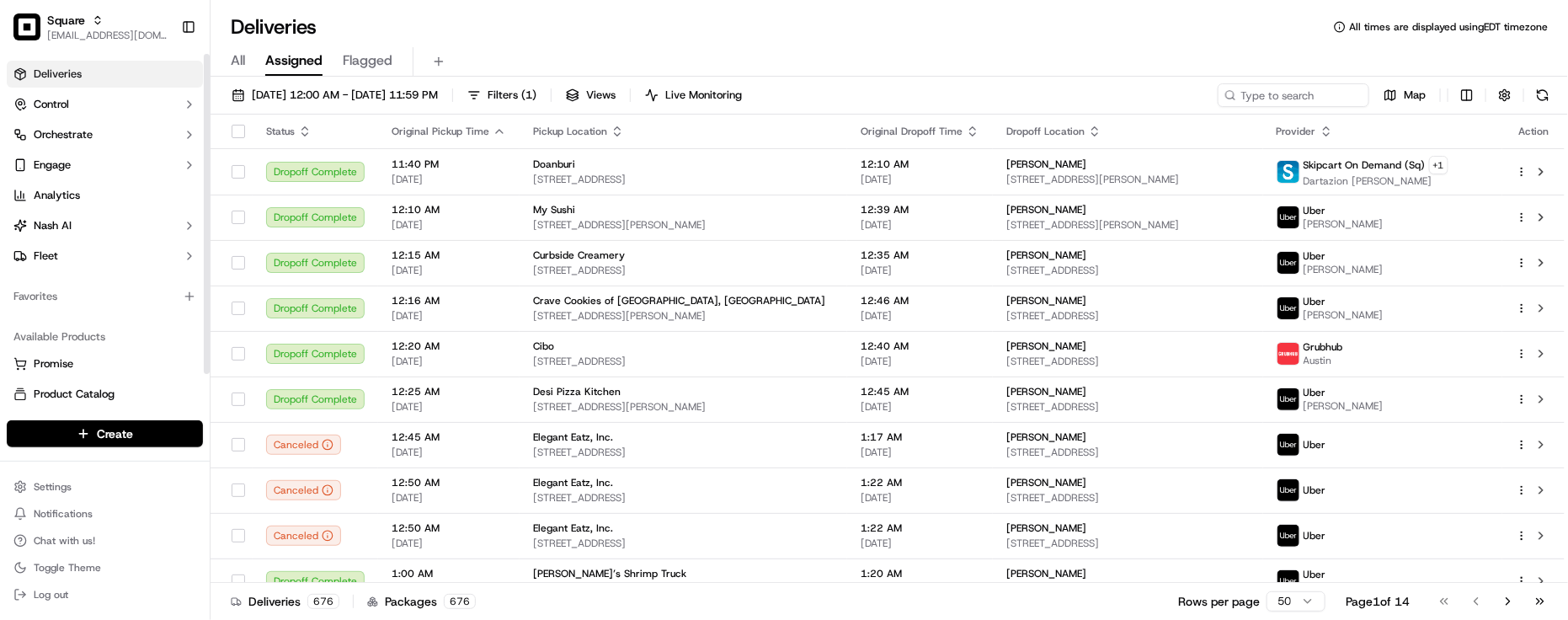
click at [149, 315] on div "Favorites" at bounding box center [105, 296] width 210 height 41
click at [453, 14] on div "Deliveries All times are displayed using EDT timezone" at bounding box center [889, 27] width 1358 height 27
click at [462, 43] on div "All Assigned Flagged" at bounding box center [889, 59] width 1358 height 36
drag, startPoint x: 282, startPoint y: 1, endPoint x: 654, endPoint y: 63, distance: 377.1
click at [654, 63] on div "All Assigned Flagged" at bounding box center [889, 62] width 1358 height 30
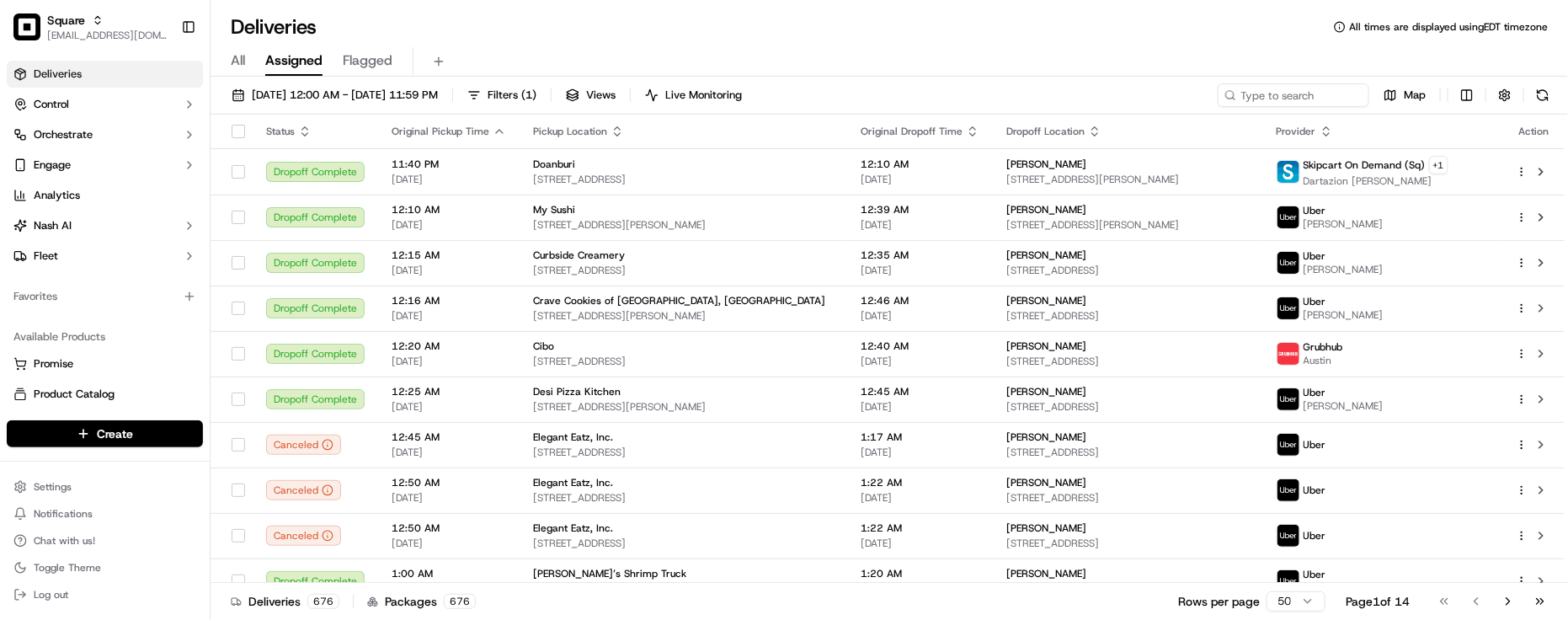
click at [509, 31] on div "Deliveries All times are displayed using EDT timezone" at bounding box center [889, 27] width 1358 height 27
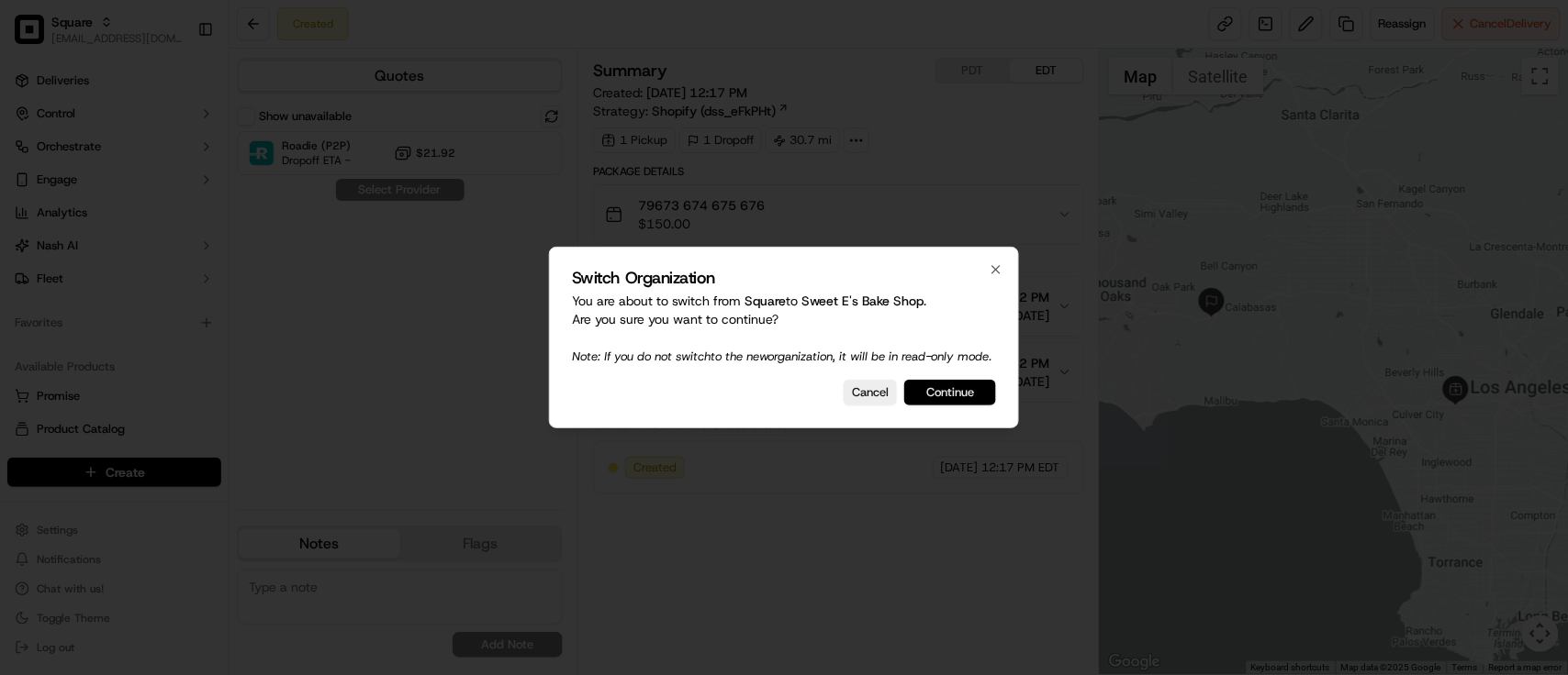
click at [965, 396] on button "Continue" at bounding box center [950, 393] width 92 height 26
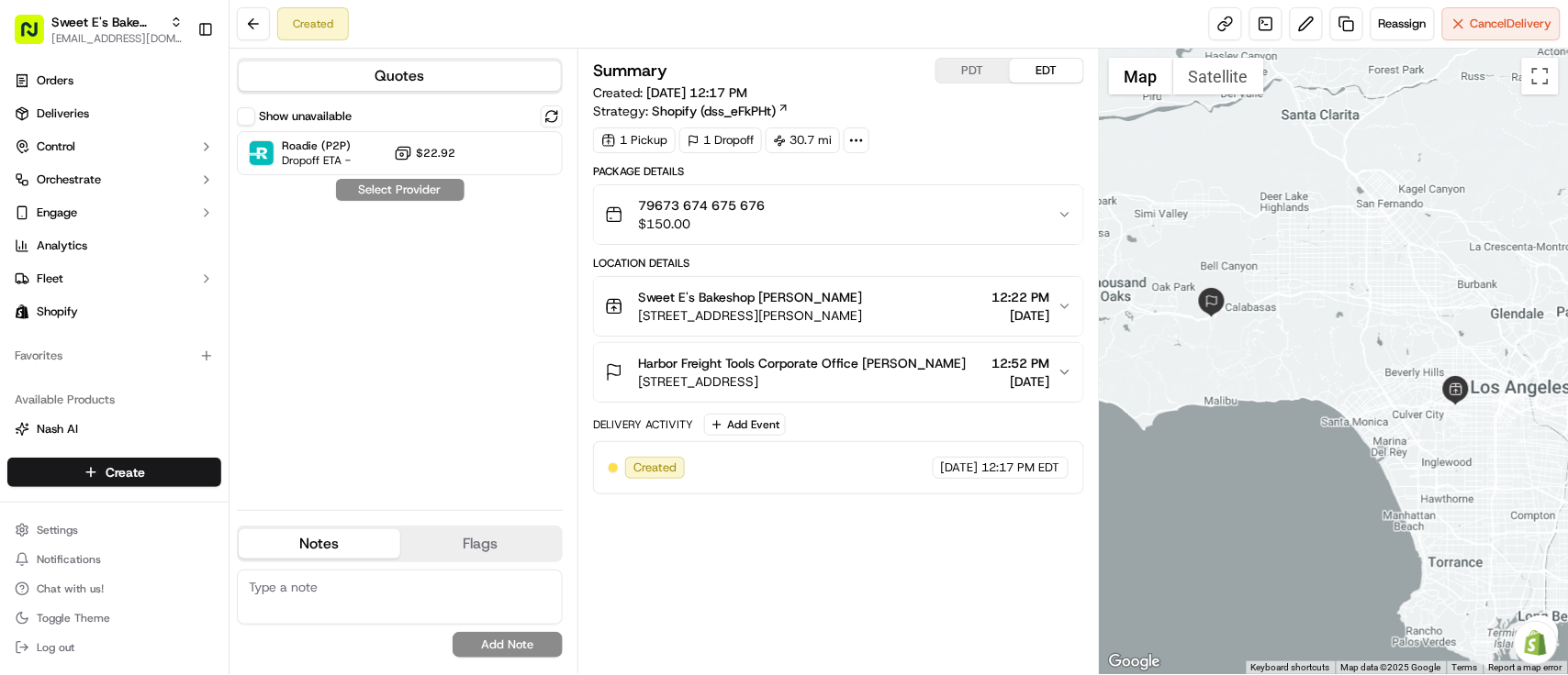
click at [405, 268] on div "Show unavailable Roadie (P2P) Dropoff ETA - $22.92 Select Provider" at bounding box center [400, 300] width 326 height 390
click at [483, 165] on div "Roadie (P2P) Dropoff ETA - $22.92" at bounding box center [400, 153] width 326 height 44
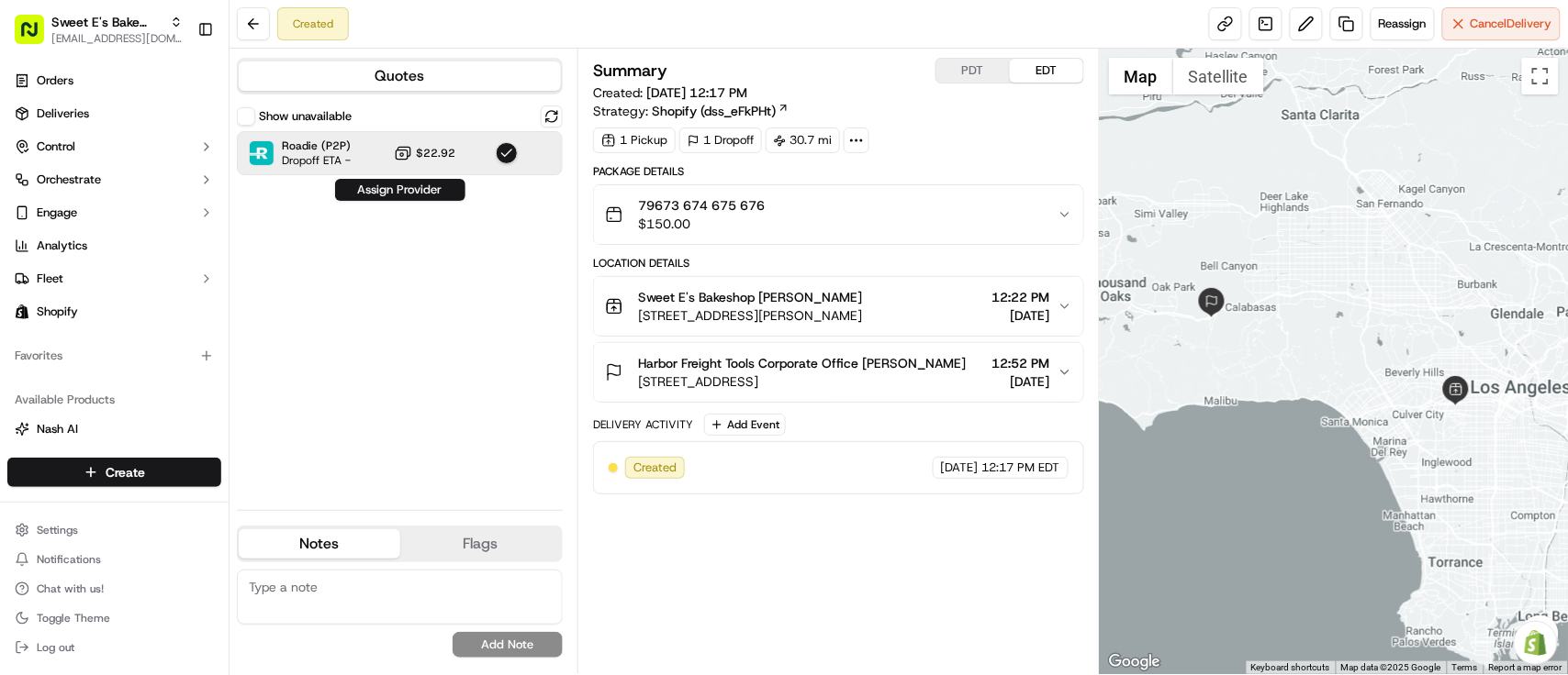
click at [955, 319] on div "Sweet E's Bakeshop Jenny Nicolas 4574 W Adams Blvd, Los Angeles, CA 90016, USA …" at bounding box center [831, 306] width 452 height 37
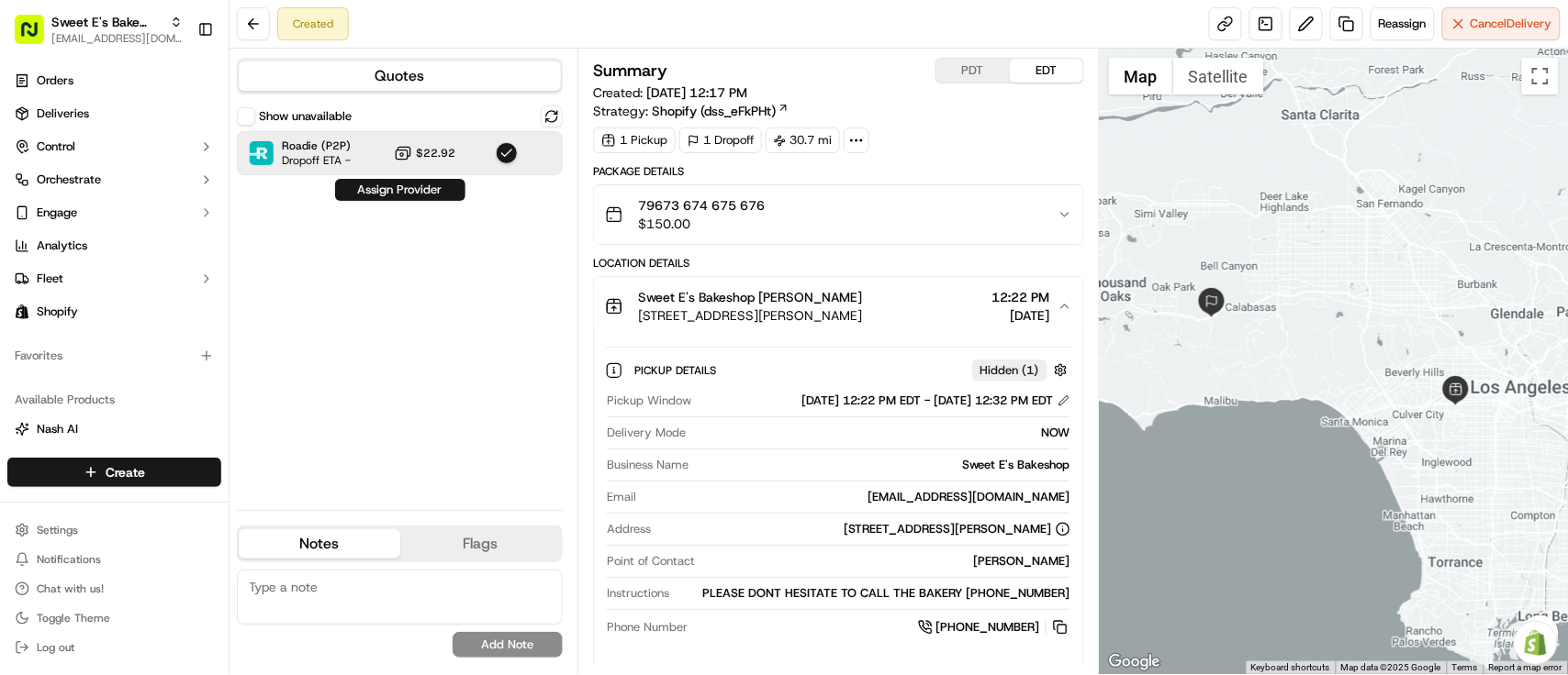
click at [955, 319] on div "Sweet E's Bakeshop Jenny Nicolas 4574 W Adams Blvd, Los Angeles, CA 90016, USA …" at bounding box center [831, 306] width 452 height 37
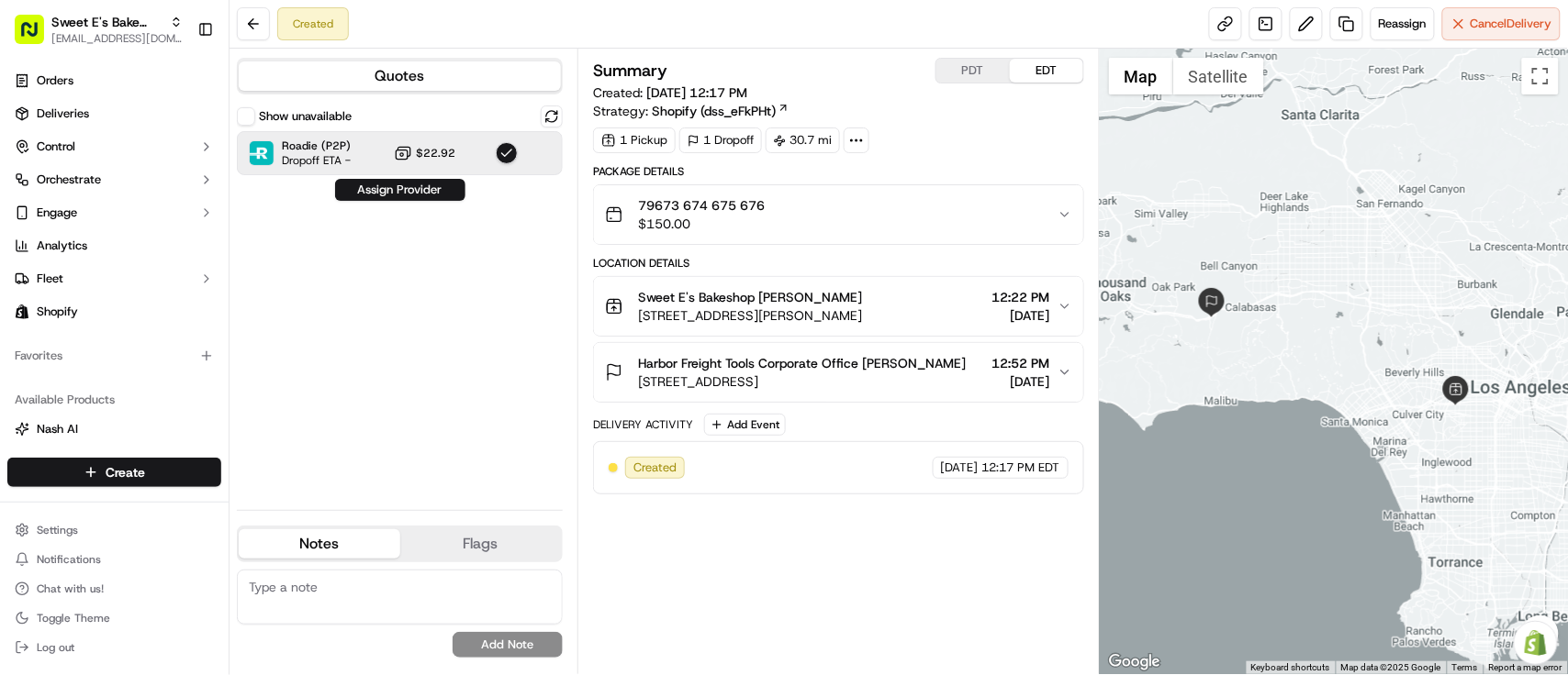
click at [579, 14] on div "Created Reassign Cancel Delivery" at bounding box center [899, 24] width 1339 height 48
click at [402, 333] on div "Show unavailable Roadie (P2P) Dropoff ETA - $22.92 Assign Provider" at bounding box center [400, 300] width 326 height 390
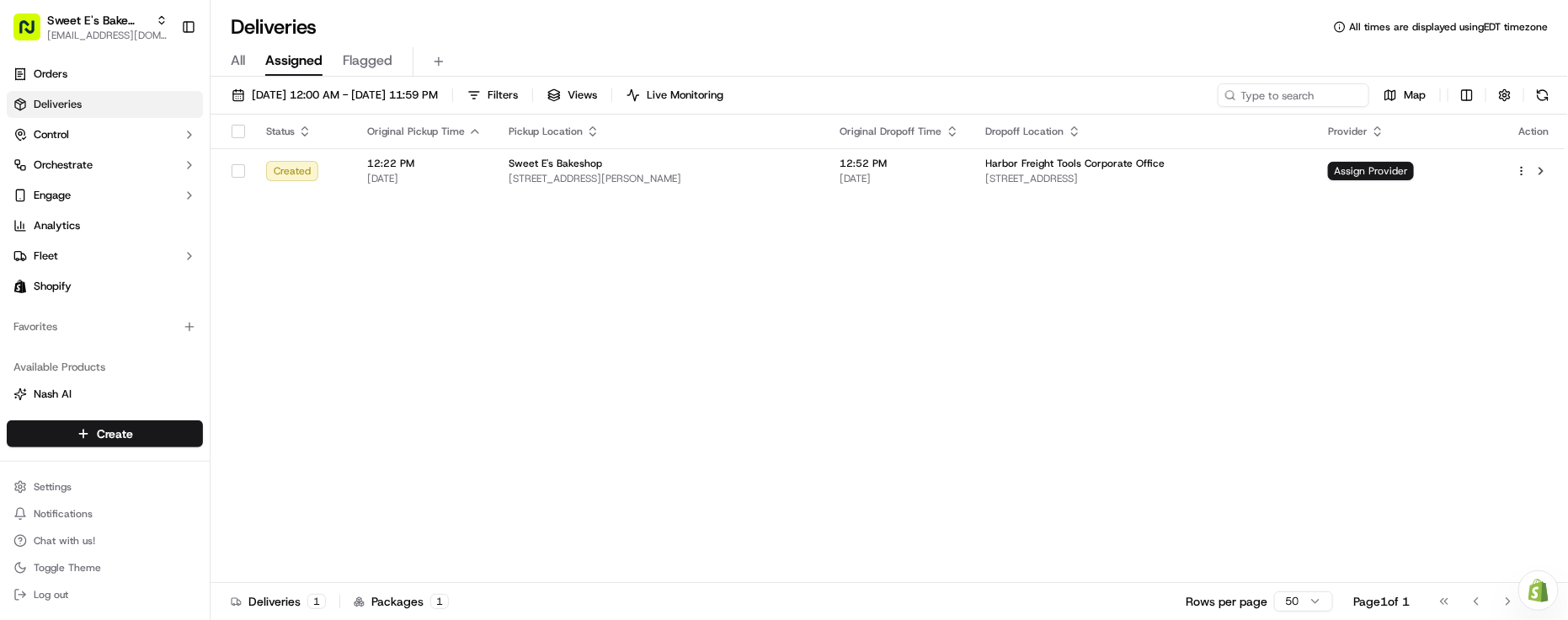
drag, startPoint x: 391, startPoint y: 379, endPoint x: 378, endPoint y: 344, distance: 37.3
click at [391, 379] on div "Status Original Pickup Time Pickup Location Original Dropoff Time Dropoff Locat…" at bounding box center [887, 348] width 1354 height 469
click at [508, 38] on div "Deliveries All times are displayed using EDT timezone" at bounding box center [889, 27] width 1358 height 27
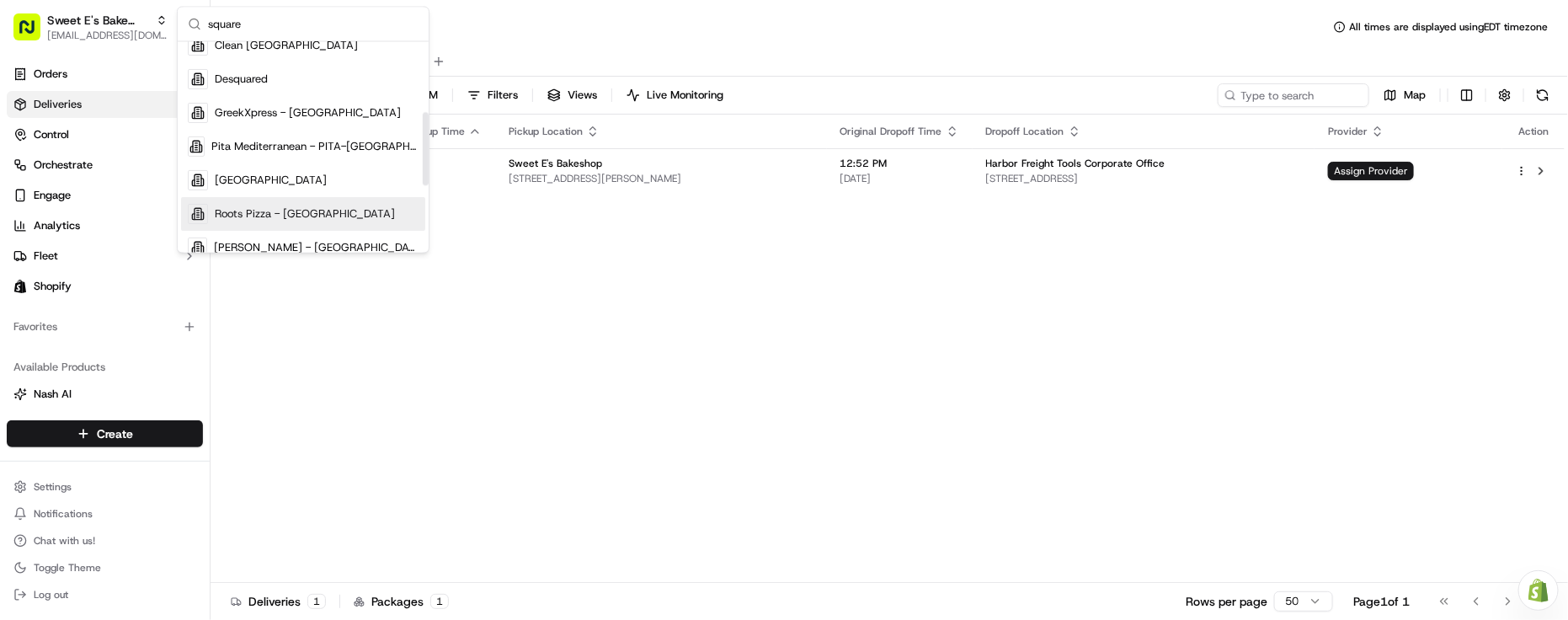
scroll to position [210, 0]
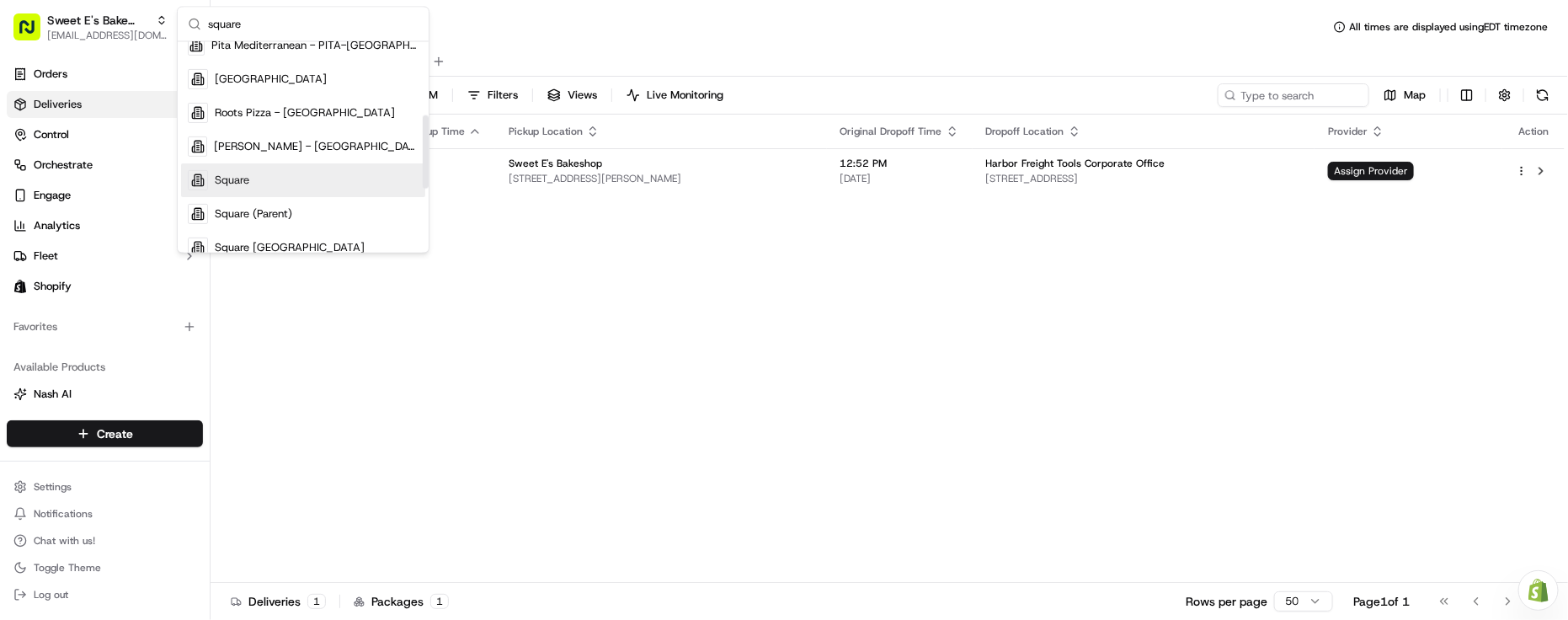
type input "square"
click at [258, 188] on div "Square" at bounding box center [303, 179] width 245 height 34
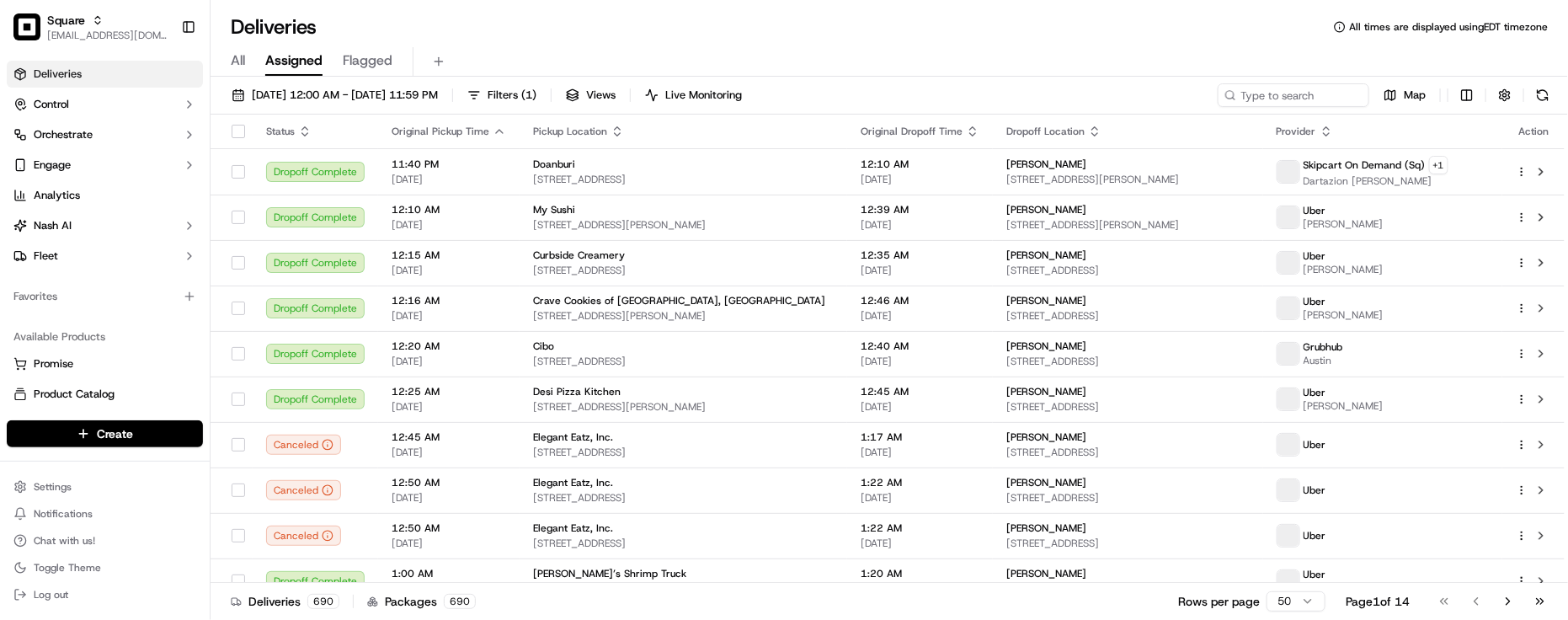
click at [470, 39] on div "Deliveries All times are displayed using EDT timezone" at bounding box center [889, 27] width 1358 height 27
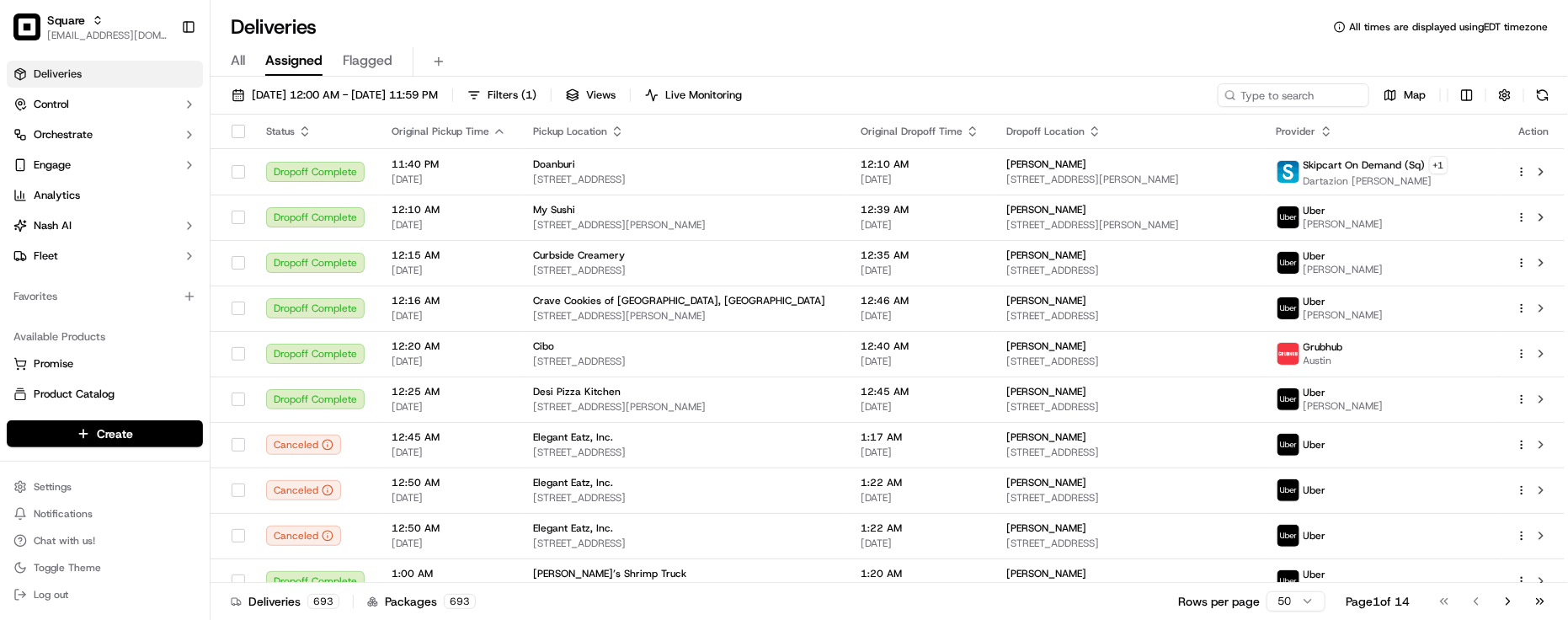
drag, startPoint x: 418, startPoint y: 28, endPoint x: 469, endPoint y: 3, distance: 56.8
click at [418, 28] on div "Deliveries All times are displayed using EDT timezone" at bounding box center [889, 27] width 1358 height 27
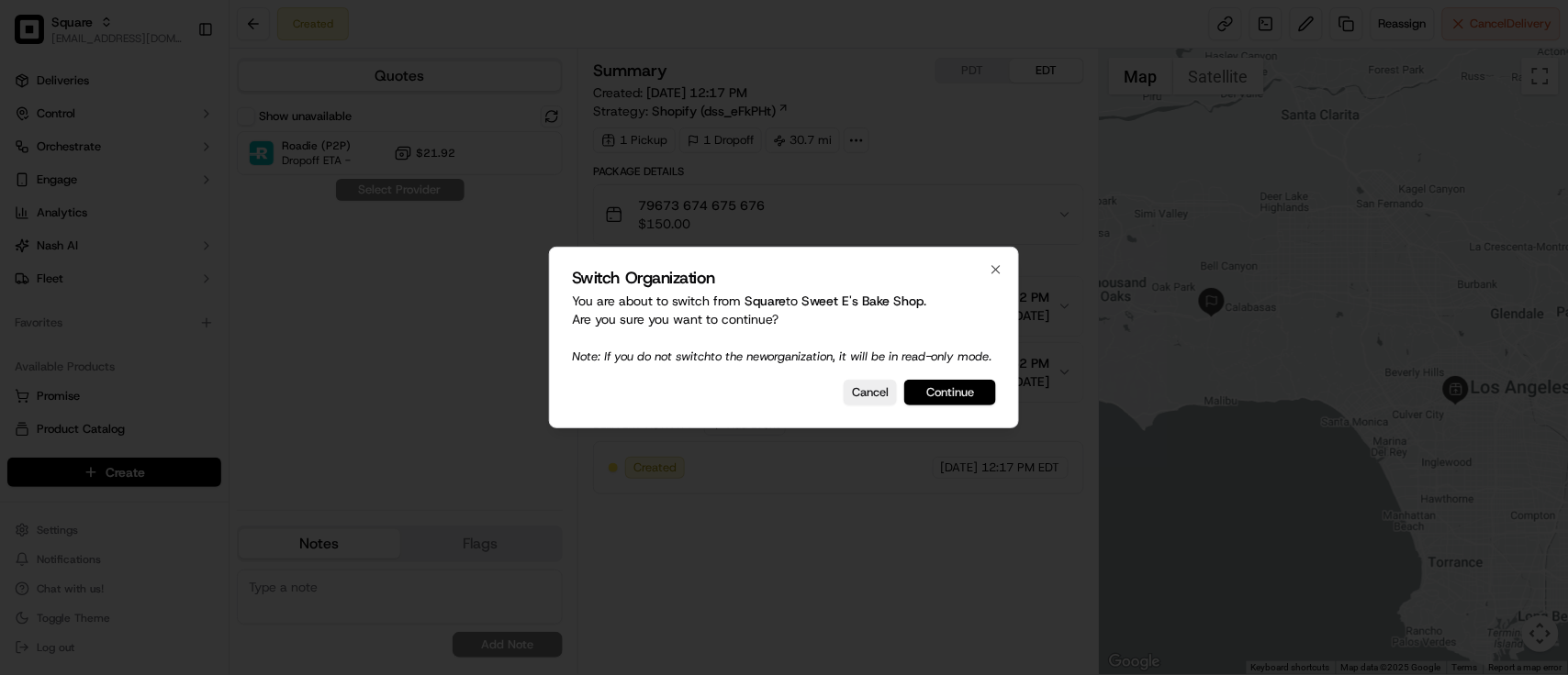
click at [942, 406] on button "Continue" at bounding box center [950, 393] width 92 height 26
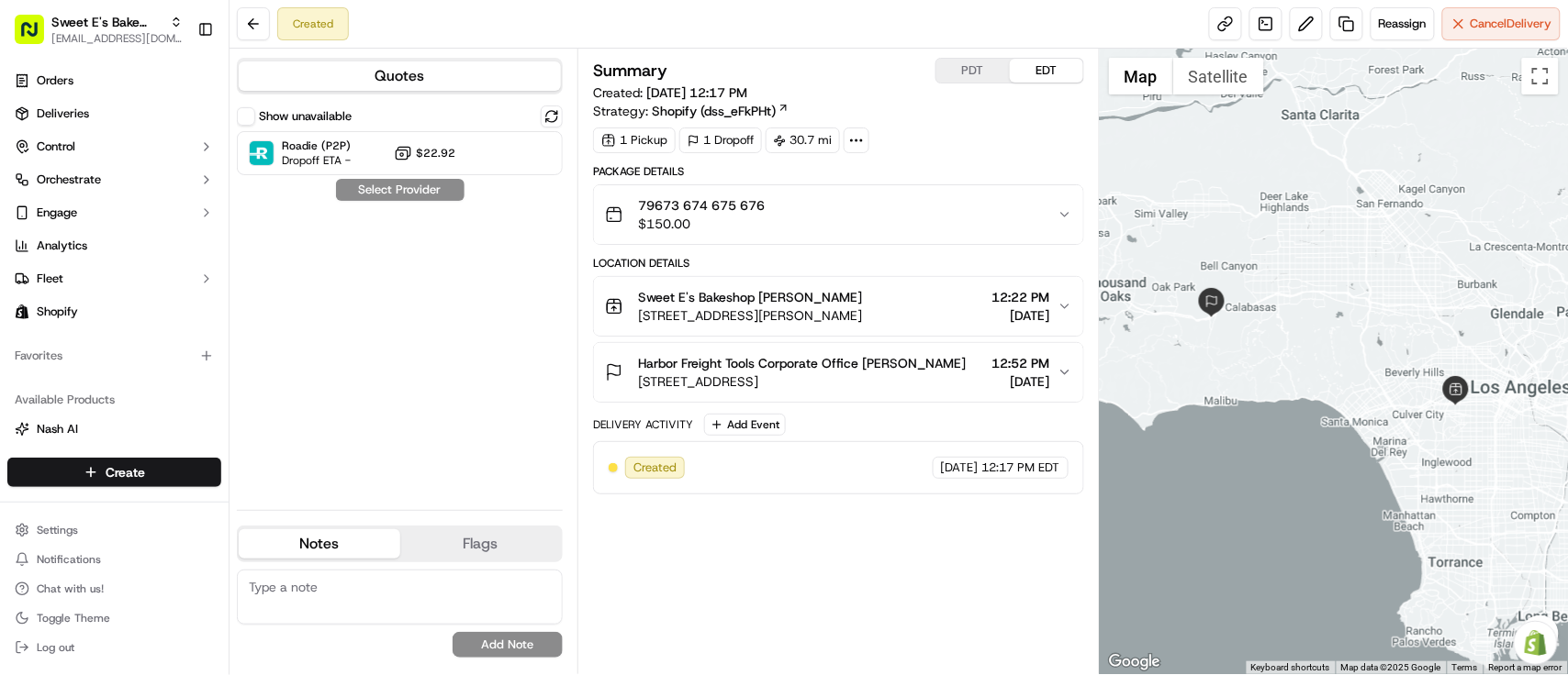
click at [457, 320] on div "Show unavailable Roadie (P2P) Dropoff ETA - $22.92 Select Provider" at bounding box center [400, 300] width 326 height 390
click at [791, 488] on div "Created 09/16/2025 12:17 PM EDT" at bounding box center [838, 468] width 491 height 53
click at [418, 333] on div "Show unavailable Roadie (P2P) Dropoff ETA - $22.92 Select Provider" at bounding box center [400, 300] width 326 height 390
click at [897, 608] on div "Summary PDT EDT Created: 09/16/2025 12:17 PM Strategy: Shopify (dss_eFkPHt) 1 P…" at bounding box center [838, 361] width 491 height 607
click at [947, 610] on div "Summary PDT EDT Created: 09/16/2025 12:17 PM Strategy: Shopify (dss_eFkPHt) 1 P…" at bounding box center [838, 361] width 491 height 607
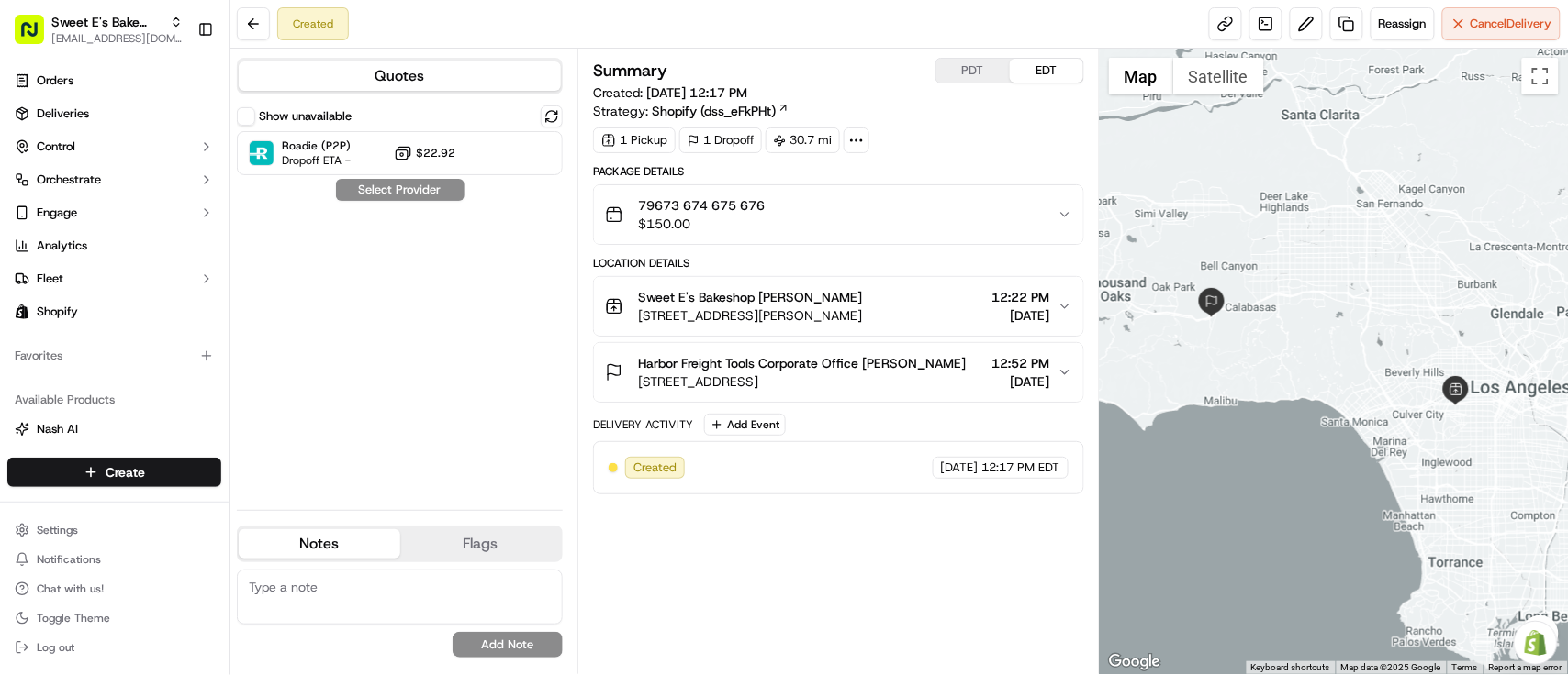
click at [862, 317] on span "[STREET_ADDRESS][PERSON_NAME]" at bounding box center [749, 316] width 224 height 19
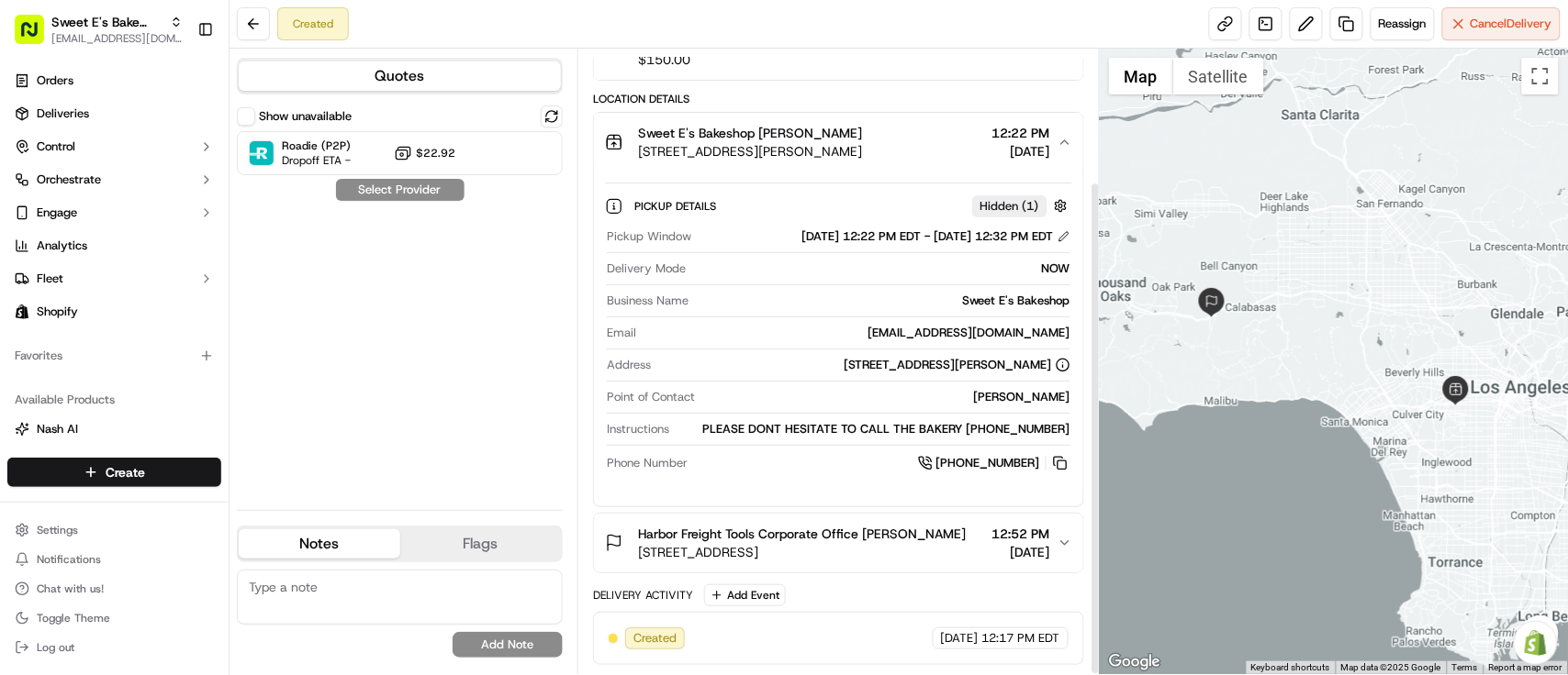
scroll to position [167, 0]
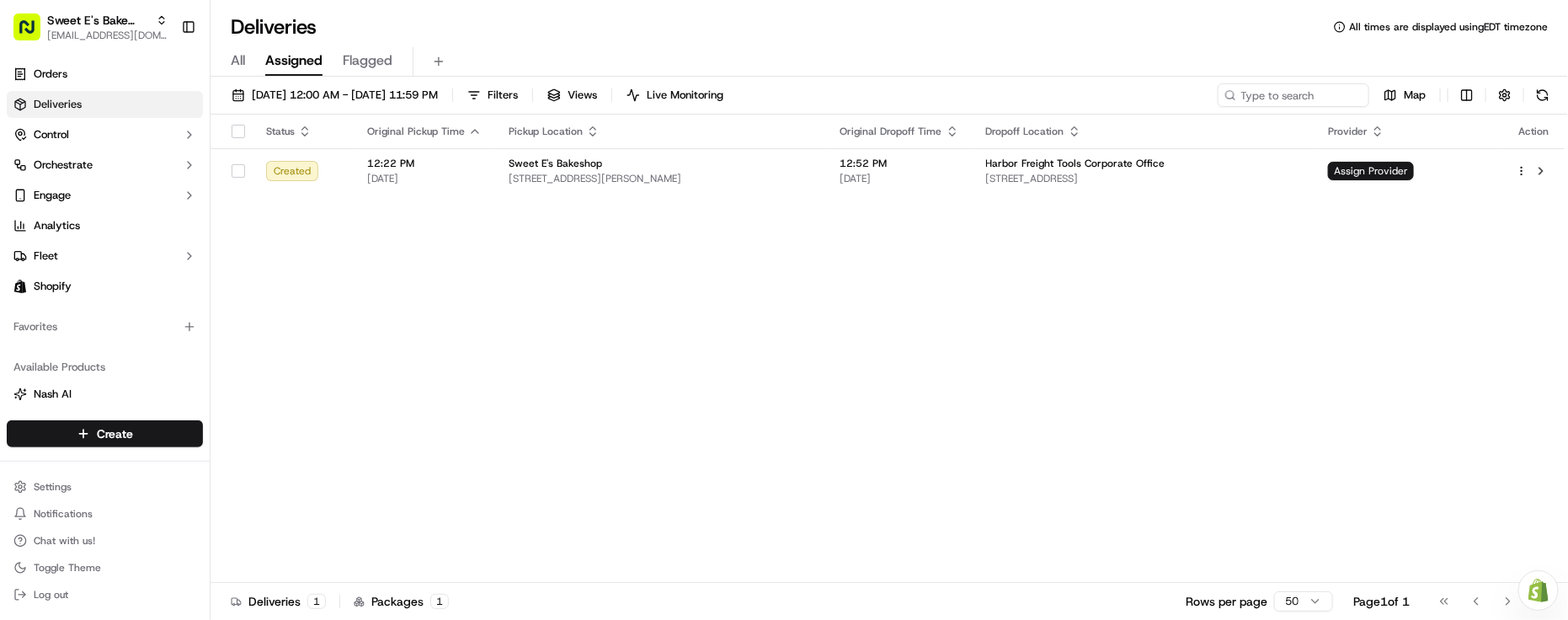
click at [604, 499] on div "Status Original Pickup Time Pickup Location Original Dropoff Time Dropoff Locat…" at bounding box center [887, 348] width 1354 height 469
click at [638, 18] on div "Deliveries All times are displayed using EDT timezone" at bounding box center [889, 27] width 1358 height 27
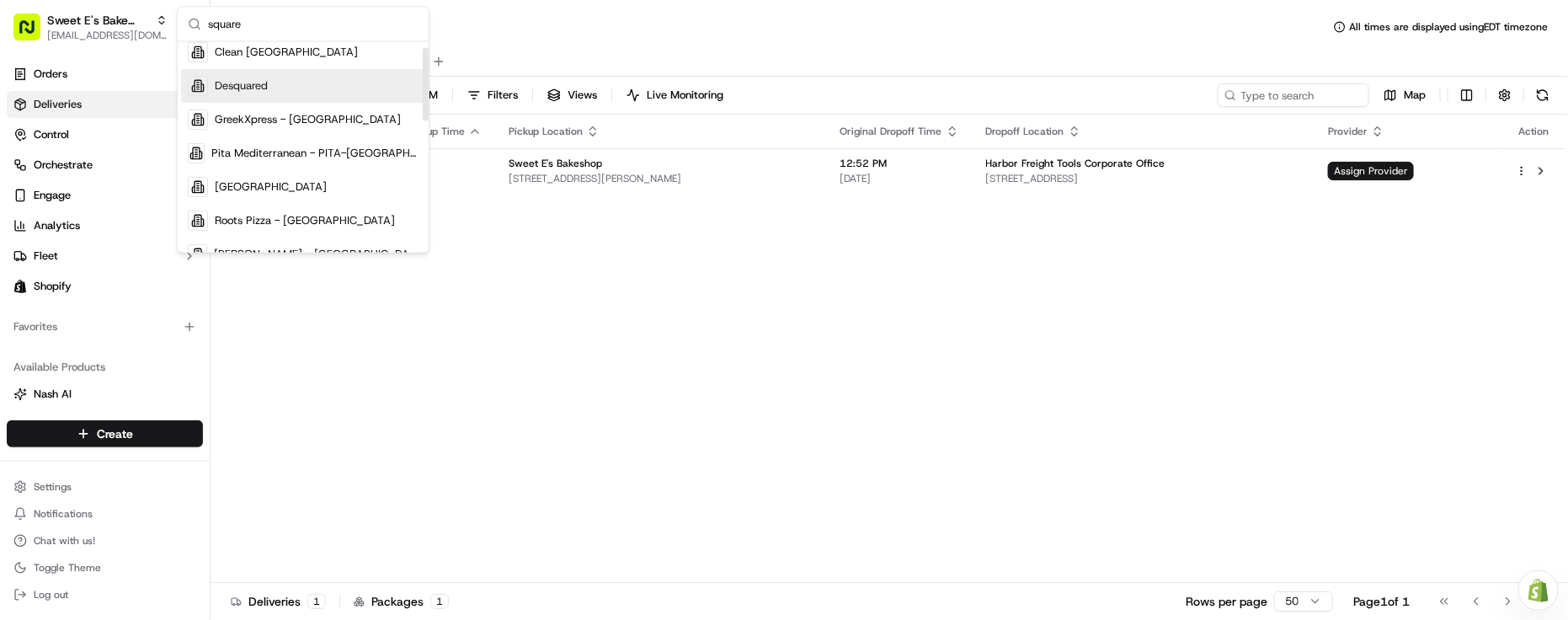
scroll to position [316, 0]
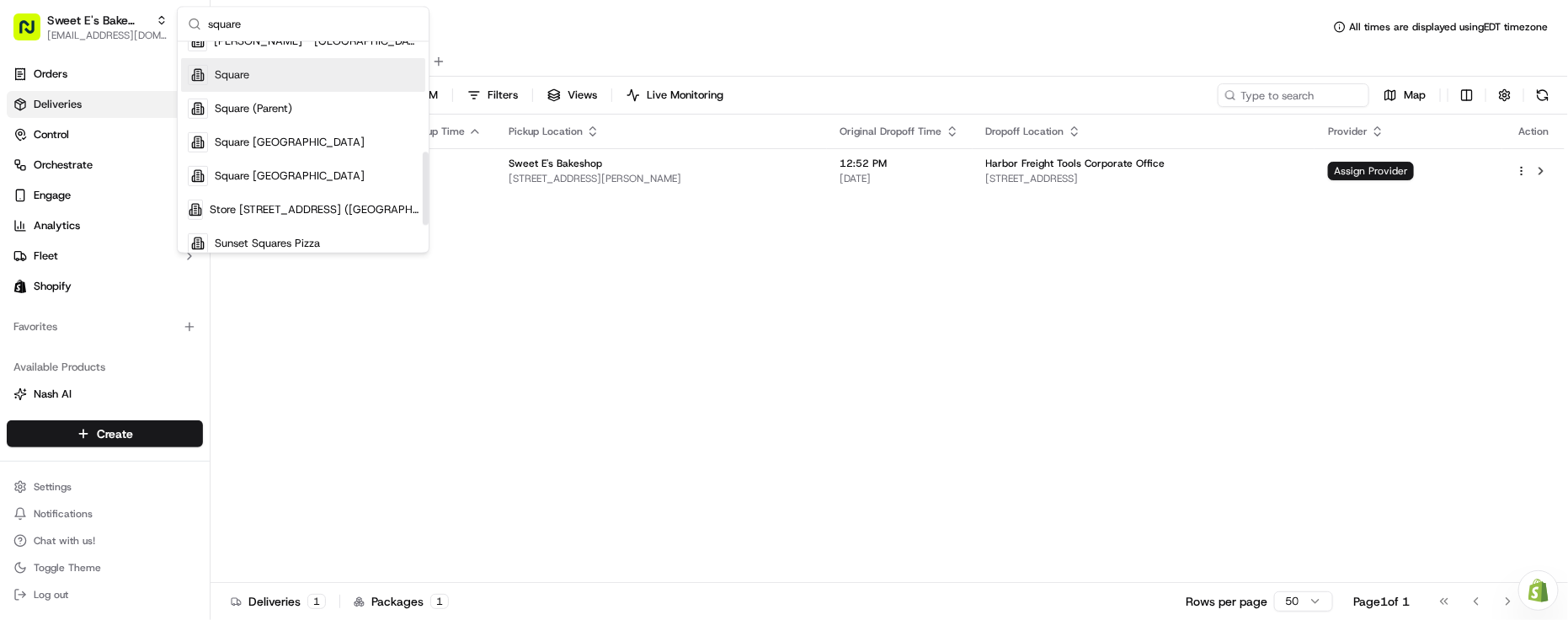
type input "square"
click at [249, 74] on span "Square" at bounding box center [232, 74] width 34 height 15
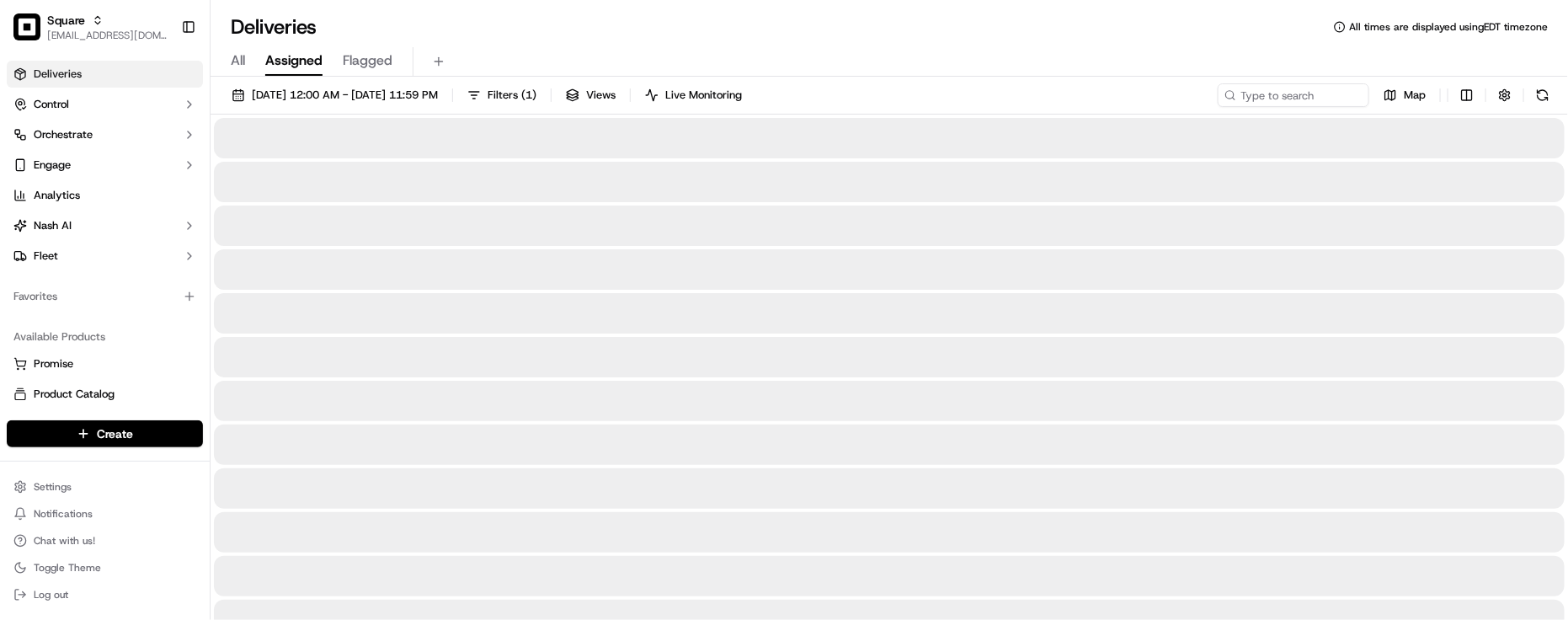
click at [801, 24] on div "Deliveries All times are displayed using EDT timezone" at bounding box center [889, 27] width 1358 height 27
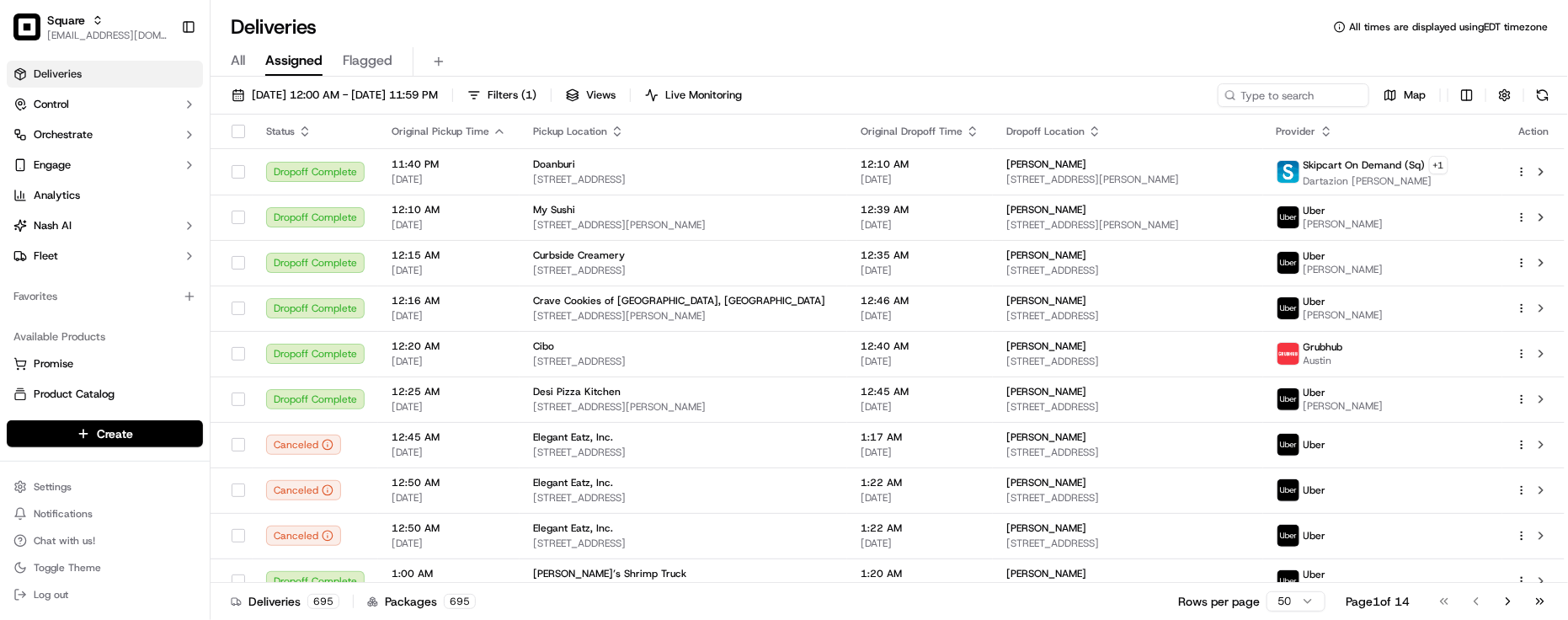
click at [419, 35] on div "Deliveries All times are displayed using EDT timezone" at bounding box center [889, 27] width 1358 height 27
click at [82, 322] on div "Available Products Promise Product Catalog Returns" at bounding box center [105, 381] width 210 height 128
click at [393, 17] on div "Deliveries All times are displayed using EDT timezone" at bounding box center [889, 27] width 1358 height 27
click at [1256, 93] on input at bounding box center [1268, 95] width 202 height 24
paste input "8530877"
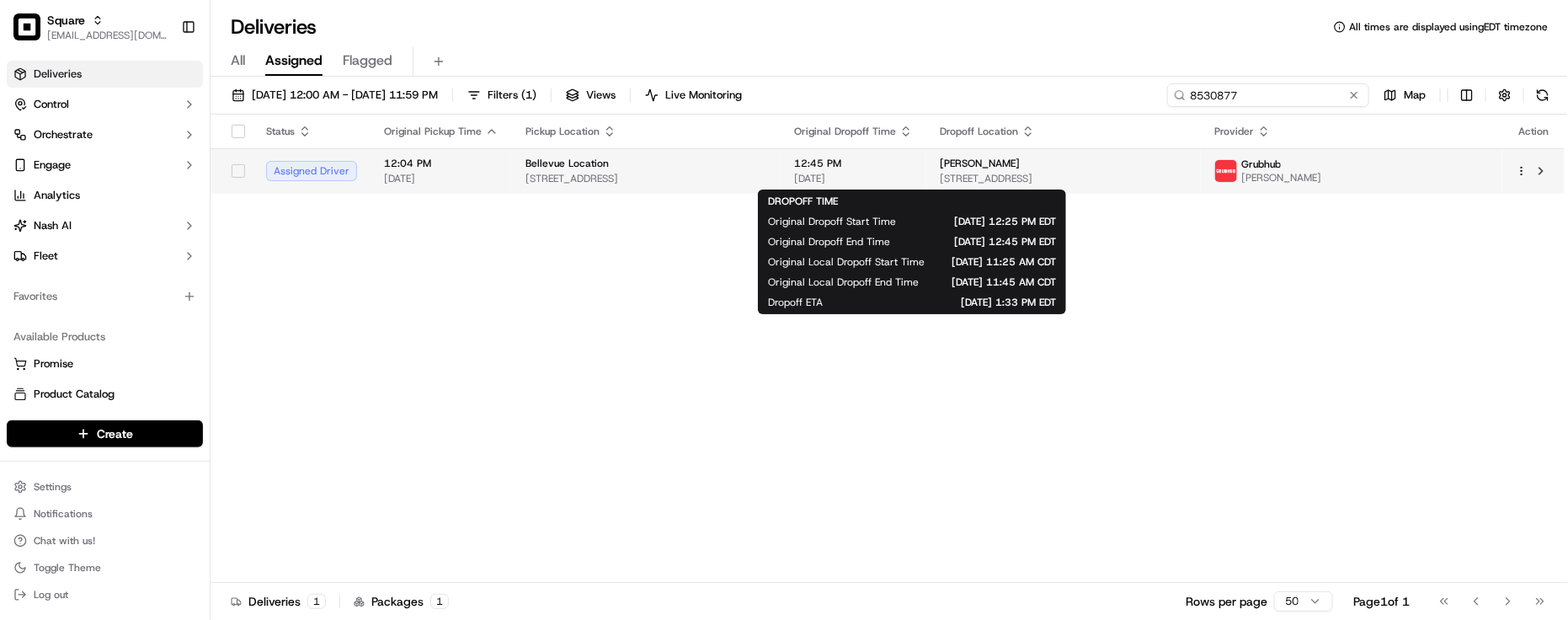
type input "8530877"
click at [912, 172] on span "[DATE]" at bounding box center [853, 179] width 119 height 14
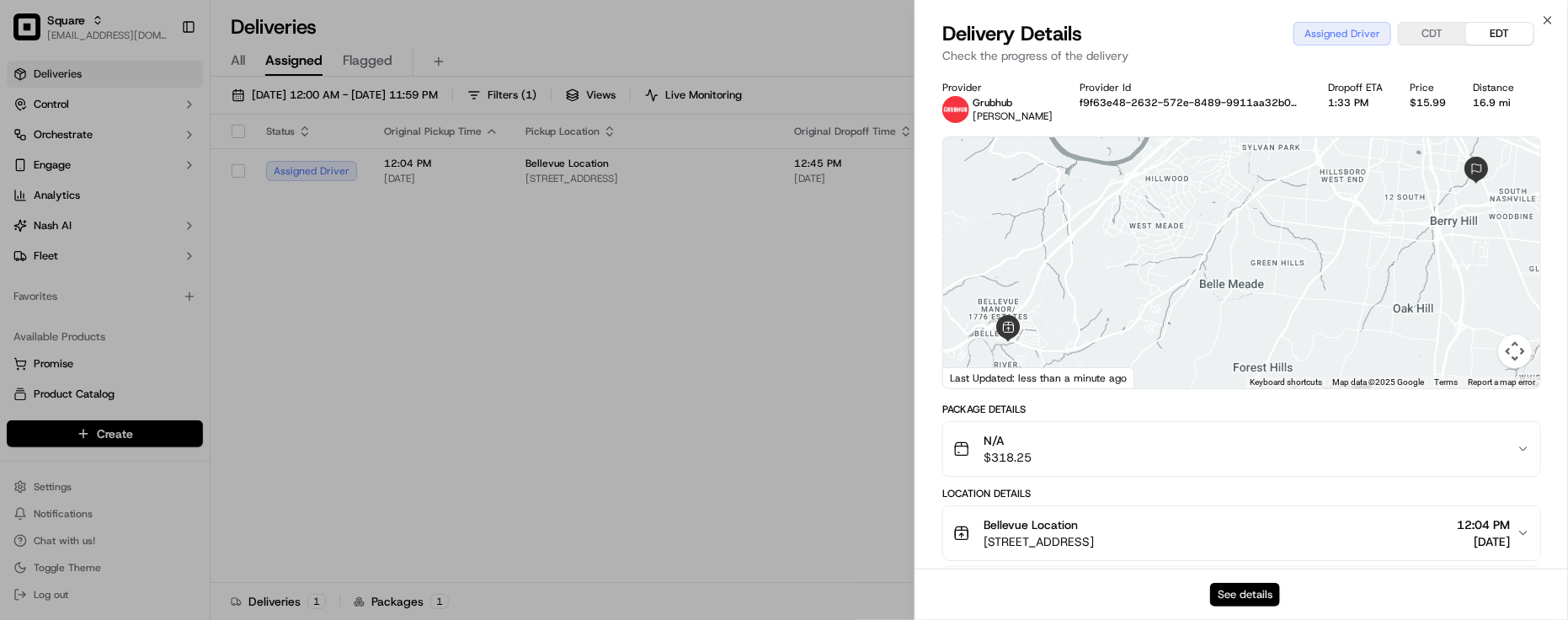
click at [1249, 583] on button "See details" at bounding box center [1245, 595] width 70 height 24
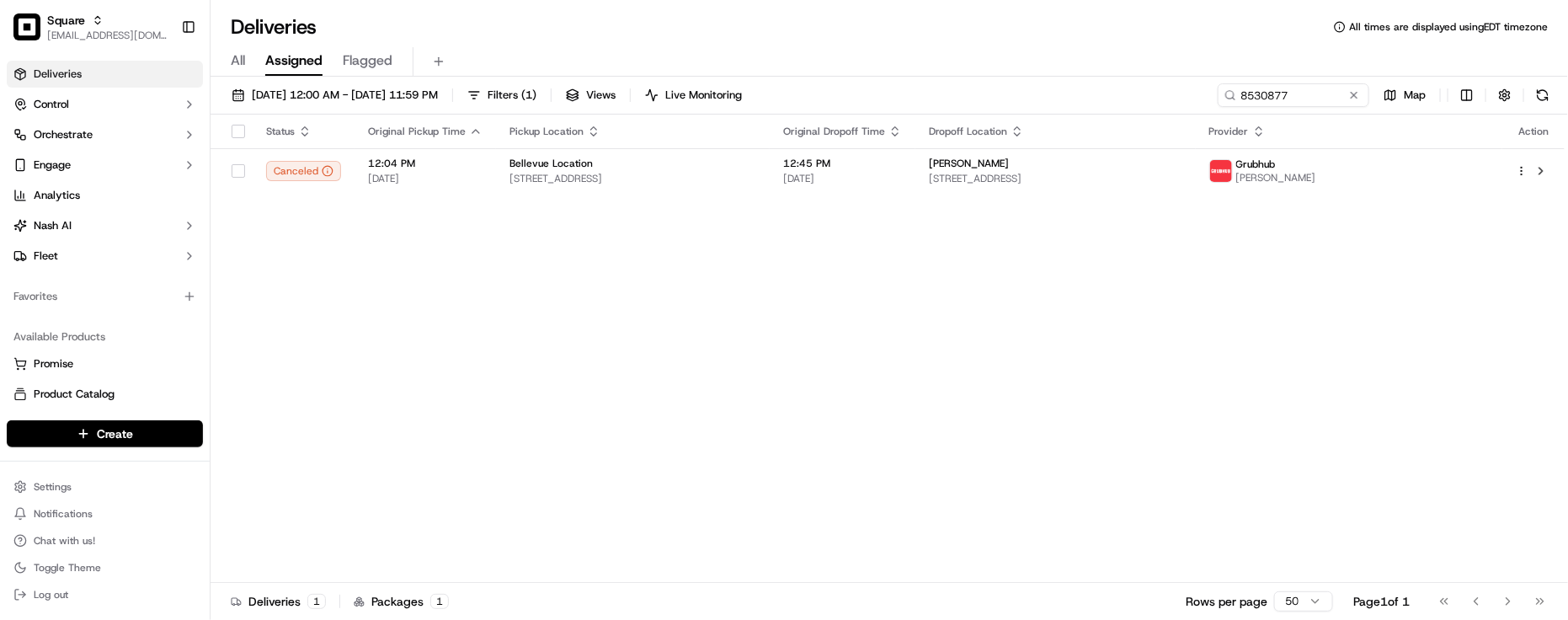
click at [370, 266] on div "Status Original Pickup Time Pickup Location Original Dropoff Time Dropoff Locat…" at bounding box center [887, 348] width 1354 height 469
click at [347, 342] on div "Status Original Pickup Time Pickup Location Original Dropoff Time Dropoff Locat…" at bounding box center [887, 348] width 1354 height 469
click at [346, 343] on div "Status Original Pickup Time Pickup Location Original Dropoff Time Dropoff Locat…" at bounding box center [887, 348] width 1354 height 469
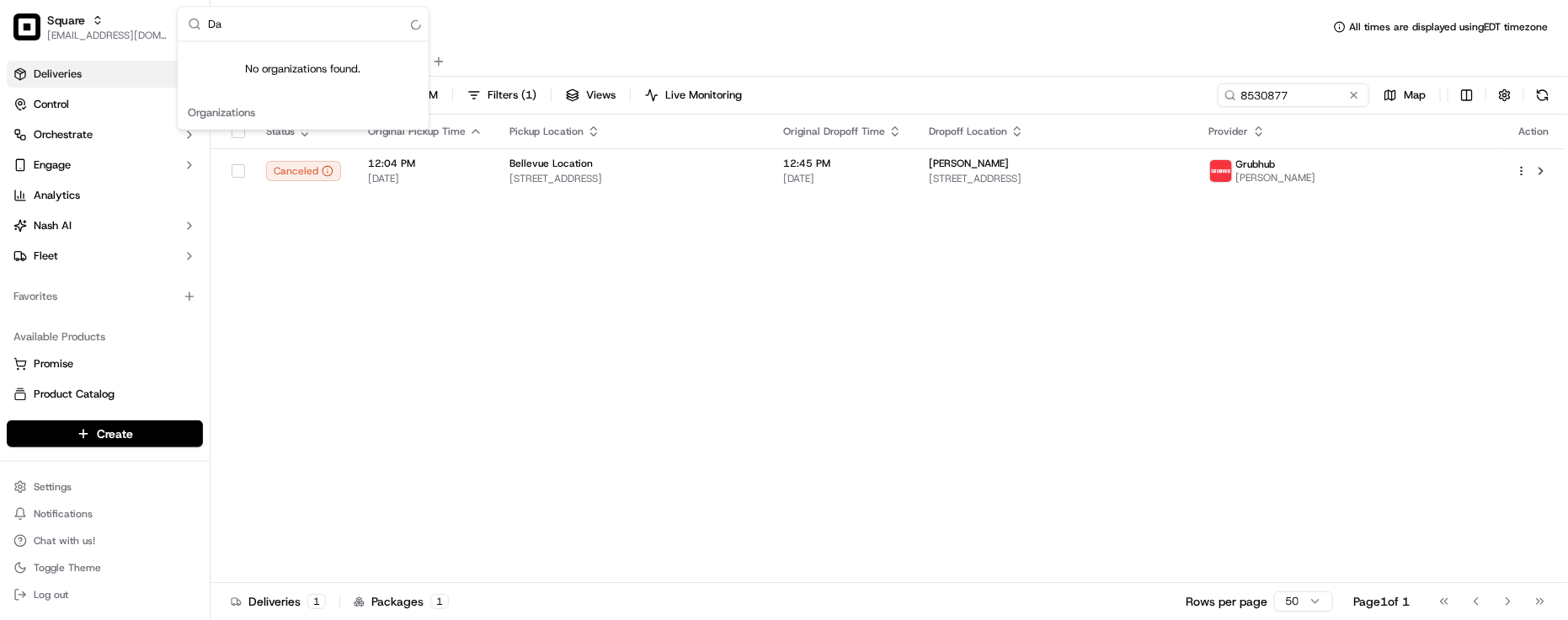
type input "D"
type input "Cava - wes"
click at [377, 93] on div "Cava - West Lake Hills" at bounding box center [303, 87] width 245 height 34
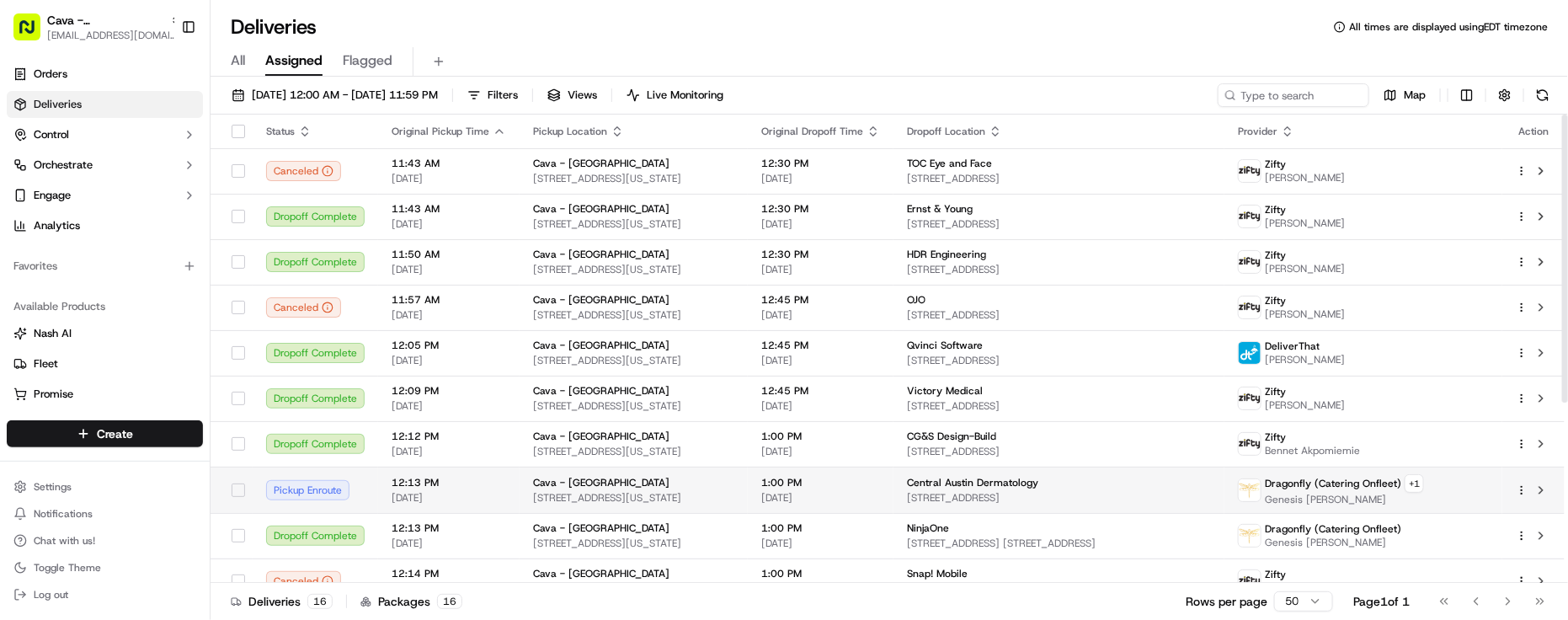
click at [977, 485] on td "Central Austin Dermatology 720 W 34th St #210, Austin, TX 78705, USA" at bounding box center [1058, 489] width 331 height 46
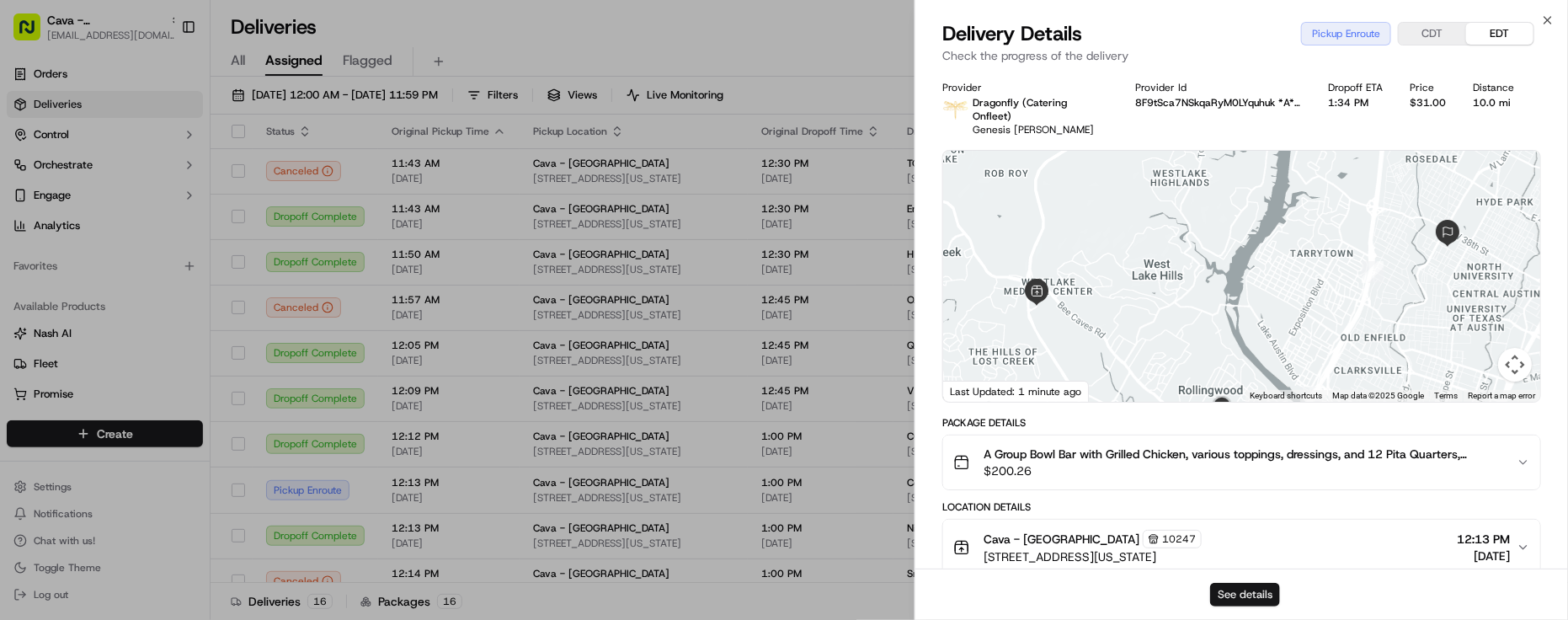
click at [1265, 598] on button "See details" at bounding box center [1245, 595] width 70 height 24
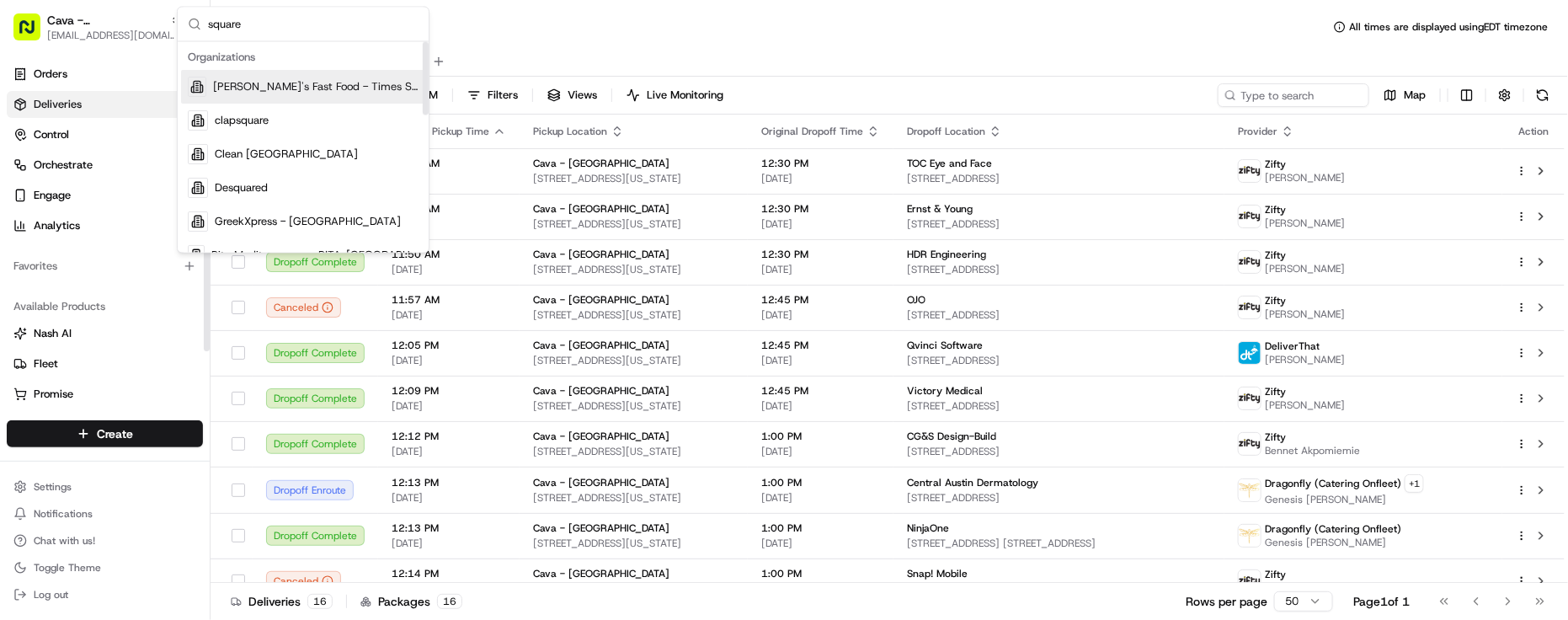
scroll to position [210, 0]
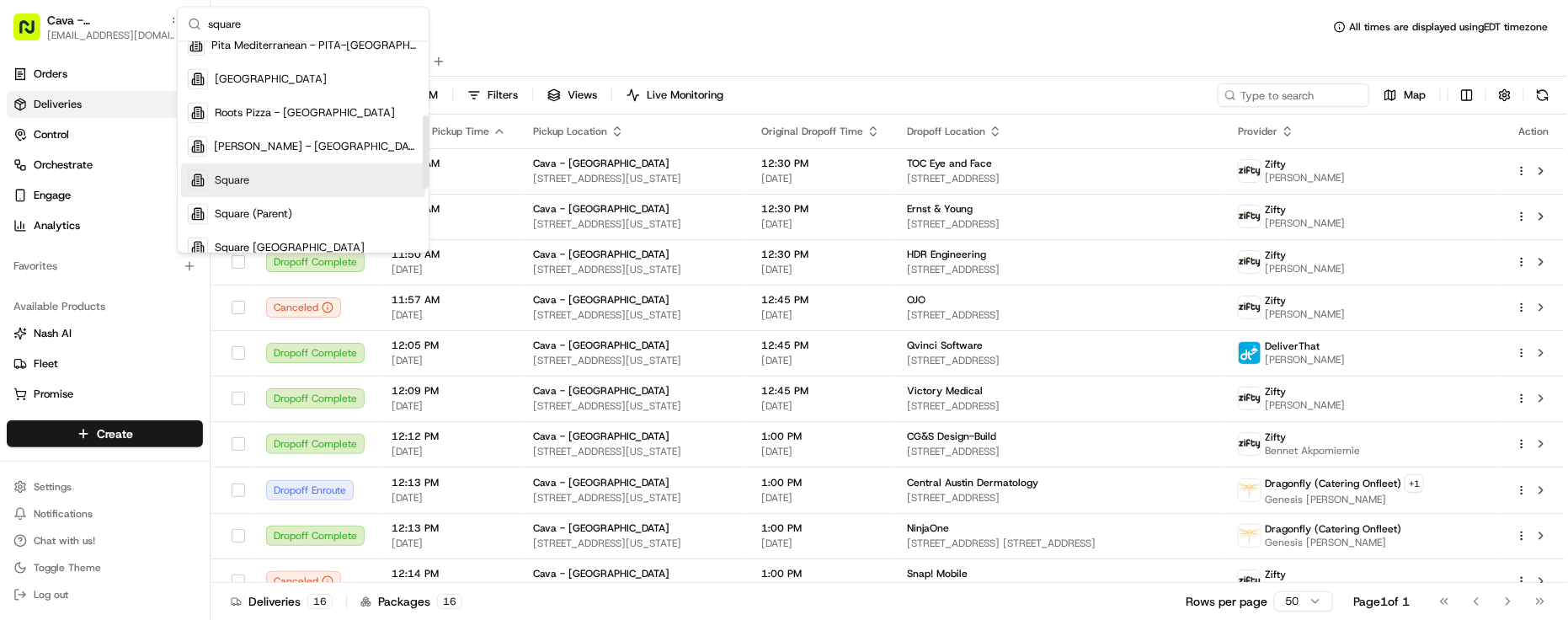
type input "square"
click at [286, 171] on div "Square" at bounding box center [303, 179] width 245 height 34
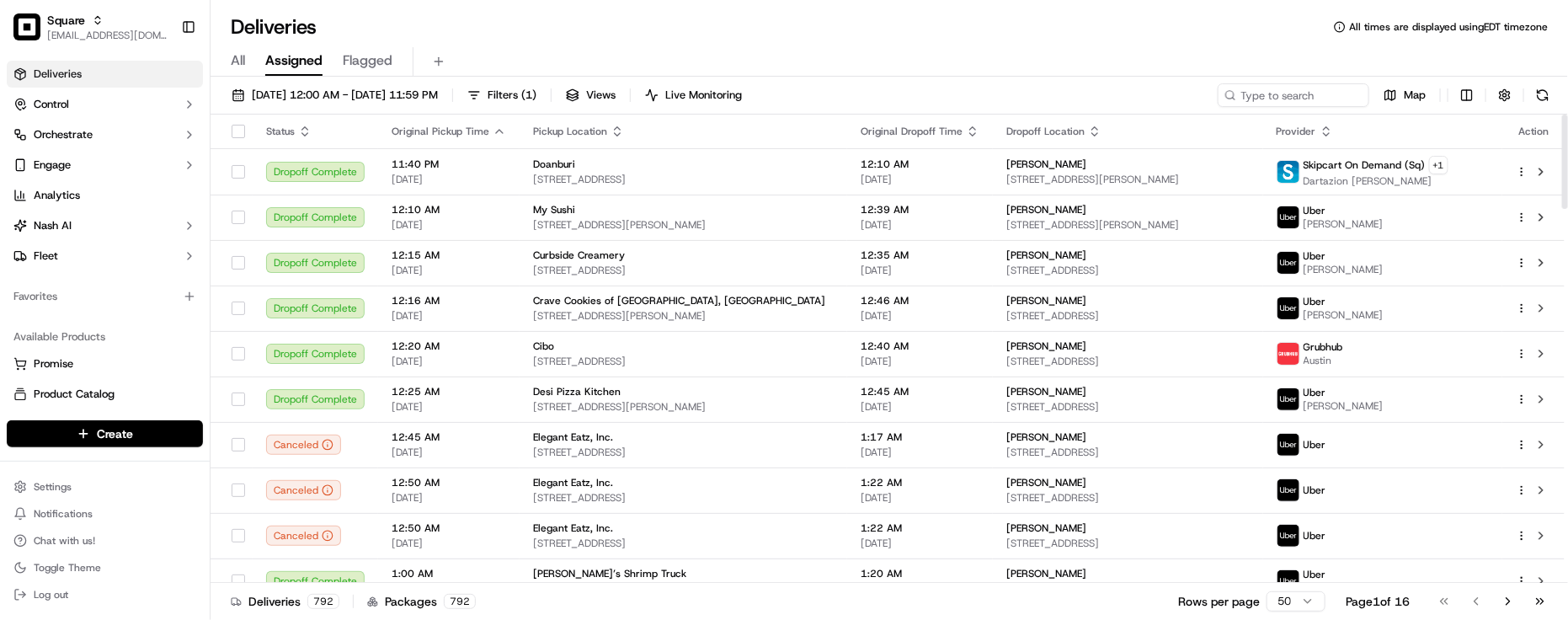
click at [429, 17] on div "Deliveries All times are displayed using EDT timezone" at bounding box center [889, 27] width 1358 height 27
click at [165, 317] on div "Available Products Promise Product Catalog Returns" at bounding box center [105, 381] width 210 height 128
click at [352, 21] on div "Deliveries All times are displayed using EDT timezone" at bounding box center [889, 27] width 1358 height 27
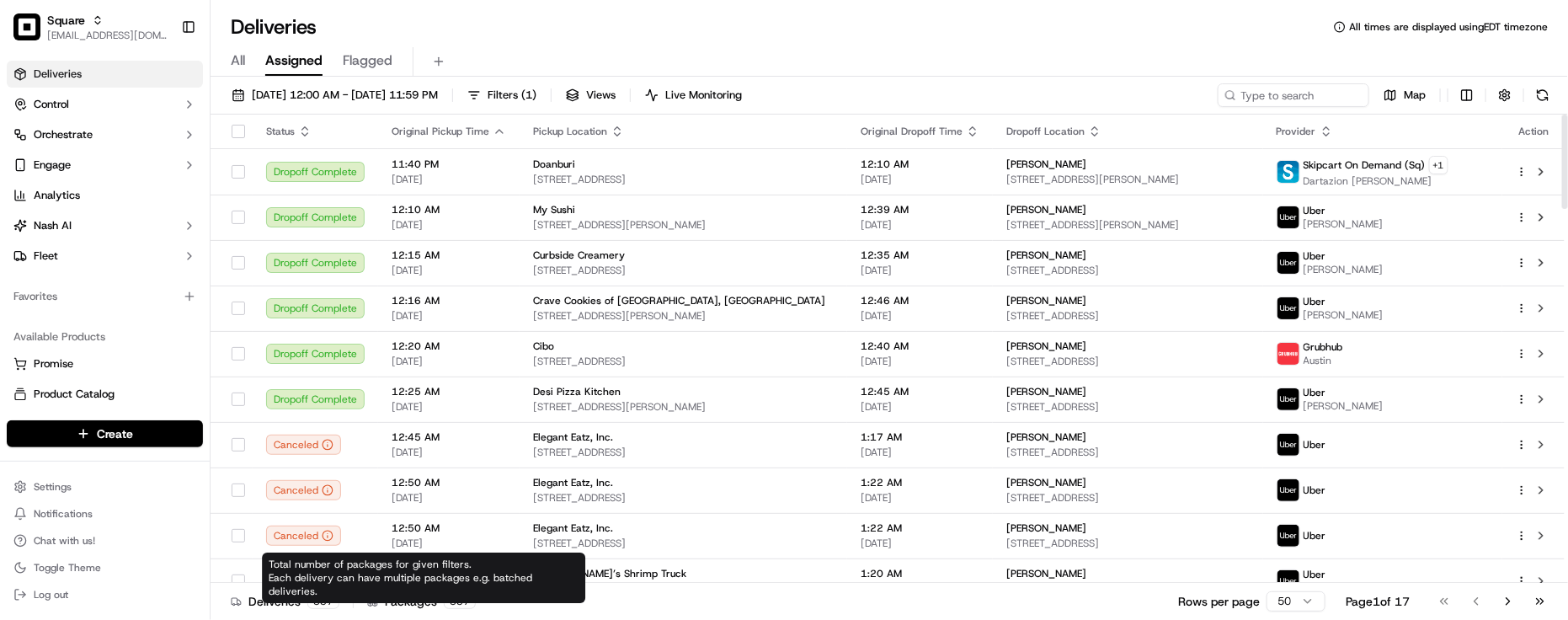
click at [389, 603] on div "Packages 837" at bounding box center [421, 602] width 109 height 17
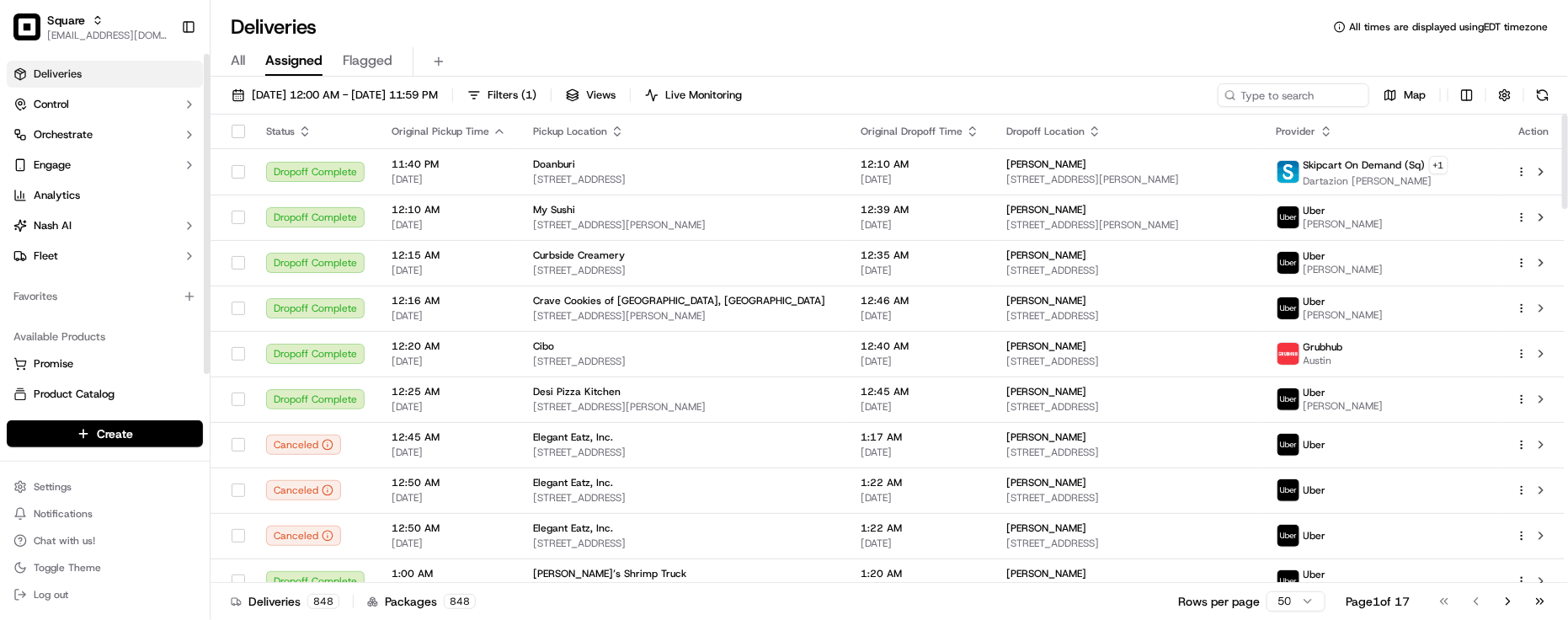
click at [91, 312] on div "Favorites" at bounding box center [105, 296] width 210 height 41
click at [91, 300] on div "Favorites" at bounding box center [104, 296] width 197 height 27
click at [85, 308] on div "Favorites" at bounding box center [104, 296] width 197 height 27
click at [438, 616] on div "Deliveries 898 Packages 898 Rows per page 50 Page 1 of 18 Go to first page Go t…" at bounding box center [889, 601] width 1358 height 38
click at [519, 56] on div "All Assigned Flagged" at bounding box center [889, 62] width 1358 height 30
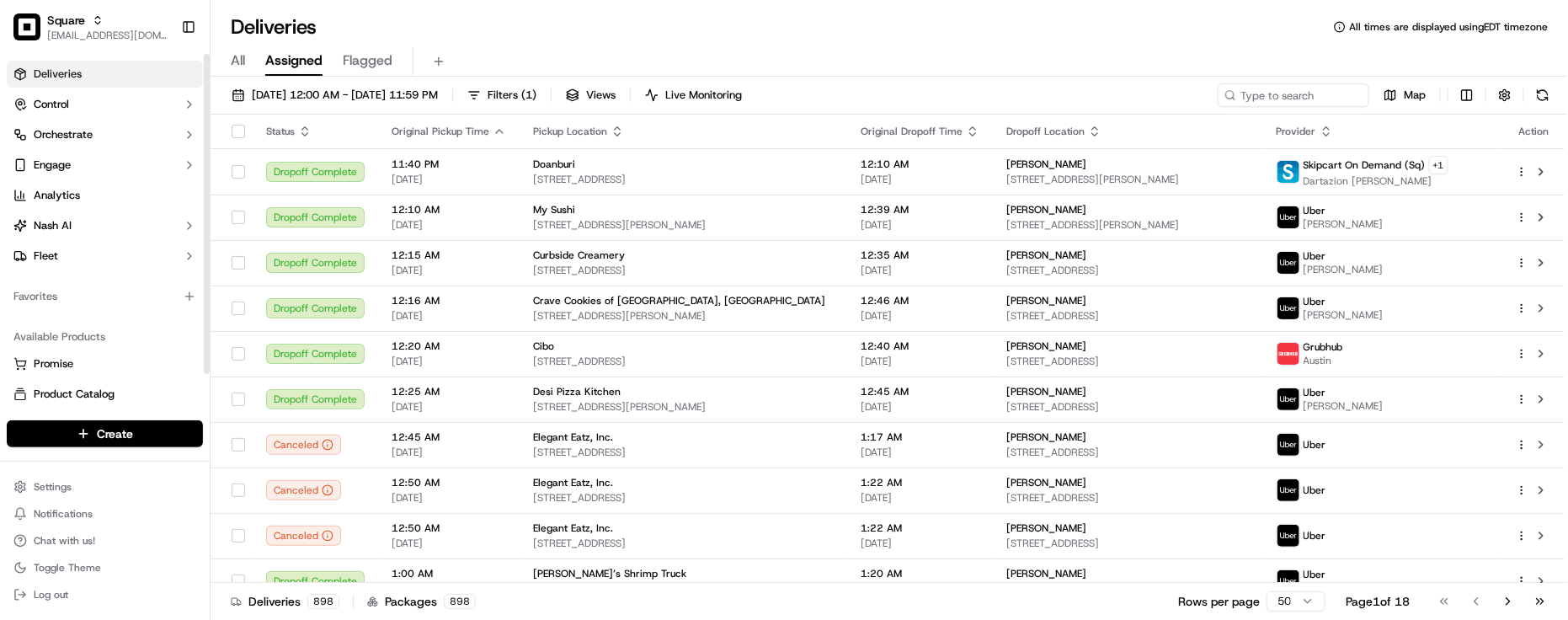
click at [103, 325] on div "Available Products" at bounding box center [104, 337] width 197 height 27
click at [1245, 95] on input at bounding box center [1268, 95] width 202 height 24
paste input "3524535"
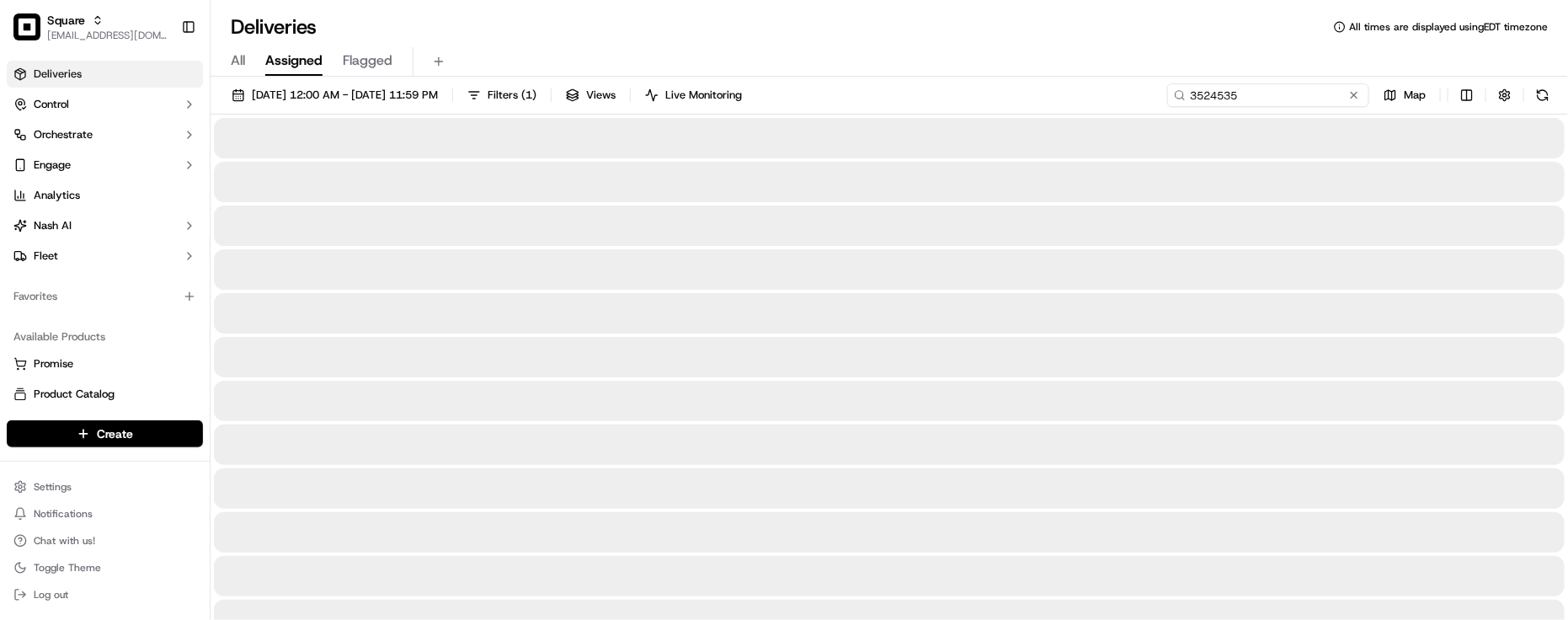
type input "3524535"
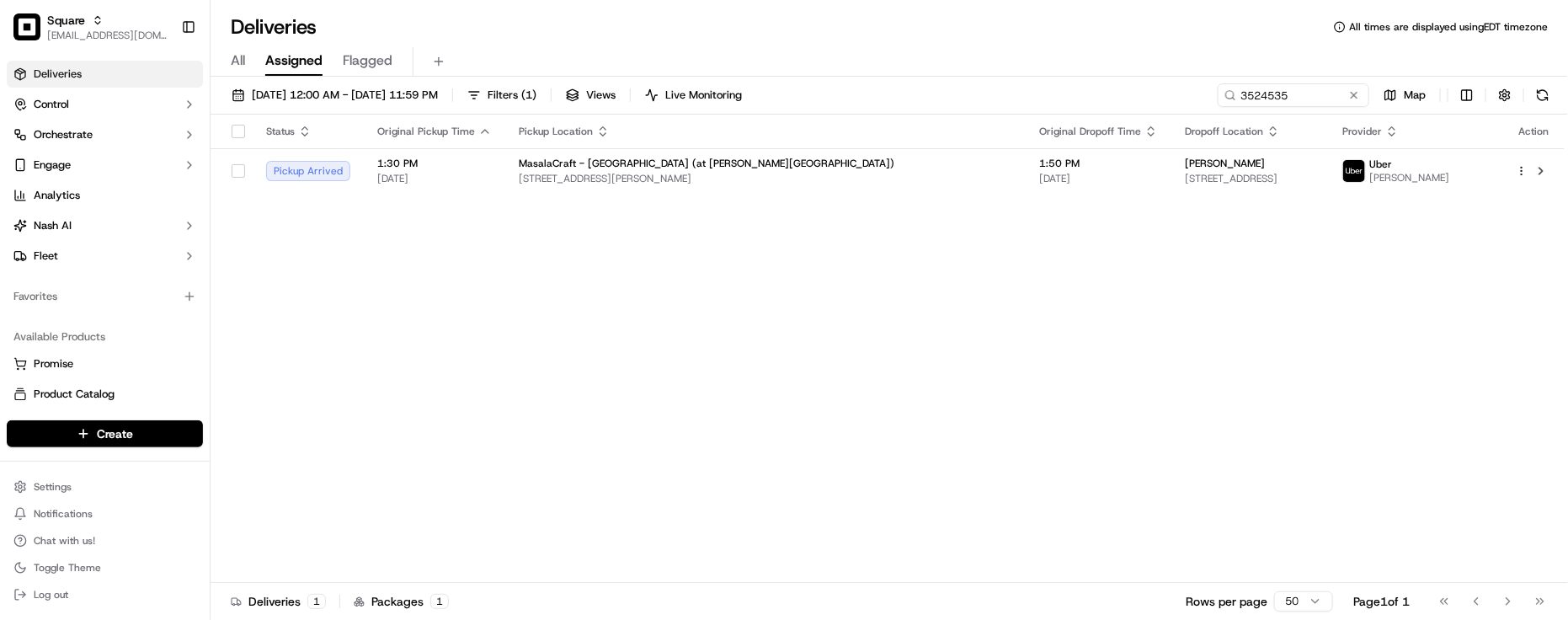
click at [443, 342] on div "Status Original Pickup Time Pickup Location Original Dropoff Time Dropoff Locat…" at bounding box center [887, 348] width 1354 height 469
click at [819, 181] on span "[STREET_ADDRESS][PERSON_NAME]" at bounding box center [765, 179] width 494 height 14
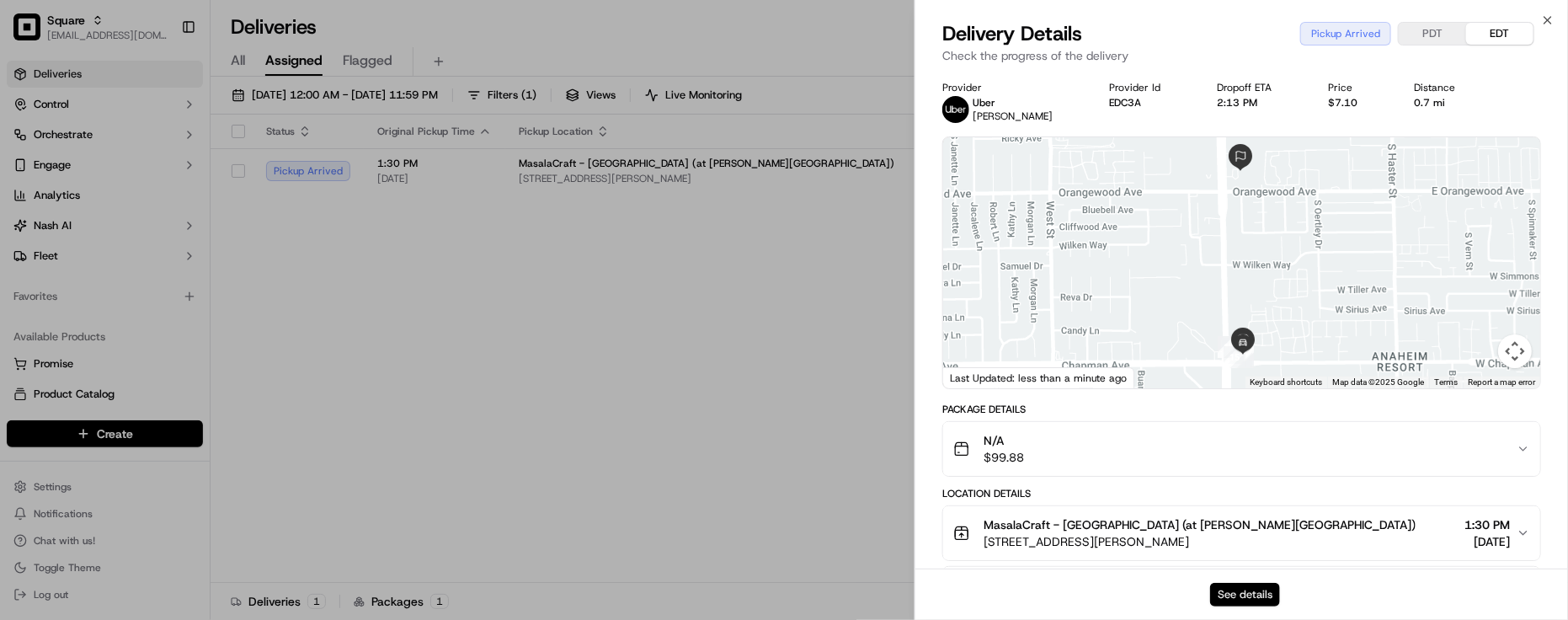
click at [1245, 590] on button "See details" at bounding box center [1245, 595] width 70 height 24
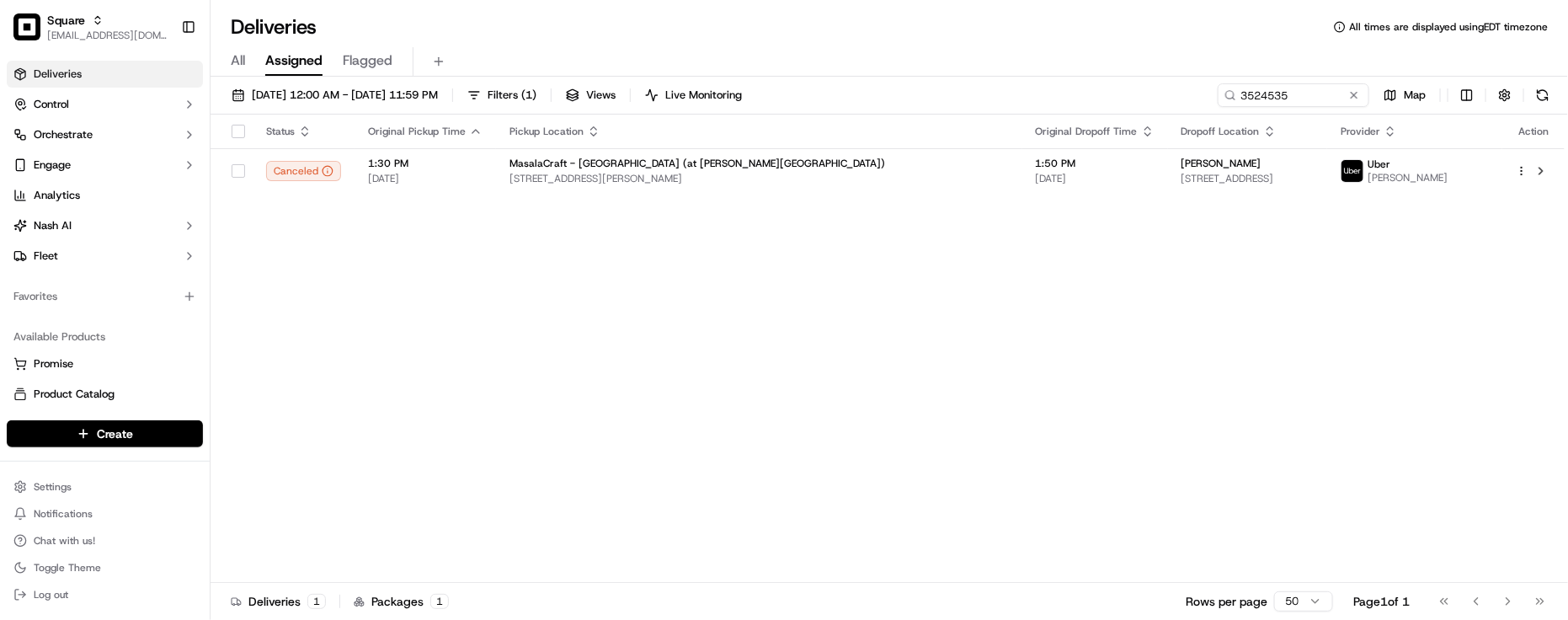
drag, startPoint x: 1080, startPoint y: 402, endPoint x: 1261, endPoint y: 382, distance: 182.1
click at [1080, 402] on div "Status Original Pickup Time Pickup Location Original Dropoff Time Dropoff Locat…" at bounding box center [887, 348] width 1354 height 469
click at [381, 353] on div "Status Original Pickup Time Pickup Location Original Dropoff Time Dropoff Locat…" at bounding box center [887, 348] width 1354 height 469
click at [729, 345] on div "Status Original Pickup Time Pickup Location Original Dropoff Time Dropoff Locat…" at bounding box center [887, 348] width 1354 height 469
click at [960, 557] on div "Status Original Pickup Time Pickup Location Original Dropoff Time Dropoff Locat…" at bounding box center [887, 348] width 1354 height 469
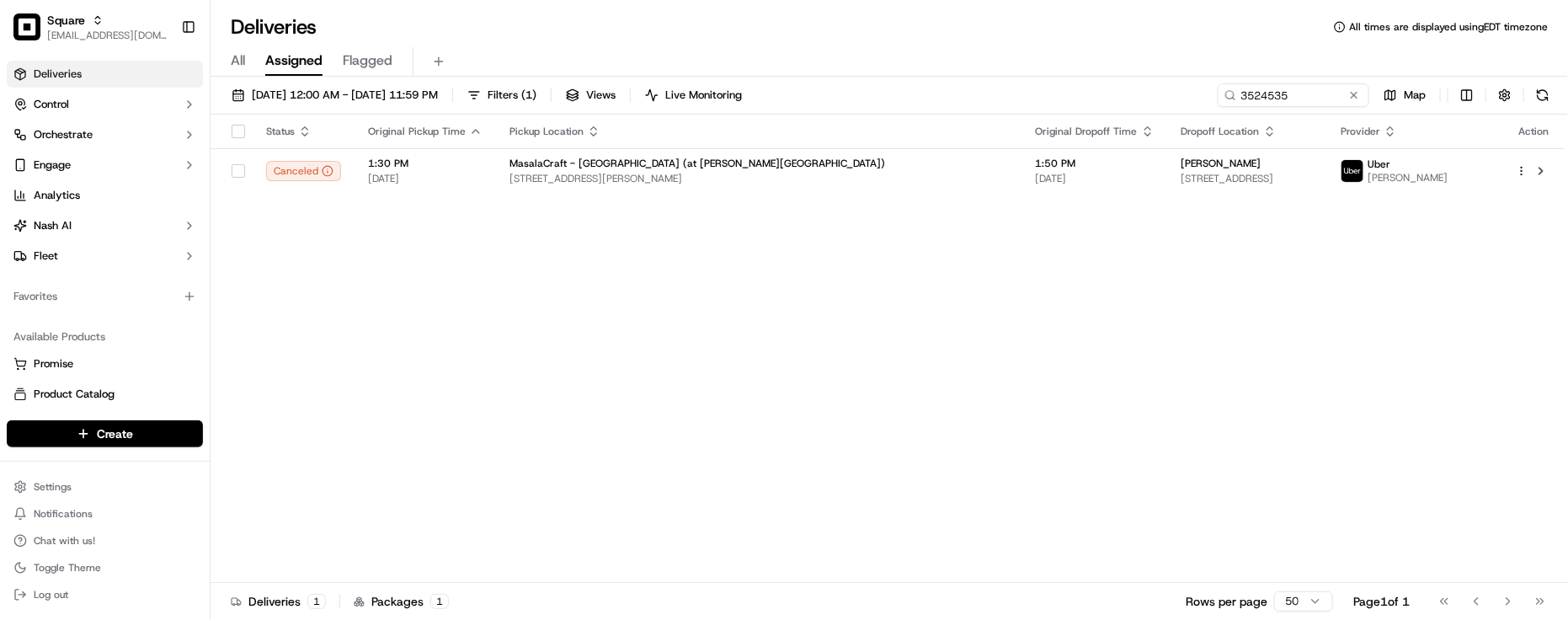
click at [341, 353] on div "Status Original Pickup Time Pickup Location Original Dropoff Time Dropoff Locat…" at bounding box center [887, 348] width 1354 height 469
drag, startPoint x: 1002, startPoint y: 489, endPoint x: 1013, endPoint y: 482, distance: 13.0
click at [1002, 489] on div "Status Original Pickup Time Pickup Location Original Dropoff Time Dropoff Locat…" at bounding box center [887, 348] width 1354 height 469
drag, startPoint x: 671, startPoint y: 415, endPoint x: 639, endPoint y: 389, distance: 41.2
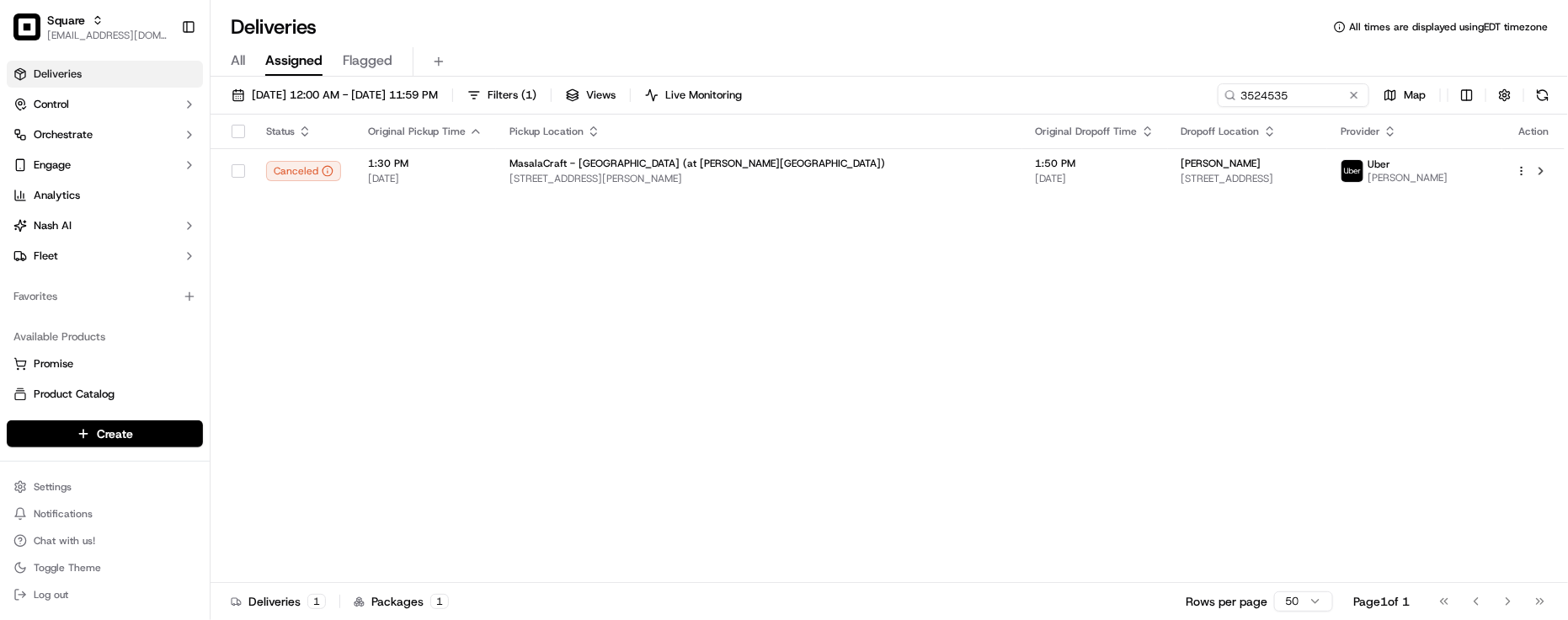
click at [671, 418] on div "Status Original Pickup Time Pickup Location Original Dropoff Time Dropoff Locat…" at bounding box center [887, 348] width 1354 height 469
click at [571, 352] on div "Status Original Pickup Time Pickup Location Original Dropoff Time Dropoff Locat…" at bounding box center [887, 348] width 1354 height 469
click at [919, 450] on div "Status Original Pickup Time Pickup Location Original Dropoff Time Dropoff Locat…" at bounding box center [887, 348] width 1354 height 469
click at [915, 451] on div "Status Original Pickup Time Pickup Location Original Dropoff Time Dropoff Locat…" at bounding box center [887, 348] width 1354 height 469
click at [908, 453] on div "Status Original Pickup Time Pickup Location Original Dropoff Time Dropoff Locat…" at bounding box center [887, 348] width 1354 height 469
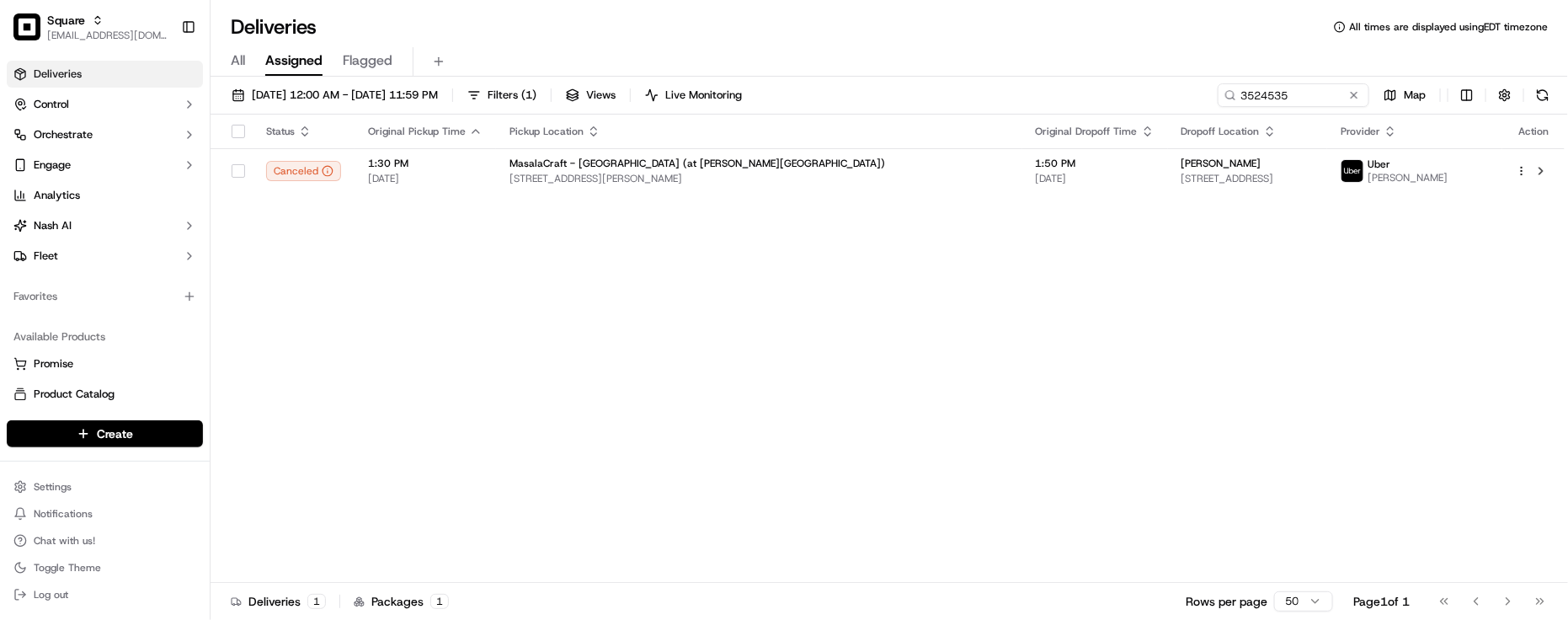
click at [699, 431] on div "Status Original Pickup Time Pickup Location Original Dropoff Time Dropoff Locat…" at bounding box center [887, 348] width 1354 height 469
drag, startPoint x: 1353, startPoint y: 100, endPoint x: 1344, endPoint y: 100, distance: 9.0
click at [1353, 102] on button at bounding box center [1354, 95] width 17 height 17
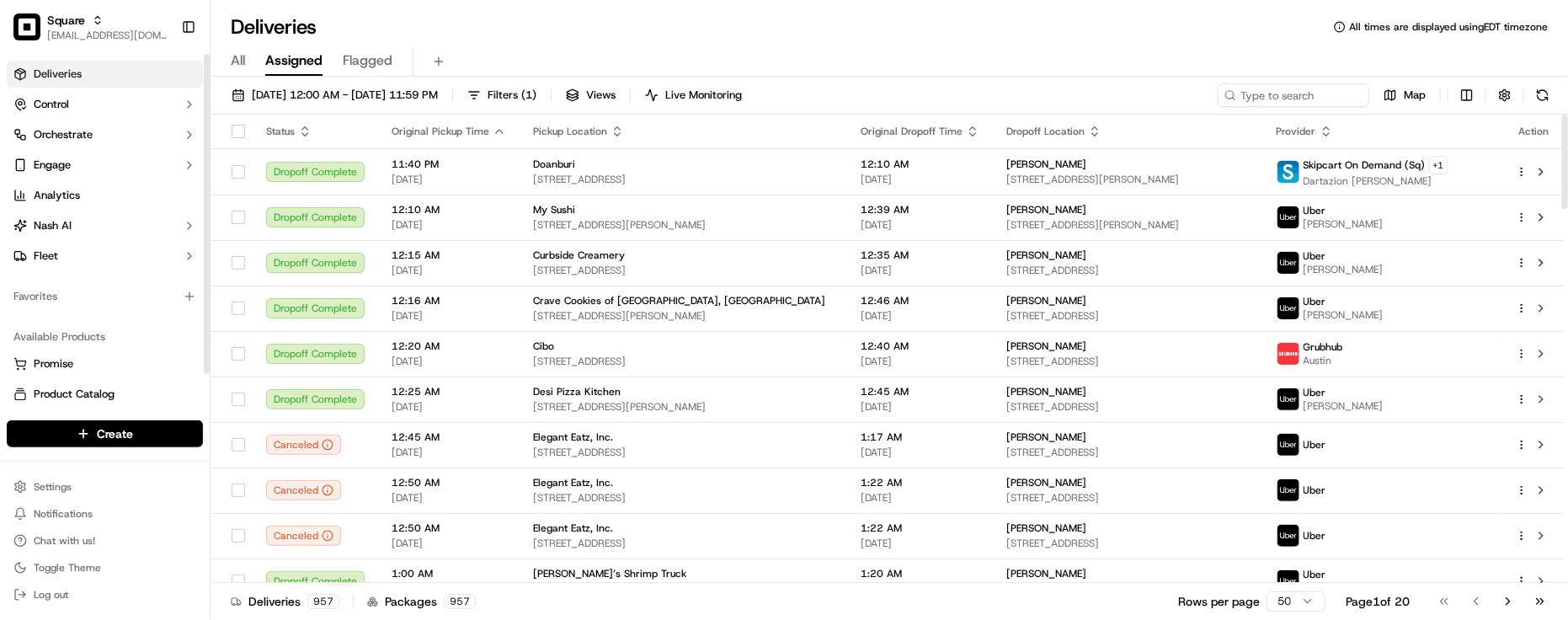
click at [182, 309] on div "Favorites" at bounding box center [104, 296] width 197 height 27
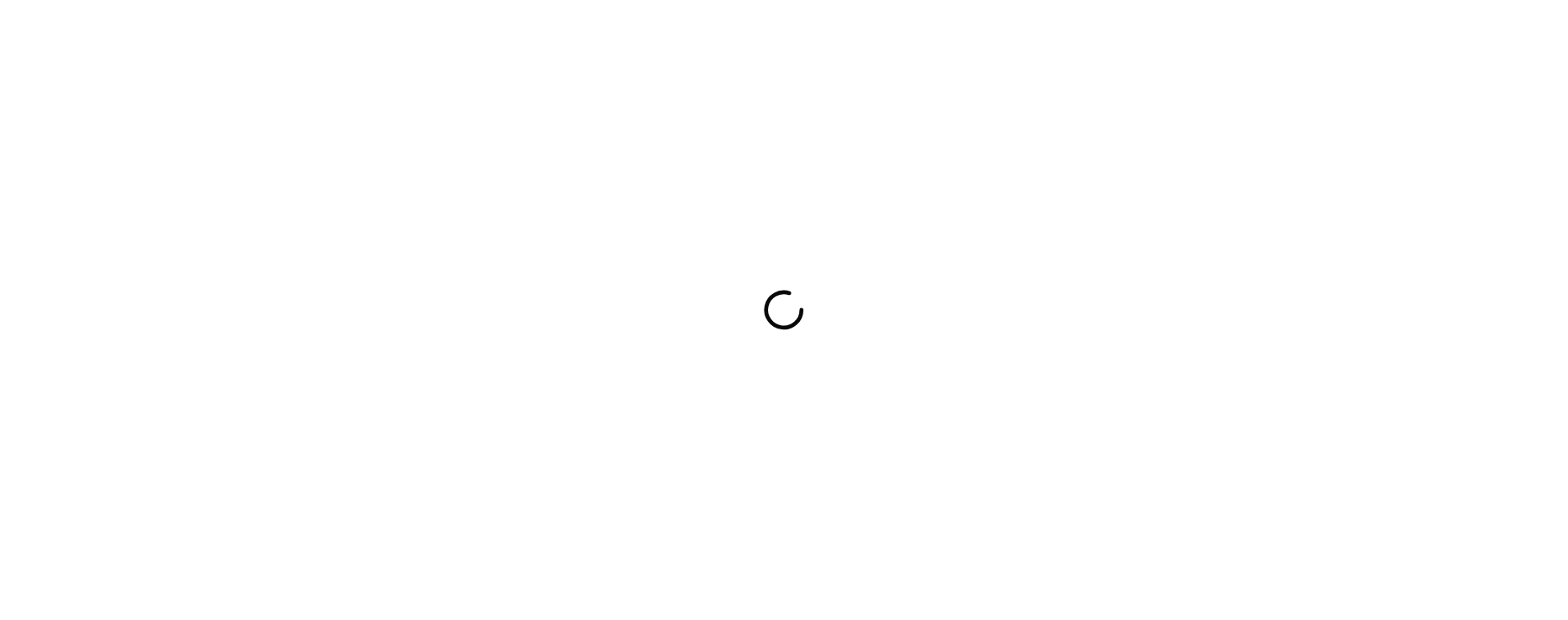
click at [447, 39] on div at bounding box center [784, 310] width 1568 height 620
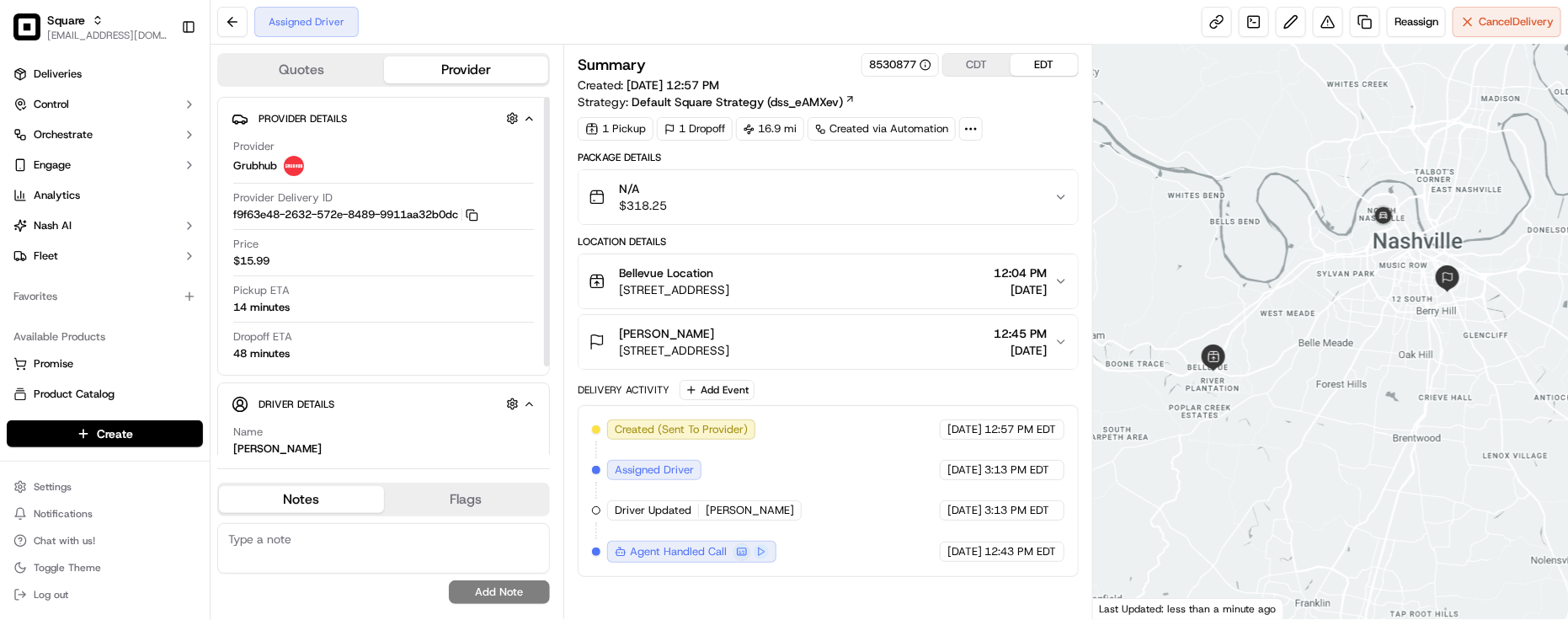
click at [478, 297] on div "Pickup ETA 14 minutes" at bounding box center [384, 298] width 301 height 32
click at [832, 474] on div "Created (Sent To Provider) Grubhub [DATE] 12:57 PM EDT Assigned Driver Grubhub …" at bounding box center [829, 491] width 473 height 143
click at [970, 67] on button "CDT" at bounding box center [976, 65] width 67 height 22
click at [861, 552] on div "Created (Sent To Provider) Grubhub [DATE] 11:57 AM CDT Assigned Driver Grubhub …" at bounding box center [829, 491] width 473 height 143
click at [887, 522] on div "Created (Sent To Provider) Grubhub [DATE] 11:57 AM CDT Assigned Driver Grubhub …" at bounding box center [829, 491] width 473 height 143
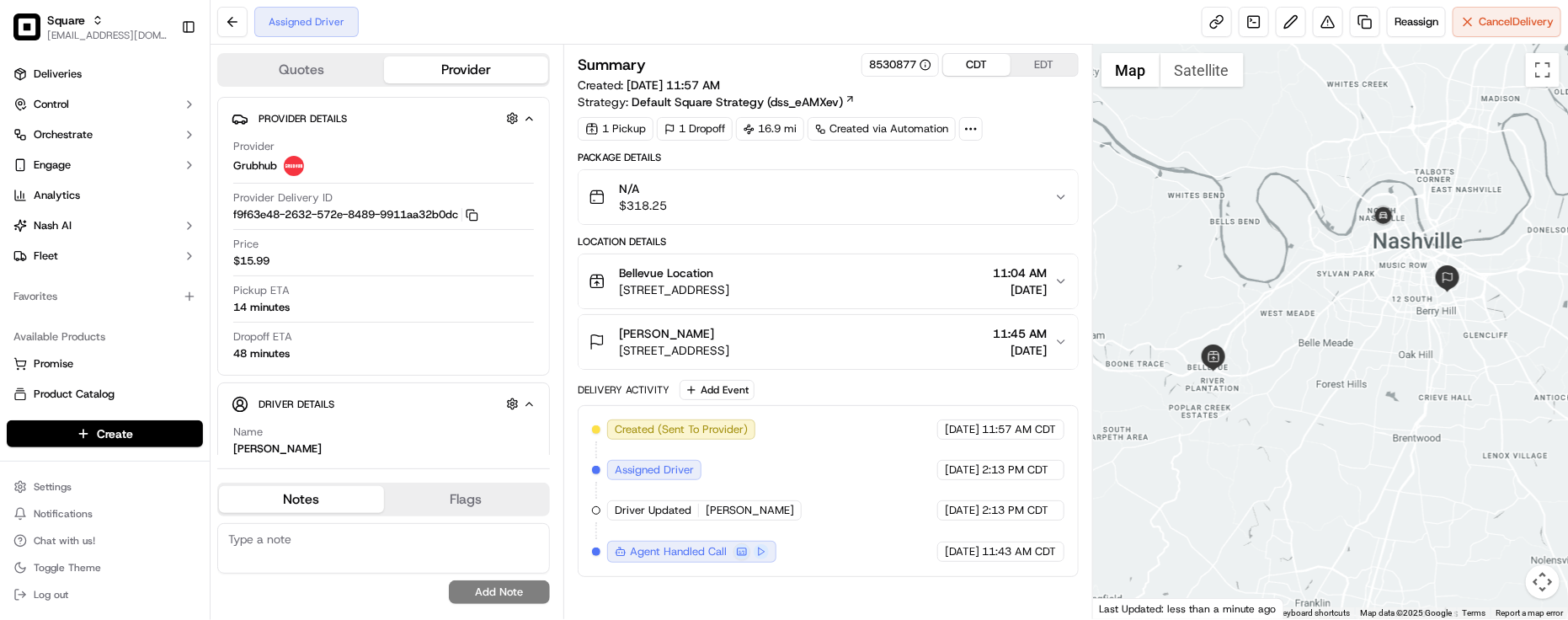
click at [902, 498] on div "Created (Sent To Provider) Grubhub [DATE] 11:57 AM CDT Assigned Driver Grubhub …" at bounding box center [829, 491] width 473 height 143
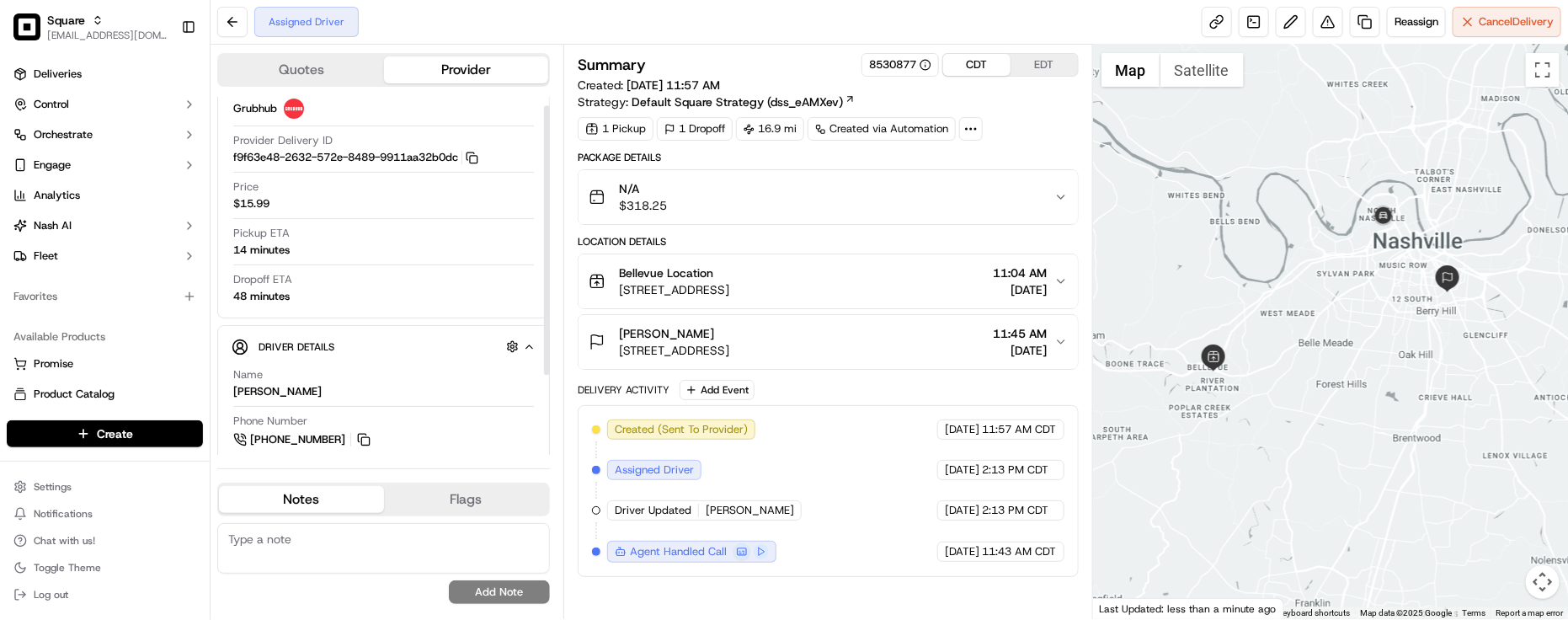
scroll to position [11, 0]
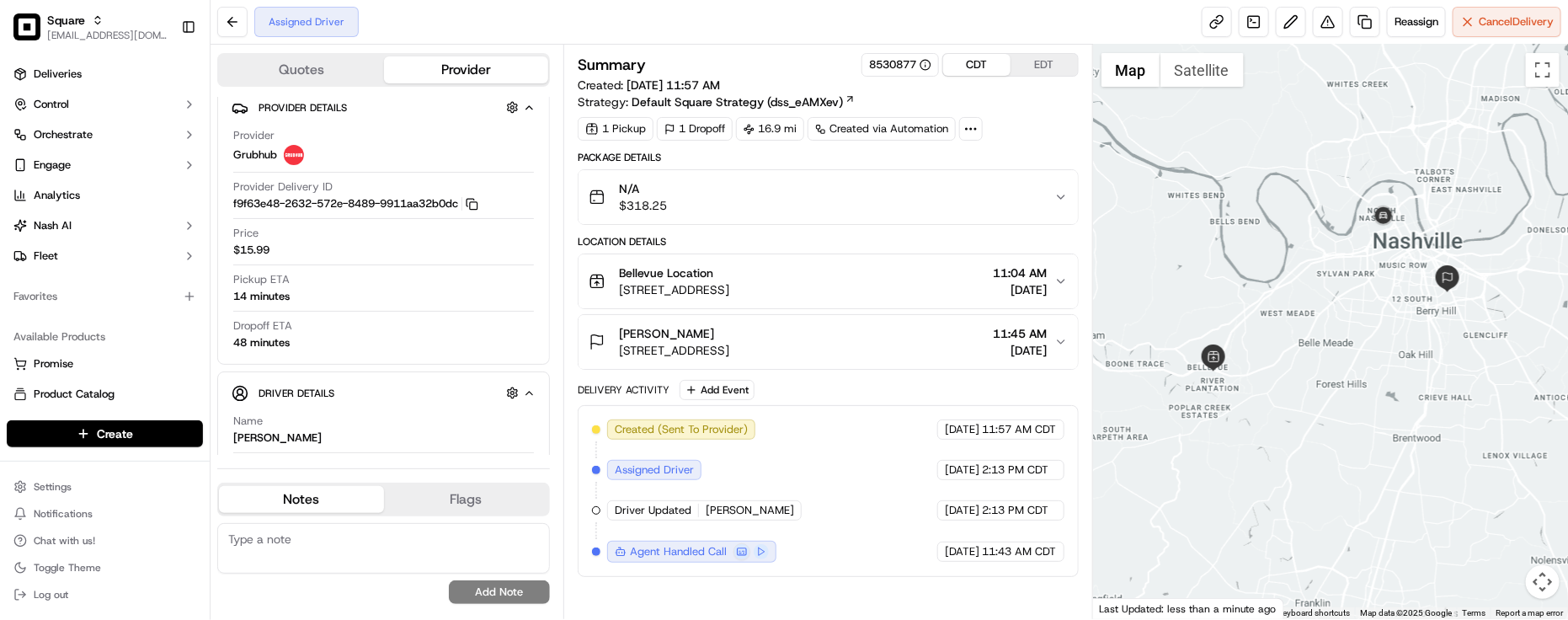
drag, startPoint x: 1349, startPoint y: 217, endPoint x: 1343, endPoint y: 237, distance: 20.9
click at [1343, 237] on div at bounding box center [1331, 332] width 475 height 575
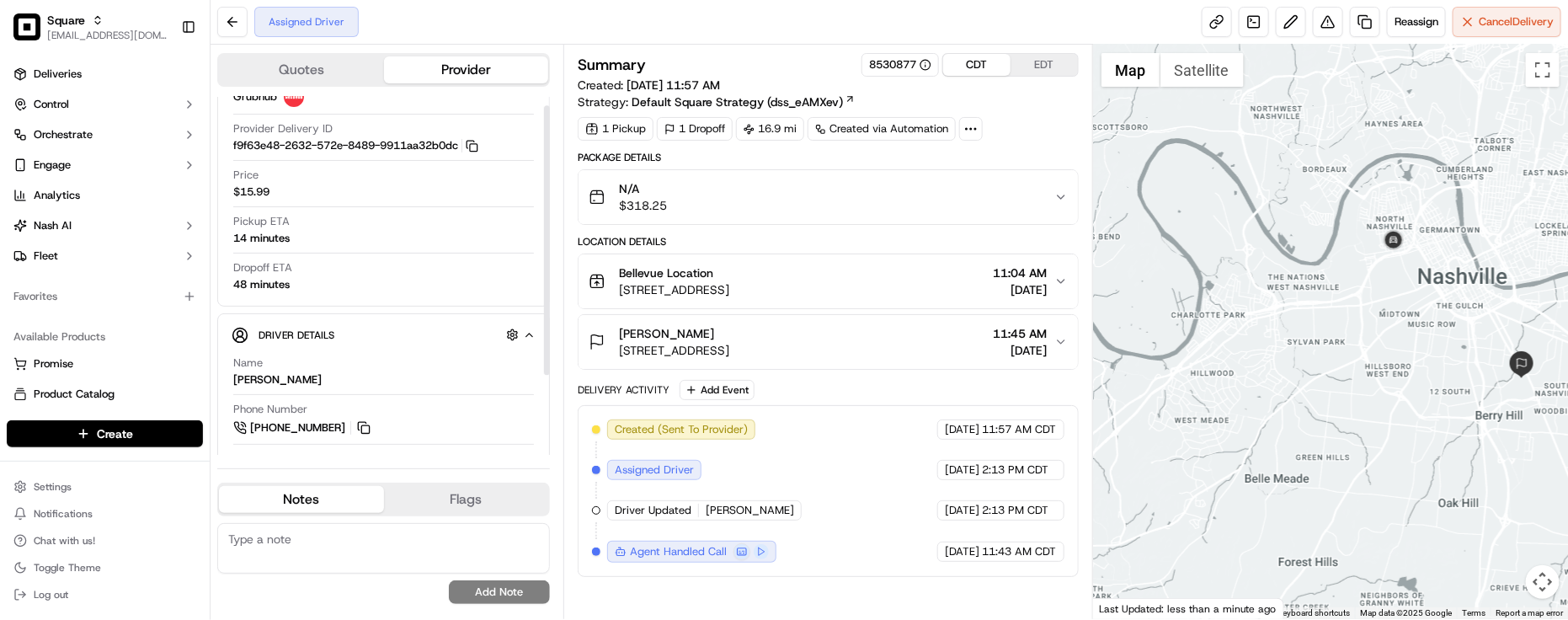
scroll to position [116, 0]
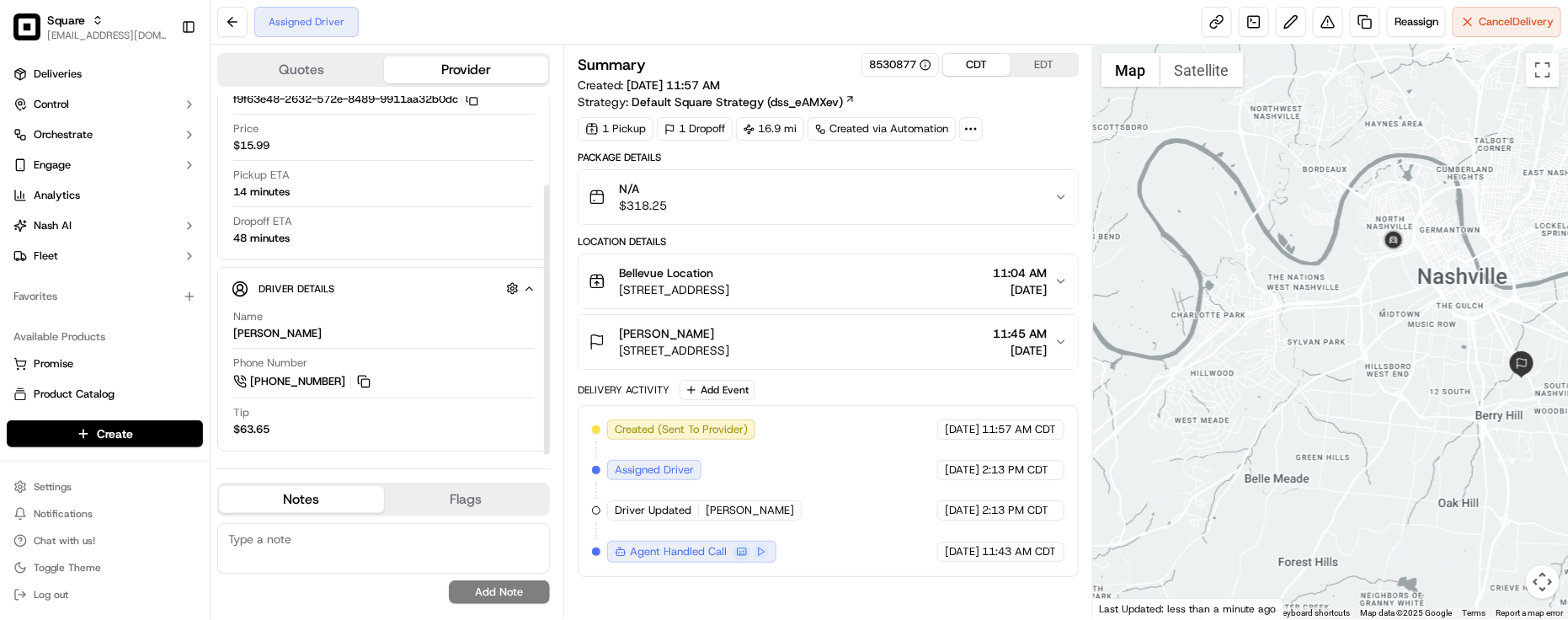
drag, startPoint x: 1239, startPoint y: 305, endPoint x: 1255, endPoint y: 232, distance: 74.7
click at [1255, 232] on div at bounding box center [1331, 332] width 475 height 575
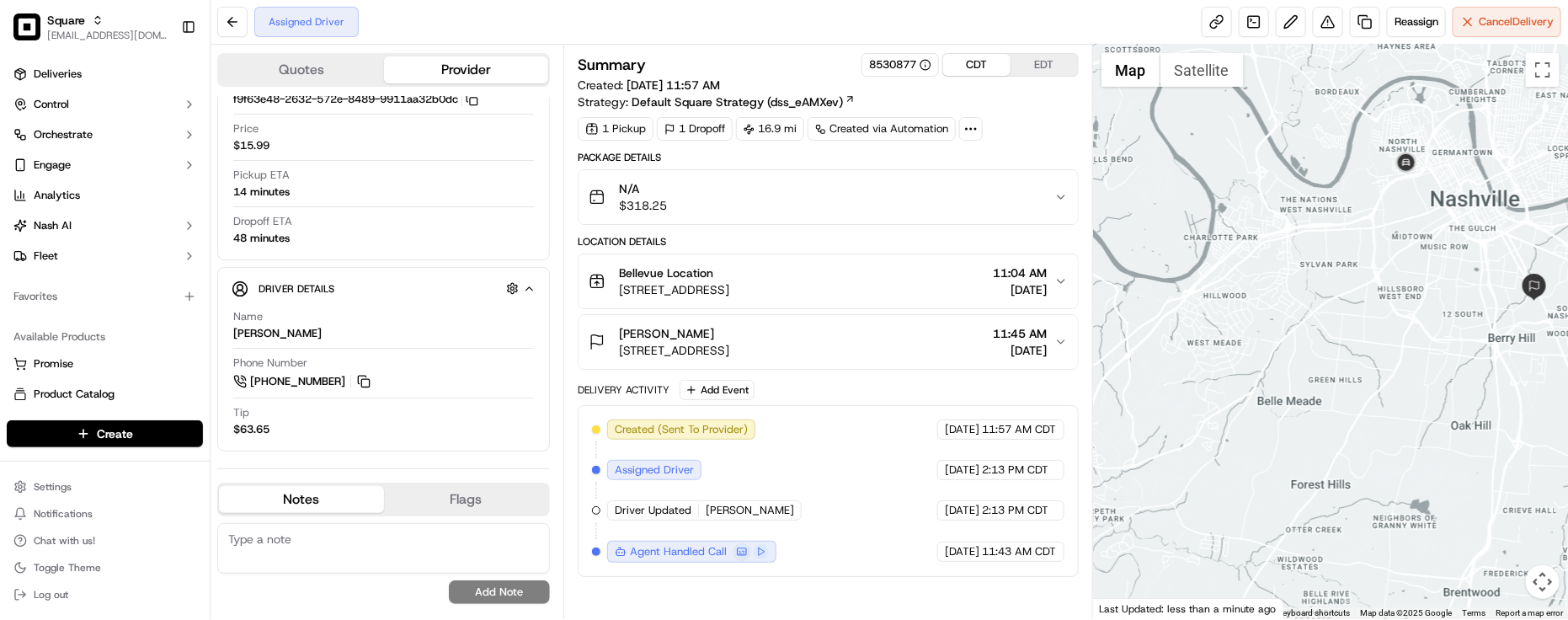
drag, startPoint x: 1216, startPoint y: 304, endPoint x: 1265, endPoint y: 255, distance: 69.3
click at [1265, 255] on div at bounding box center [1331, 332] width 475 height 575
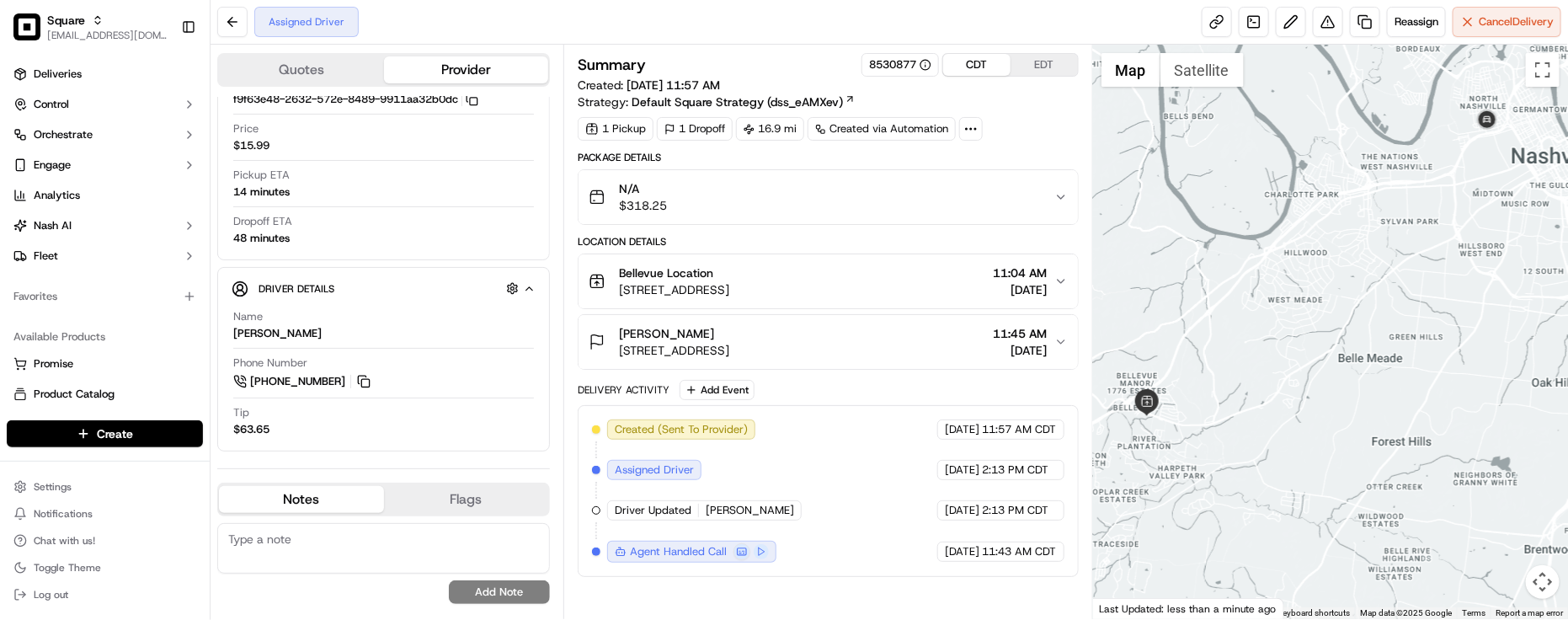
drag, startPoint x: 1255, startPoint y: 300, endPoint x: 1274, endPoint y: 344, distance: 47.9
click at [1273, 344] on div at bounding box center [1331, 332] width 475 height 575
click at [953, 195] on div "N/A $318.25" at bounding box center [822, 197] width 466 height 34
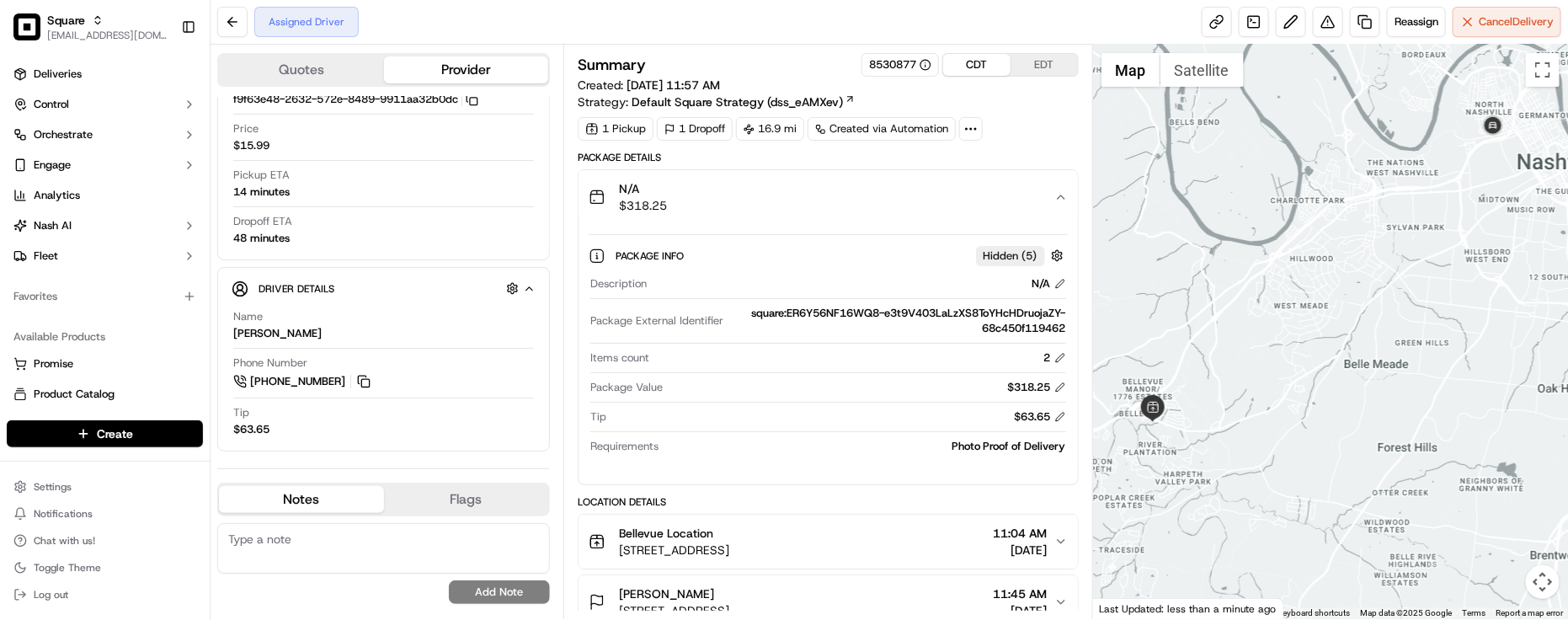
click at [953, 195] on div "N/A $318.25" at bounding box center [822, 197] width 466 height 34
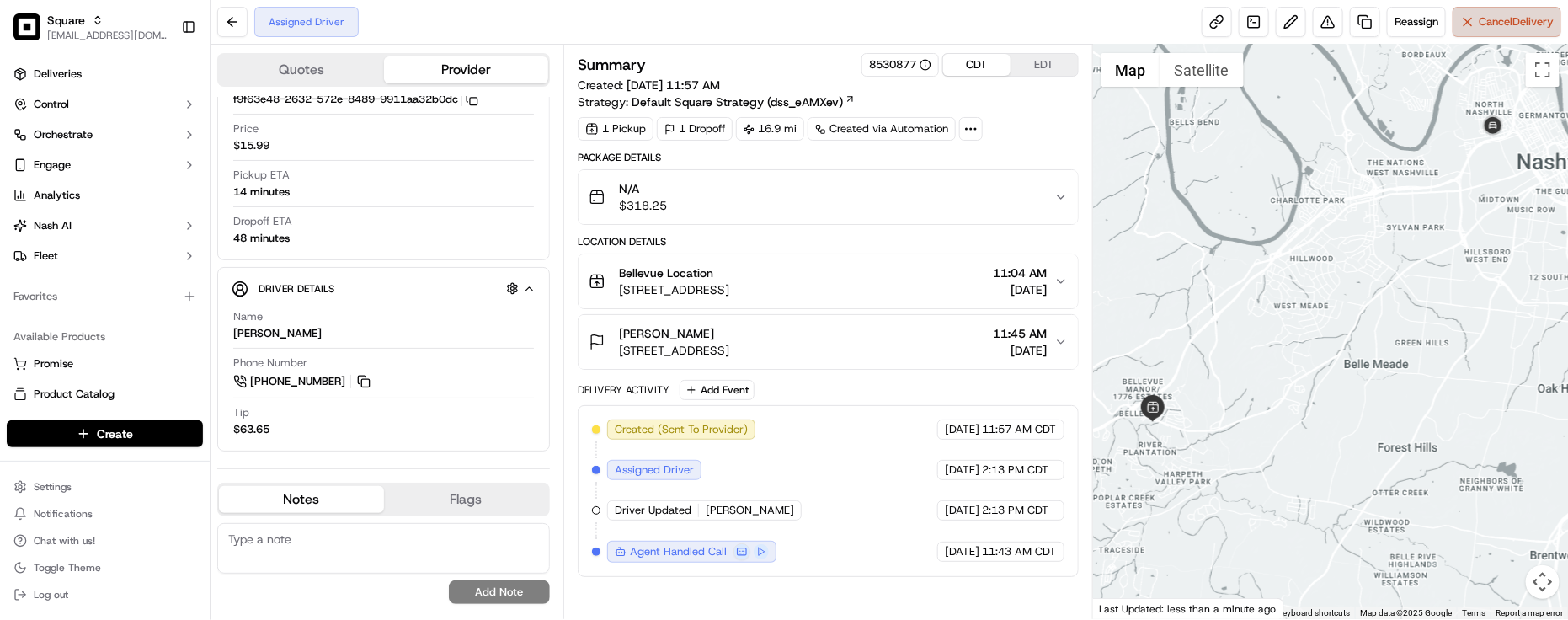
click at [1539, 15] on span "Cancel Delivery" at bounding box center [1516, 22] width 75 height 15
click at [1050, 145] on div "Summary 8530877 CDT EDT Created: 09/12/2025 11:57 AM Strategy: Default Square S…" at bounding box center [828, 315] width 501 height 524
click at [1518, 23] on span "Cancel Delivery" at bounding box center [1516, 22] width 75 height 15
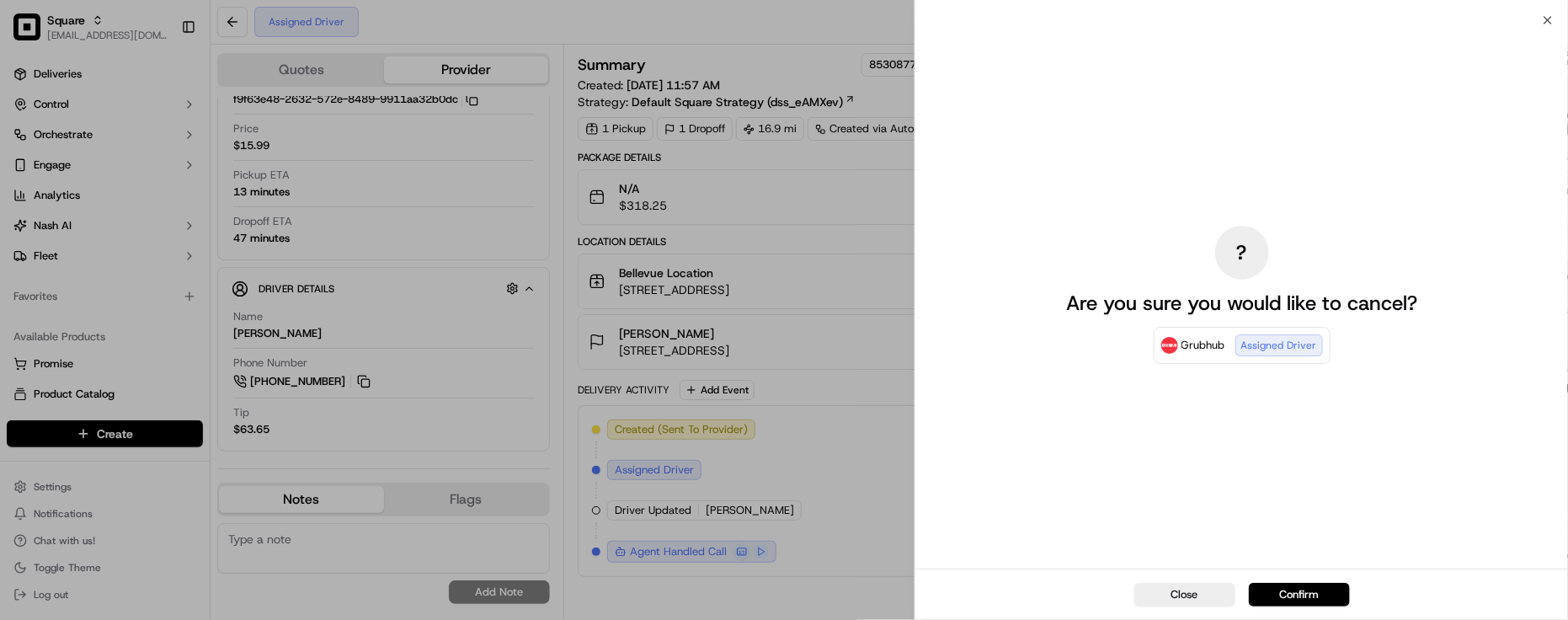
click at [1167, 486] on div "? Are you sure you would like to cancel? Grubhub Assigned Driver" at bounding box center [1242, 295] width 378 height 542
drag, startPoint x: 1269, startPoint y: 489, endPoint x: 1297, endPoint y: 520, distance: 41.8
click at [1270, 489] on div "? Are you sure you would like to cancel? Grubhub Assigned Driver" at bounding box center [1242, 295] width 378 height 542
click at [1297, 590] on button "Confirm" at bounding box center [1300, 595] width 101 height 24
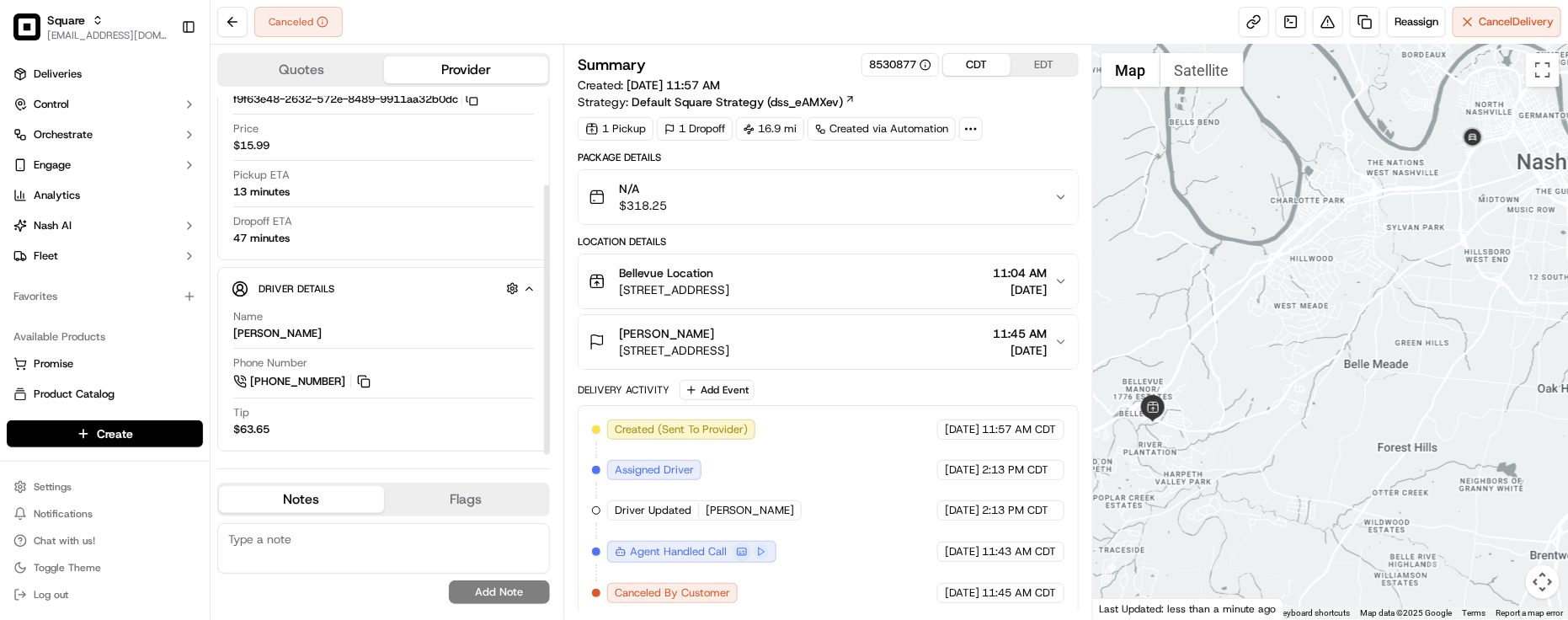
click at [869, 483] on div "Created (Sent To Provider) Grubhub 09/12/2025 11:57 AM CDT Assigned Driver Grub…" at bounding box center [829, 511] width 473 height 184
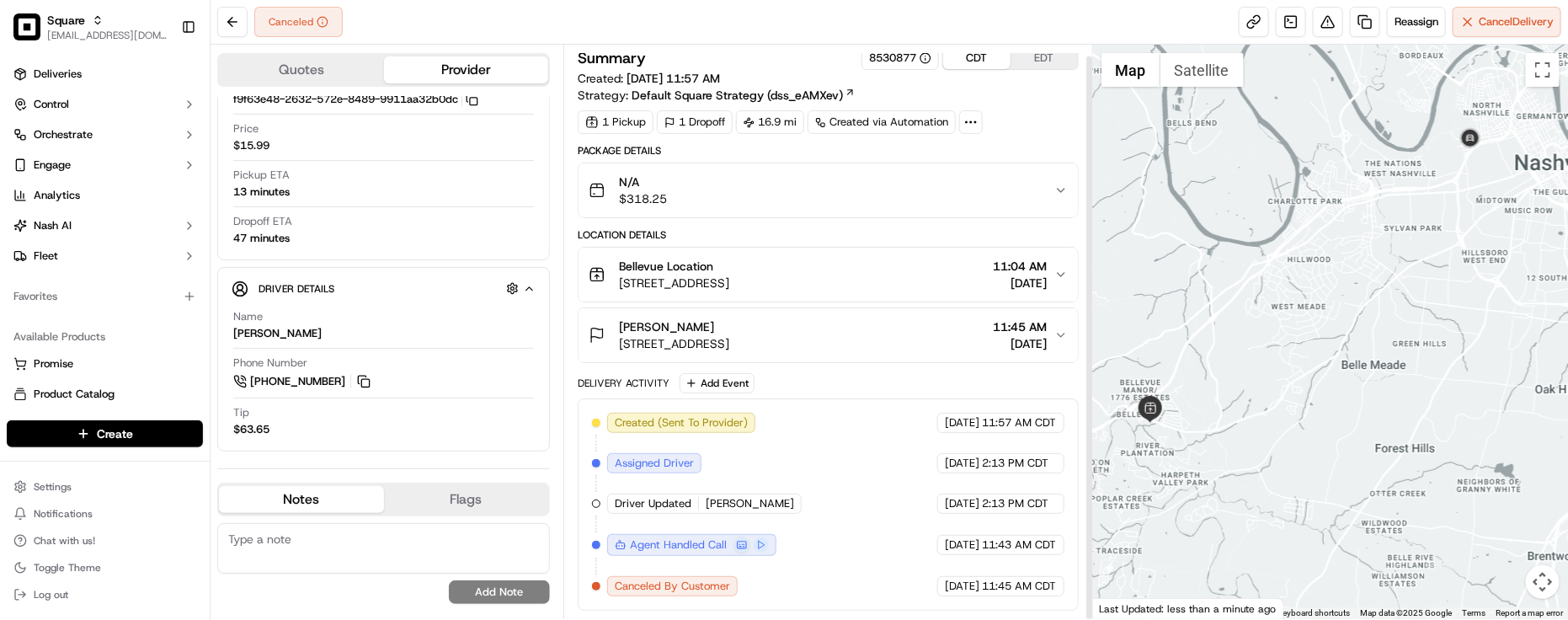
drag, startPoint x: 1370, startPoint y: 293, endPoint x: 1362, endPoint y: 330, distance: 37.9
click at [1354, 335] on div at bounding box center [1331, 332] width 475 height 575
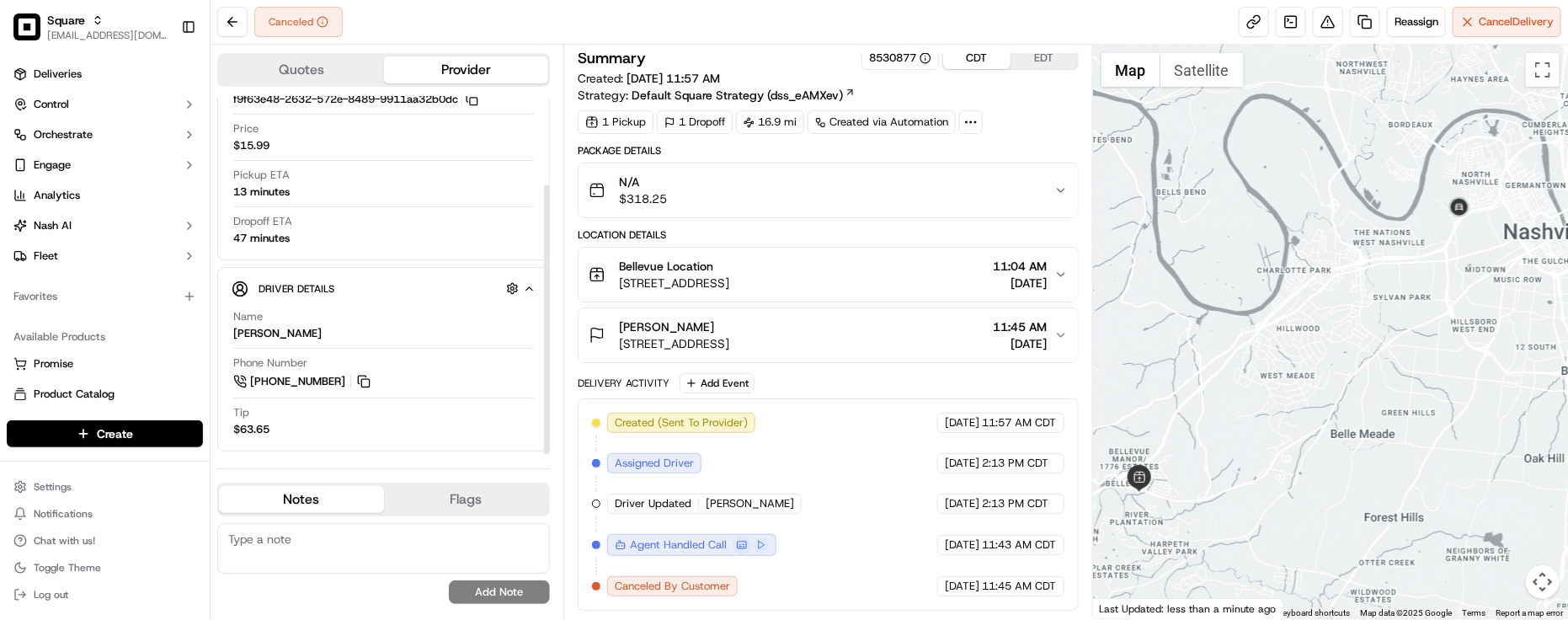
click at [380, 153] on div "Price $15.99" at bounding box center [384, 141] width 301 height 40
click at [348, 259] on div "Provider Details Hidden ( 2 ) Provider Grubhub Provider Delivery ID f9f63e48-26…" at bounding box center [383, 218] width 332 height 474
click at [437, 230] on div "Dropoff ETA 47 minutes" at bounding box center [384, 229] width 301 height 32
click at [1049, 100] on div "Summary 8530877 CDT EDT Created: 09/12/2025 11:57 AM Strategy: Default Square S…" at bounding box center [828, 90] width 501 height 88
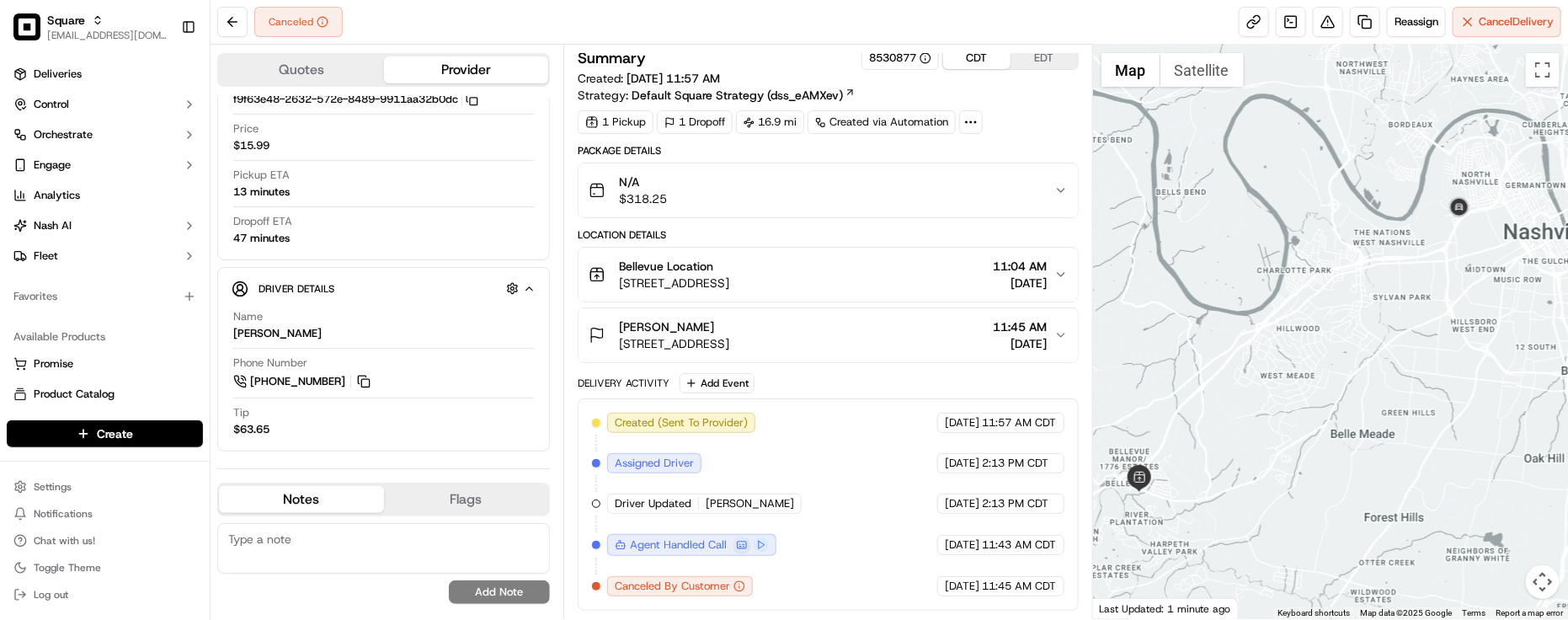
click at [1049, 100] on div "Summary 8530877 CDT EDT Created: 09/12/2025 11:57 AM Strategy: Default Square S…" at bounding box center [828, 90] width 501 height 88
click at [1046, 91] on div "Summary 8530877 CDT EDT Created: 09/12/2025 11:57 AM Strategy: Default Square S…" at bounding box center [828, 74] width 501 height 57
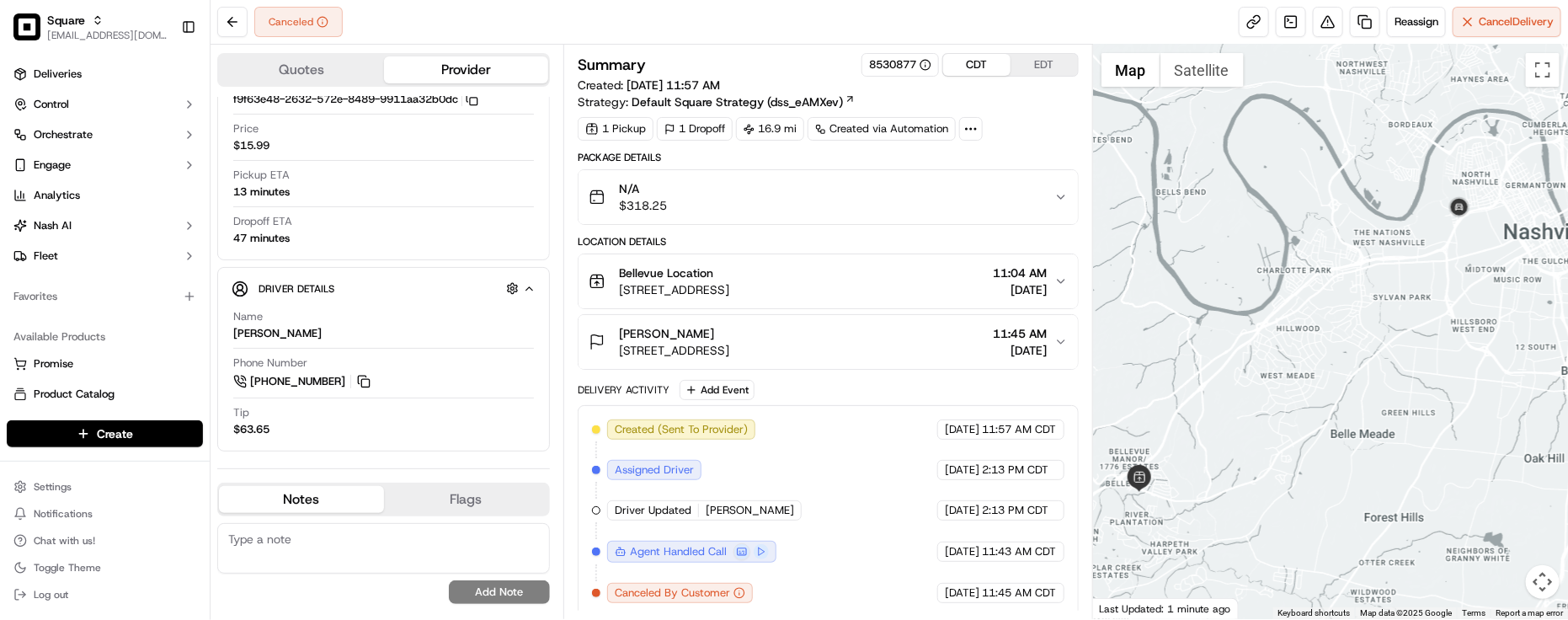
click at [877, 512] on div "Created (Sent To Provider) Grubhub 09/12/2025 11:57 AM CDT Assigned Driver Grub…" at bounding box center [829, 511] width 473 height 184
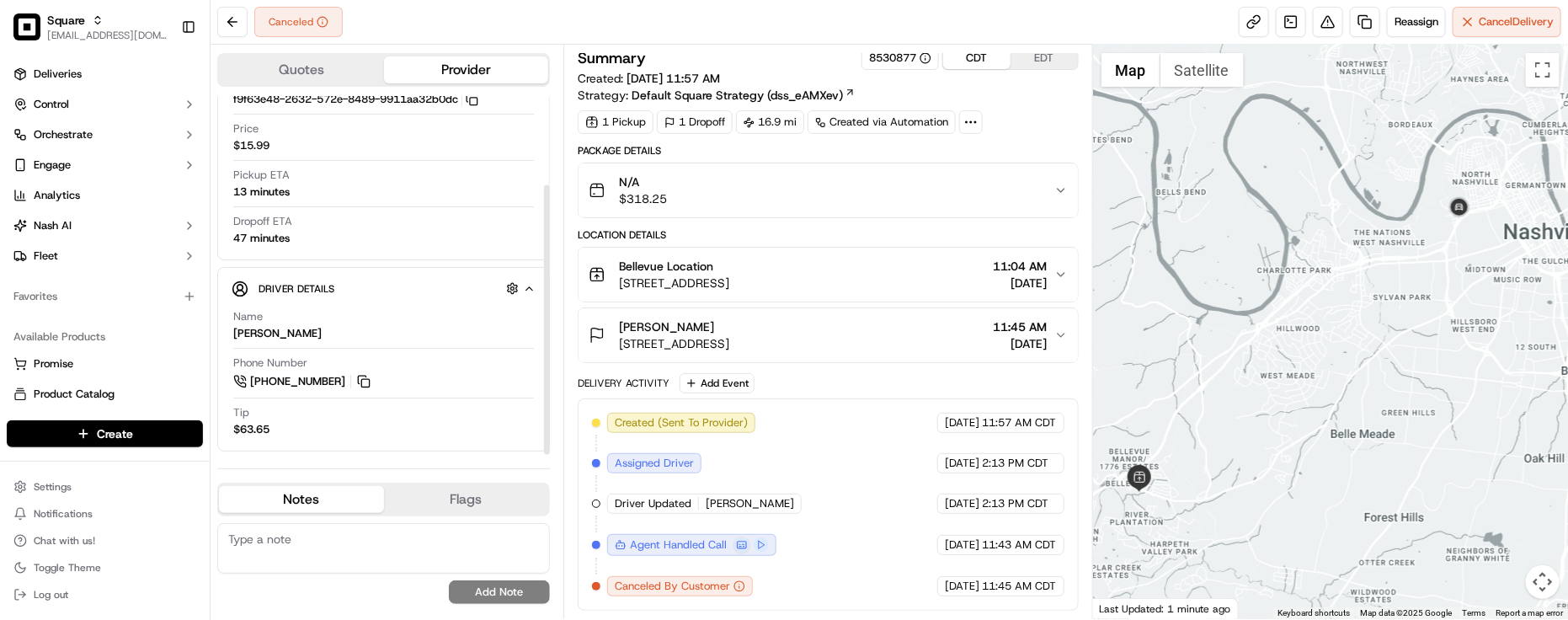
click at [466, 344] on div "Name Jeremy" at bounding box center [384, 329] width 301 height 40
click at [885, 485] on div "Created (Sent To Provider) Grubhub 09/12/2025 11:57 AM CDT Assigned Driver Grub…" at bounding box center [829, 505] width 473 height 184
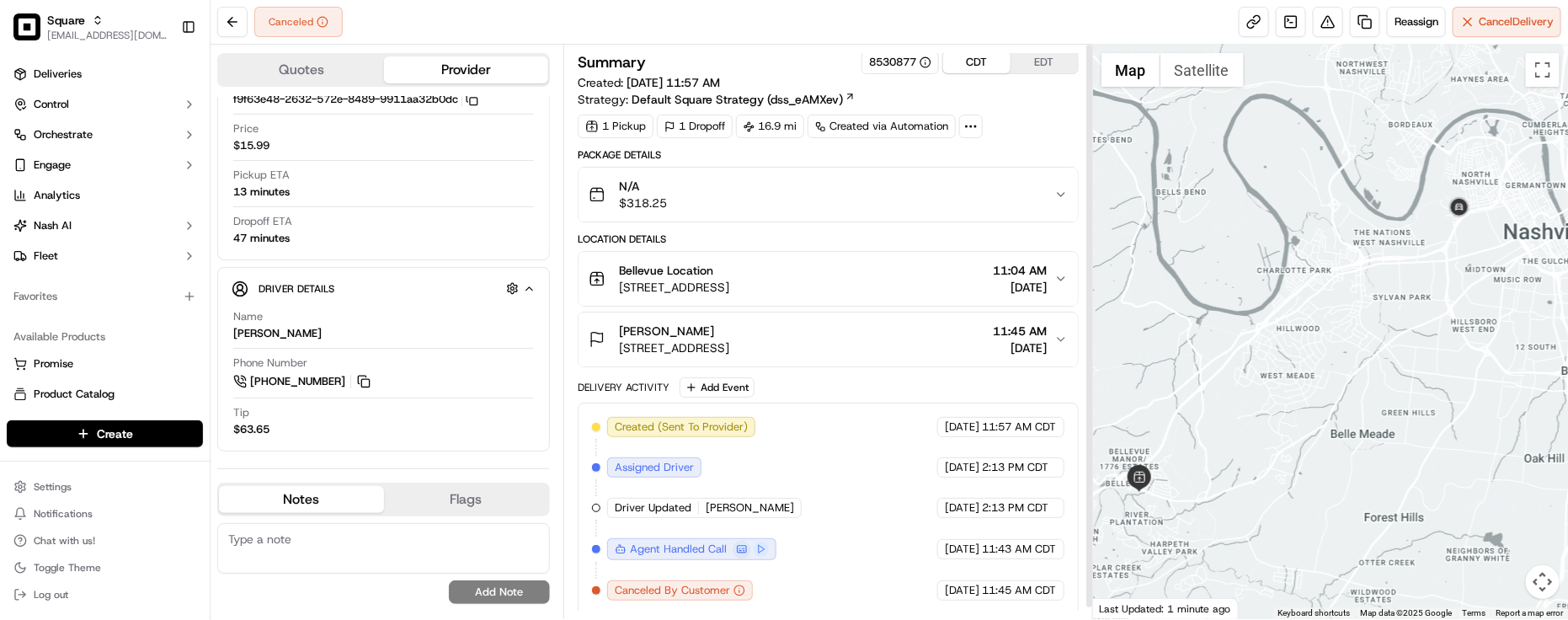
scroll to position [0, 0]
click at [861, 435] on div "Created (Sent To Provider) Grubhub 09/12/2025 11:57 AM CDT Assigned Driver Grub…" at bounding box center [829, 511] width 473 height 184
click at [861, 430] on div "Created (Sent To Provider) Grubhub 09/12/2025 11:57 AM CDT Assigned Driver Grub…" at bounding box center [829, 511] width 473 height 184
click at [864, 435] on div "Created (Sent To Provider) Grubhub 09/12/2025 11:57 AM CDT Assigned Driver Grub…" at bounding box center [829, 511] width 473 height 184
click at [938, 440] on div "09/12/2025 11:57 AM CDT" at bounding box center [1001, 430] width 127 height 20
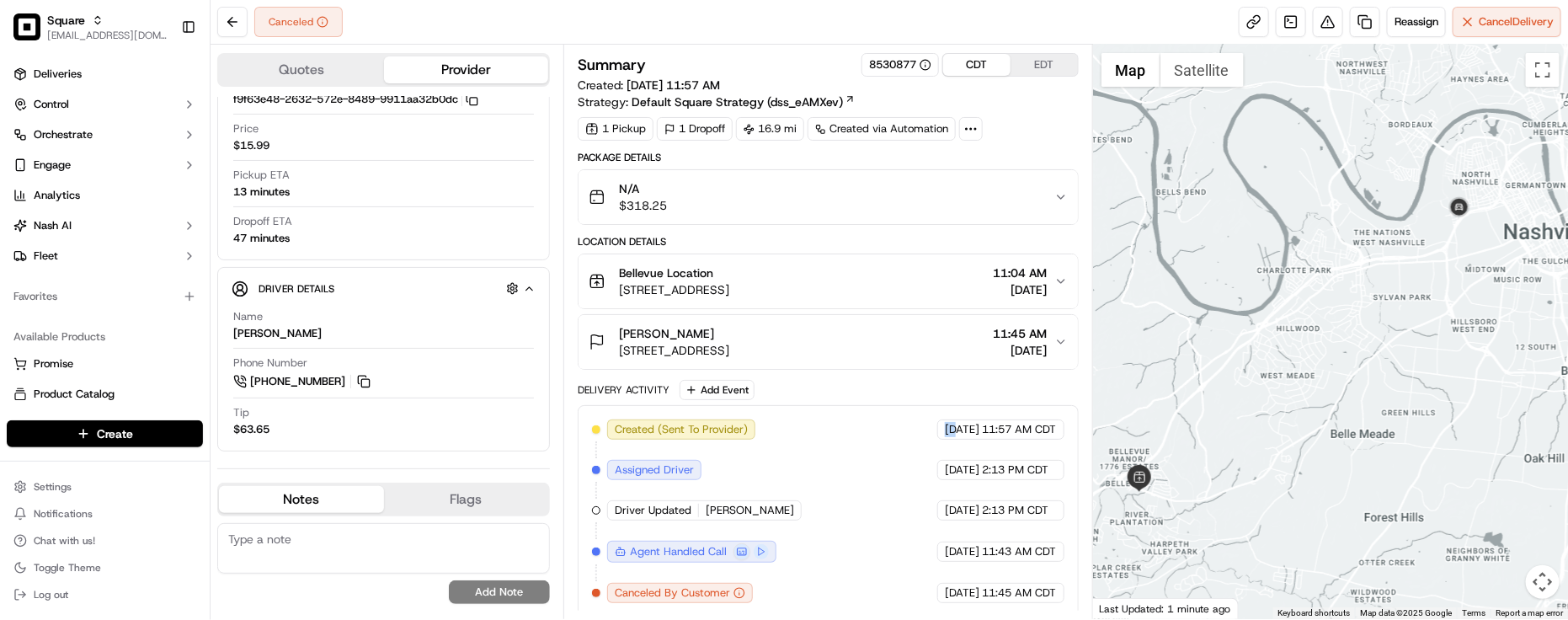
click at [945, 437] on span "09/12/2025" at bounding box center [962, 430] width 34 height 15
click at [961, 447] on div "Created (Sent To Provider) Grubhub 09/12/2025 11:57 AM CDT Assigned Driver Grub…" at bounding box center [829, 511] width 473 height 184
drag, startPoint x: 996, startPoint y: 426, endPoint x: 1001, endPoint y: 380, distance: 46.3
click at [998, 426] on span "11:57 AM CDT" at bounding box center [1020, 430] width 74 height 15
click at [1001, 380] on div "Package Details N/A $318.25 Location Details Bellevue Location 7609 Hwy 70 S, N…" at bounding box center [828, 383] width 501 height 467
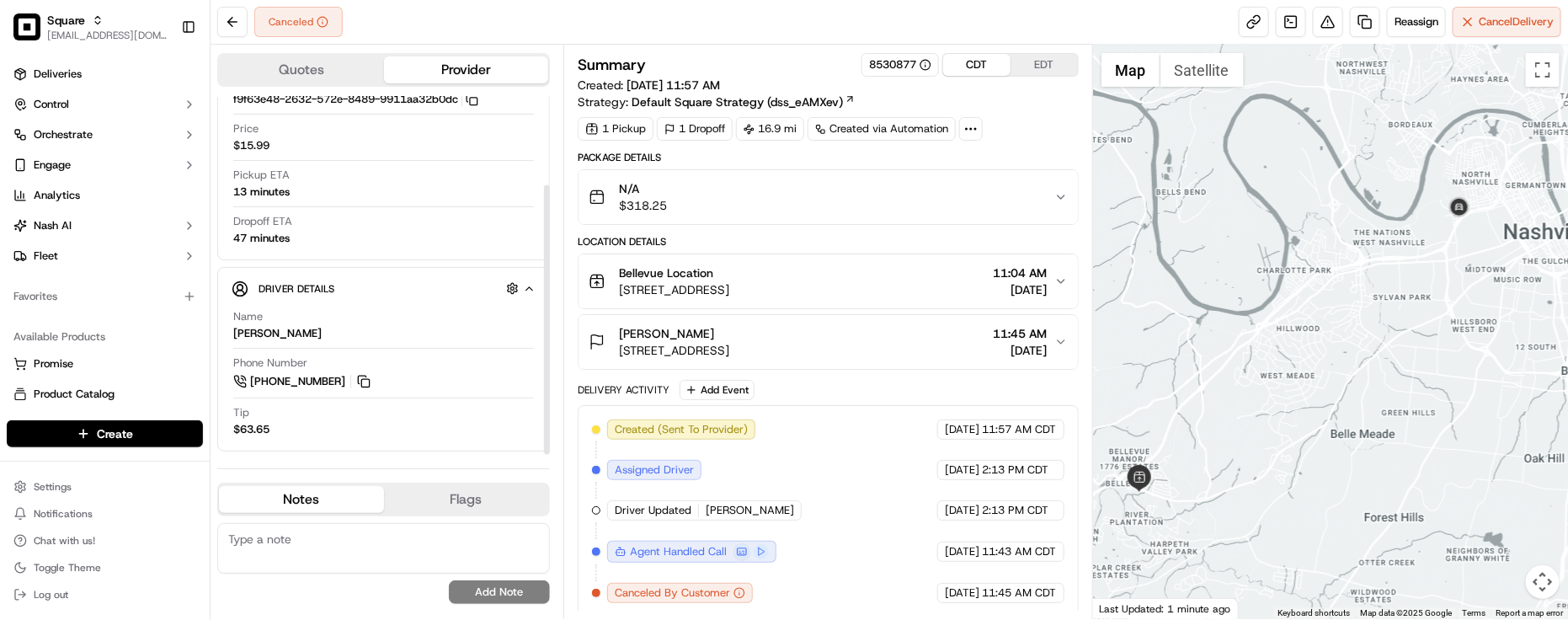
click at [401, 18] on div "Canceled Reassign Cancel Delivery" at bounding box center [889, 22] width 1358 height 44
drag, startPoint x: 245, startPoint y: 426, endPoint x: 297, endPoint y: 431, distance: 52.2
click at [293, 432] on div "Tip $63.65" at bounding box center [384, 421] width 301 height 32
click at [322, 431] on div "Tip $63.65" at bounding box center [384, 421] width 301 height 32
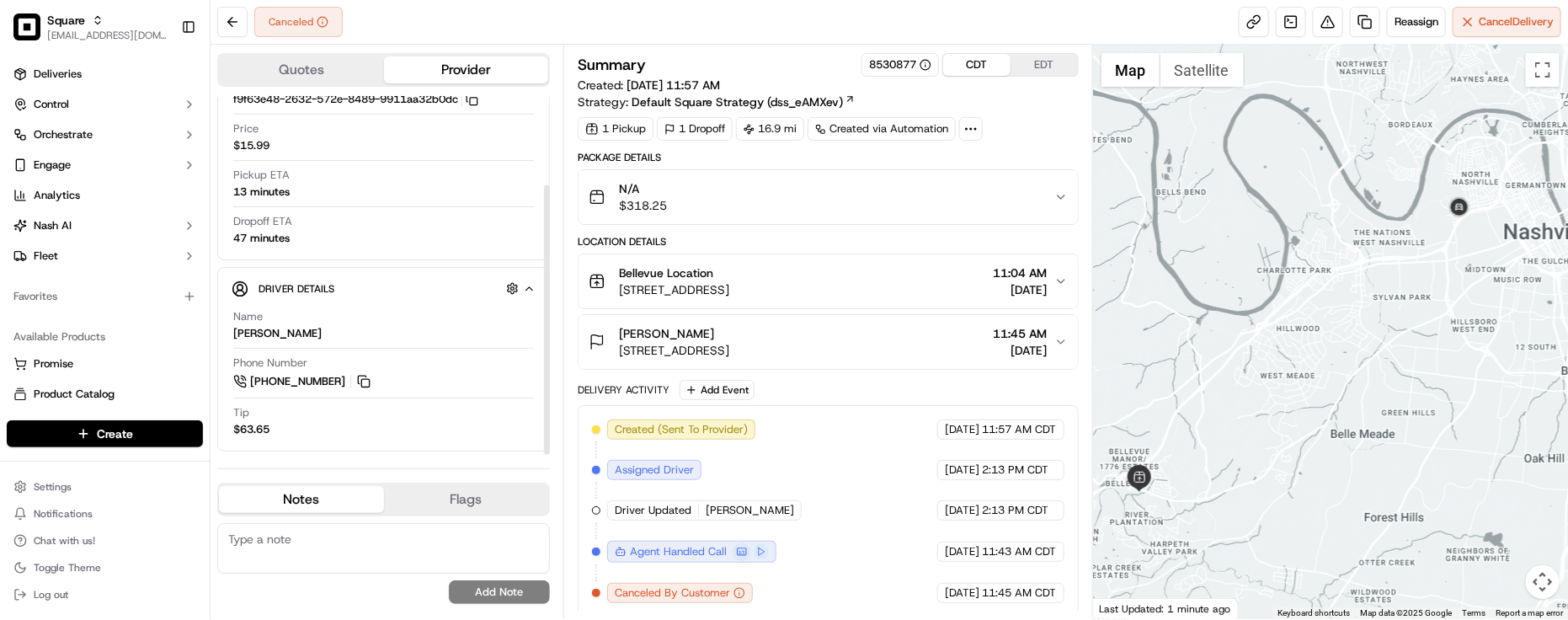
click at [345, 432] on div "Tip $63.65" at bounding box center [384, 421] width 301 height 32
click at [945, 478] on span "09/14/2025" at bounding box center [962, 470] width 34 height 15
click at [352, 224] on div "Dropoff ETA 47 minutes" at bounding box center [384, 229] width 301 height 32
click at [377, 538] on textarea at bounding box center [383, 548] width 332 height 51
paste textarea "Caller Information: Merchant"
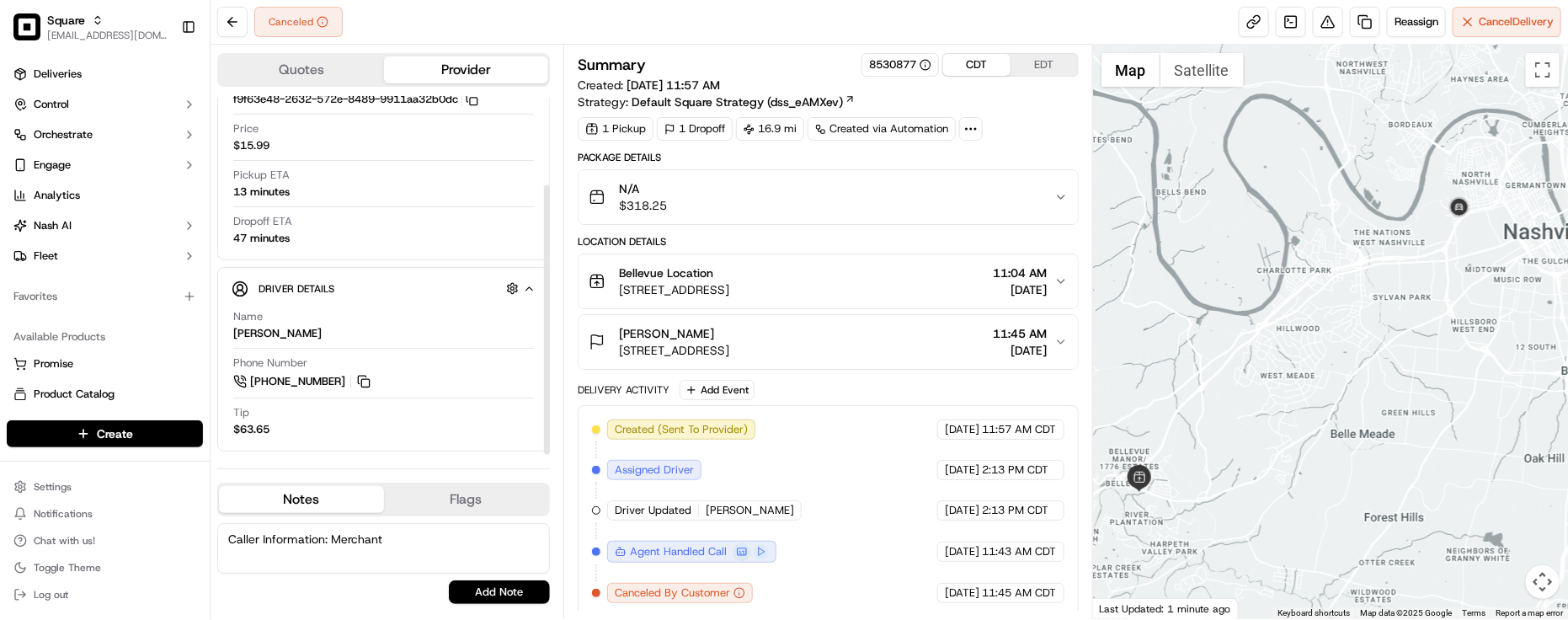
click at [448, 532] on textarea "Caller Information: Merchant" at bounding box center [383, 548] width 332 height 51
click at [421, 546] on textarea "Caller Information: Merchant." at bounding box center [383, 548] width 332 height 51
paste textarea "Reason for call:"
click at [493, 533] on textarea "Caller Information: Merchant. Reason for call:" at bounding box center [383, 548] width 332 height 51
paste textarea "Cancellation"
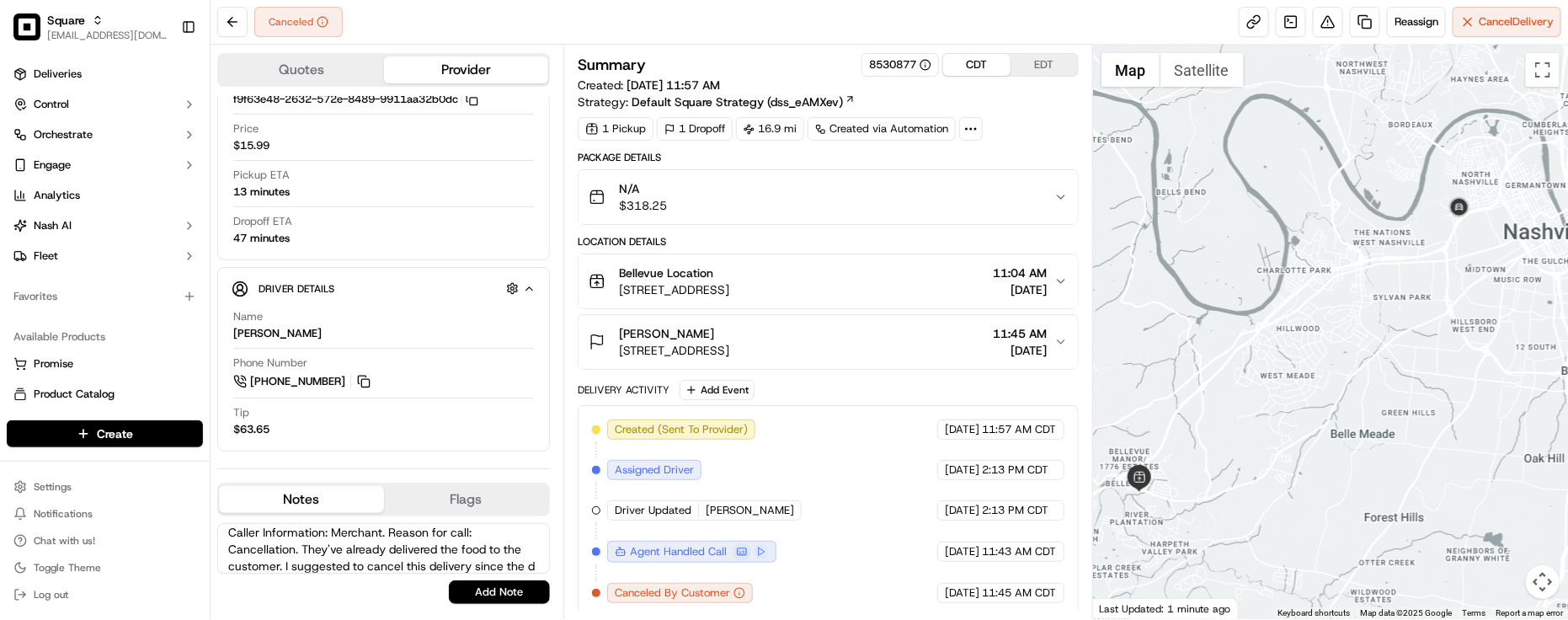
scroll to position [24, 0]
type textarea "Caller Information: Merchant. Reason for call: Cancellation. They've already de…"
click at [516, 583] on button "Add Note" at bounding box center [500, 593] width 101 height 24
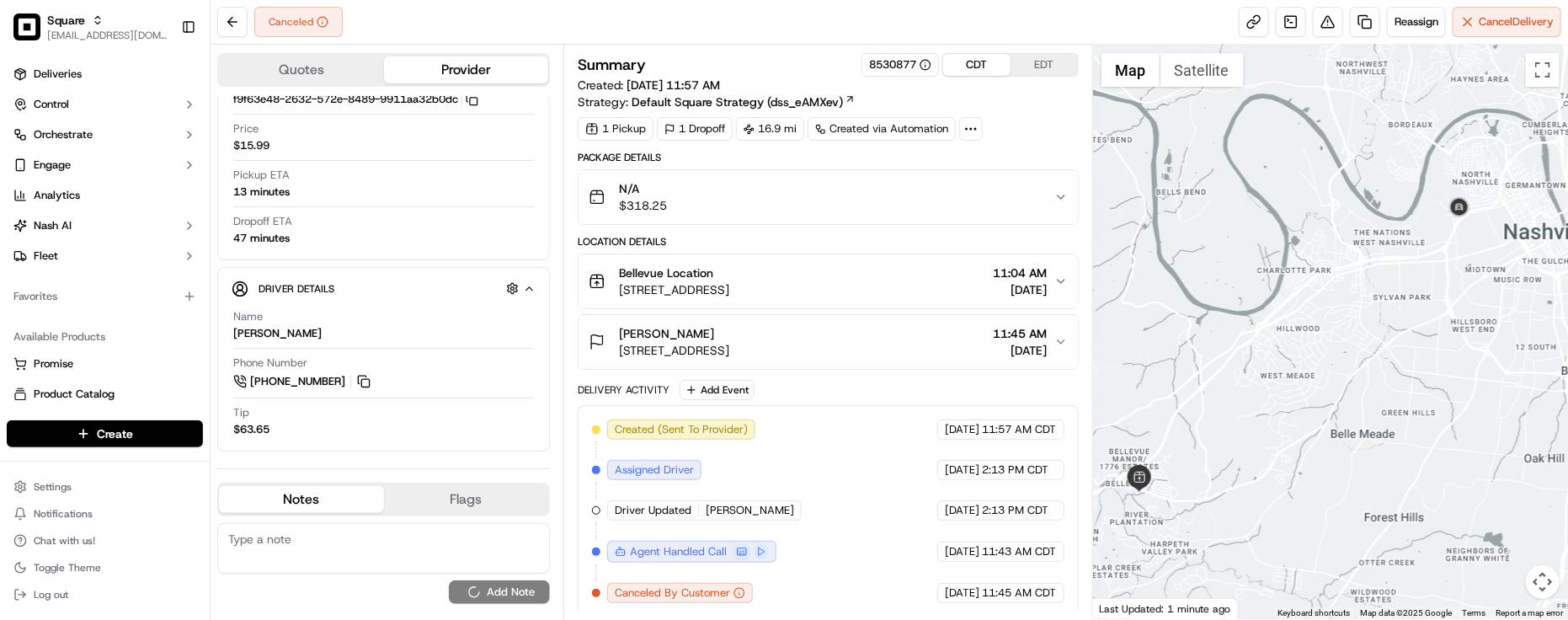
scroll to position [0, 0]
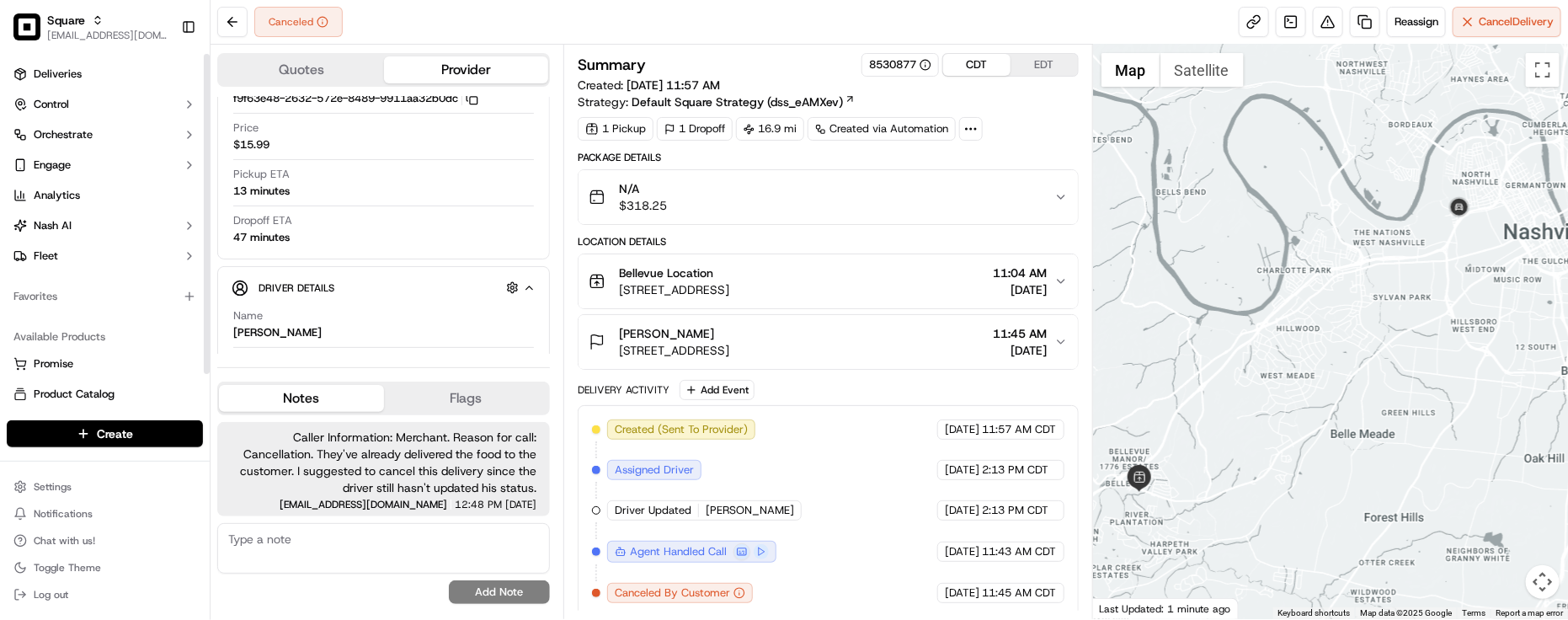
click at [115, 317] on div "Available Products Promise Product Catalog Returns" at bounding box center [105, 381] width 210 height 128
click at [351, 200] on div "Pickup ETA 13 minutes" at bounding box center [384, 187] width 301 height 40
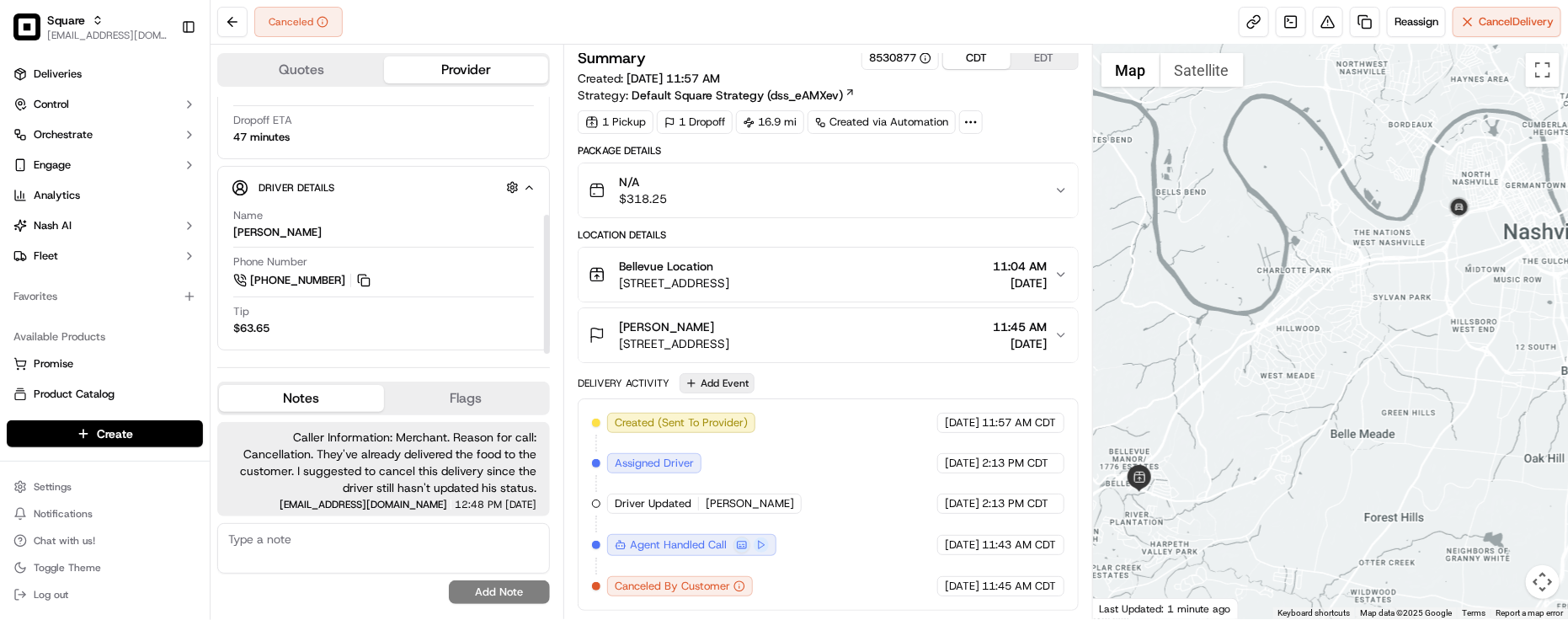
scroll to position [11, 0]
click at [461, 563] on textarea at bounding box center [383, 548] width 332 height 51
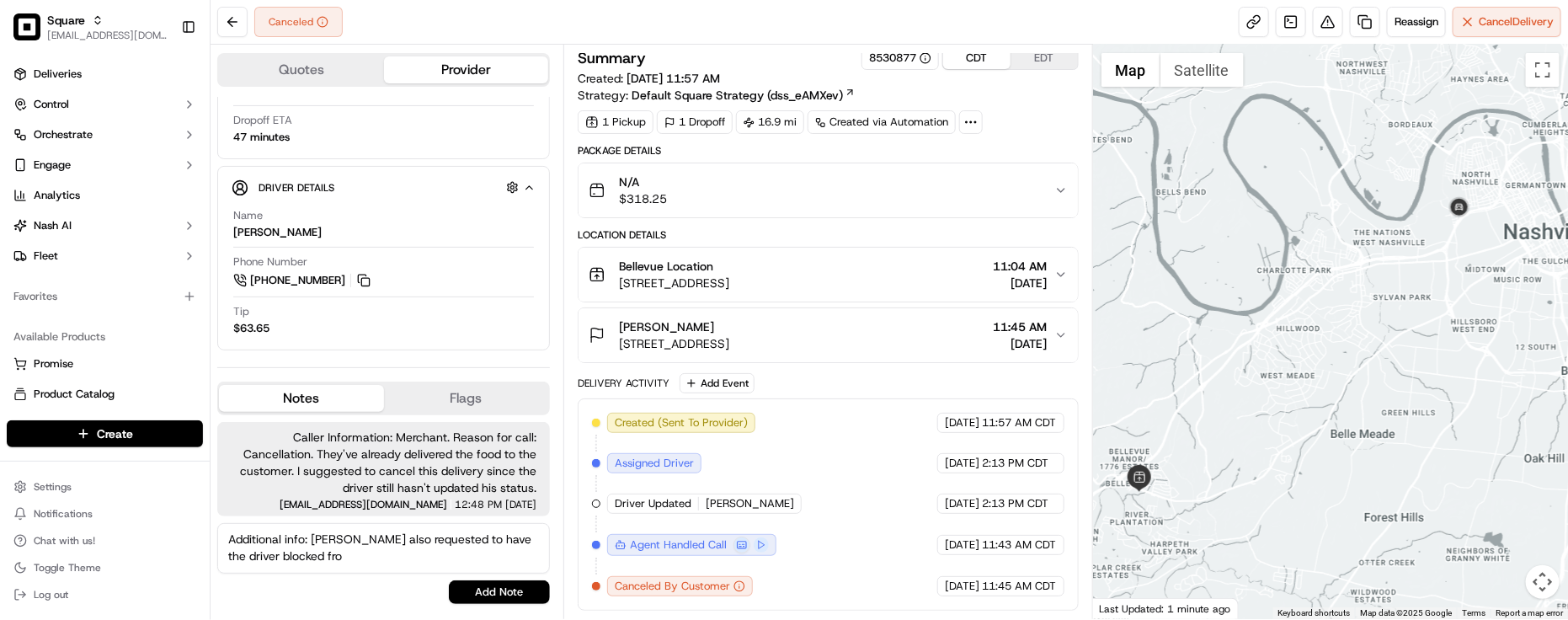
type textarea "Additional info: Merchant also requested to have the driver blocked from"
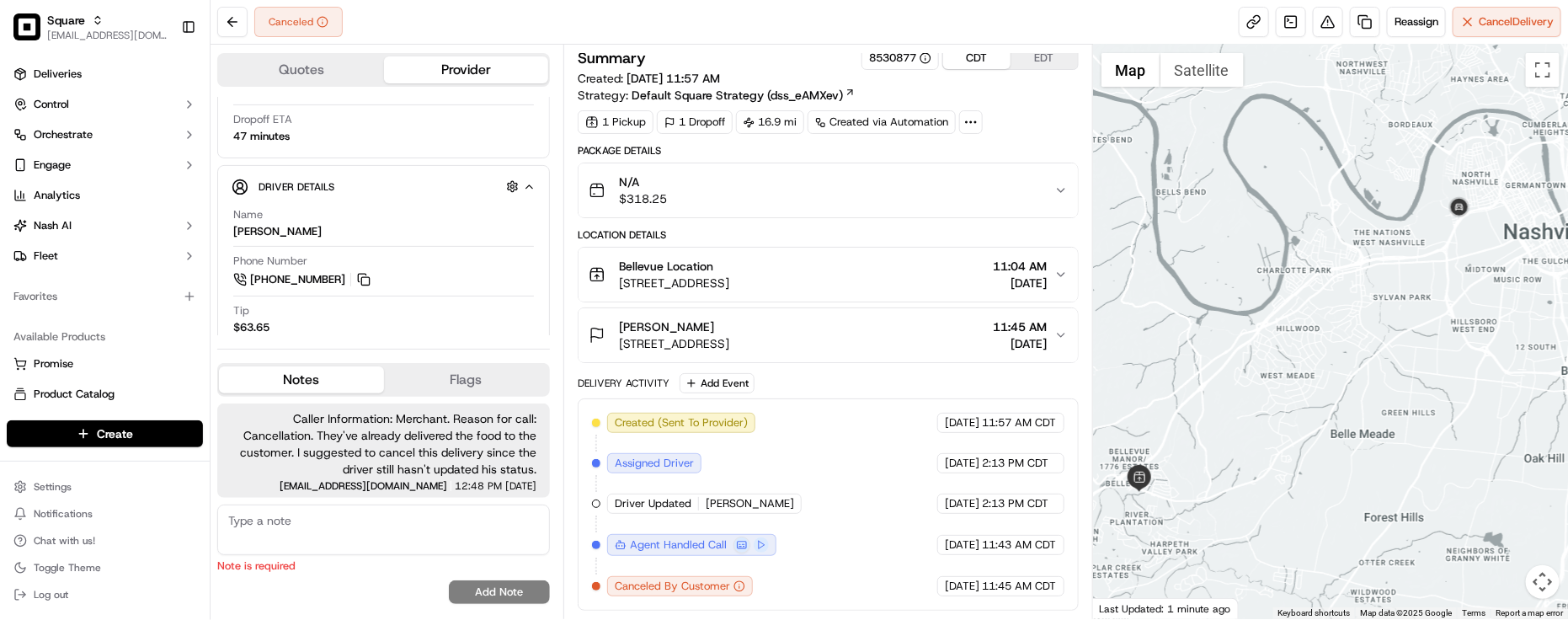
click at [397, 501] on div "Caller Information: Merchant. Reason for call: Cancellation. They've already de…" at bounding box center [383, 504] width 332 height 214
drag, startPoint x: 418, startPoint y: 510, endPoint x: 410, endPoint y: 511, distance: 8.1
click at [414, 511] on textarea at bounding box center [383, 530] width 332 height 51
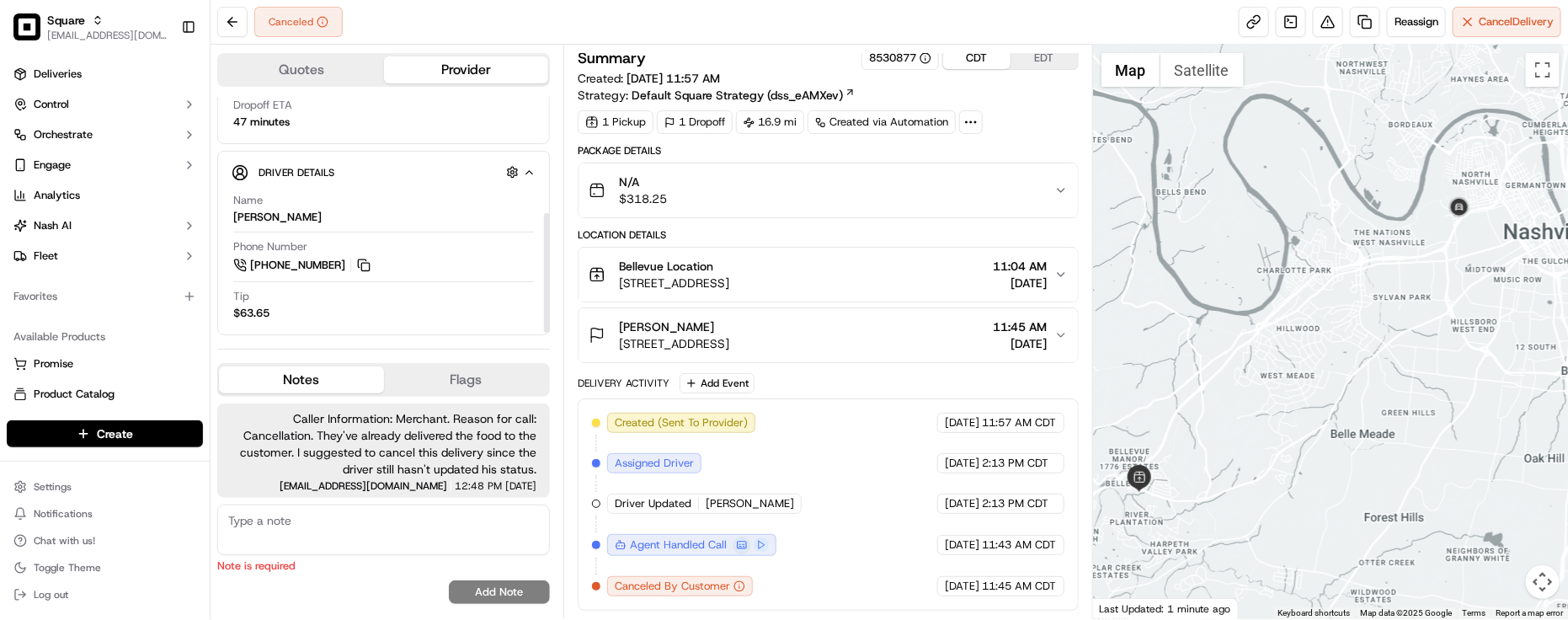
scroll to position [236, 0]
click at [890, 508] on div "Created (Sent To Provider) Grubhub 09/12/2025 11:57 AM CDT Assigned Driver Grub…" at bounding box center [829, 505] width 473 height 184
click at [431, 549] on textarea at bounding box center [383, 530] width 332 height 51
click at [438, 549] on textarea at bounding box center [383, 530] width 332 height 51
click at [861, 436] on div "Created (Sent To Provider) Grubhub 09/12/2025 11:57 AM CDT Assigned Driver Grub…" at bounding box center [829, 505] width 473 height 184
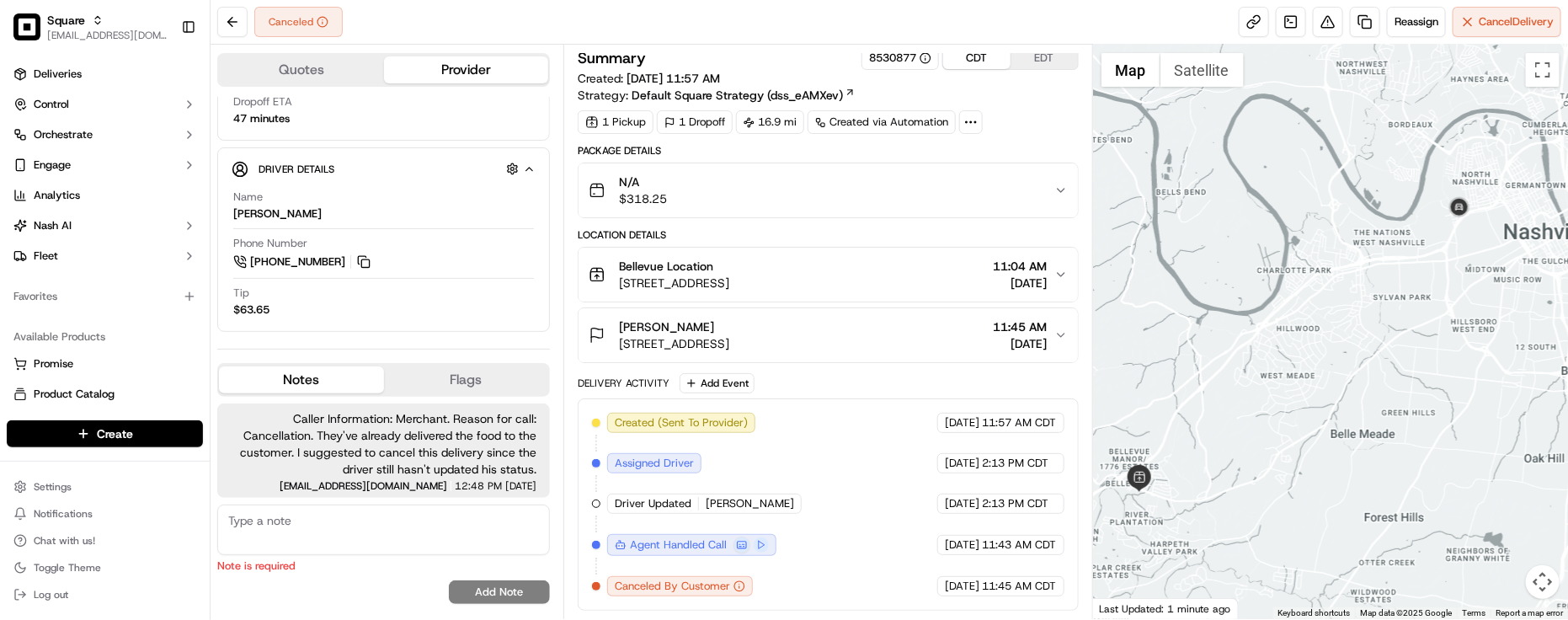
click at [497, 450] on span "Caller Information: Merchant. Reason for call: Cancellation. They've already de…" at bounding box center [383, 444] width 305 height 67
click at [775, 41] on div "Canceled Reassign Cancel Delivery" at bounding box center [889, 22] width 1358 height 44
click at [365, 571] on p "Note is required" at bounding box center [383, 566] width 332 height 15
click at [762, 39] on div "Canceled Reassign Cancel Delivery" at bounding box center [889, 22] width 1358 height 44
click at [809, 486] on div "Created (Sent To Provider) Grubhub 09/12/2025 11:57 AM CDT Assigned Driver Grub…" at bounding box center [829, 505] width 473 height 184
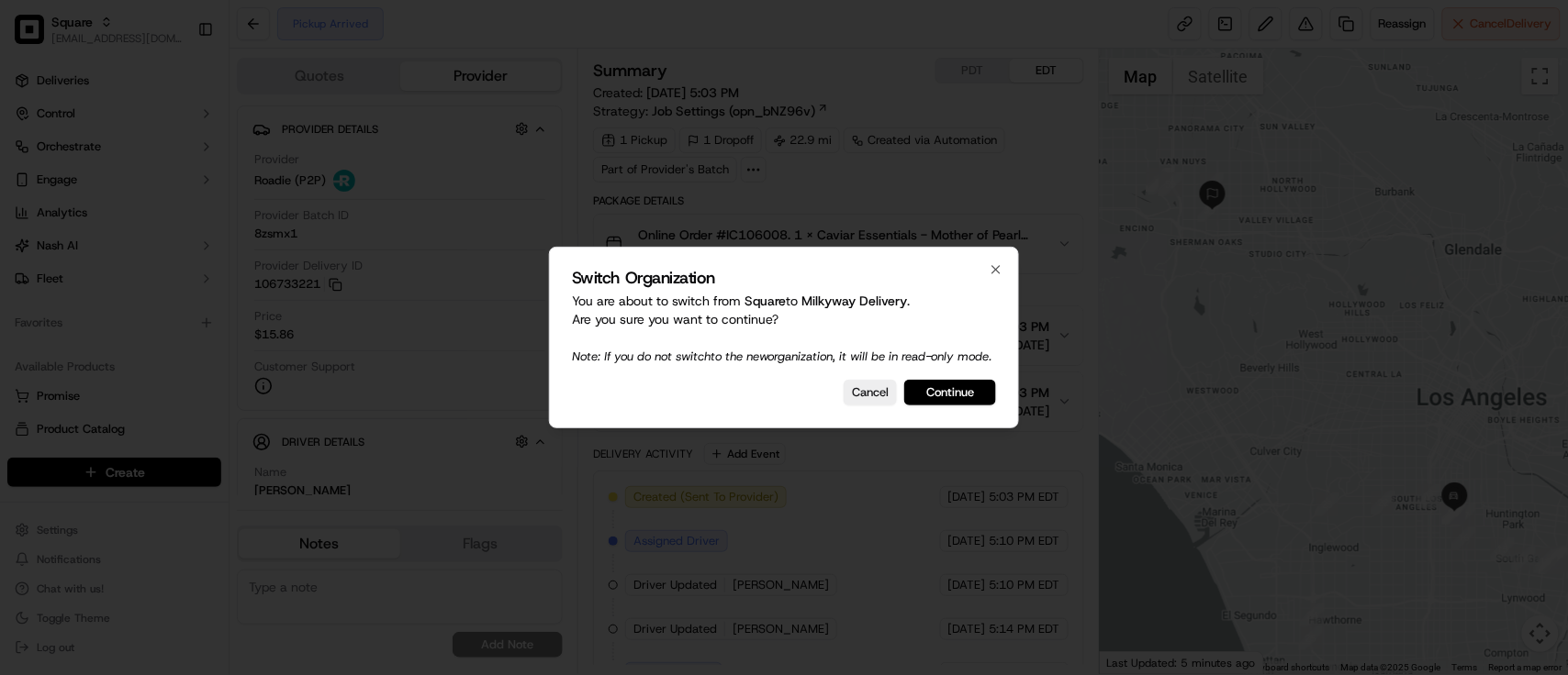
click at [1222, 328] on div at bounding box center [784, 338] width 1568 height 675
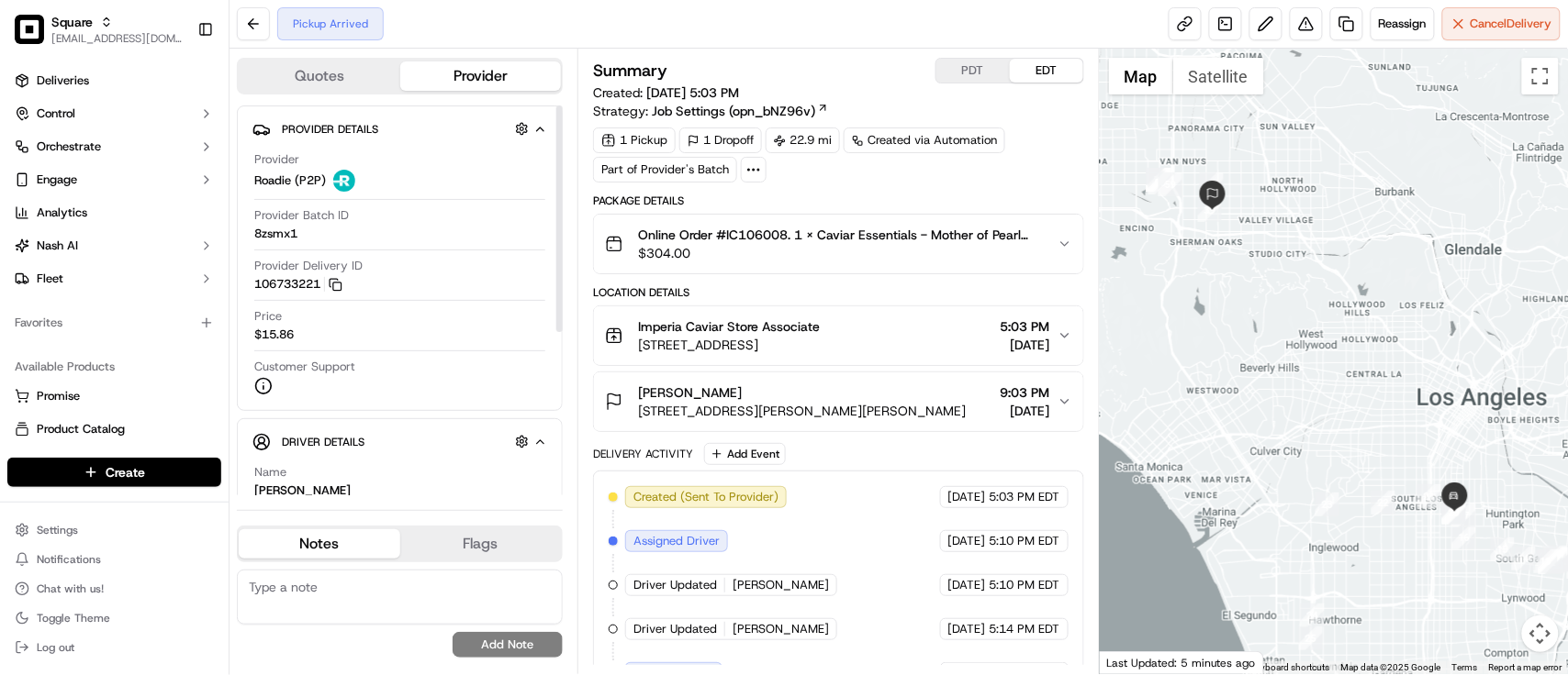
click at [584, 26] on div "Pickup Arrived Reassign Cancel Delivery" at bounding box center [899, 24] width 1339 height 48
click at [766, 38] on div "Pickup Arrived Reassign Cancel Delivery" at bounding box center [899, 24] width 1339 height 48
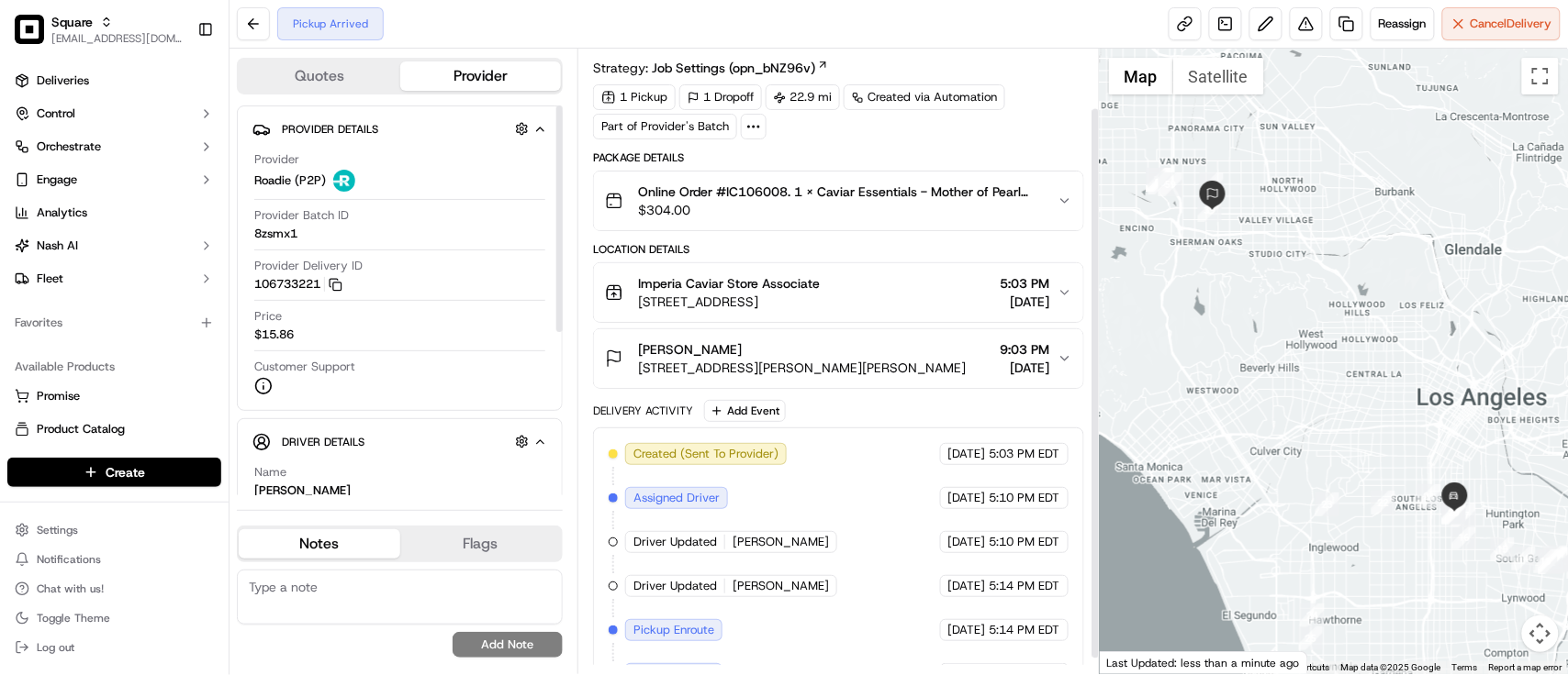
scroll to position [84, 0]
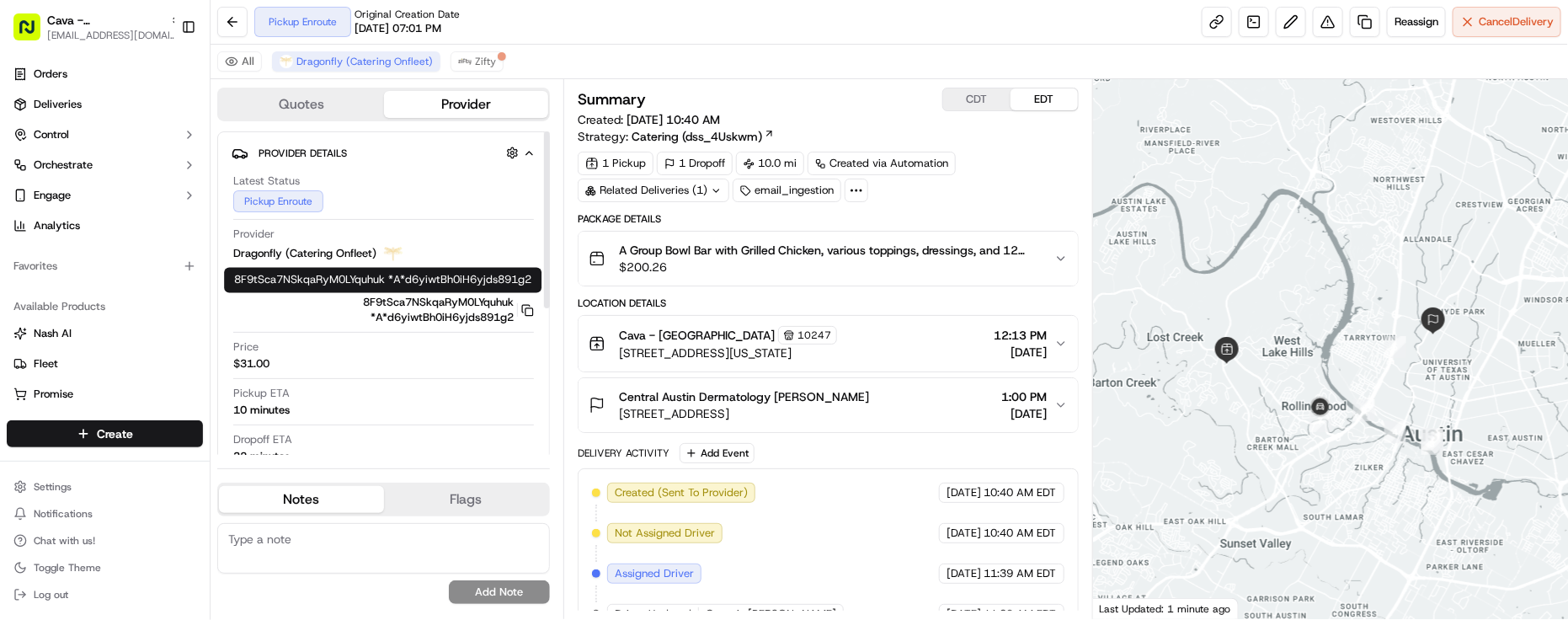
drag, startPoint x: 380, startPoint y: 360, endPoint x: 532, endPoint y: 348, distance: 152.5
click at [380, 360] on div "Price $31.00" at bounding box center [384, 355] width 301 height 32
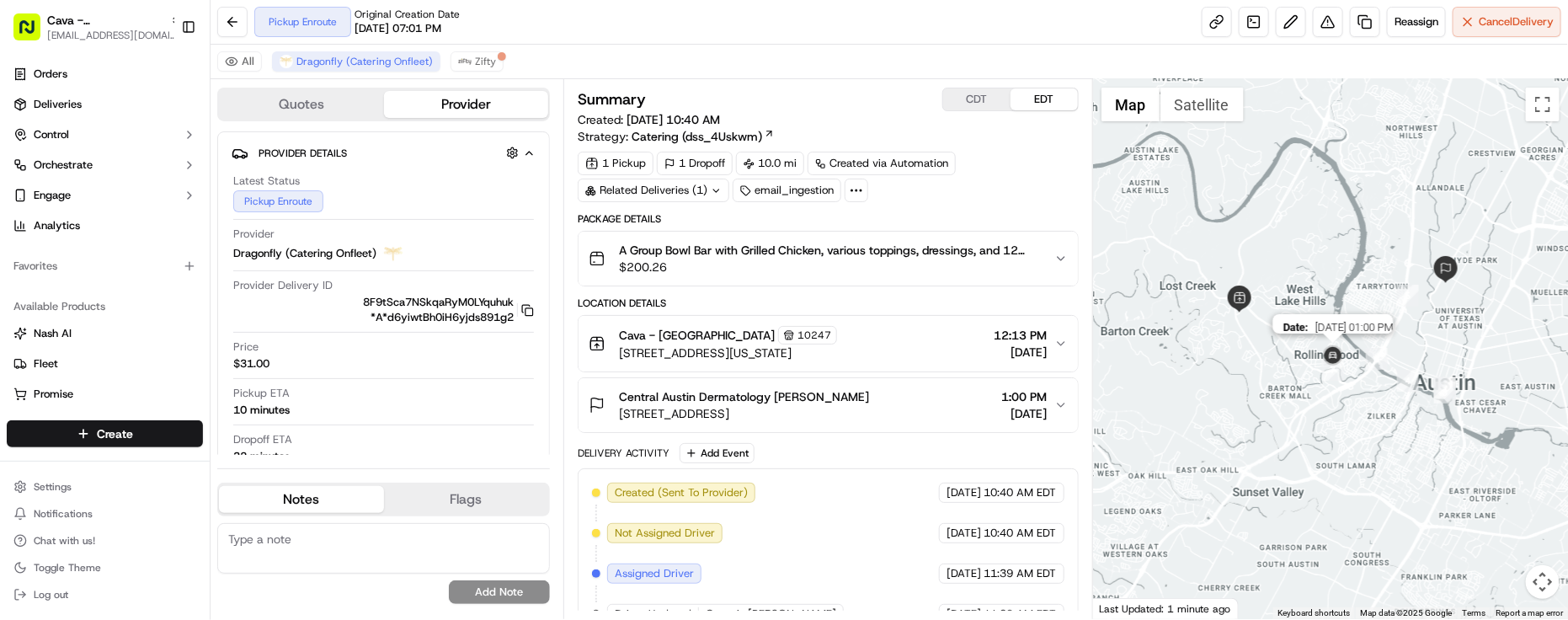
drag, startPoint x: 1310, startPoint y: 406, endPoint x: 1324, endPoint y: 352, distance: 55.8
click at [1323, 354] on img at bounding box center [1333, 356] width 27 height 27
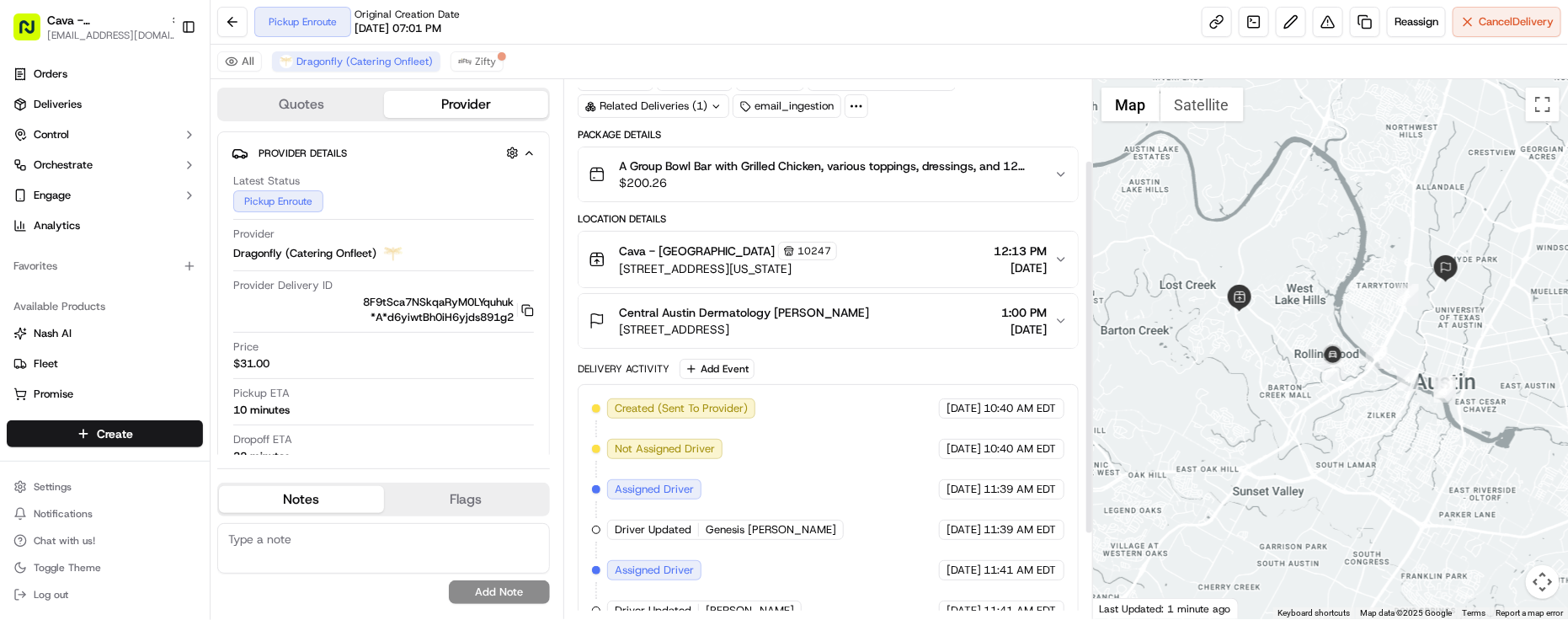
scroll to position [236, 0]
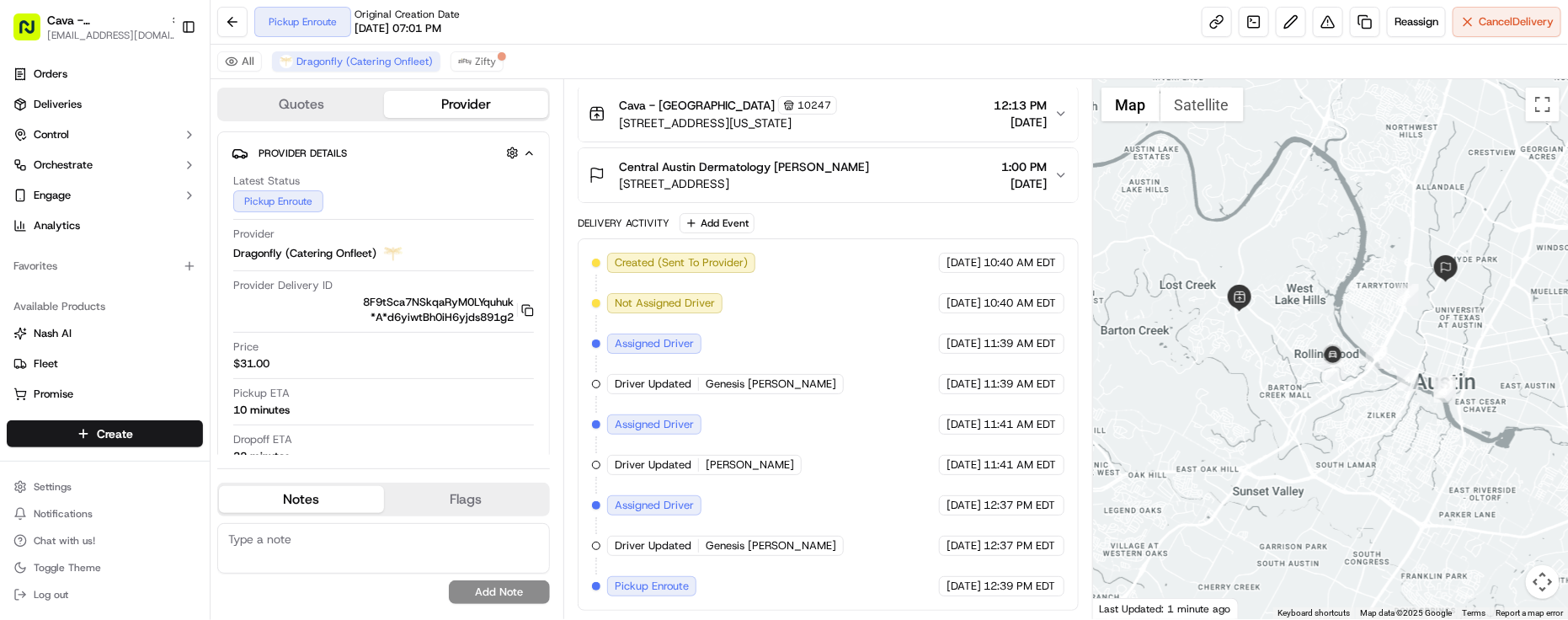
click at [962, 385] on span "[DATE]" at bounding box center [964, 384] width 34 height 15
drag, startPoint x: 363, startPoint y: 423, endPoint x: 383, endPoint y: 396, distance: 33.6
click at [365, 423] on div "Pickup ETA 10 minutes" at bounding box center [384, 406] width 301 height 40
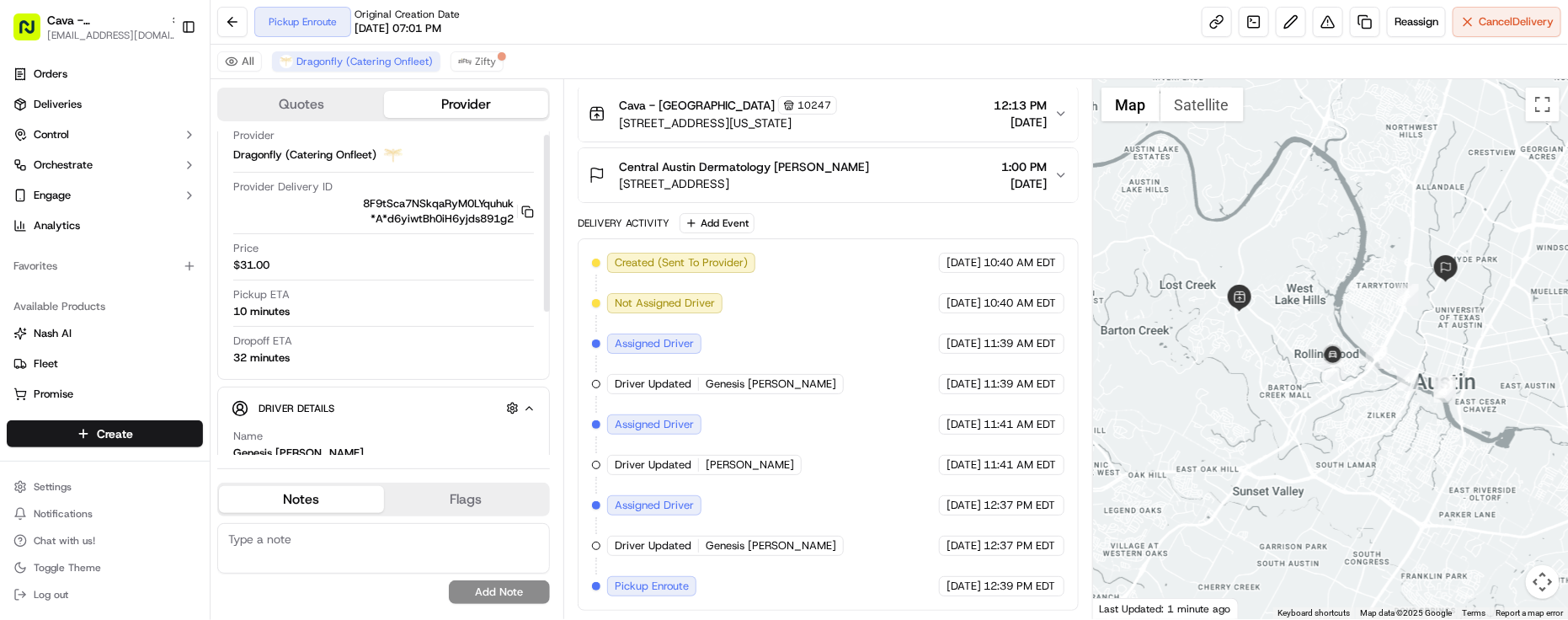
scroll to position [266, 0]
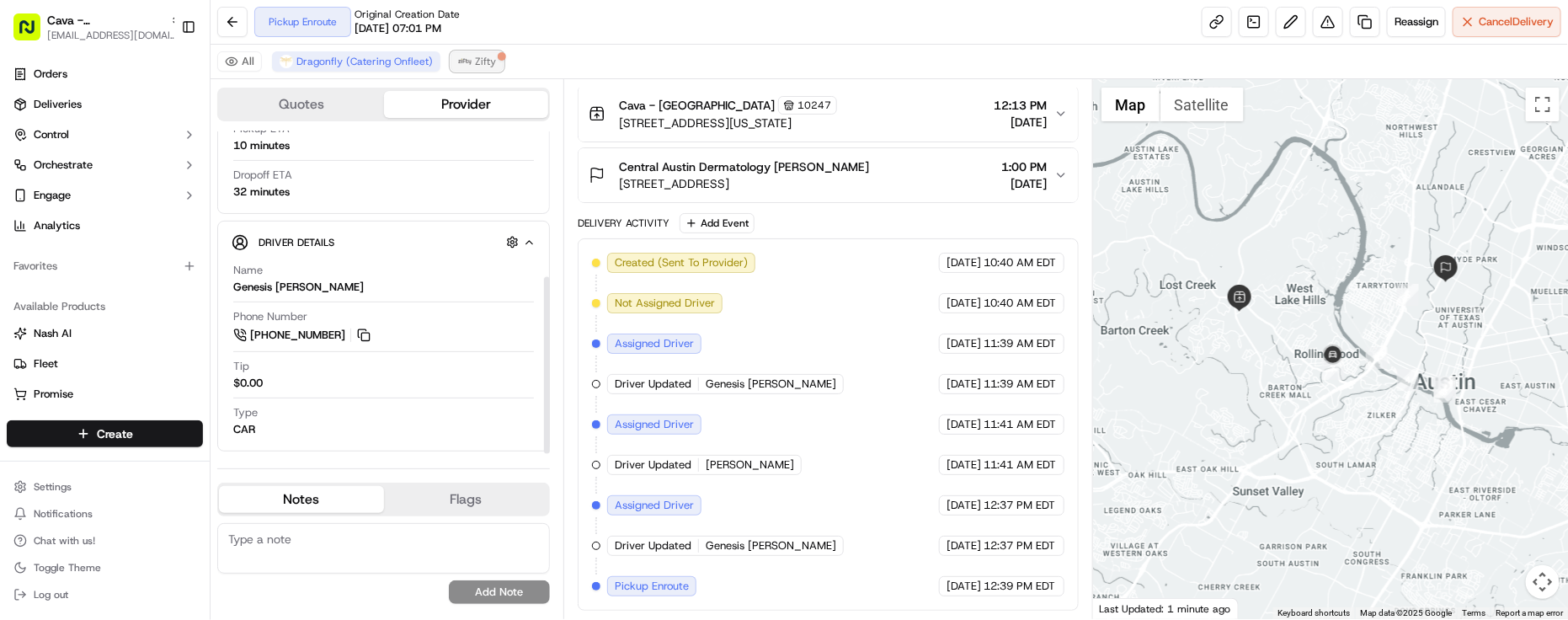
click at [460, 67] on img at bounding box center [465, 61] width 14 height 14
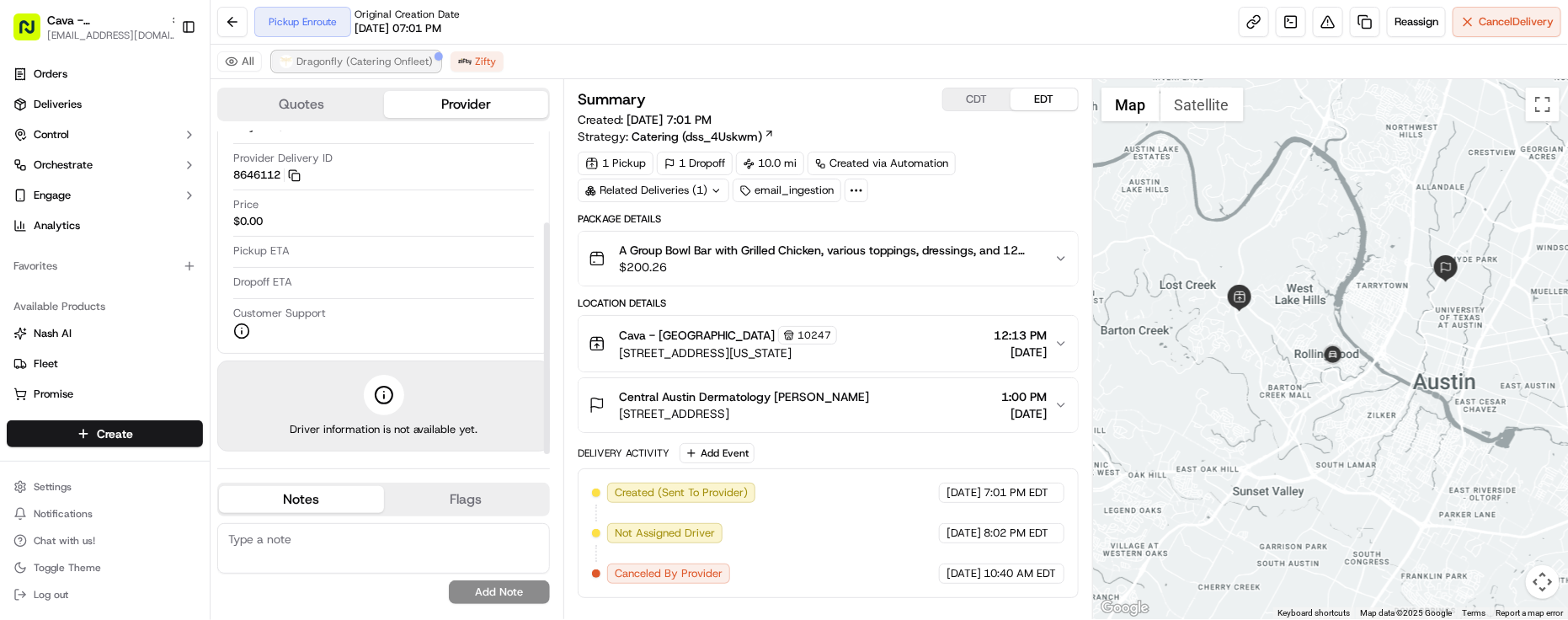
click at [379, 72] on button "Dragonfly (Catering Onfleet)" at bounding box center [356, 62] width 168 height 20
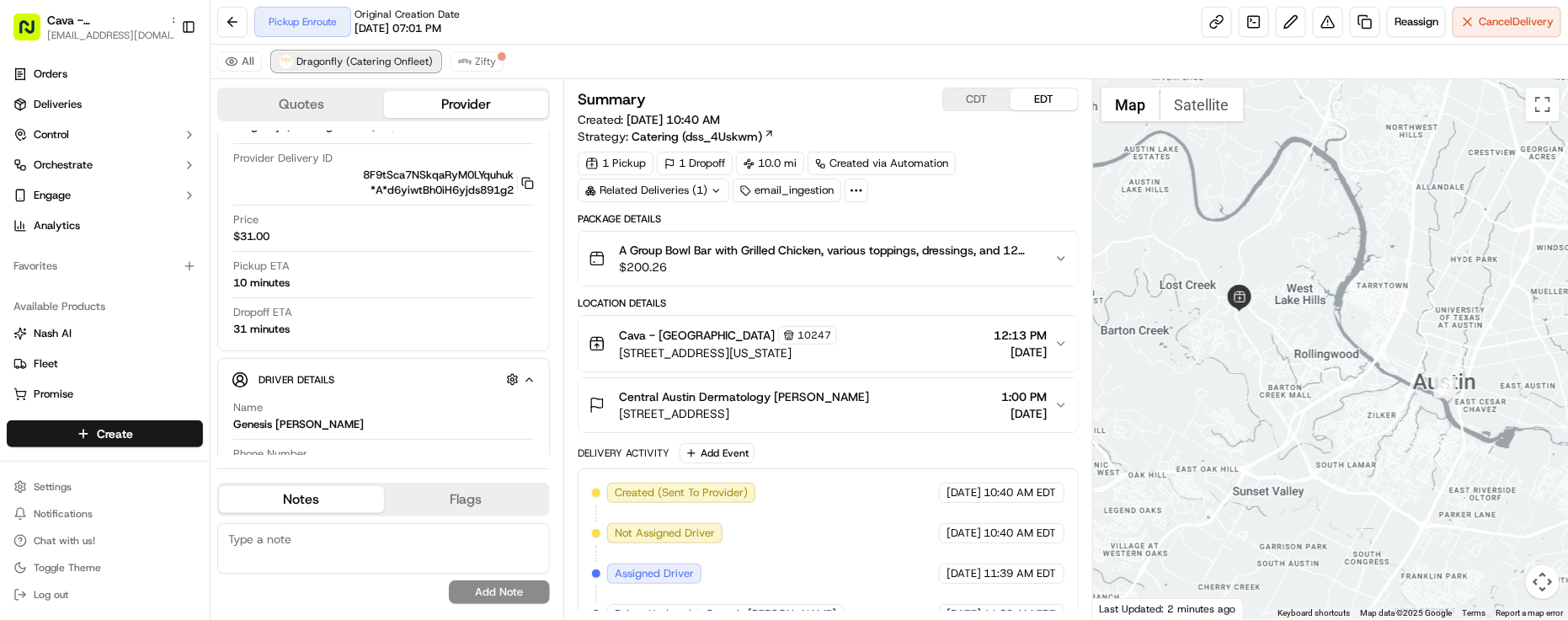
scroll to position [266, 0]
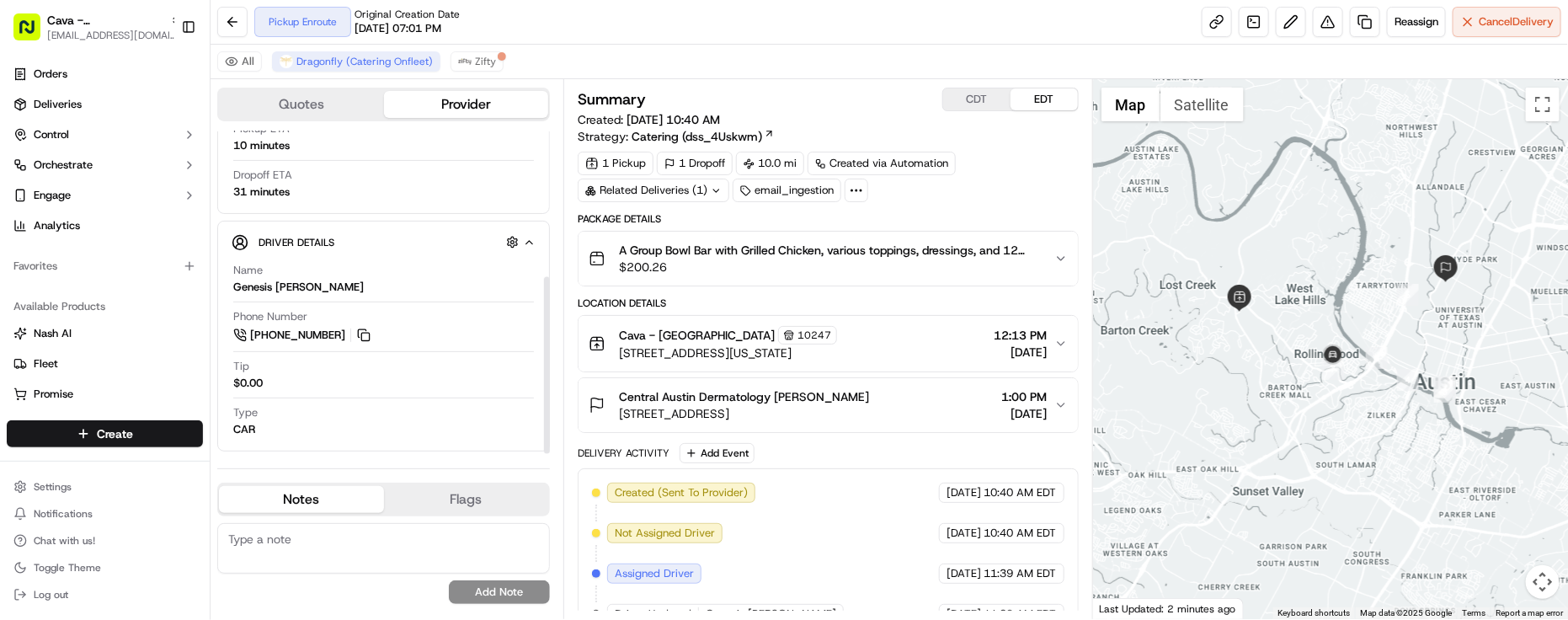
click at [366, 211] on div "Provider Details Hidden ( 2 ) Latest Status Pickup Enroute Provider Dragonfly (…" at bounding box center [383, 40] width 332 height 347
click at [362, 248] on div "Driver Details Hidden ( 9 )" at bounding box center [390, 242] width 265 height 21
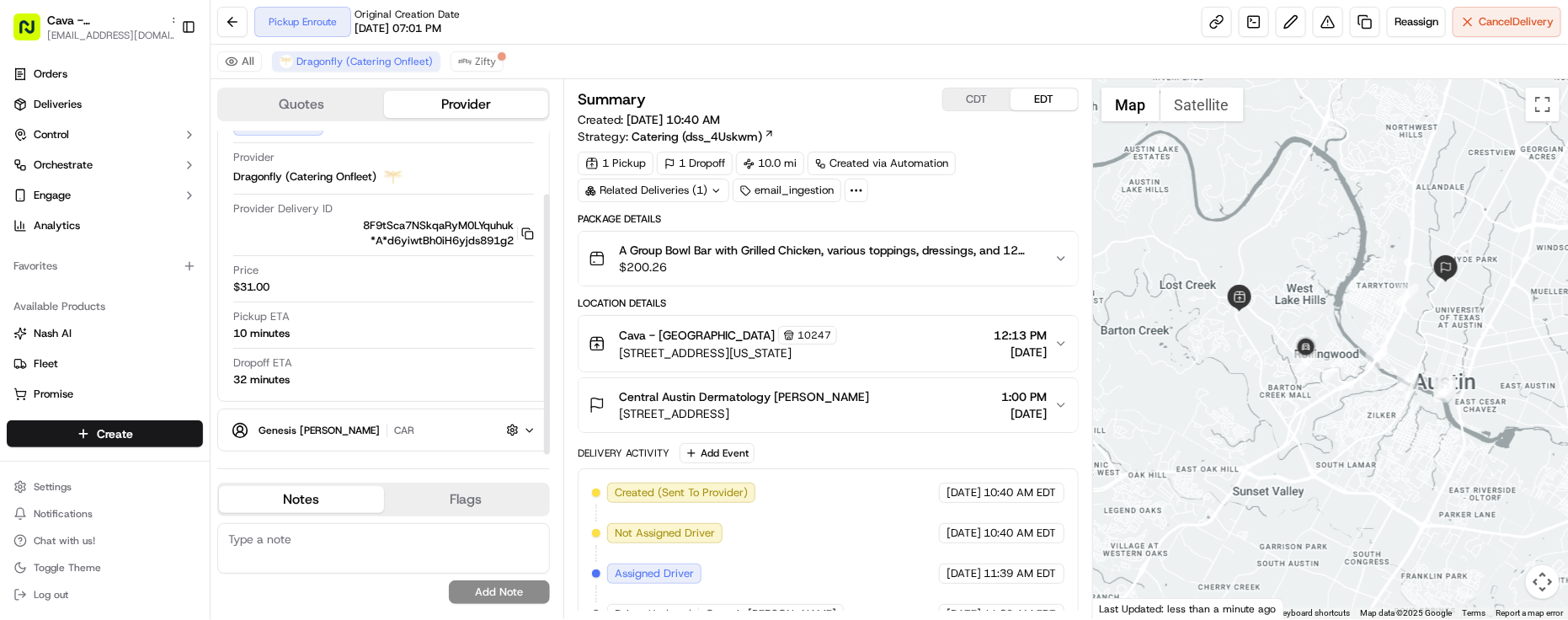
click at [384, 321] on div "Pickup ETA 10 minutes" at bounding box center [384, 325] width 301 height 32
click at [941, 422] on div "Central Austin Dermatology Lexi Gibbins 720 W 34th St #210, Austin, TX 78705, U…" at bounding box center [822, 405] width 466 height 34
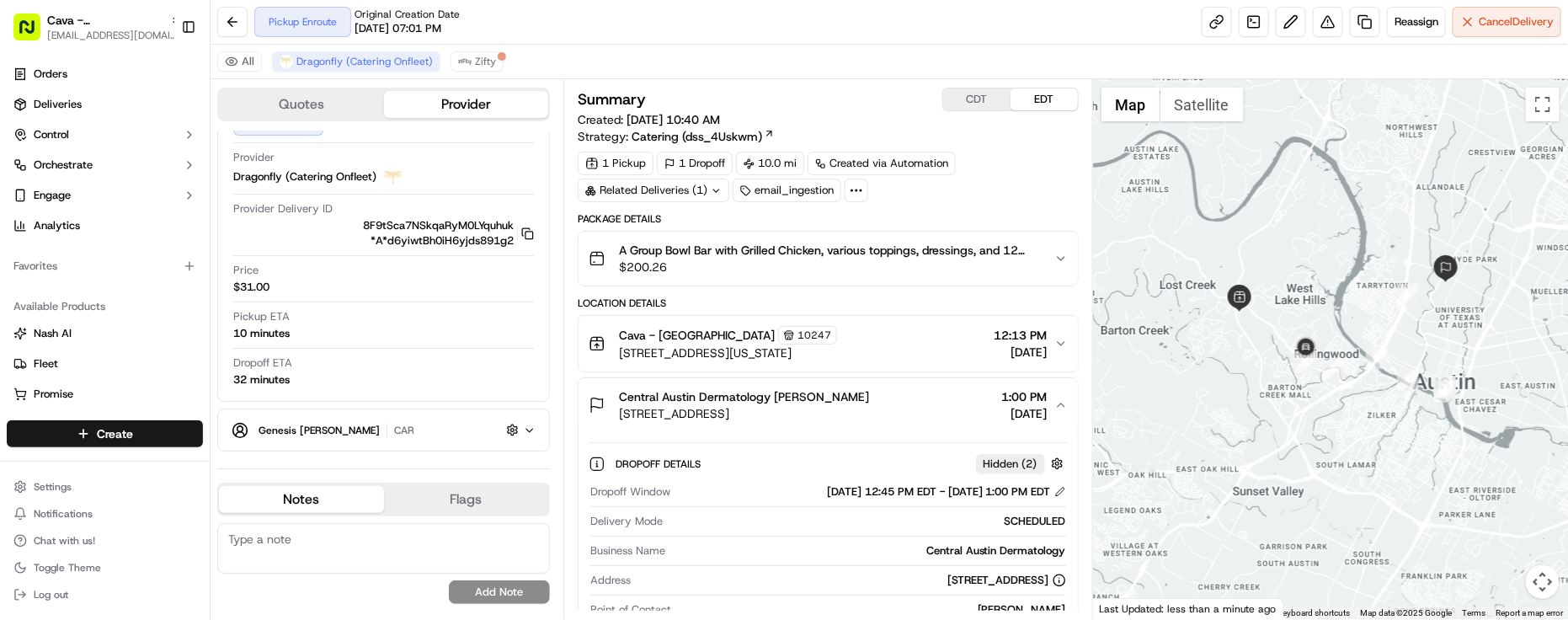
click at [837, 355] on span "701 S Capital of Texas Hwy g750, West Lake Hills, TX 78746, USA" at bounding box center [727, 353] width 218 height 17
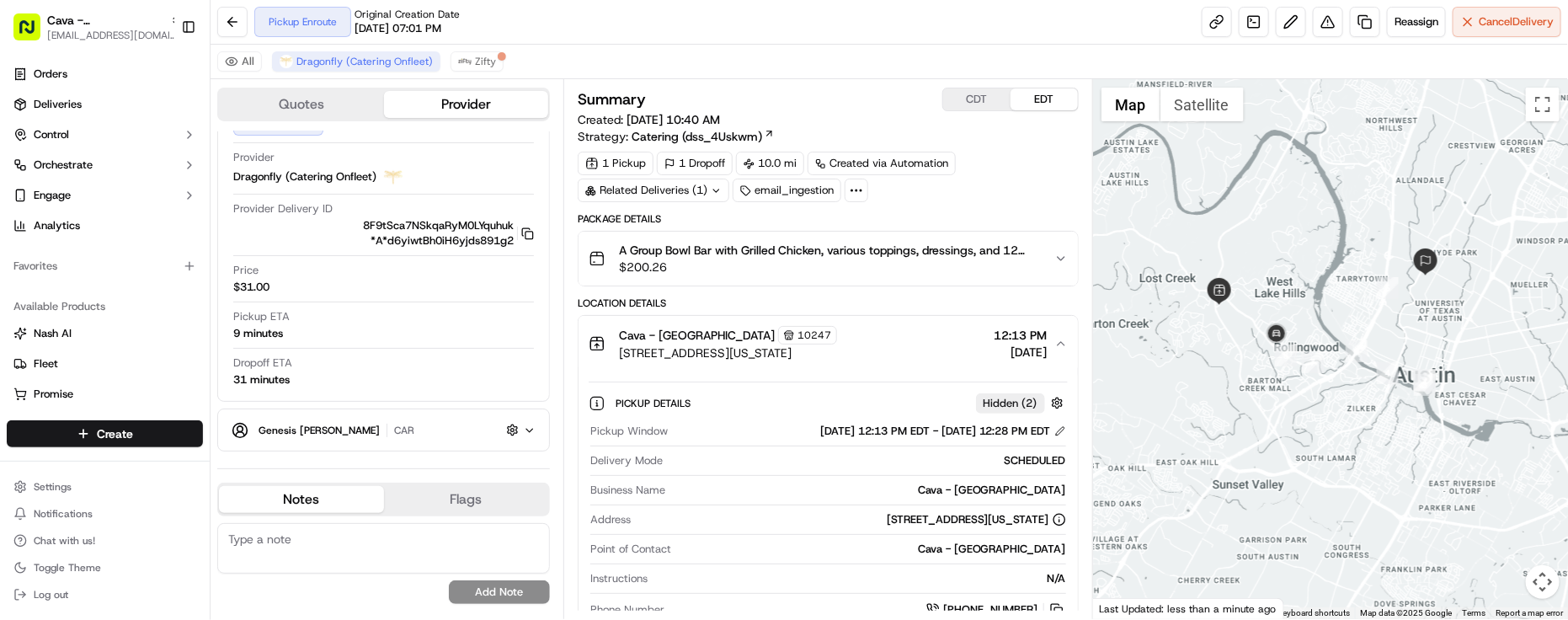
click at [760, 504] on div "Business Name Cava - West Lake Hills" at bounding box center [828, 494] width 476 height 23
click at [411, 356] on div "Dropoff ETA 31 minutes" at bounding box center [384, 371] width 301 height 32
click at [375, 426] on span "Genesis Edmary Olaizola Rubin" at bounding box center [319, 431] width 121 height 14
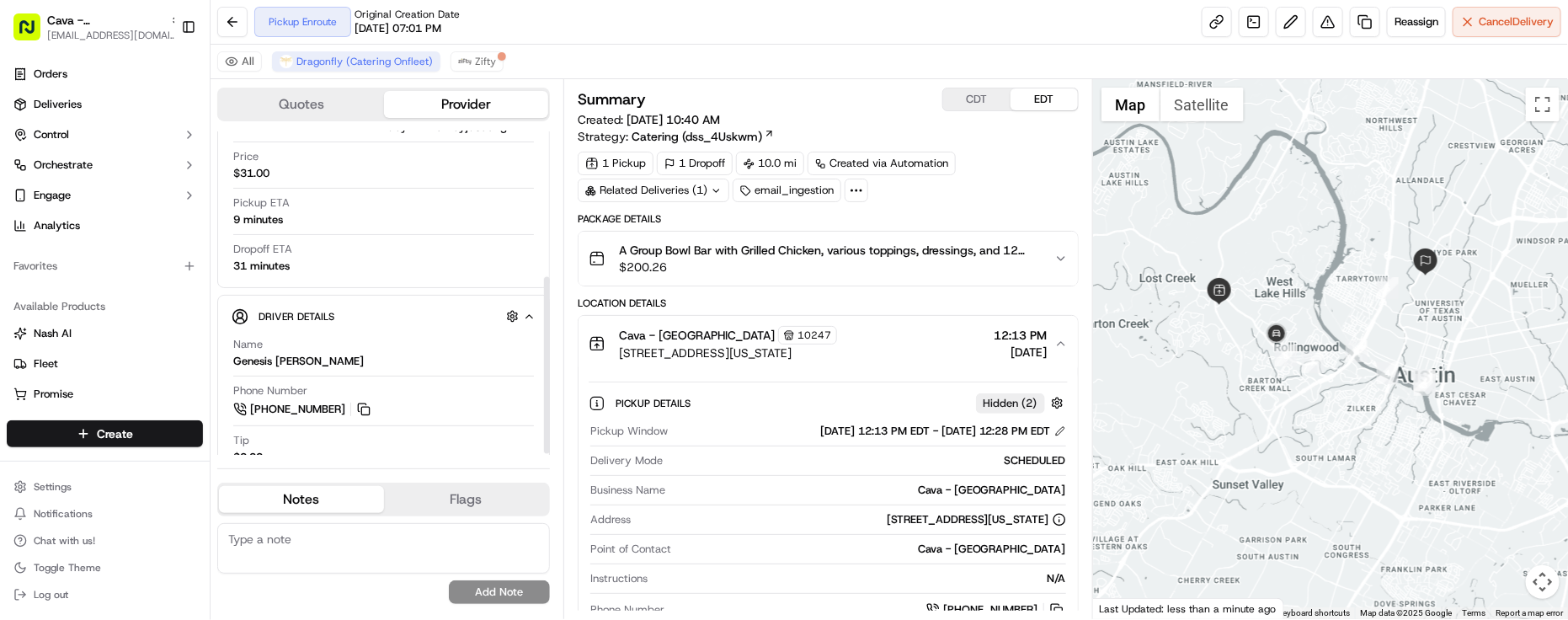
scroll to position [266, 0]
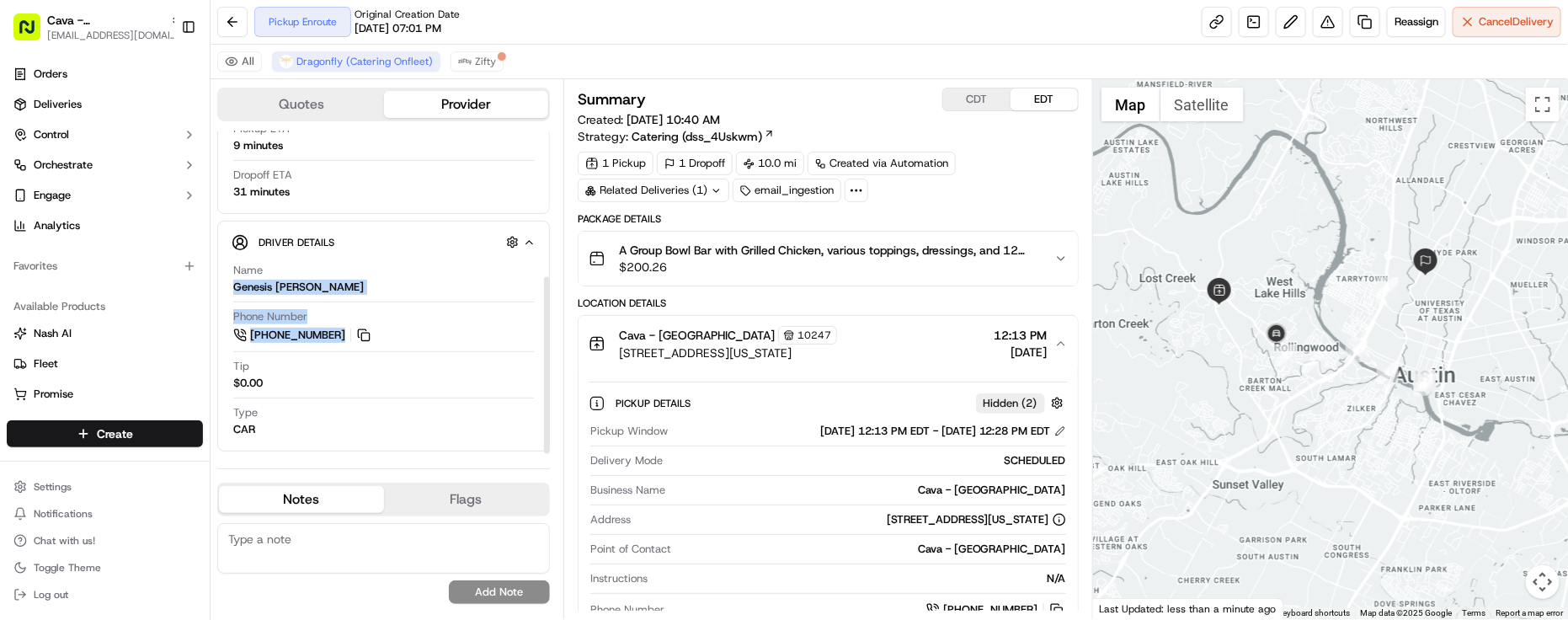
drag, startPoint x: 233, startPoint y: 295, endPoint x: 376, endPoint y: 307, distance: 143.5
click at [376, 307] on div "Name Genesis Edmary Olaizola Rubin Phone Number +1 737 400 8693 Tip $0.00 Type …" at bounding box center [384, 350] width 304 height 188
click at [434, 285] on div "Name Genesis Edmary Olaizola Rubin" at bounding box center [384, 278] width 301 height 32
drag, startPoint x: 229, startPoint y: 291, endPoint x: 383, endPoint y: 301, distance: 154.3
click at [383, 301] on div "Driver Details Hidden ( 9 ) Name Genesis Edmary Olaizola Rubin Phone Number +1 …" at bounding box center [383, 336] width 332 height 231
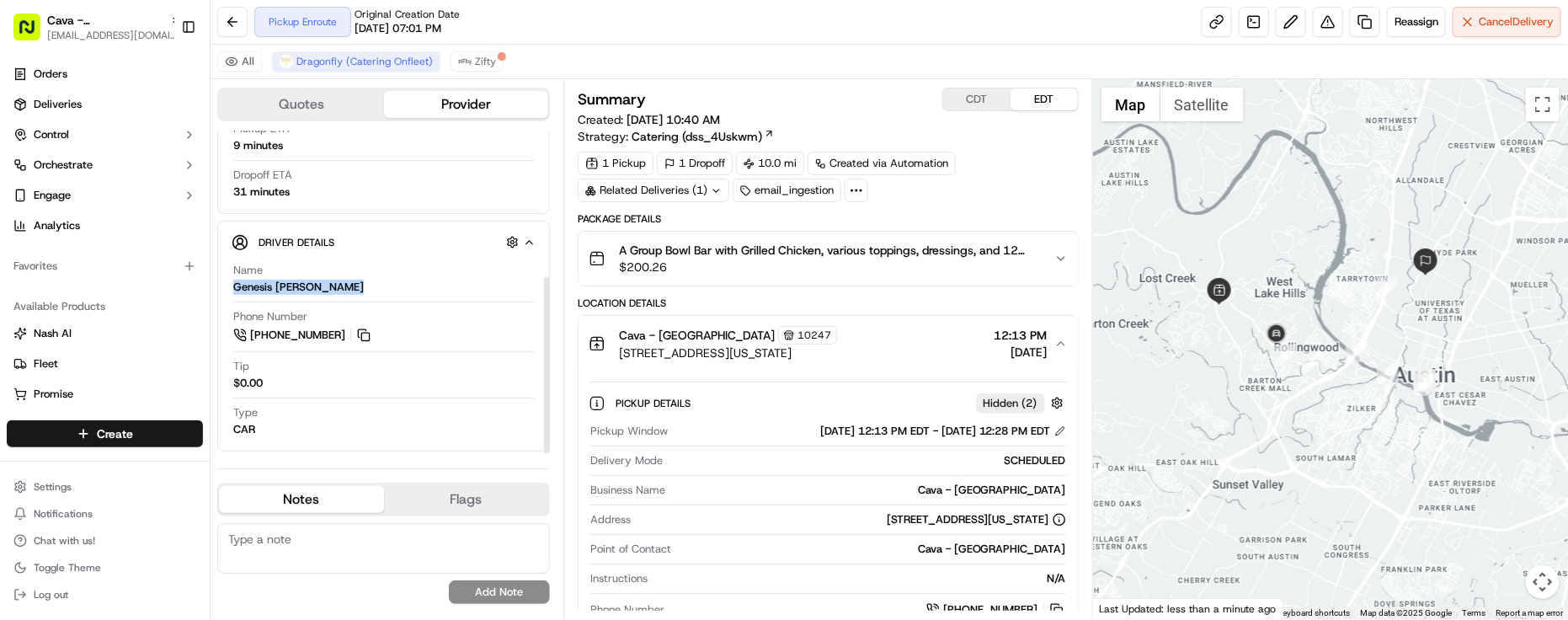
copy div "Genesis Edmary Olaizola Rubin"
click at [364, 334] on button at bounding box center [363, 335] width 18 height 18
drag, startPoint x: 1257, startPoint y: 504, endPoint x: 1275, endPoint y: 442, distance: 64.6
click at [1257, 523] on div at bounding box center [1331, 349] width 475 height 540
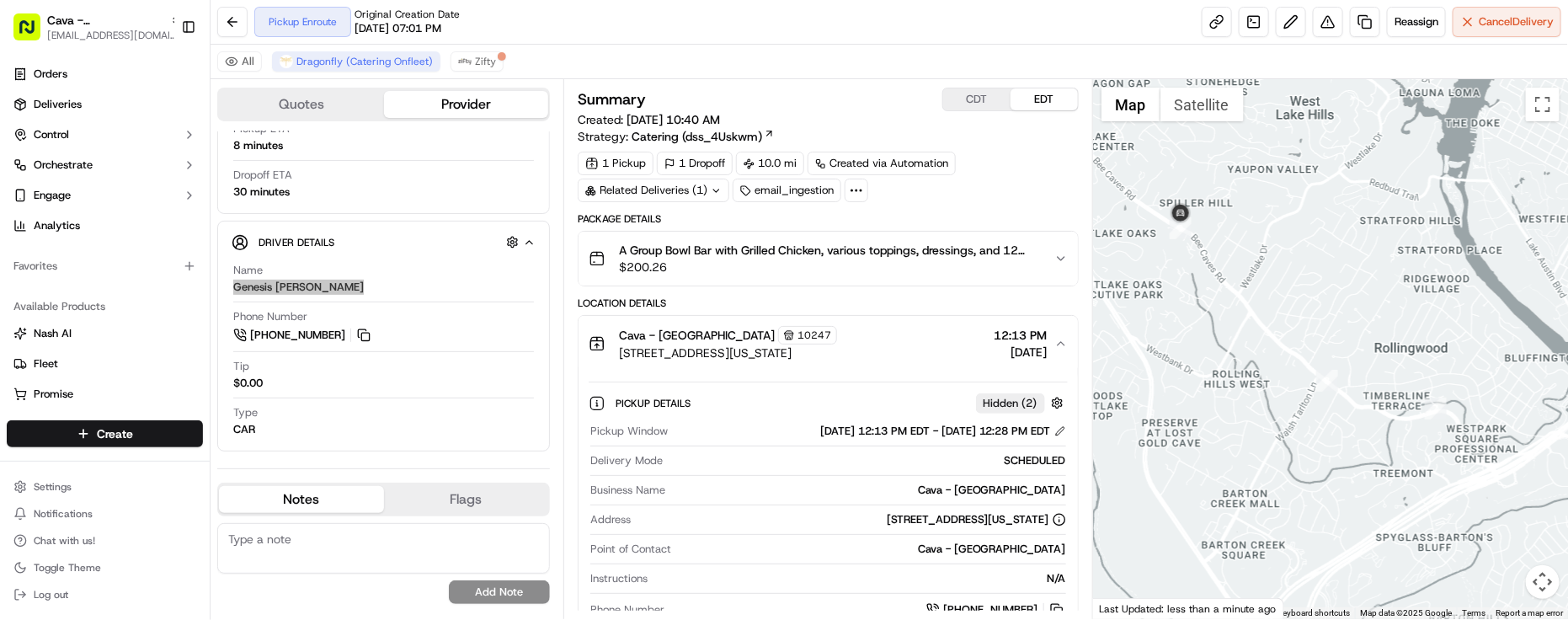
drag, startPoint x: 1261, startPoint y: 288, endPoint x: 1306, endPoint y: 381, distance: 103.3
click at [1306, 381] on div at bounding box center [1331, 349] width 475 height 540
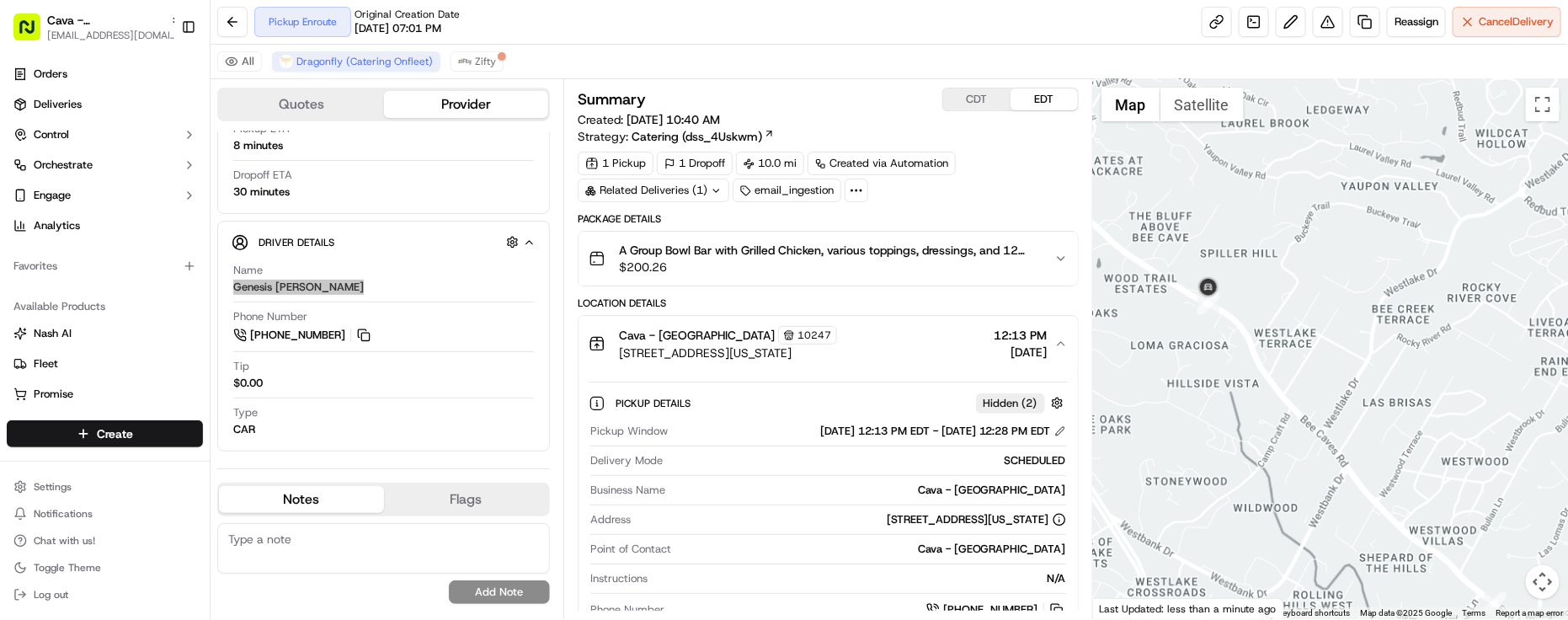
drag, startPoint x: 1268, startPoint y: 338, endPoint x: 1324, endPoint y: 409, distance: 90.4
click at [1324, 409] on div at bounding box center [1331, 349] width 475 height 540
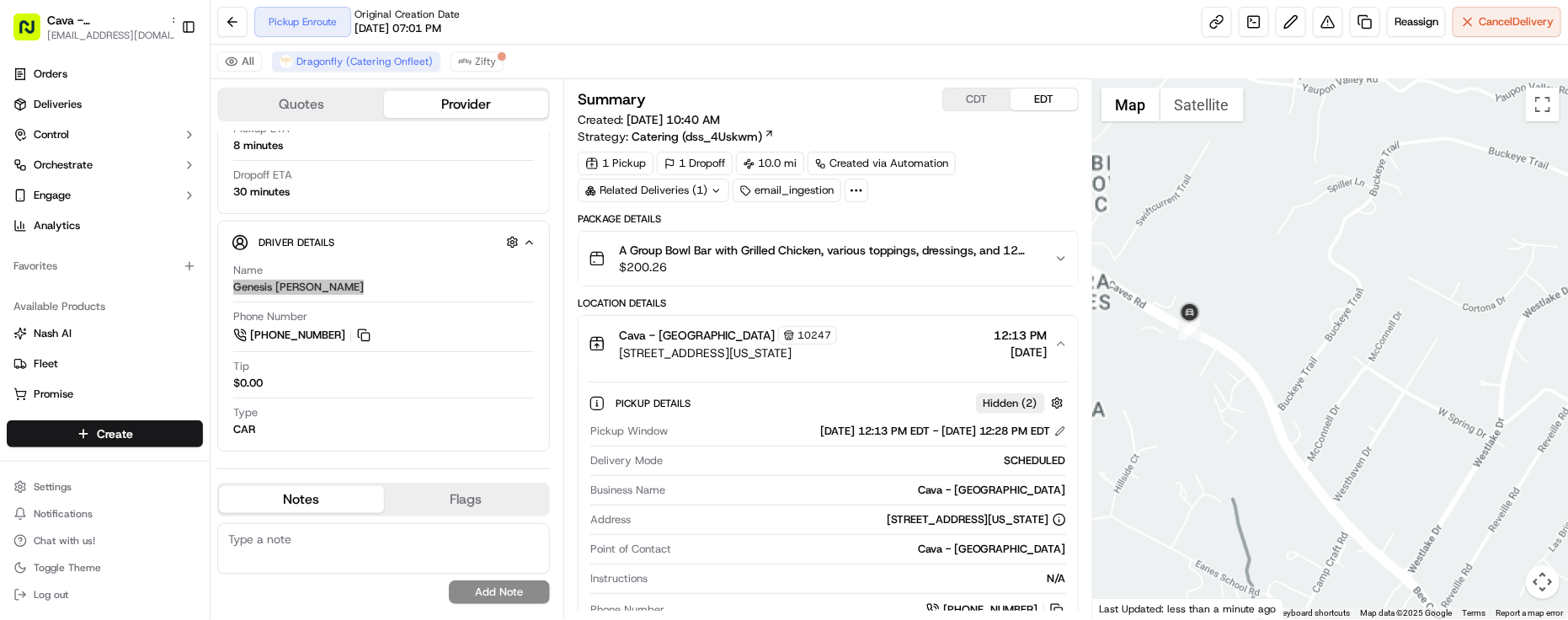
drag, startPoint x: 1268, startPoint y: 379, endPoint x: 1371, endPoint y: 463, distance: 132.9
click at [1371, 463] on div at bounding box center [1331, 349] width 475 height 540
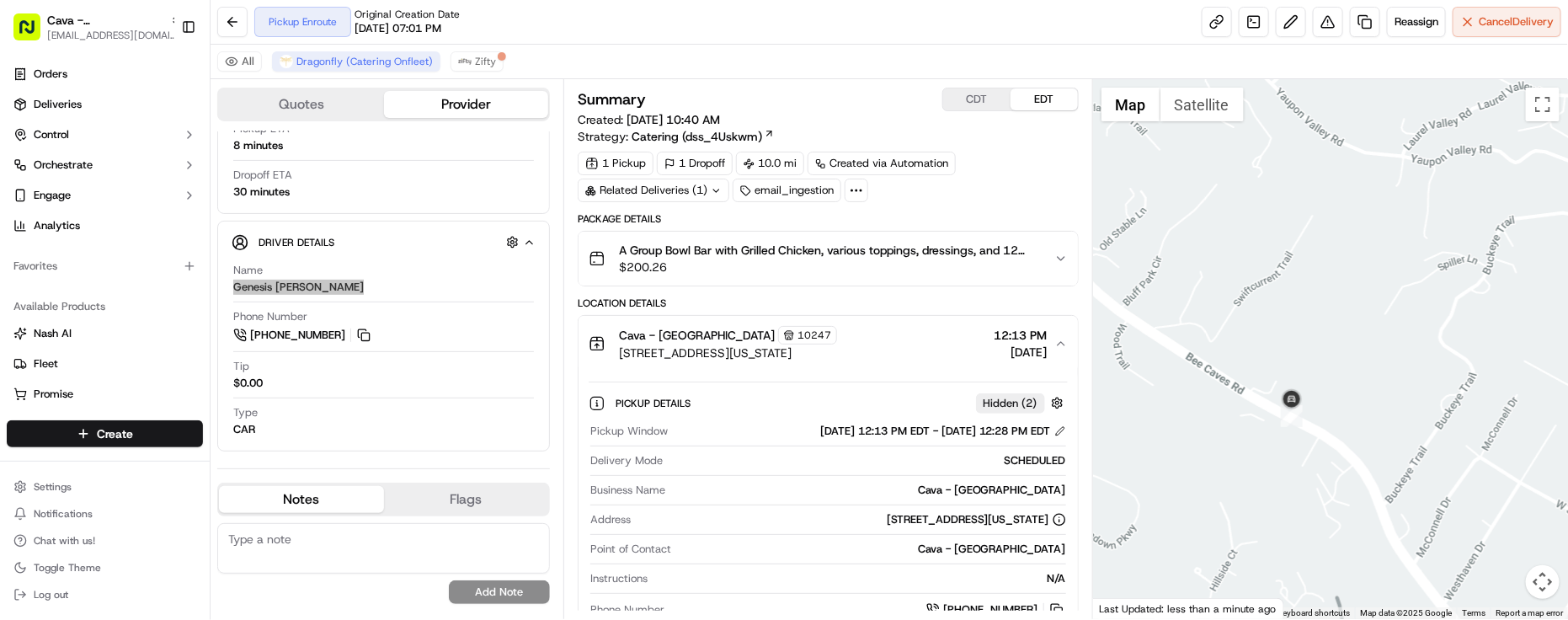
drag, startPoint x: 1302, startPoint y: 373, endPoint x: 1344, endPoint y: 402, distance: 51.0
click at [1344, 402] on div at bounding box center [1331, 349] width 475 height 540
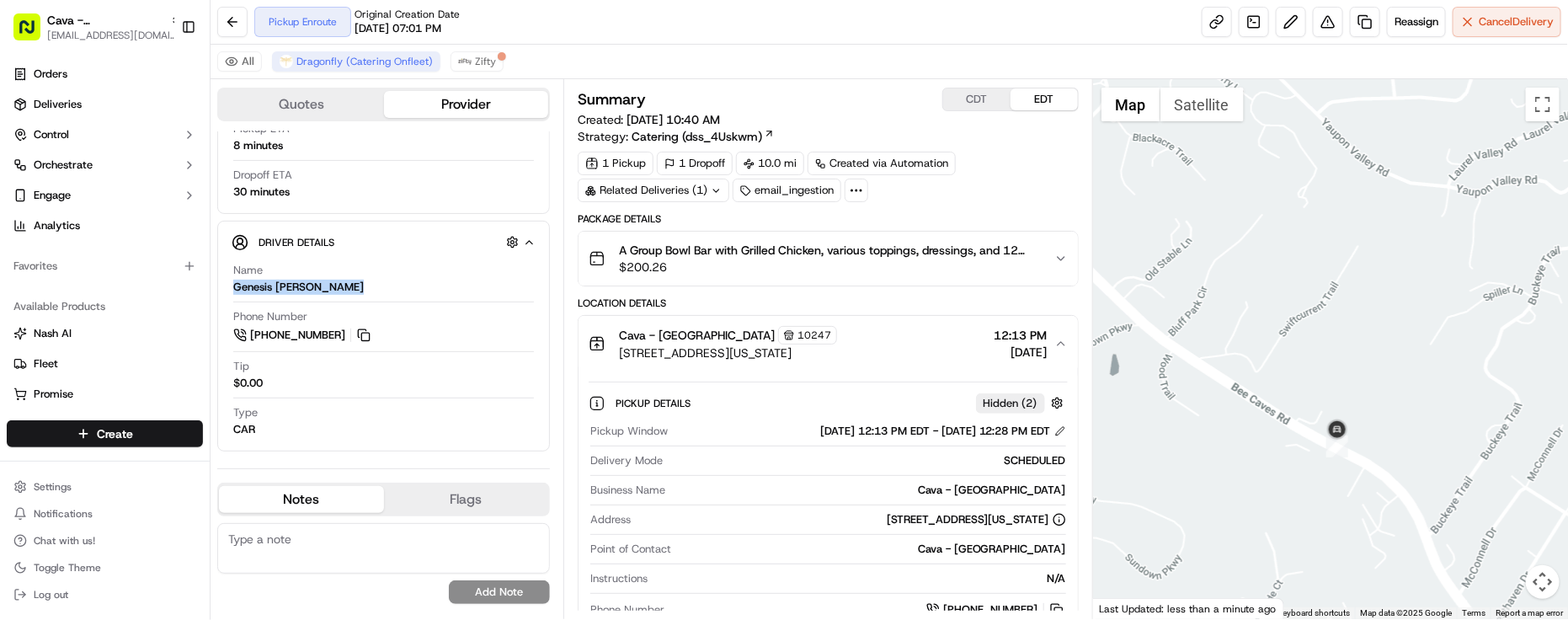
drag, startPoint x: 1196, startPoint y: 445, endPoint x: 1247, endPoint y: 496, distance: 72.1
click at [1247, 495] on div at bounding box center [1331, 349] width 475 height 540
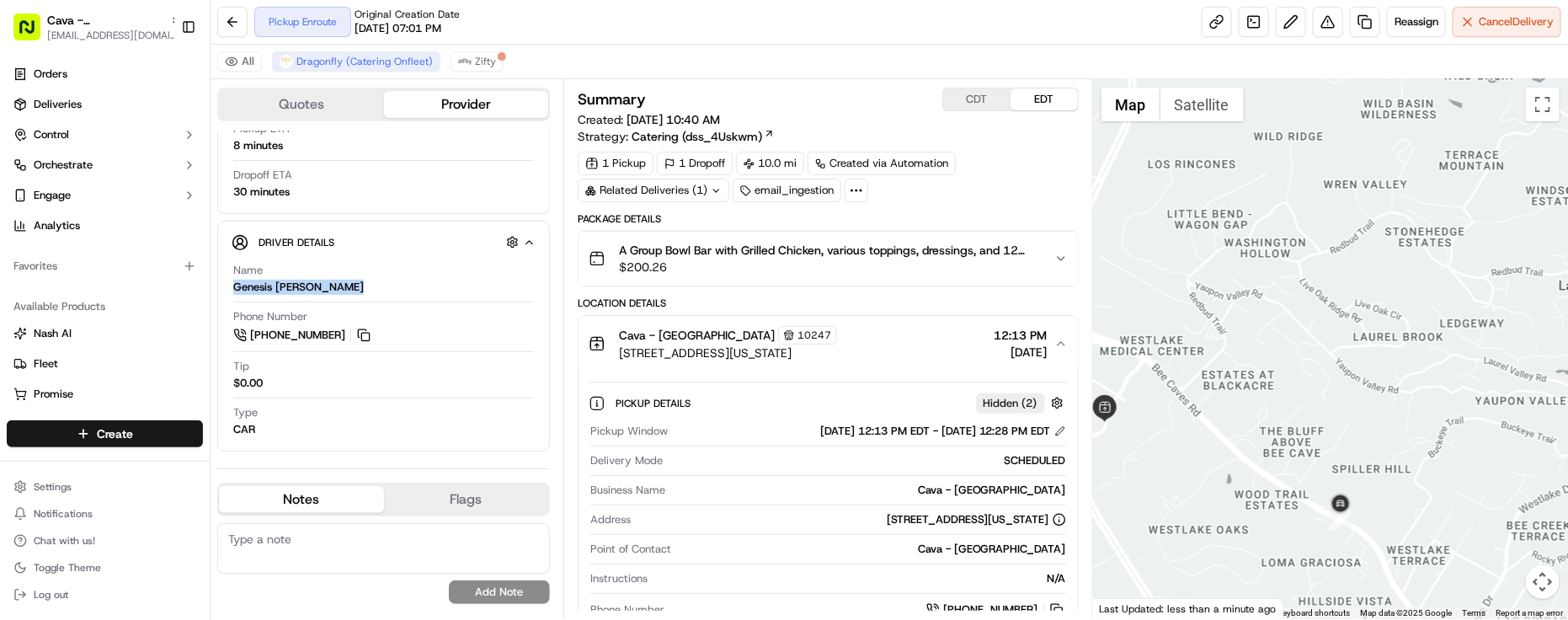
drag, startPoint x: 1265, startPoint y: 466, endPoint x: 1297, endPoint y: 486, distance: 37.7
click at [1297, 486] on div at bounding box center [1331, 349] width 475 height 540
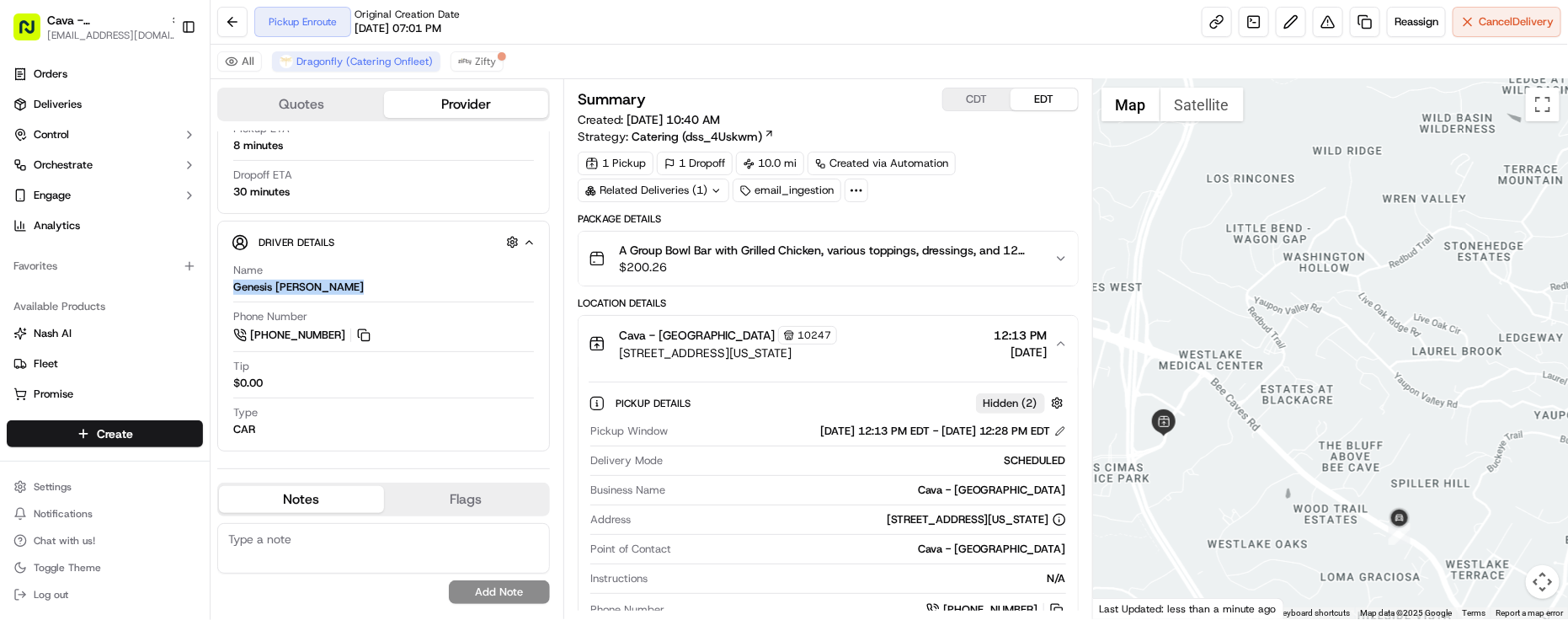
click at [1256, 464] on div at bounding box center [1331, 349] width 475 height 540
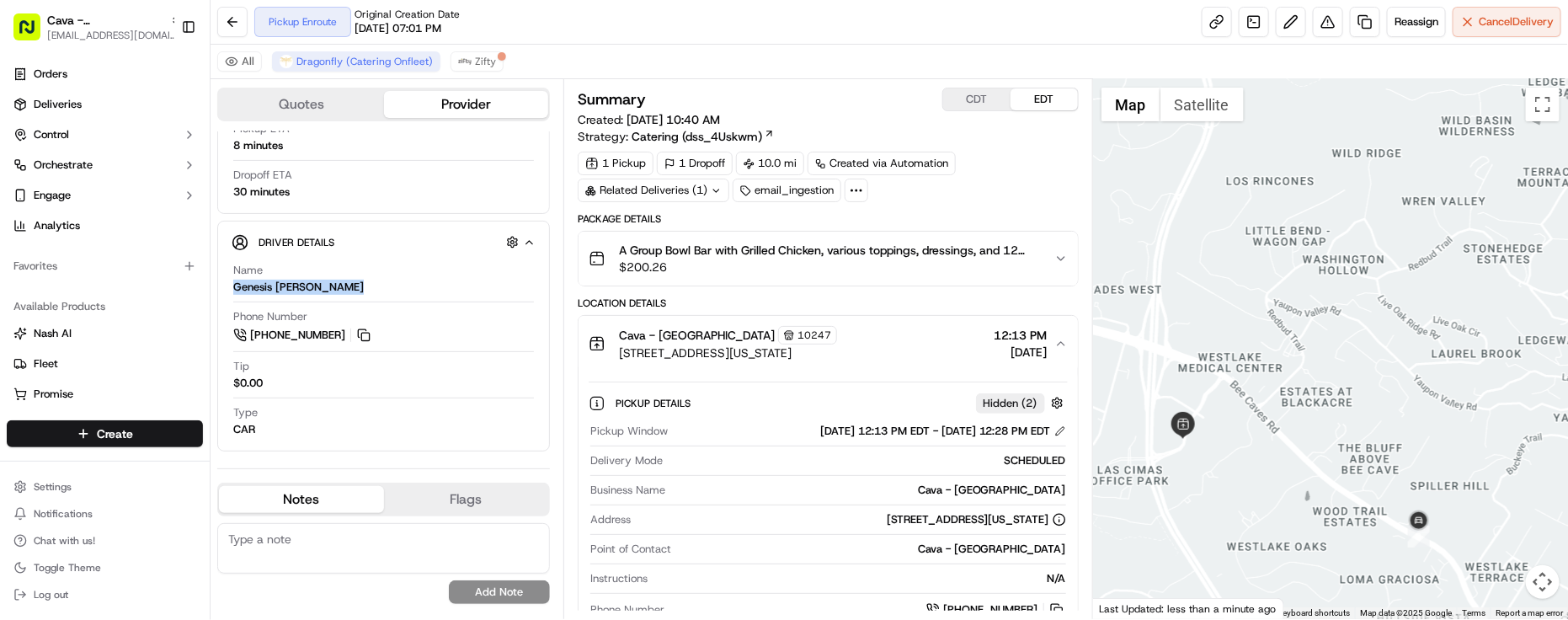
drag, startPoint x: 1262, startPoint y: 469, endPoint x: 1284, endPoint y: 469, distance: 22.0
click at [1283, 470] on div at bounding box center [1331, 349] width 475 height 540
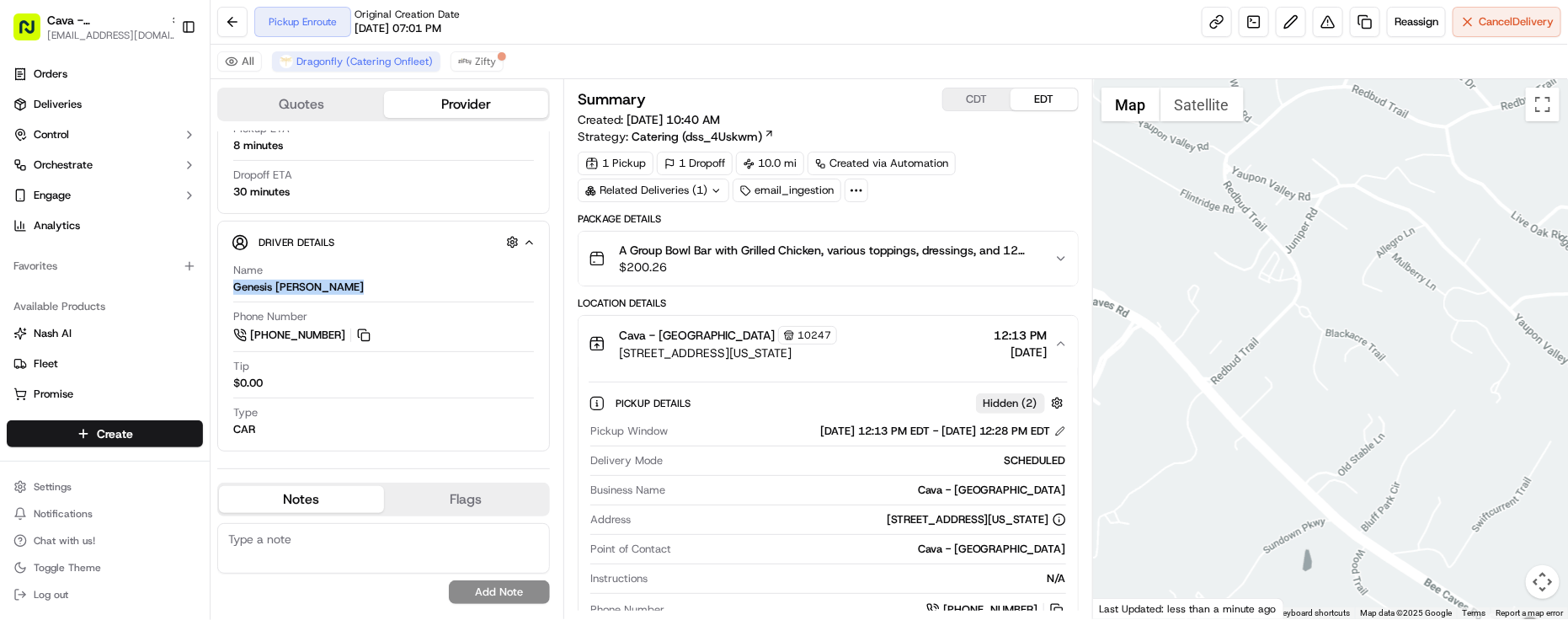
drag, startPoint x: 1319, startPoint y: 291, endPoint x: 1335, endPoint y: 84, distance: 207.6
click at [1335, 84] on div at bounding box center [1331, 349] width 475 height 540
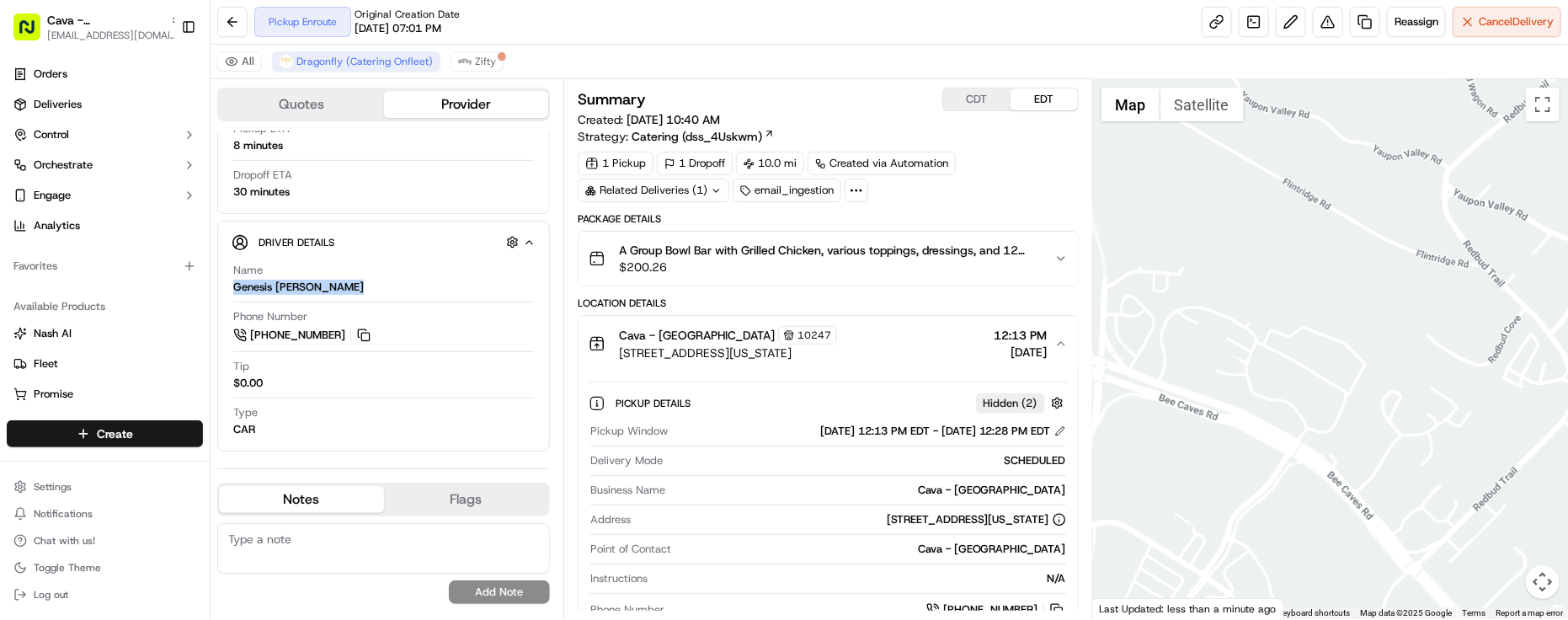
drag, startPoint x: 1353, startPoint y: 276, endPoint x: 1467, endPoint y: 266, distance: 114.4
click at [1467, 266] on div at bounding box center [1331, 349] width 475 height 540
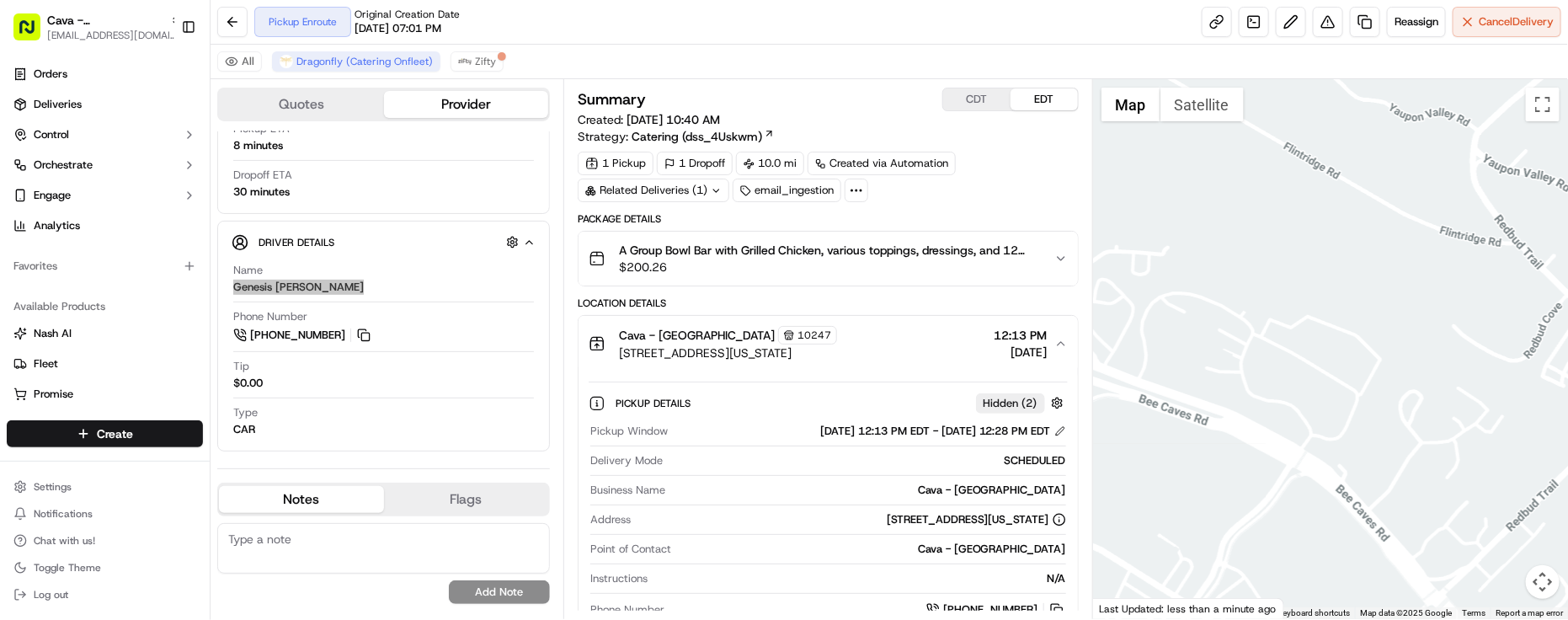
click at [901, 498] on div "Cava - West Lake Hills" at bounding box center [869, 490] width 394 height 15
click at [489, 70] on button "Zifty" at bounding box center [476, 62] width 53 height 20
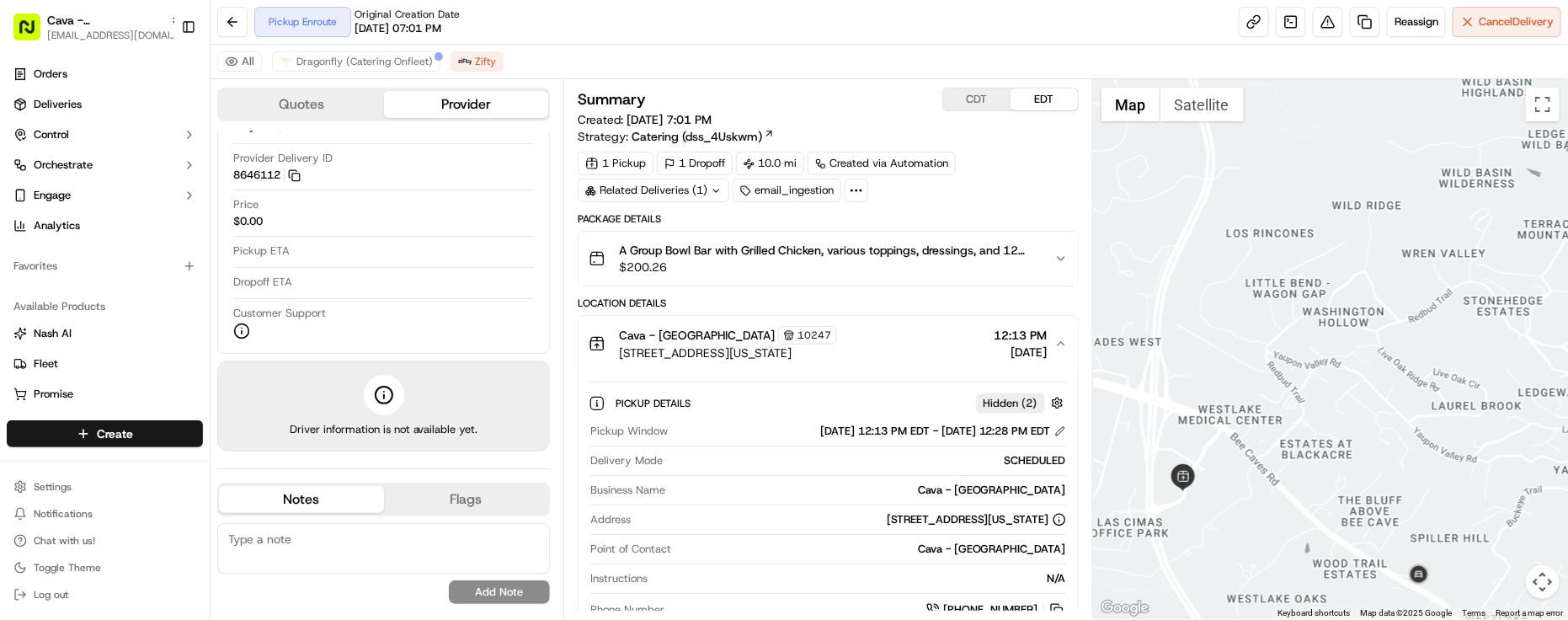
drag, startPoint x: 1276, startPoint y: 460, endPoint x: 1287, endPoint y: 483, distance: 25.5
click at [1287, 483] on div at bounding box center [1331, 349] width 475 height 540
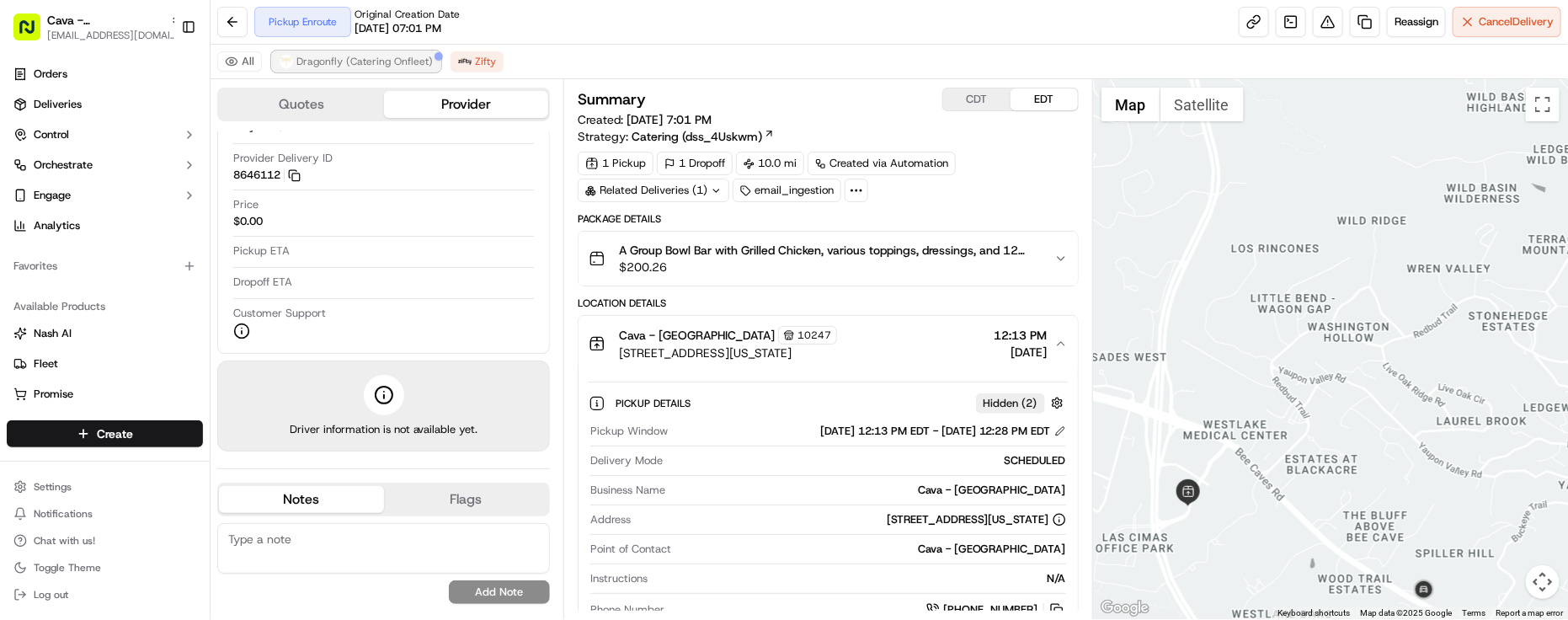
click at [397, 57] on span "Dragonfly (Catering Onfleet)" at bounding box center [364, 61] width 137 height 14
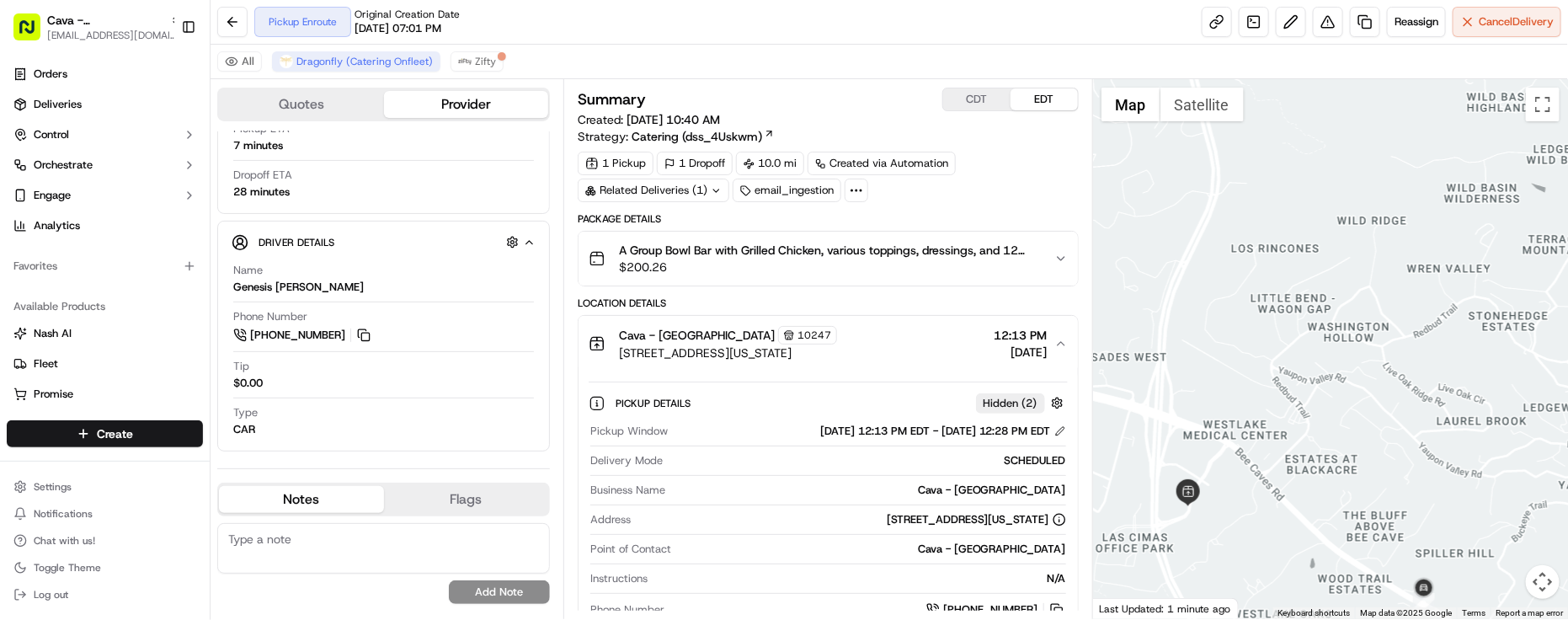
drag, startPoint x: 1373, startPoint y: 473, endPoint x: 1380, endPoint y: 414, distance: 59.4
click at [1380, 414] on div at bounding box center [1331, 349] width 475 height 540
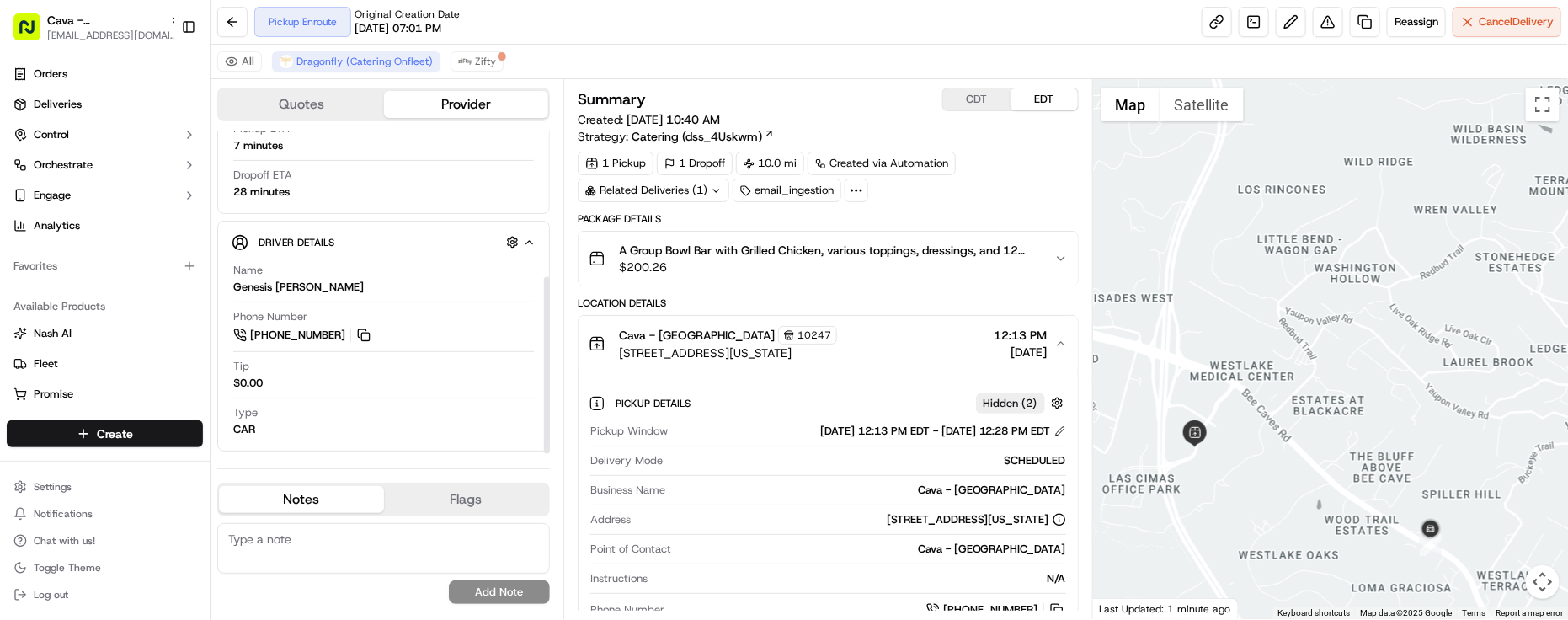
drag, startPoint x: 427, startPoint y: 161, endPoint x: 439, endPoint y: 150, distance: 16.3
click at [427, 161] on div at bounding box center [384, 160] width 301 height 1
click at [755, 442] on div "Pickup Window 09/16/2025 12:13 PM EDT - 09/16/2025 12:28 PM EDT" at bounding box center [828, 435] width 476 height 23
click at [897, 474] on div "Delivery Mode SCHEDULED" at bounding box center [828, 464] width 476 height 23
click at [386, 203] on div "Latest Status Pickup Arrived Provider Dragonfly (Catering Onfleet) Provider Del…" at bounding box center [384, 54] width 304 height 305
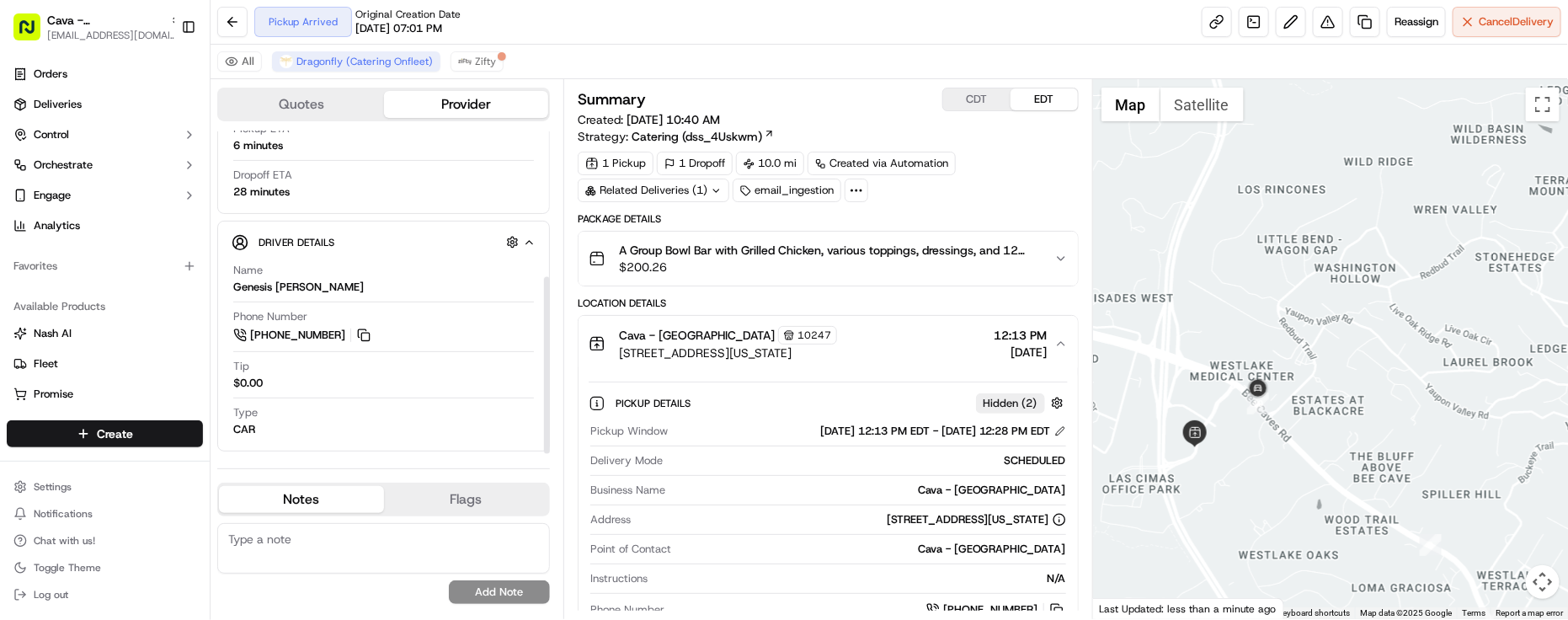
click at [322, 199] on div "Dropoff ETA 28 minutes" at bounding box center [384, 183] width 301 height 32
drag, startPoint x: 1253, startPoint y: 330, endPoint x: 1293, endPoint y: 280, distance: 64.0
click at [1295, 280] on div at bounding box center [1331, 349] width 475 height 540
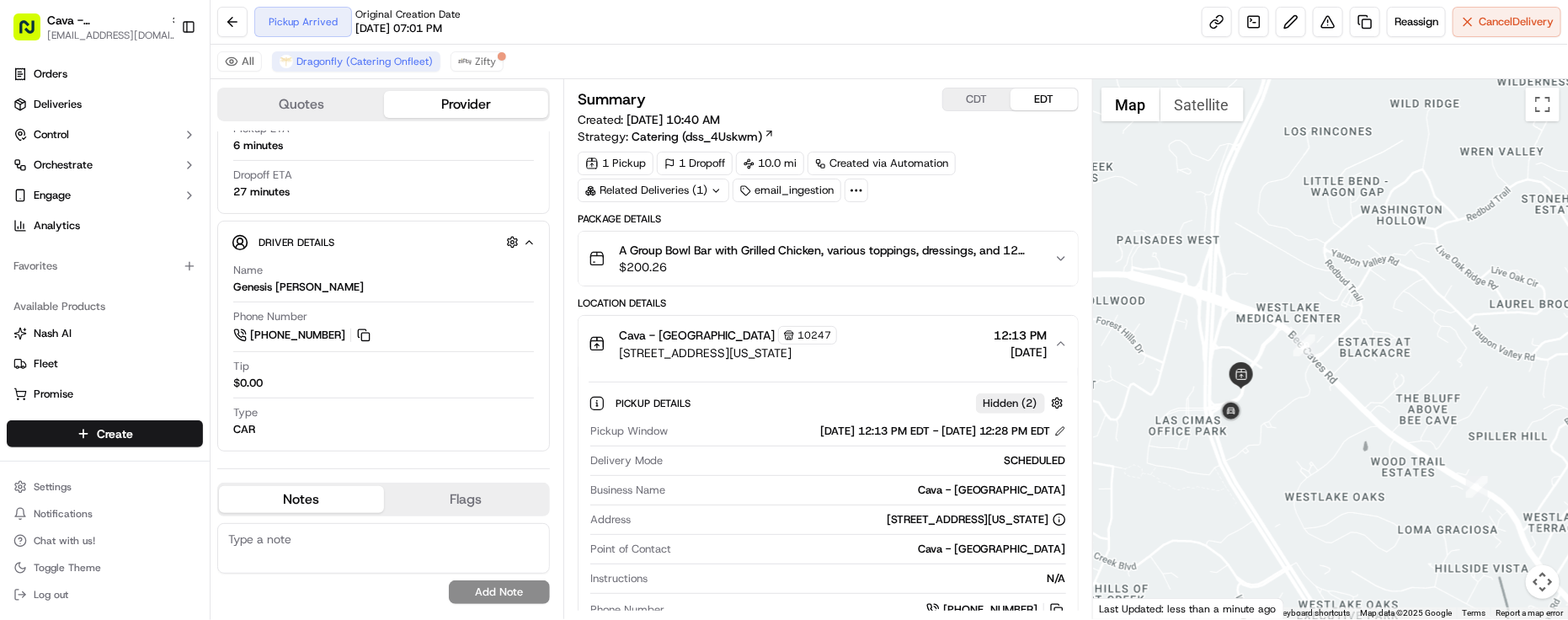
click at [909, 438] on div "09/16/2025 12:13 PM EDT - 09/16/2025 12:28 PM EDT" at bounding box center [943, 431] width 245 height 15
drag, startPoint x: 1290, startPoint y: 440, endPoint x: 1321, endPoint y: 434, distance: 31.6
click at [1323, 434] on div at bounding box center [1331, 349] width 475 height 540
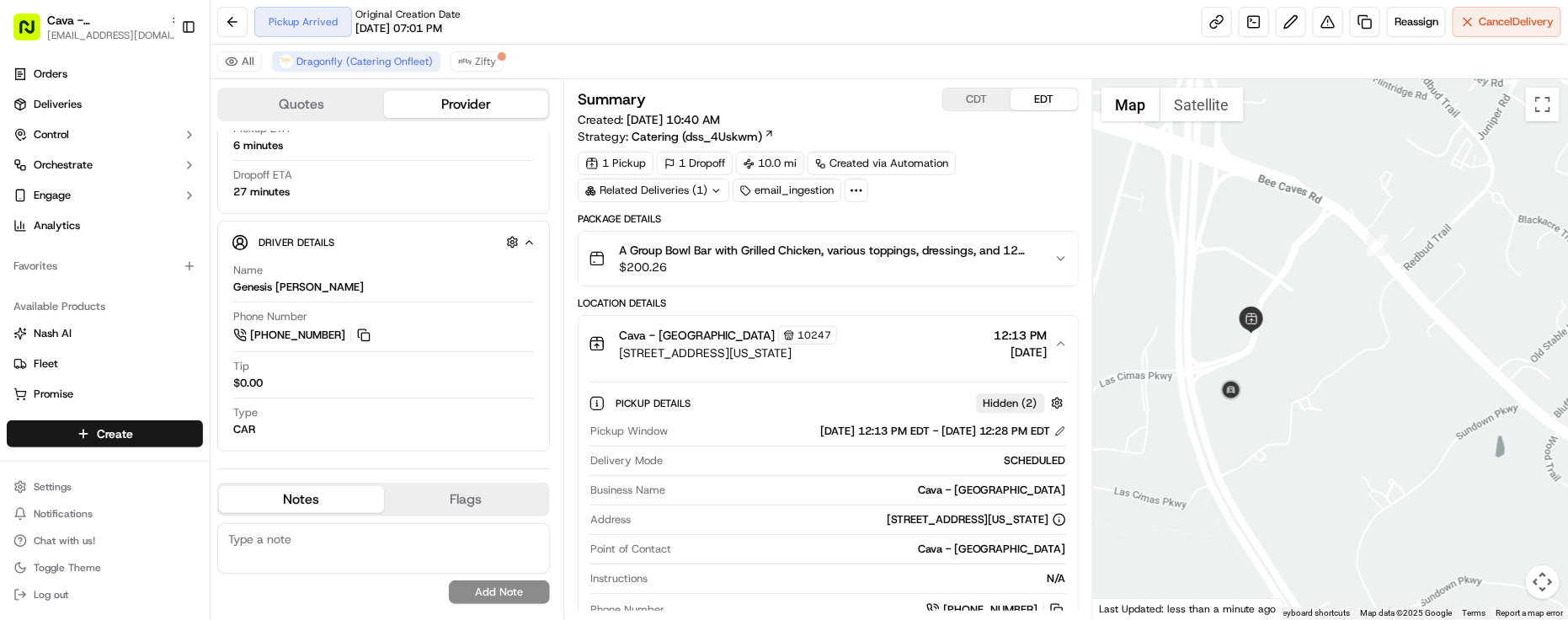
drag, startPoint x: 1287, startPoint y: 430, endPoint x: 1312, endPoint y: 449, distance: 31.4
click at [1313, 449] on div at bounding box center [1331, 349] width 475 height 540
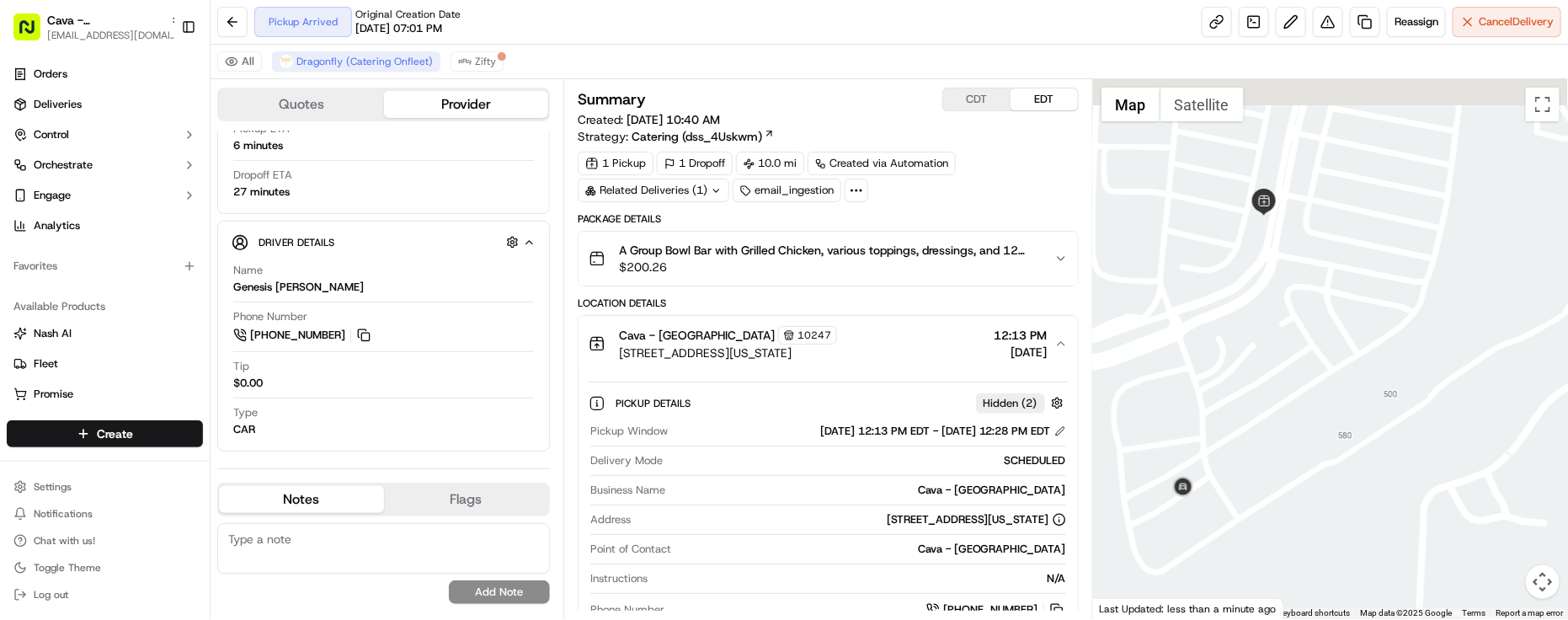
drag, startPoint x: 1280, startPoint y: 407, endPoint x: 1323, endPoint y: 463, distance: 70.6
click at [1323, 463] on div at bounding box center [1331, 349] width 475 height 540
drag, startPoint x: 1312, startPoint y: 435, endPoint x: 1329, endPoint y: 460, distance: 30.2
click at [1324, 457] on div at bounding box center [1331, 349] width 475 height 540
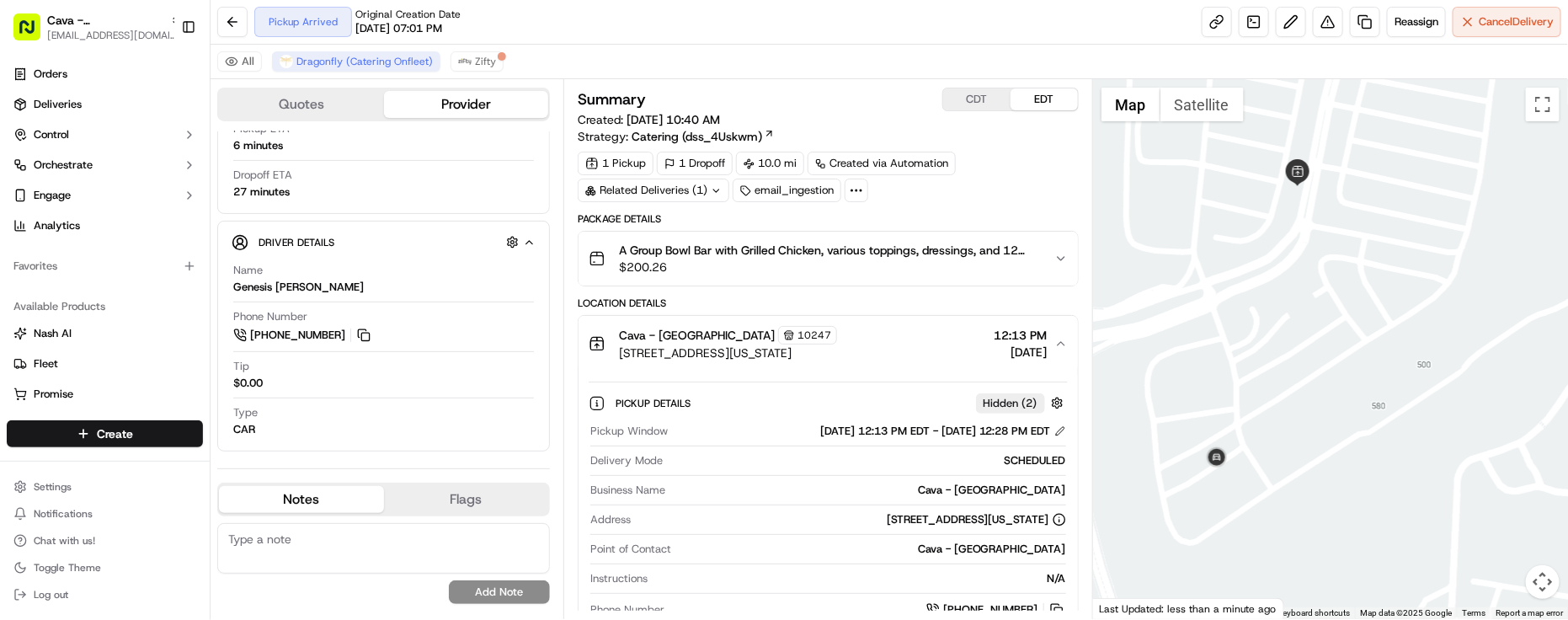
click at [1332, 415] on div at bounding box center [1331, 349] width 475 height 540
click at [869, 447] on div "Pickup Window 09/16/2025 12:13 PM EDT - 09/16/2025 12:28 PM EDT" at bounding box center [828, 435] width 476 height 23
drag, startPoint x: 1257, startPoint y: 367, endPoint x: 1282, endPoint y: 485, distance: 120.6
click at [1282, 485] on div at bounding box center [1331, 349] width 475 height 540
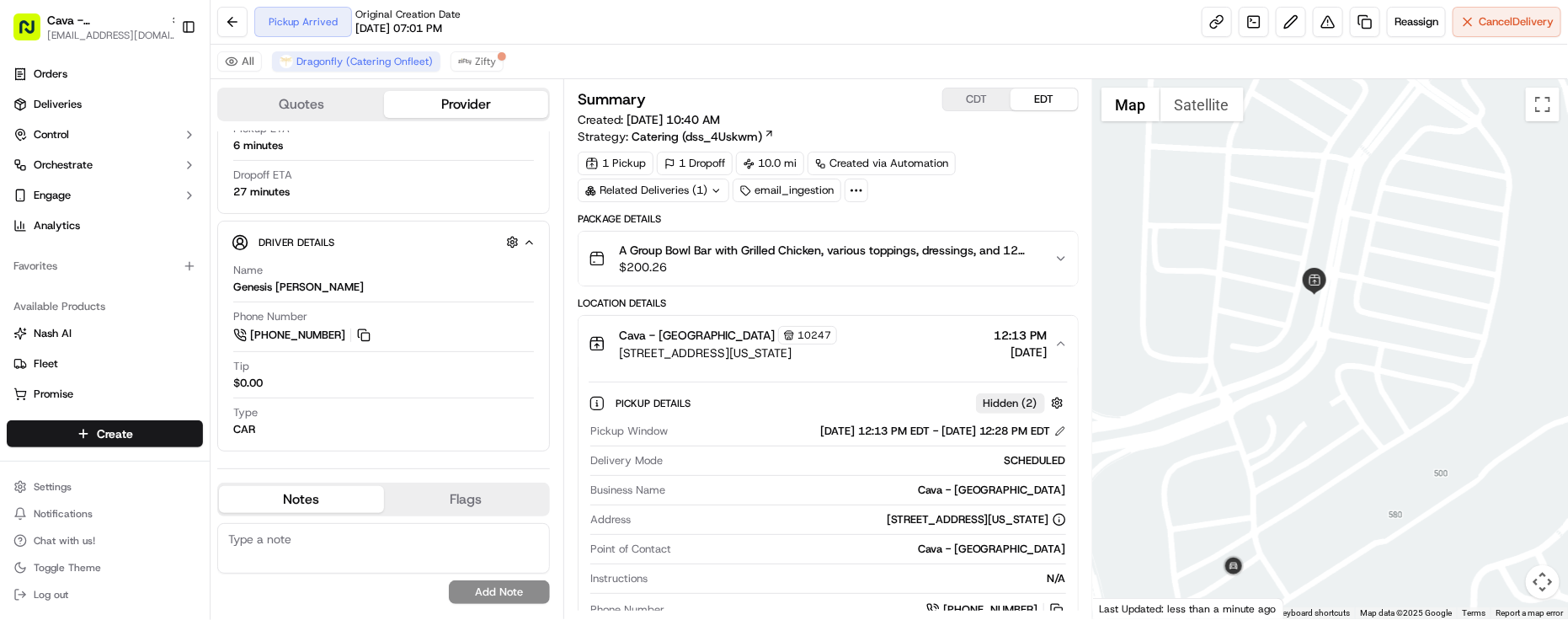
drag, startPoint x: 1294, startPoint y: 479, endPoint x: 1240, endPoint y: 261, distance: 224.6
click at [1240, 261] on div at bounding box center [1331, 349] width 475 height 540
click at [821, 426] on div "09/16/2025 12:13 PM EDT - 09/16/2025 12:28 PM EDT" at bounding box center [943, 431] width 245 height 15
click at [364, 428] on div "Type CAR" at bounding box center [384, 421] width 301 height 32
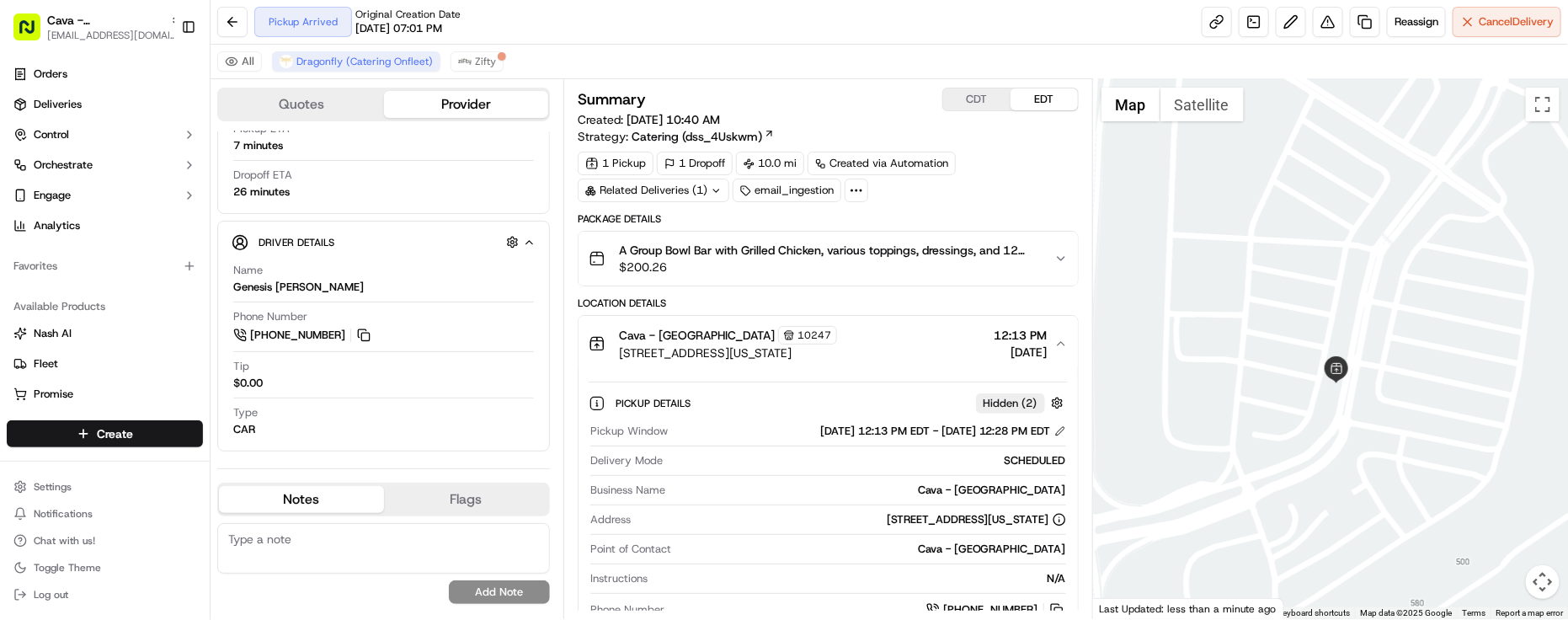
drag, startPoint x: 1313, startPoint y: 392, endPoint x: 1345, endPoint y: 493, distance: 105.9
click at [1345, 493] on div at bounding box center [1331, 349] width 475 height 540
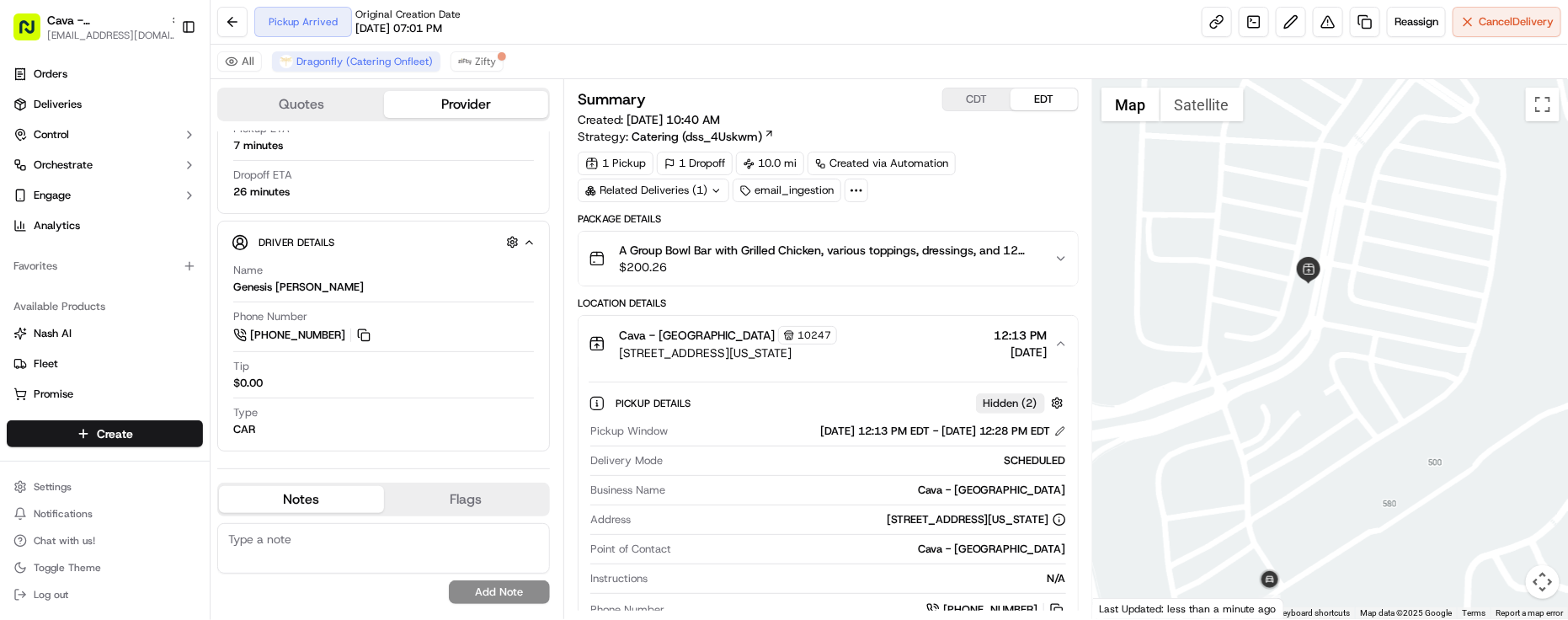
drag, startPoint x: 1311, startPoint y: 417, endPoint x: 1283, endPoint y: 318, distance: 102.9
click at [1283, 318] on div at bounding box center [1331, 349] width 475 height 540
click at [683, 32] on div "Pickup Arrived Original Creation Date 09/15/2025 07:01 PM Reassign Cancel Deliv…" at bounding box center [889, 22] width 1358 height 44
click at [672, 535] on div "Address 701 S Capital of Texas Hwy g750, West Lake Hills, TX 78746, USA" at bounding box center [828, 523] width 476 height 23
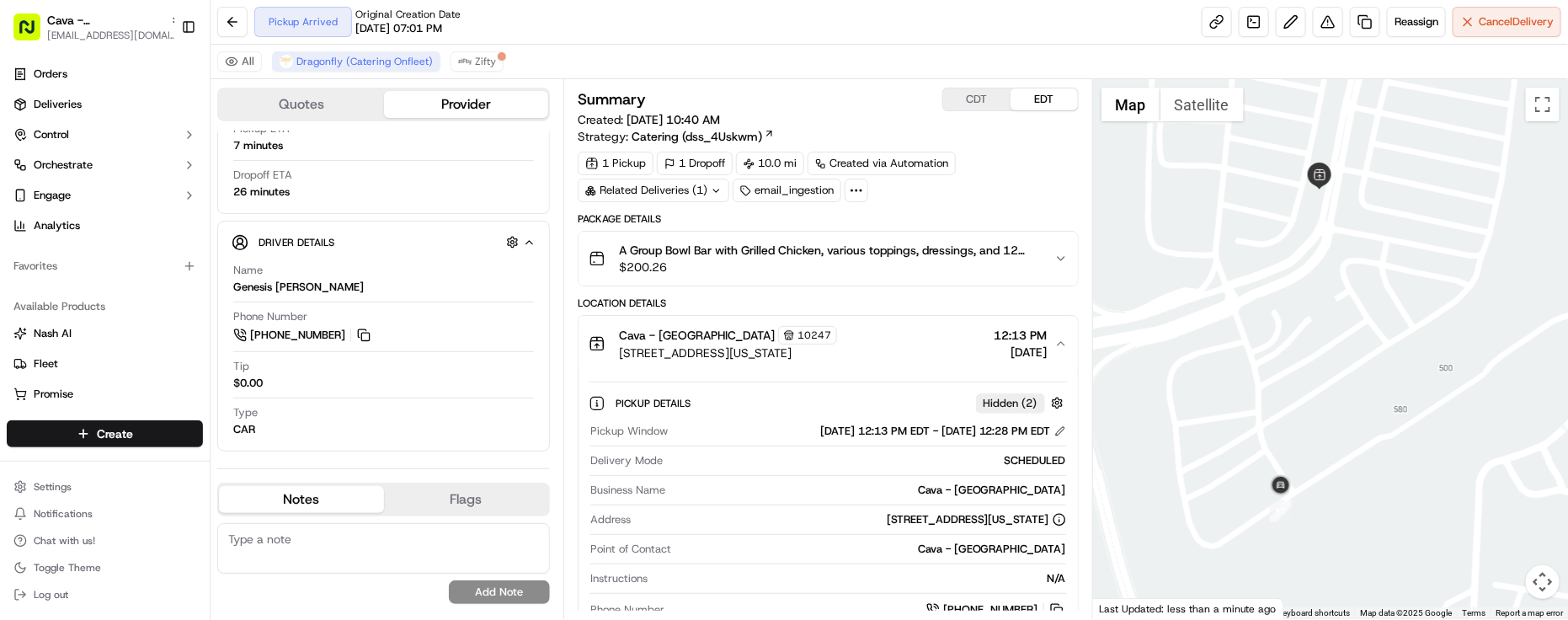
drag, startPoint x: 1301, startPoint y: 241, endPoint x: 1313, endPoint y: 192, distance: 50.4
click at [1313, 192] on div at bounding box center [1331, 349] width 475 height 540
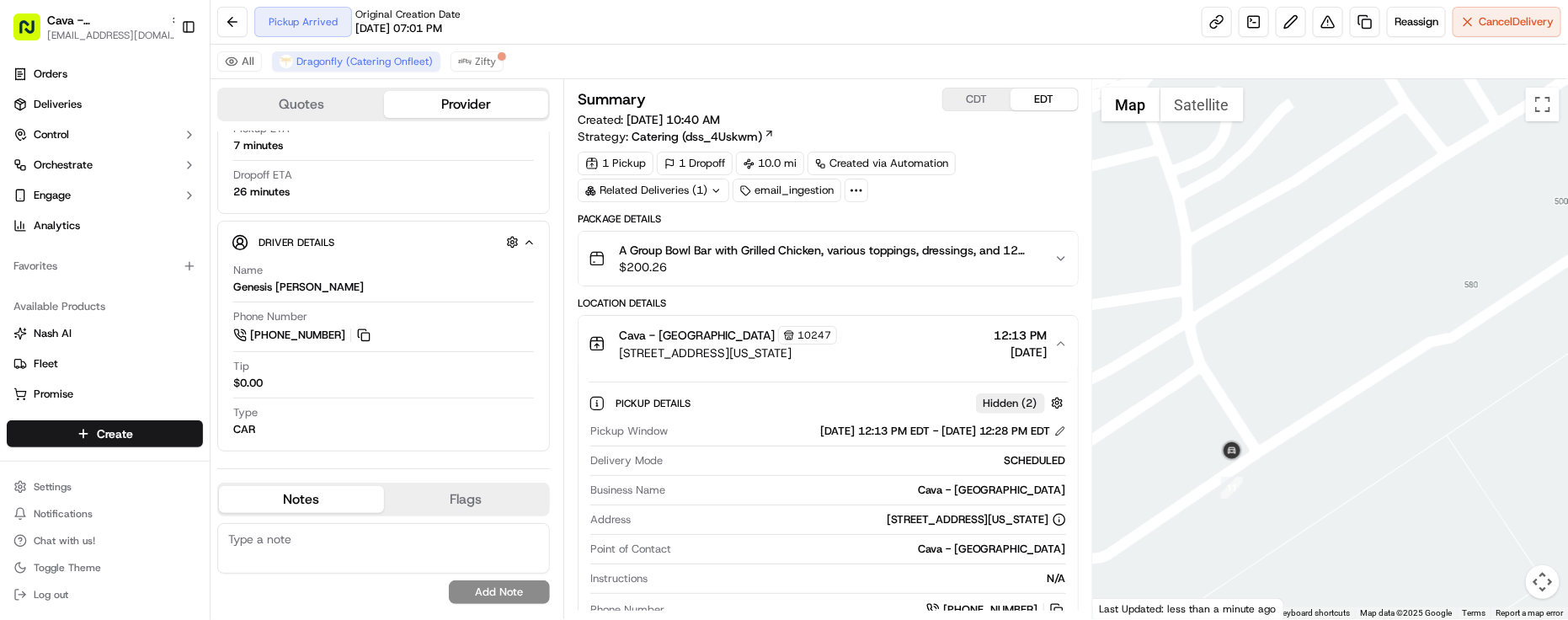
drag, startPoint x: 1331, startPoint y: 372, endPoint x: 1331, endPoint y: 342, distance: 30.0
click at [1331, 342] on div at bounding box center [1331, 349] width 475 height 540
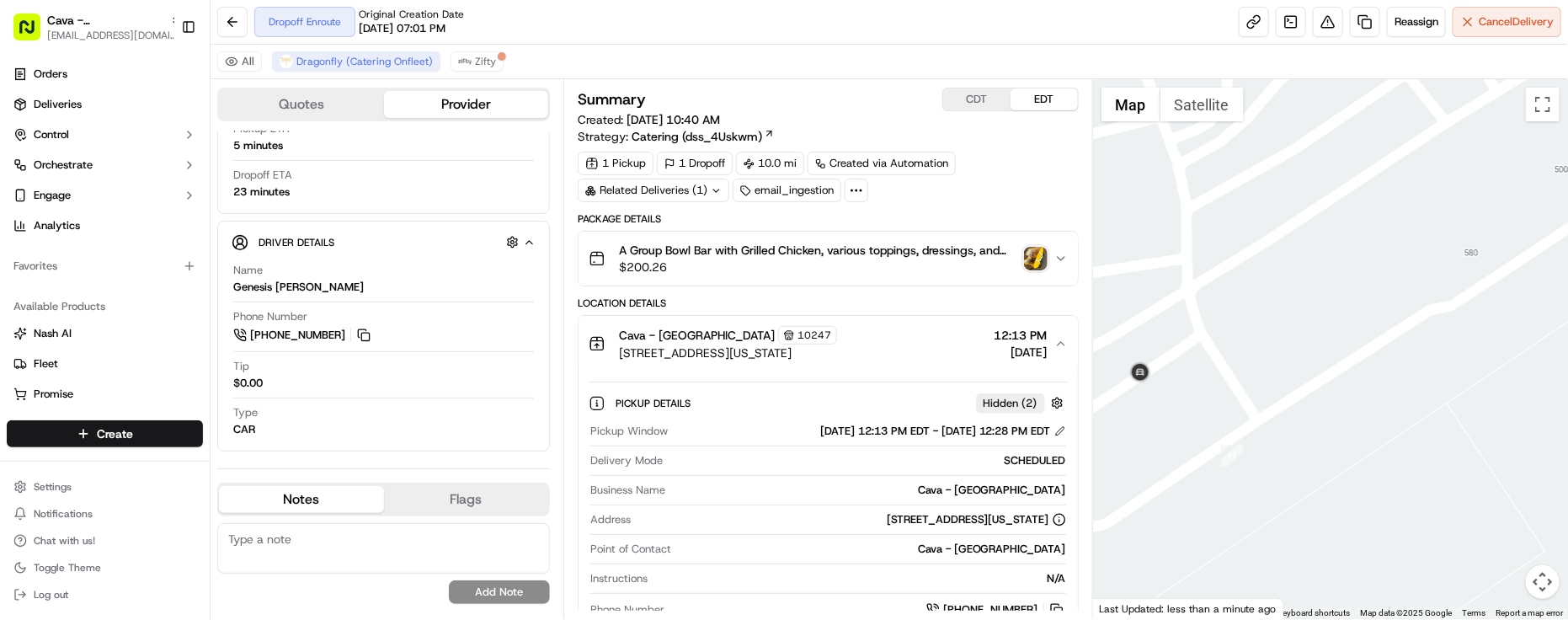
click at [837, 354] on span "701 S Capital of Texas Hwy g750, West Lake Hills, TX 78746, USA" at bounding box center [727, 353] width 218 height 17
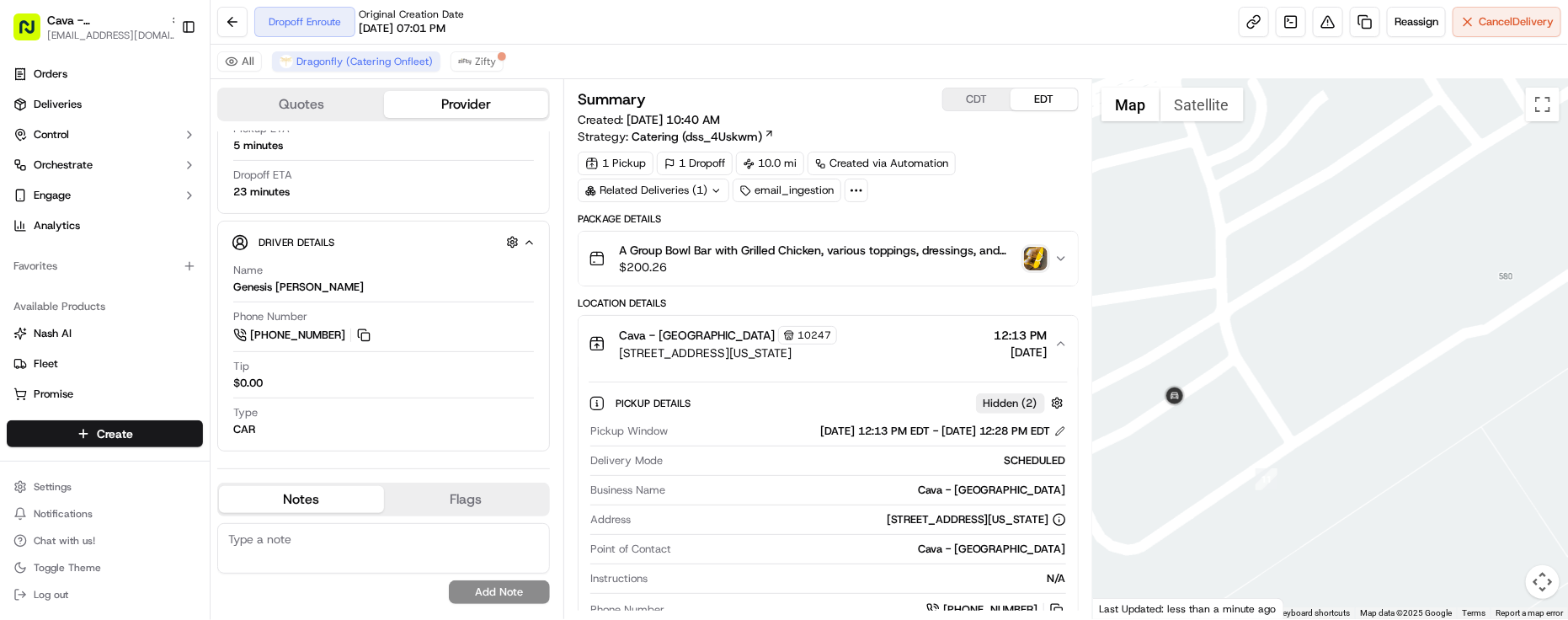
drag, startPoint x: 1251, startPoint y: 344, endPoint x: 1268, endPoint y: 354, distance: 19.7
click at [1268, 354] on div at bounding box center [1331, 349] width 475 height 540
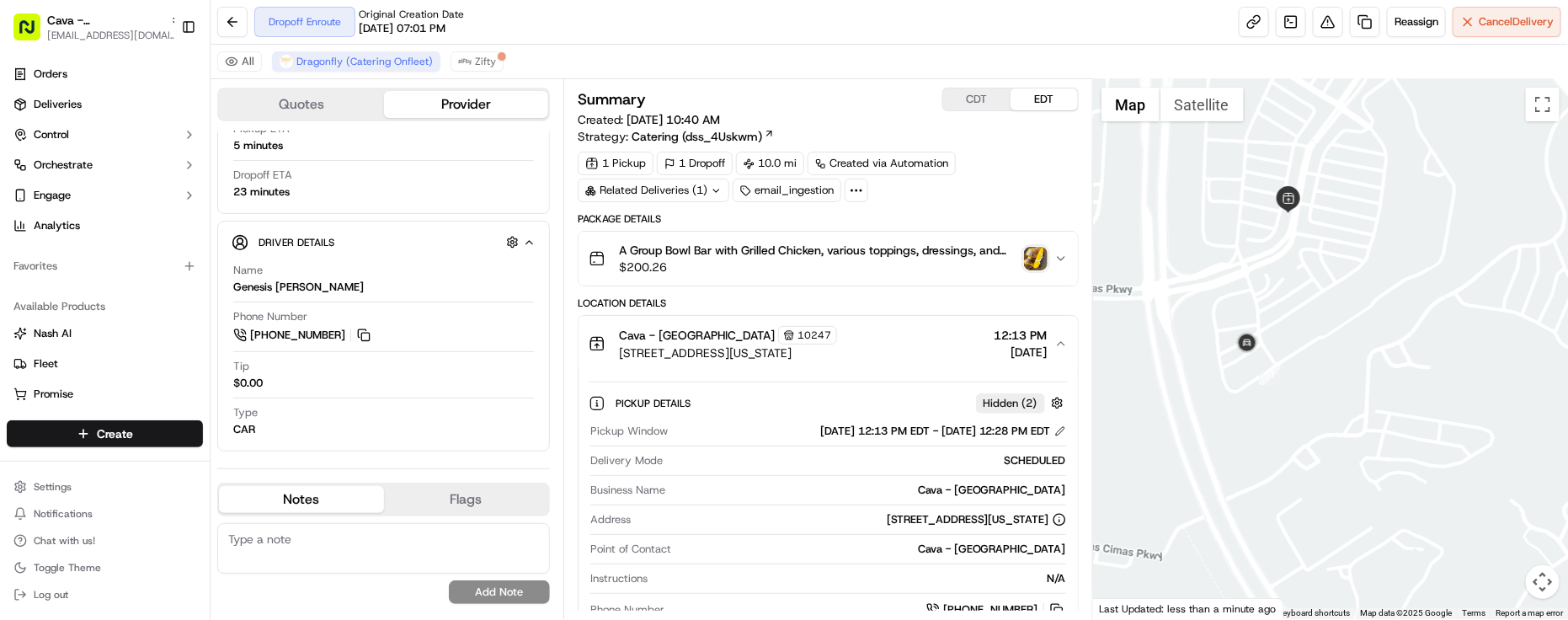
drag, startPoint x: 1264, startPoint y: 299, endPoint x: 1273, endPoint y: 334, distance: 36.1
click at [1273, 334] on div at bounding box center [1331, 349] width 475 height 540
click at [1277, 338] on div at bounding box center [1331, 349] width 475 height 540
click at [713, 183] on div "Related Deliveries (1)" at bounding box center [653, 190] width 151 height 24
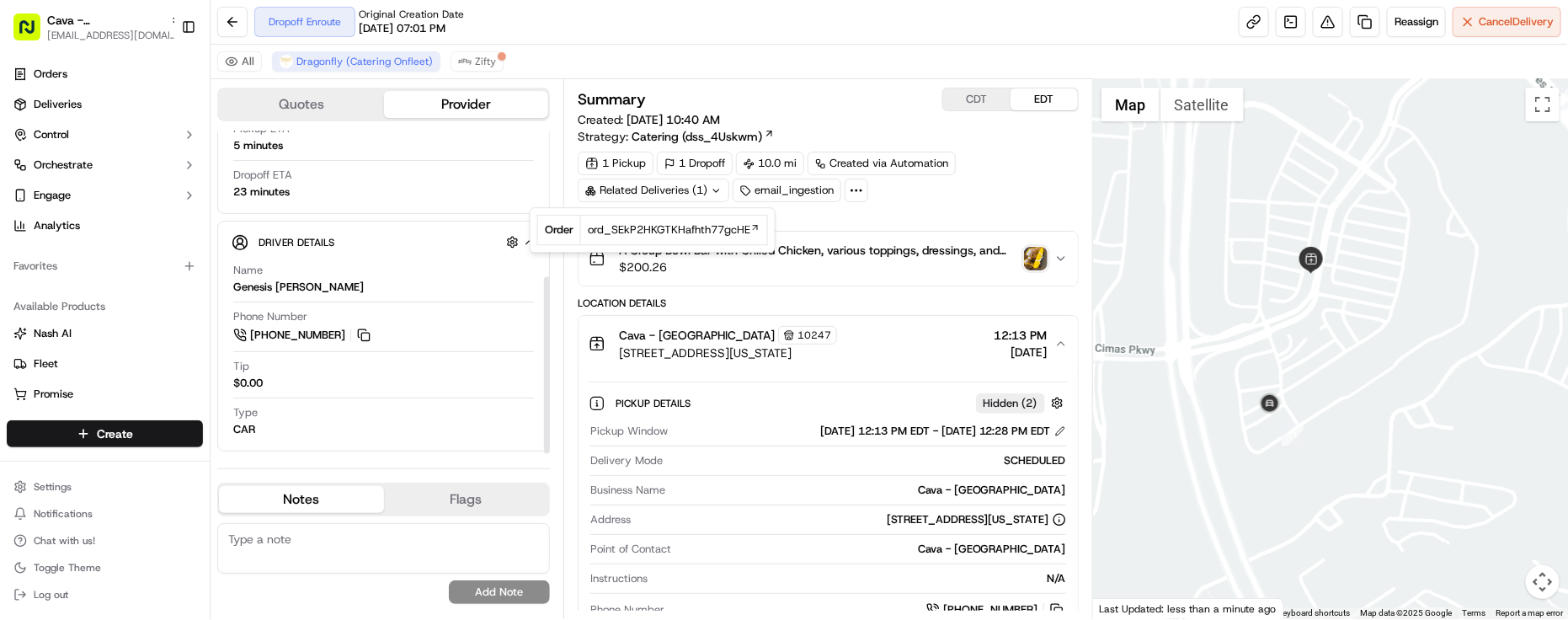
click at [305, 383] on div "Tip $0.00" at bounding box center [384, 374] width 301 height 32
click at [330, 184] on div "Dropoff ETA 21 minutes" at bounding box center [384, 183] width 301 height 32
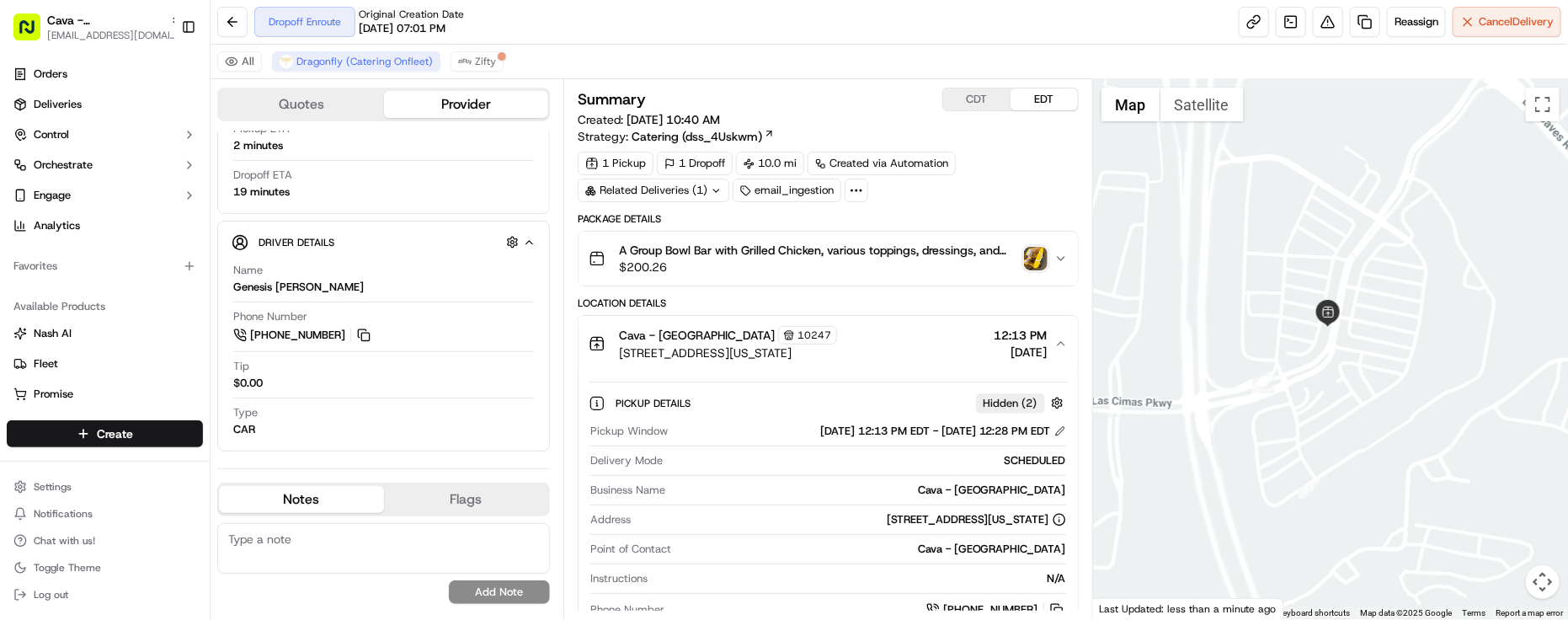
drag, startPoint x: 1165, startPoint y: 409, endPoint x: 1189, endPoint y: 474, distance: 69.3
click at [1189, 474] on div at bounding box center [1331, 349] width 475 height 540
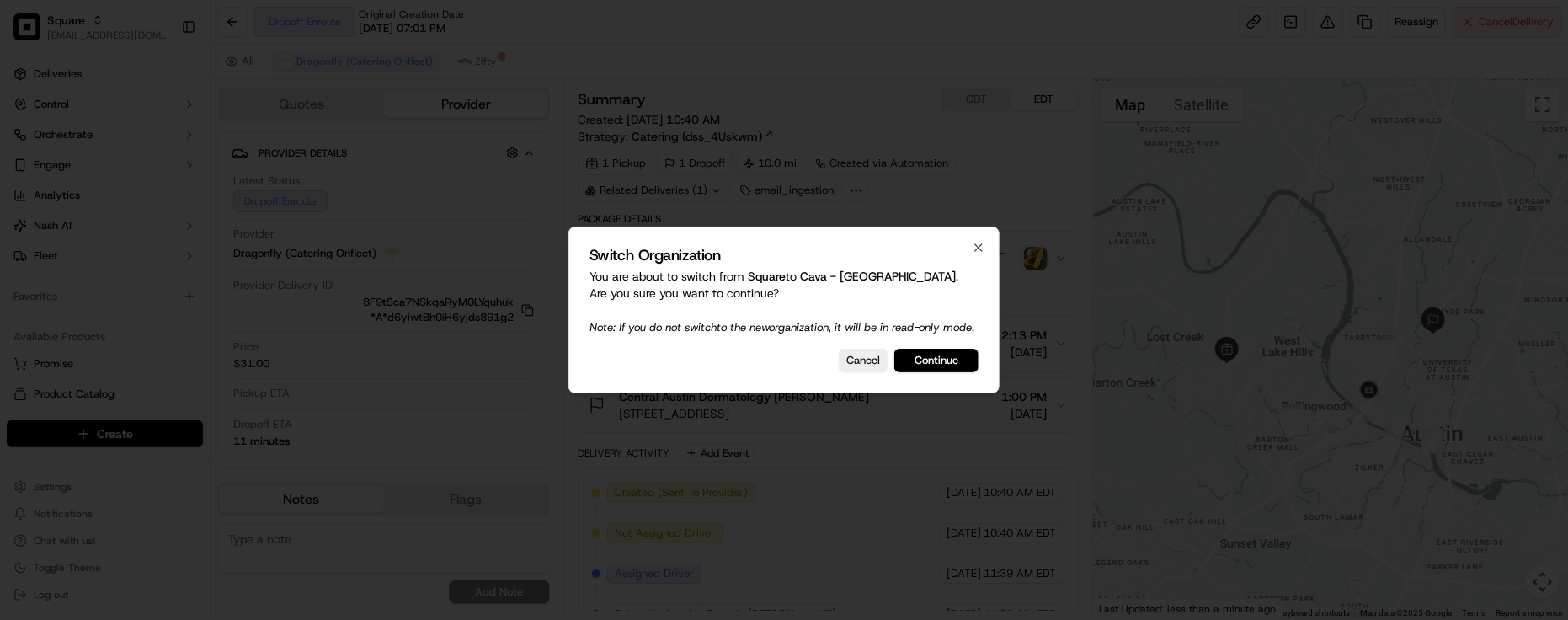
click at [710, 17] on div at bounding box center [784, 310] width 1568 height 620
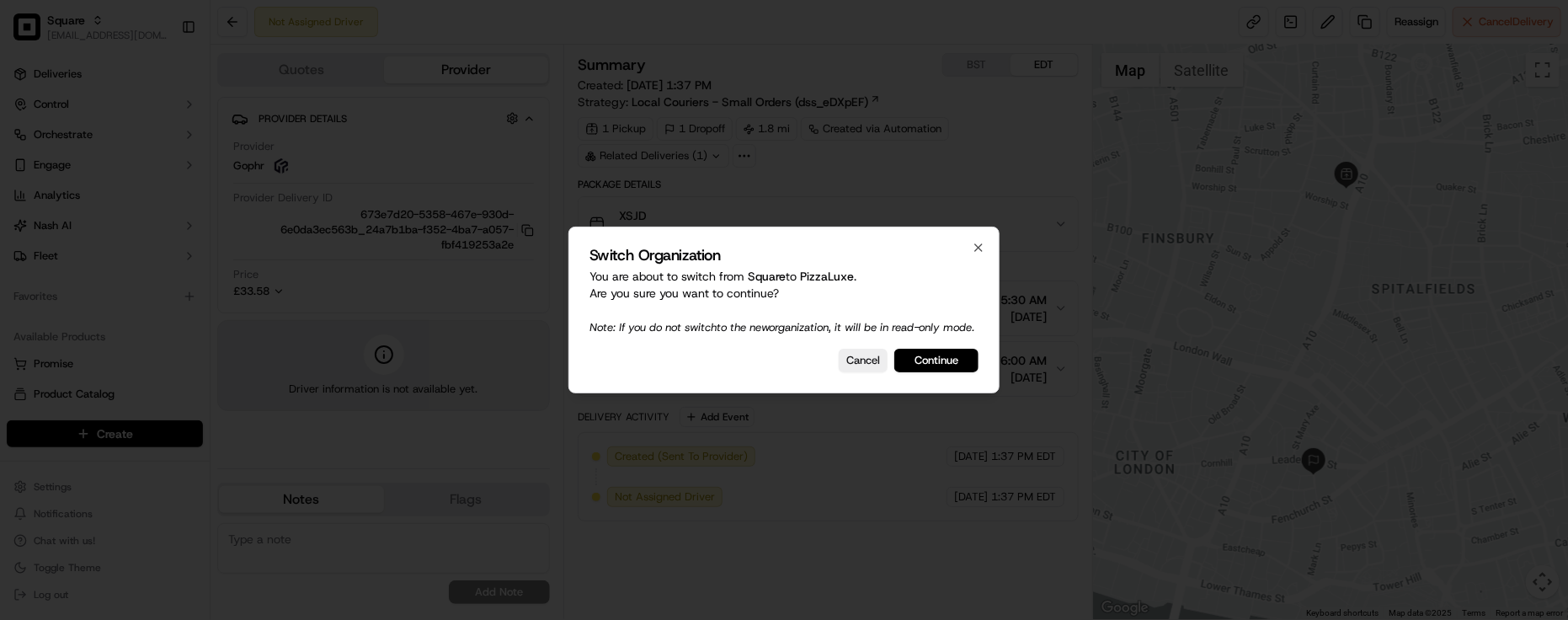
click at [894, 481] on div at bounding box center [784, 310] width 1568 height 620
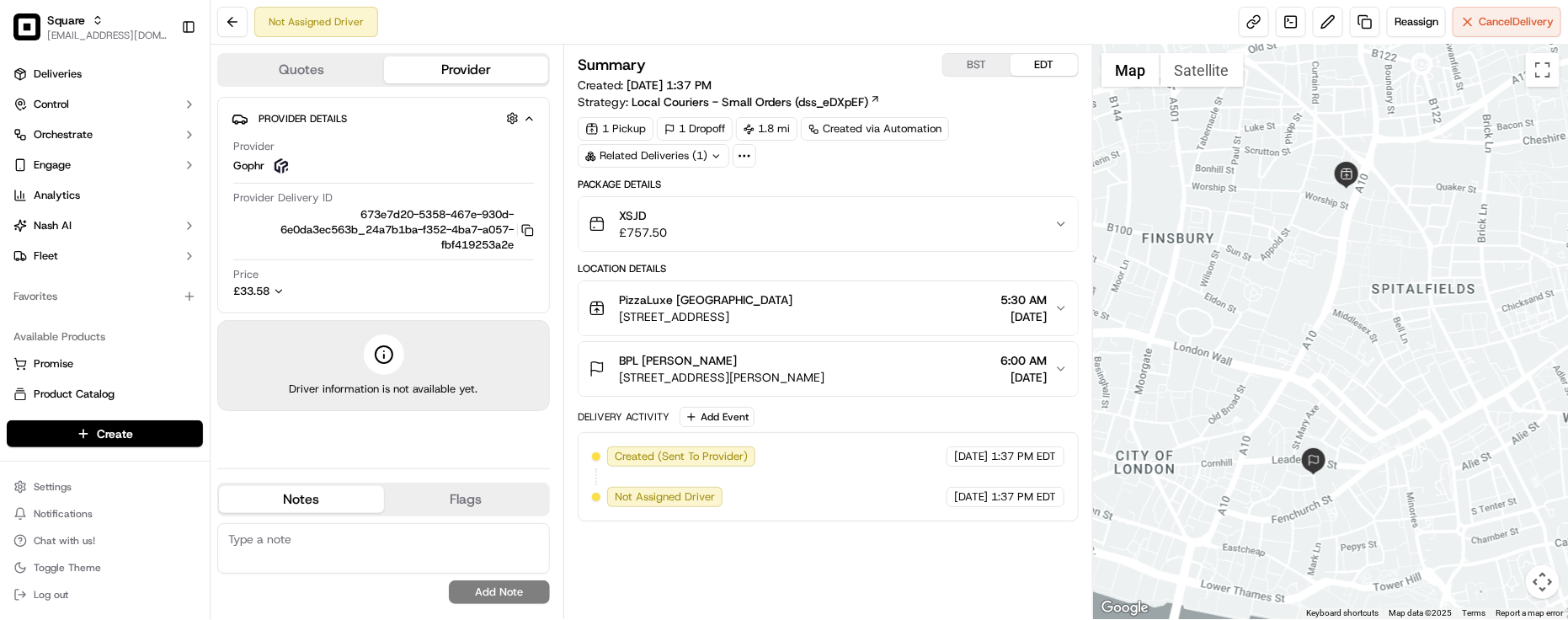
click at [828, 593] on div "Summary BST EDT Created: [DATE] 1:37 PM Strategy: Local Couriers - Small Orders…" at bounding box center [828, 332] width 501 height 557
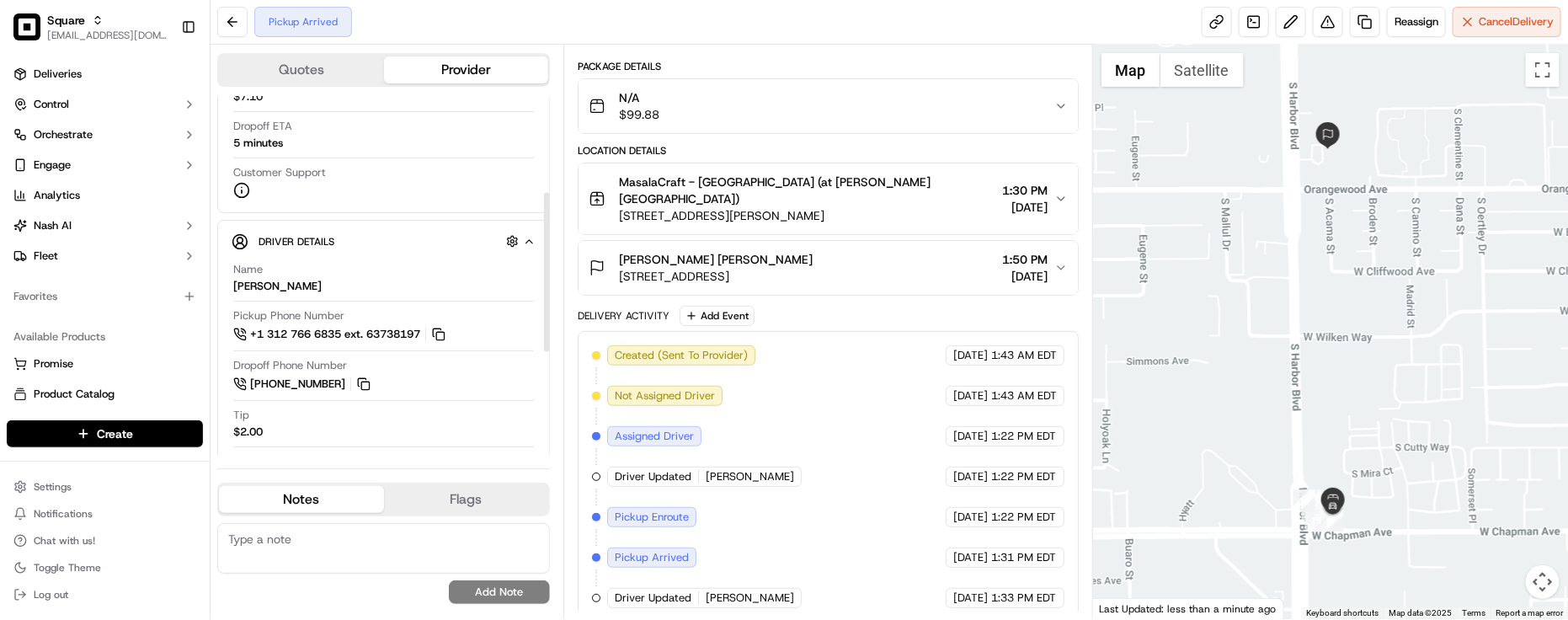
scroll to position [447, 0]
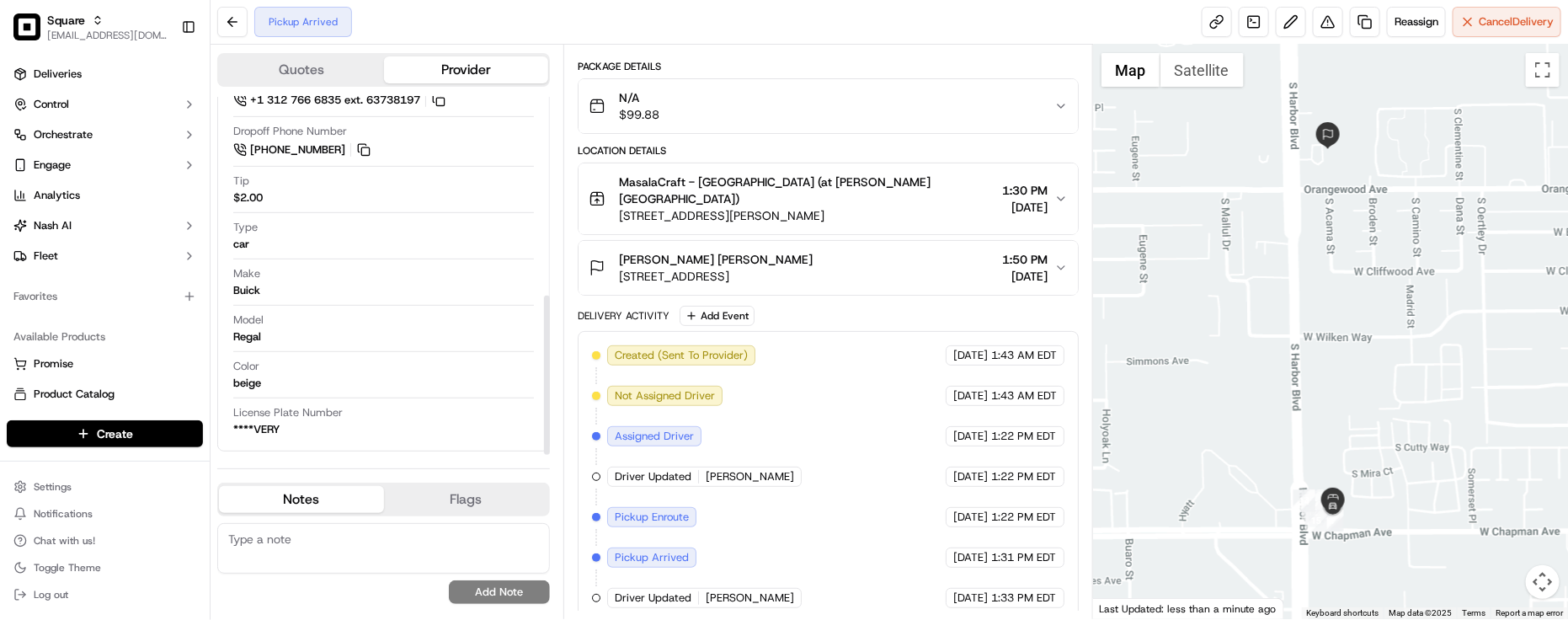
click at [775, 371] on div "Created (Sent To Provider) Uber [DATE] 1:43 AM EDT Not Assigned Driver Uber [DA…" at bounding box center [829, 477] width 473 height 263
click at [871, 399] on div "Created (Sent To Provider) Uber [DATE] 1:43 AM EDT Not Assigned Driver Uber [DA…" at bounding box center [829, 477] width 473 height 263
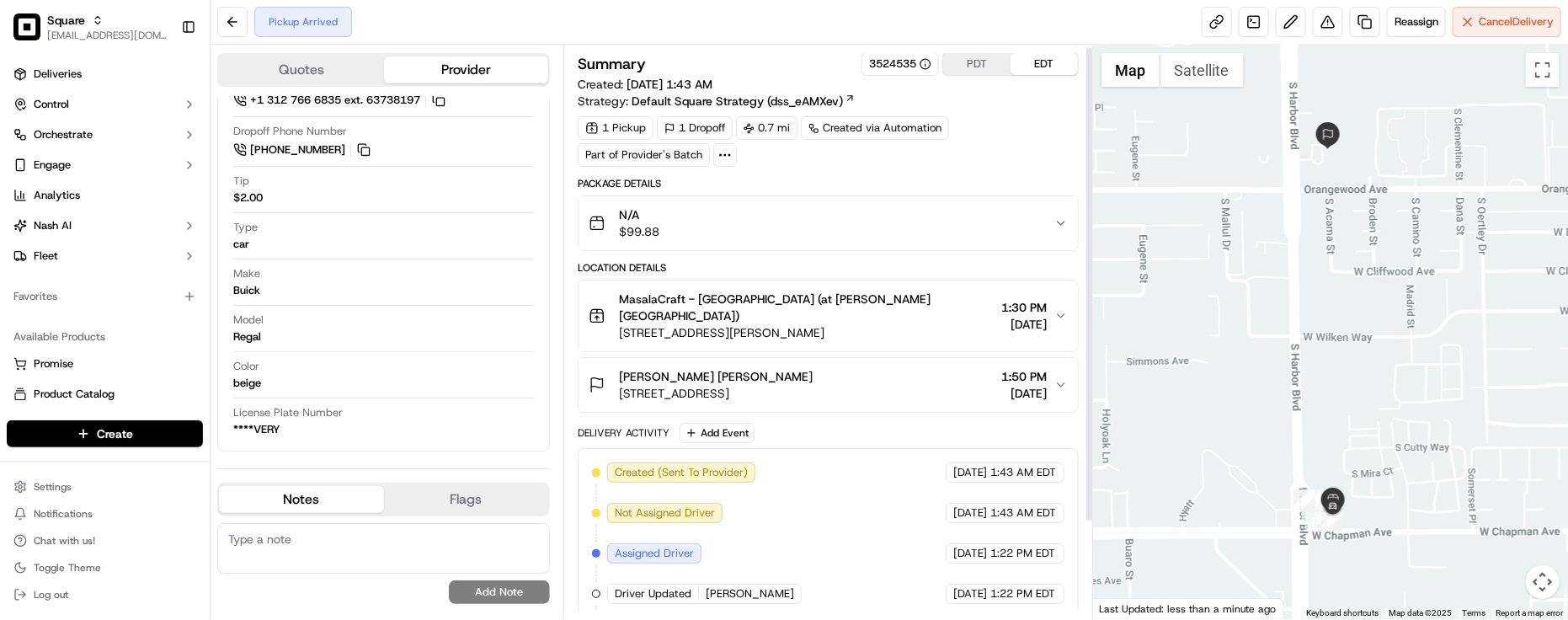
scroll to position [0, 0]
click at [265, 335] on div "Model Regal" at bounding box center [384, 328] width 301 height 32
click at [794, 226] on div "N/A $99.88" at bounding box center [822, 224] width 466 height 34
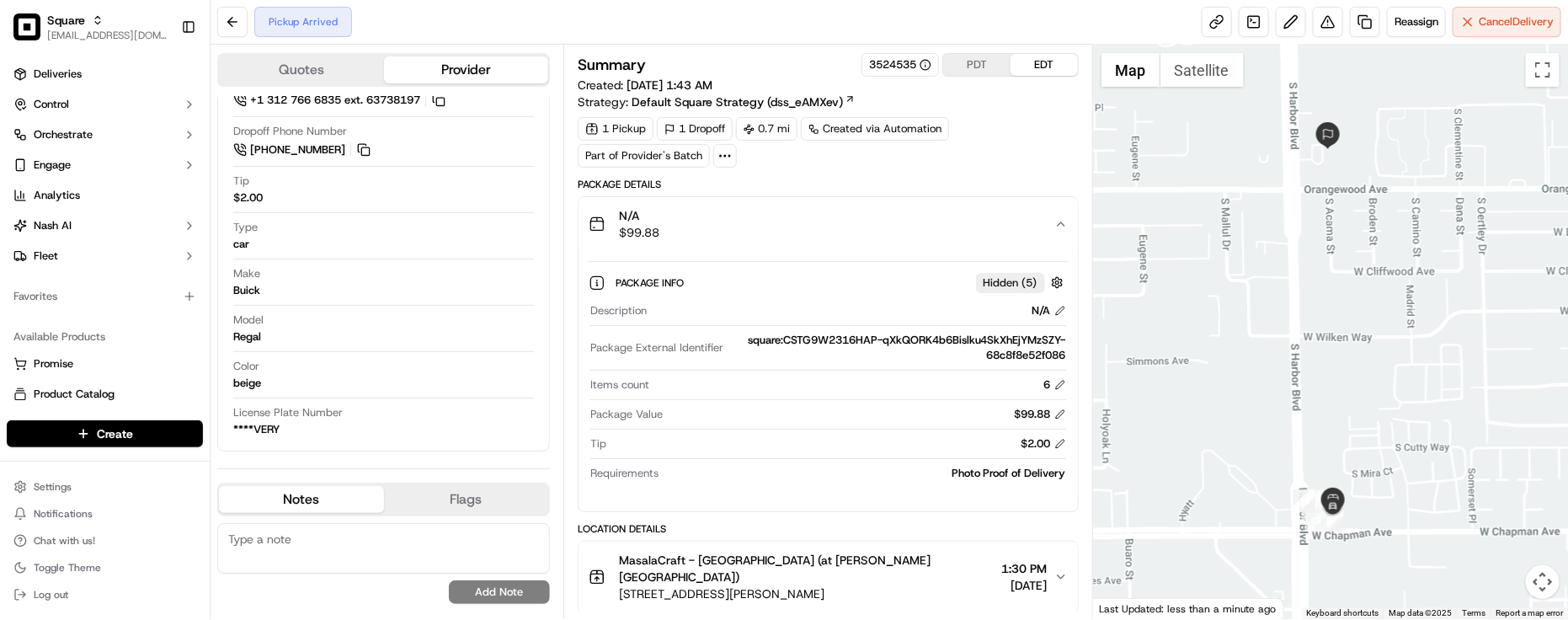
click at [853, 236] on div "N/A $99.88" at bounding box center [822, 224] width 466 height 34
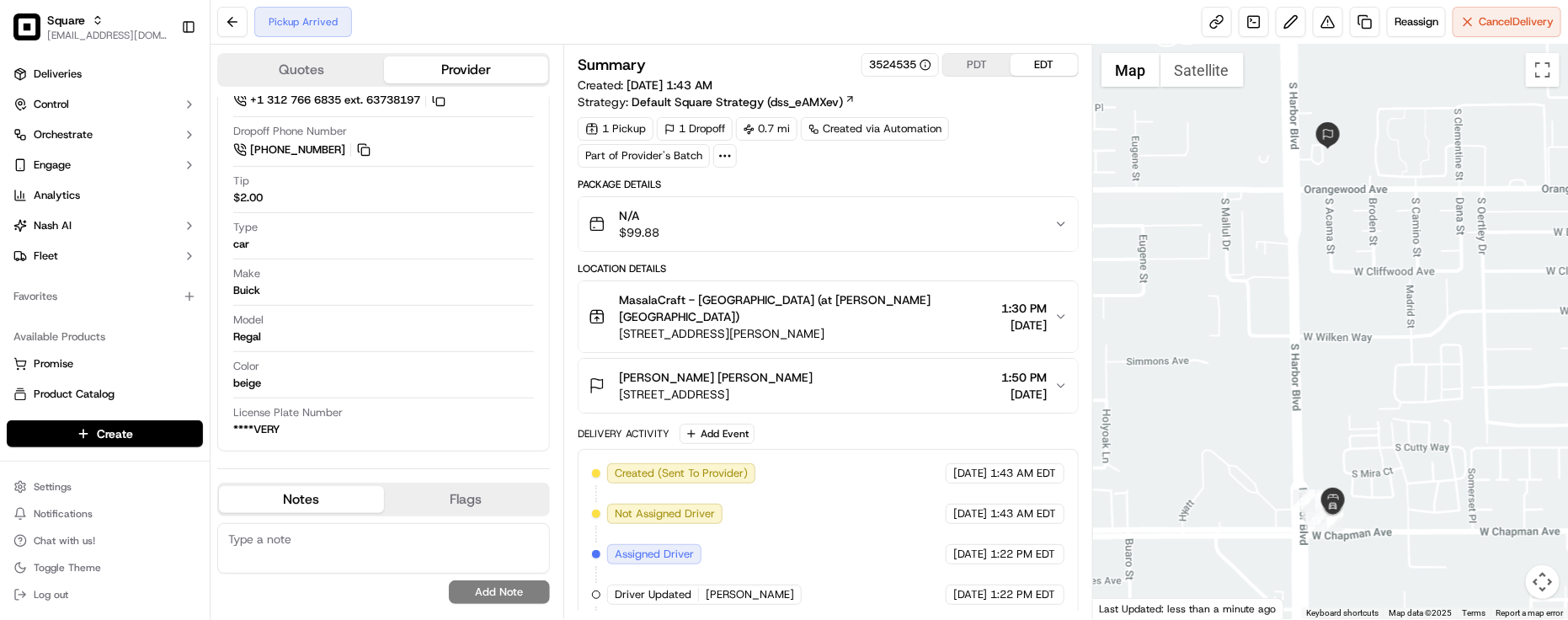
click at [1038, 170] on div "Summary 3524535 PDT EDT Created: [DATE] 1:43 AM Strategy: Default Square Strate…" at bounding box center [828, 397] width 501 height 688
click at [456, 327] on div "Model Regal" at bounding box center [384, 328] width 301 height 32
click at [893, 519] on div "Created (Sent To Provider) Uber [DATE] 1:43 AM EDT Not Assigned Driver Uber [DA…" at bounding box center [829, 595] width 473 height 263
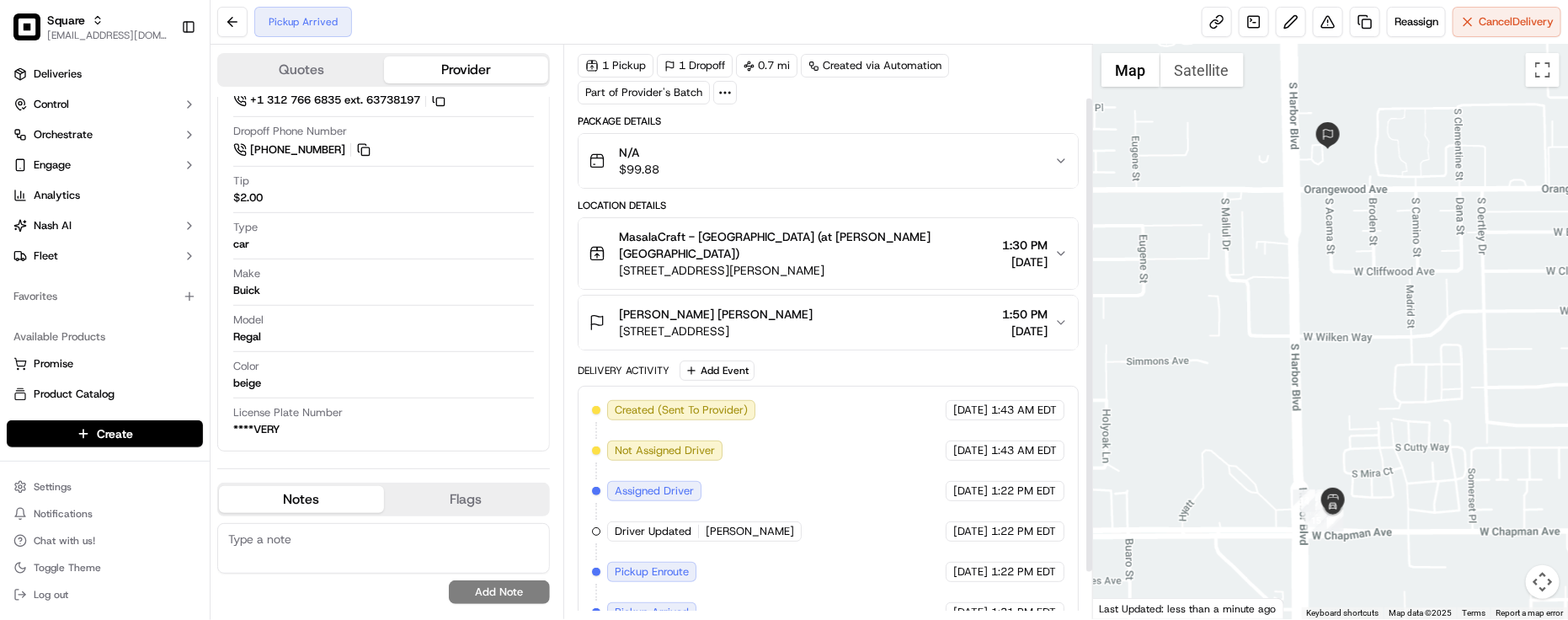
scroll to position [118, 0]
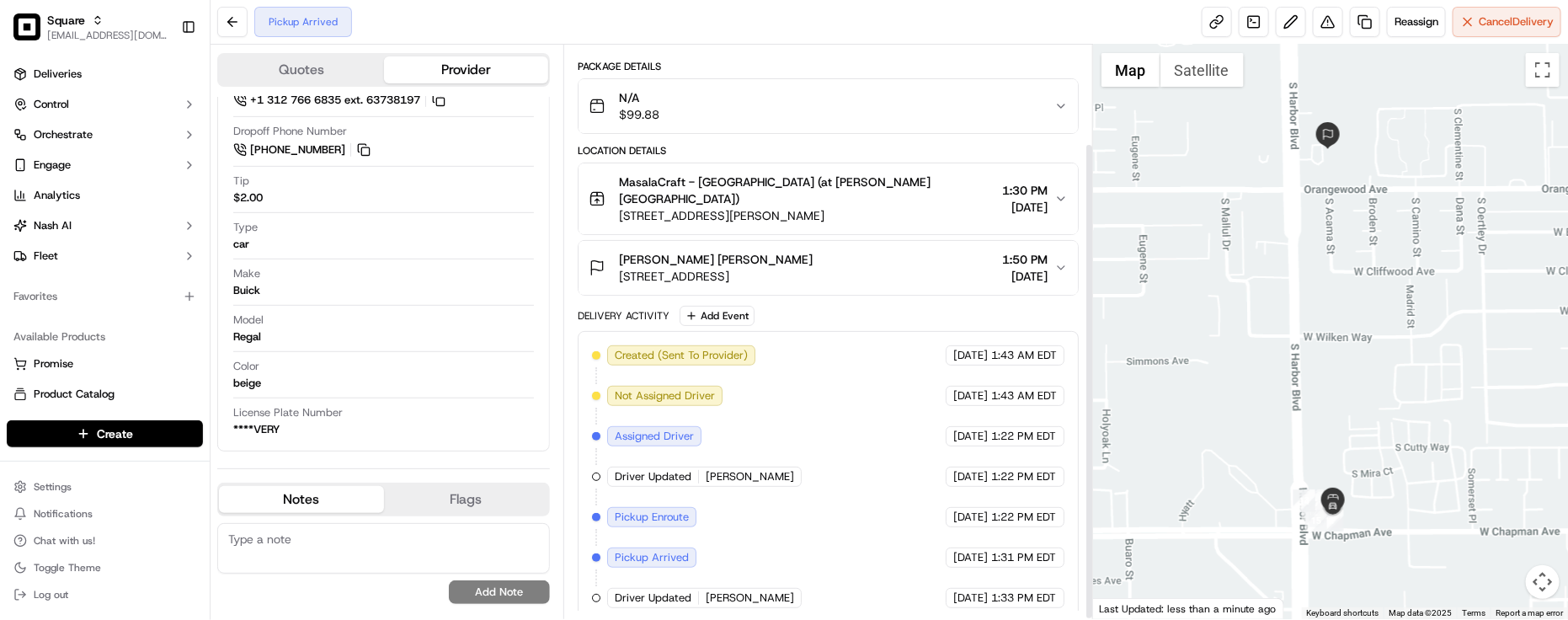
click at [894, 517] on div "Created (Sent To Provider) Uber [DATE] 1:43 AM EDT Not Assigned Driver Uber [DA…" at bounding box center [829, 477] width 473 height 263
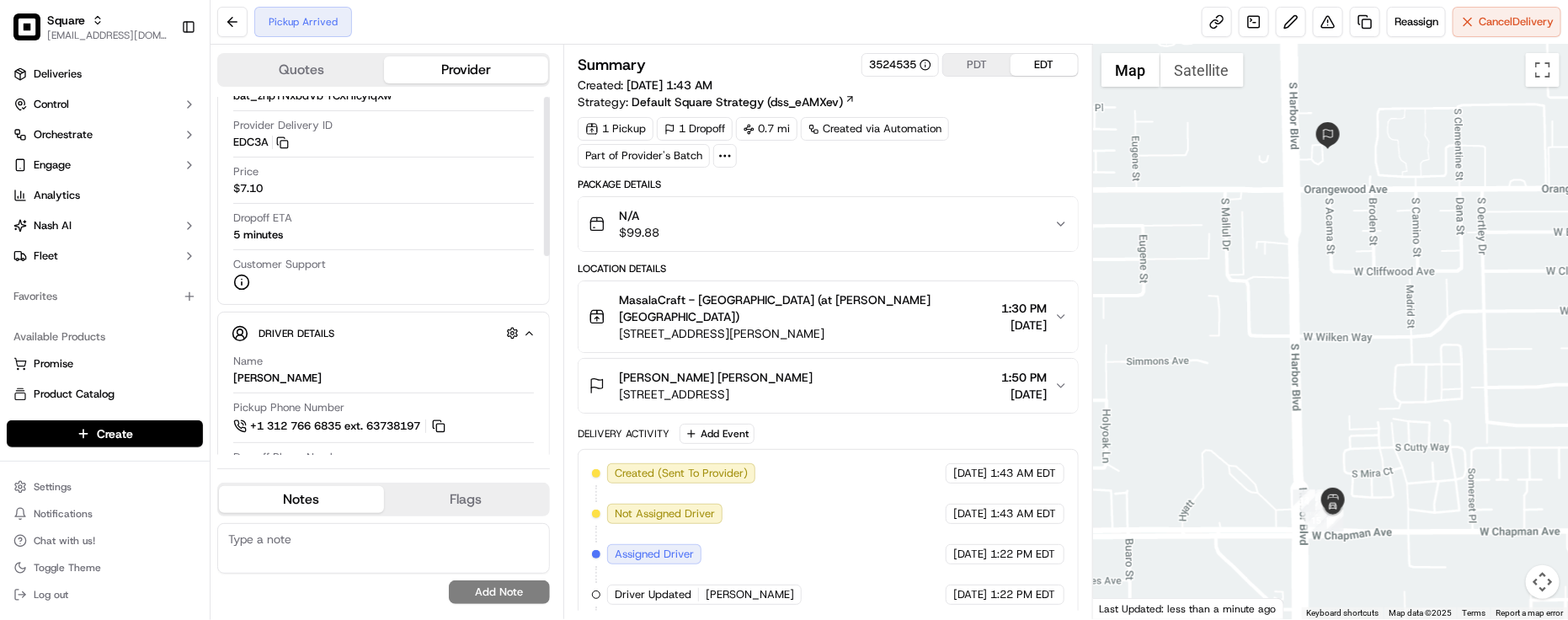
scroll to position [210, 0]
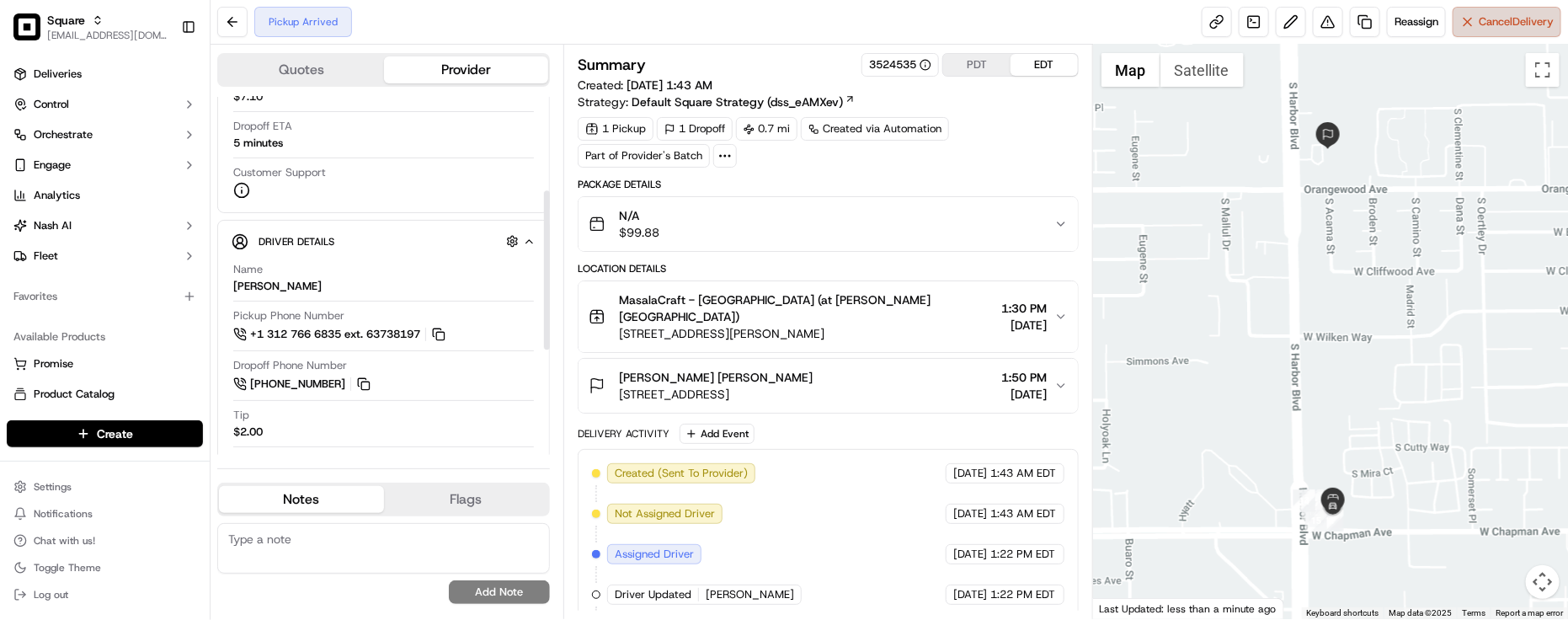
click at [1533, 22] on span "Cancel Delivery" at bounding box center [1516, 22] width 75 height 15
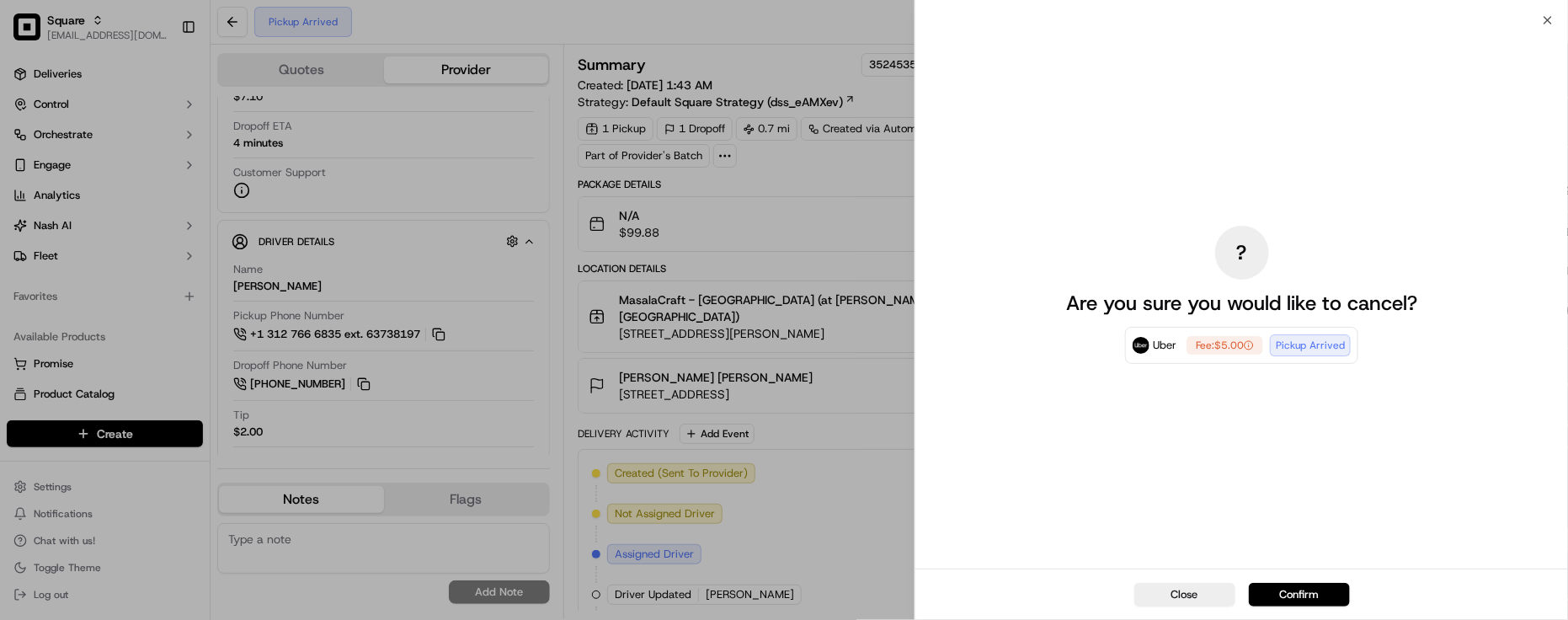
click at [1230, 509] on div "? Are you sure you would like to cancel? Uber Fee: $5.00 Pickup Arrived" at bounding box center [1242, 295] width 378 height 542
click at [1308, 588] on button "Confirm" at bounding box center [1300, 595] width 101 height 24
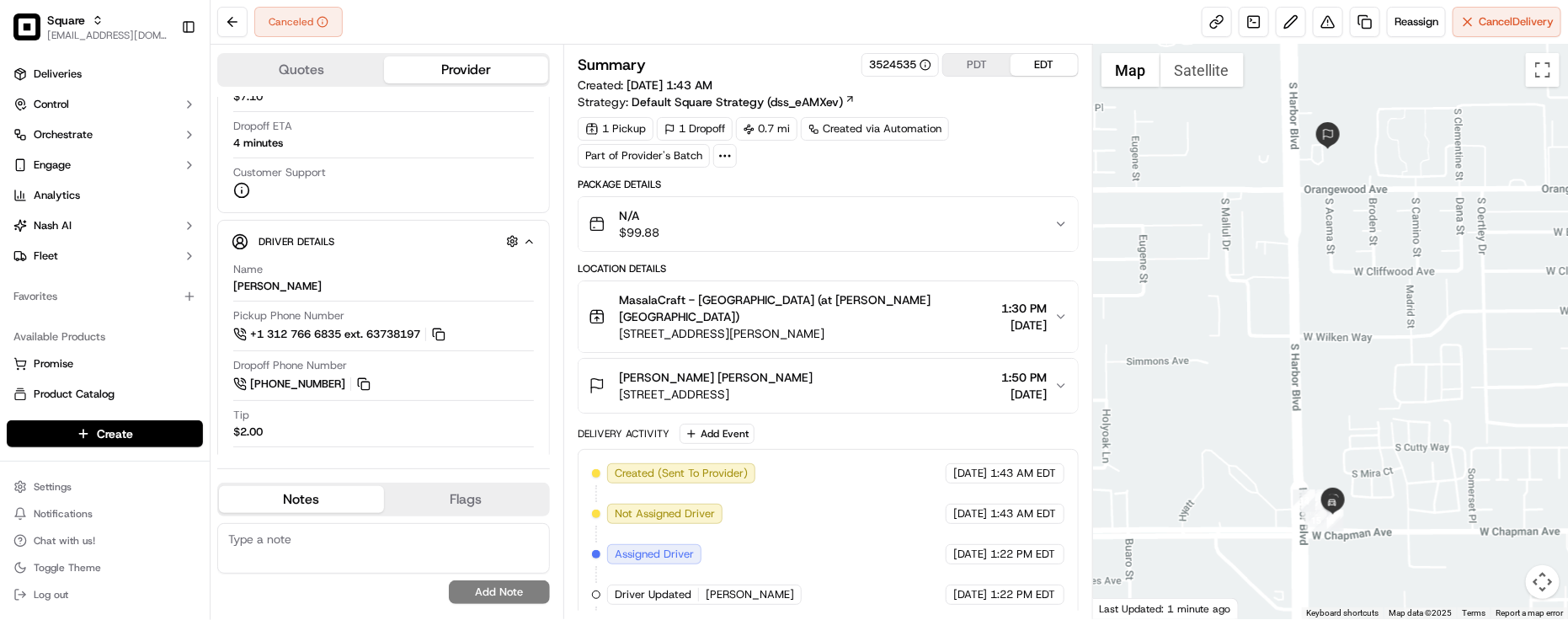
click at [841, 434] on div "Delivery Activity Add Event Created (Sent To Provider) Uber [DATE] 1:43 AM EDT …" at bounding box center [828, 603] width 501 height 357
drag, startPoint x: 489, startPoint y: 19, endPoint x: 688, endPoint y: 69, distance: 205.2
click at [490, 19] on div "Canceled Reassign Cancel Delivery" at bounding box center [889, 22] width 1358 height 44
click at [909, 485] on div "Created (Sent To Provider) Uber [DATE] 1:43 AM EDT Not Assigned Driver Uber [DA…" at bounding box center [829, 615] width 473 height 304
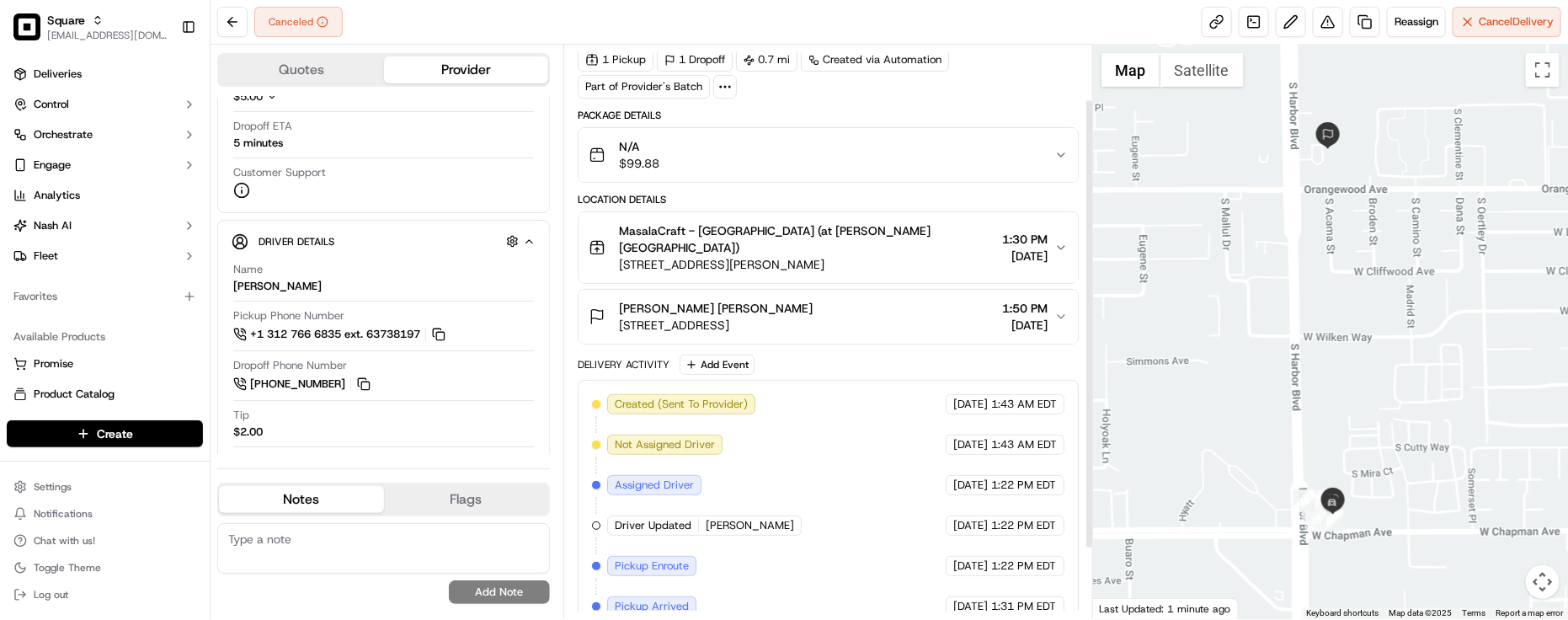
scroll to position [159, 0]
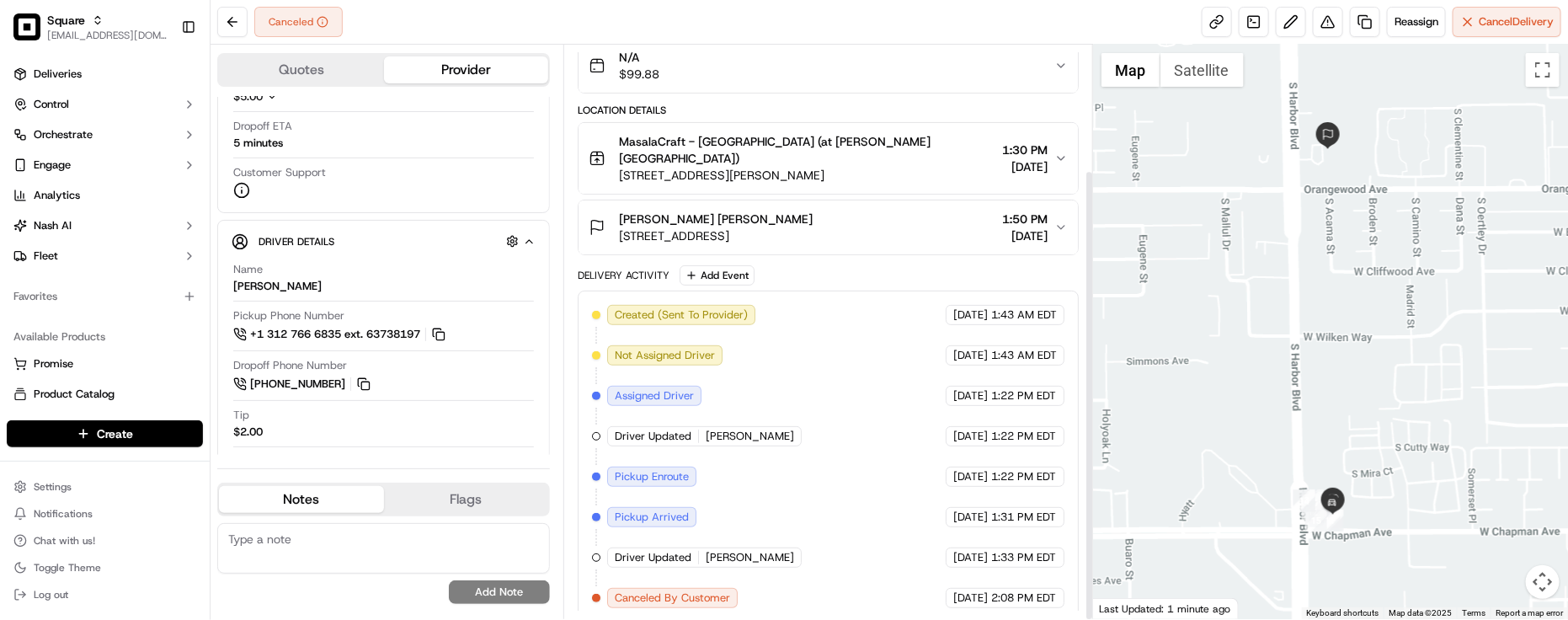
click at [893, 456] on div "Created (Sent To Provider) Uber [DATE] 1:43 AM EDT Not Assigned Driver Uber [DA…" at bounding box center [829, 457] width 473 height 304
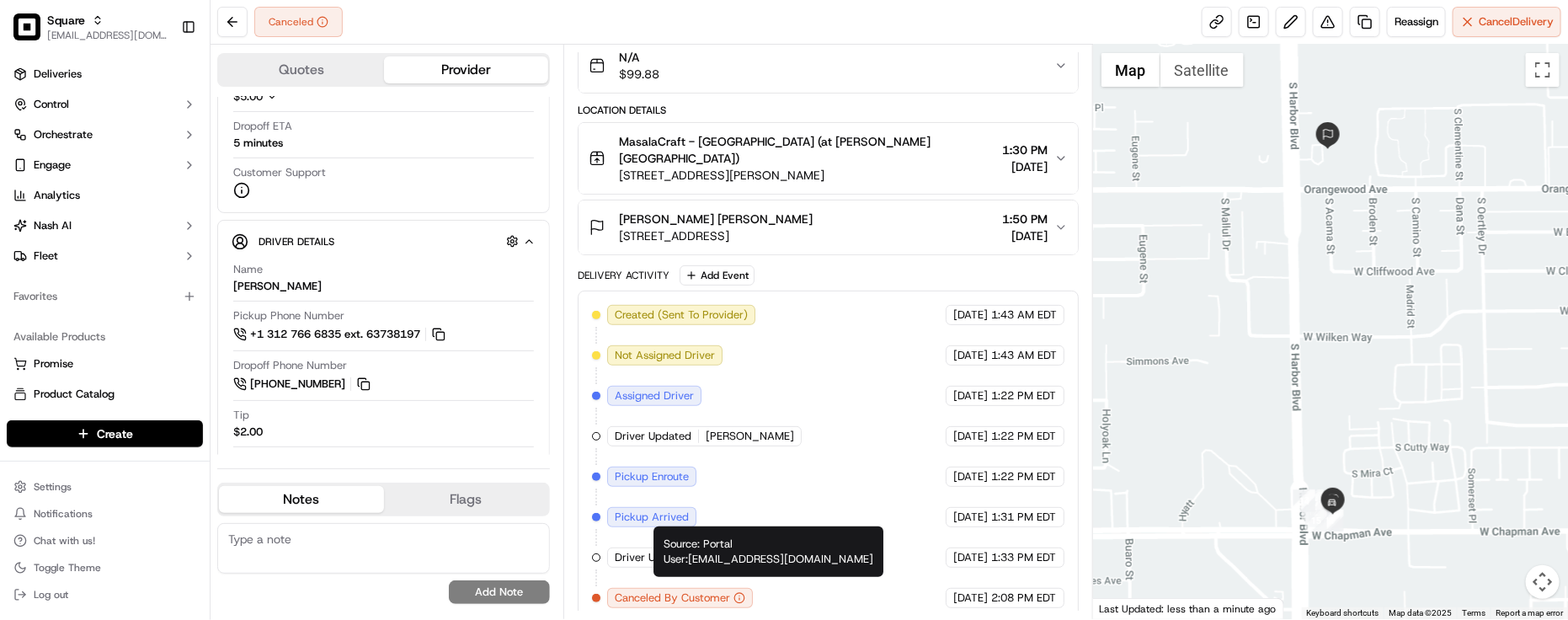
click at [953, 348] on span "[DATE]" at bounding box center [970, 355] width 34 height 15
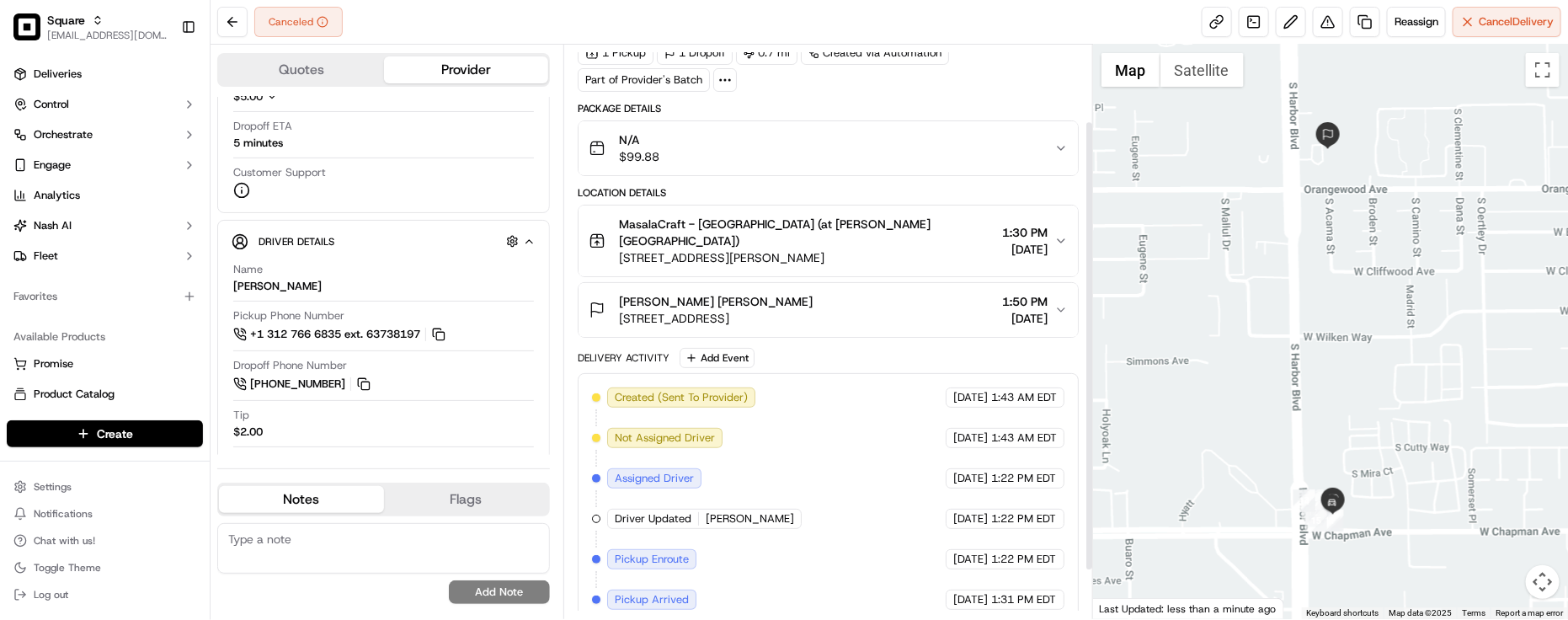
scroll to position [0, 0]
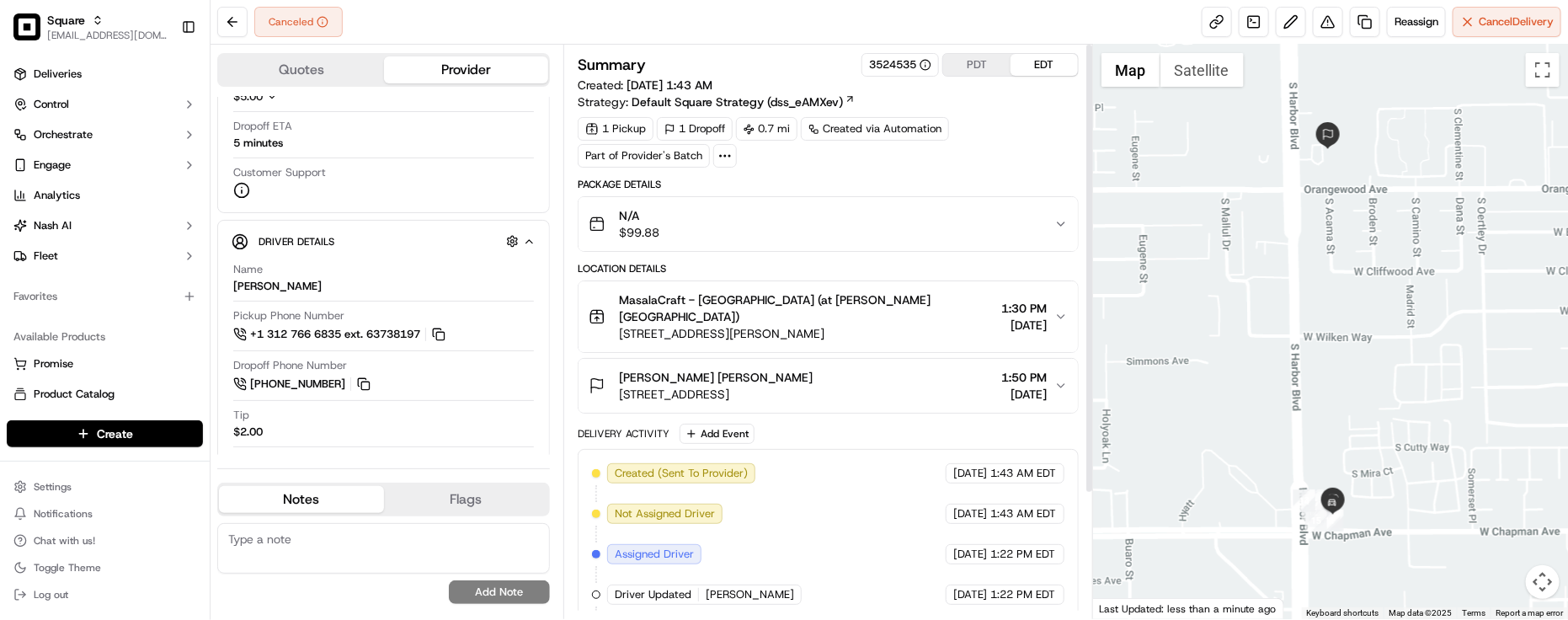
click at [901, 327] on div "MasalaCraft - [GEOGRAPHIC_DATA] (at [PERSON_NAME][GEOGRAPHIC_DATA]) [STREET_ADD…" at bounding box center [822, 317] width 466 height 51
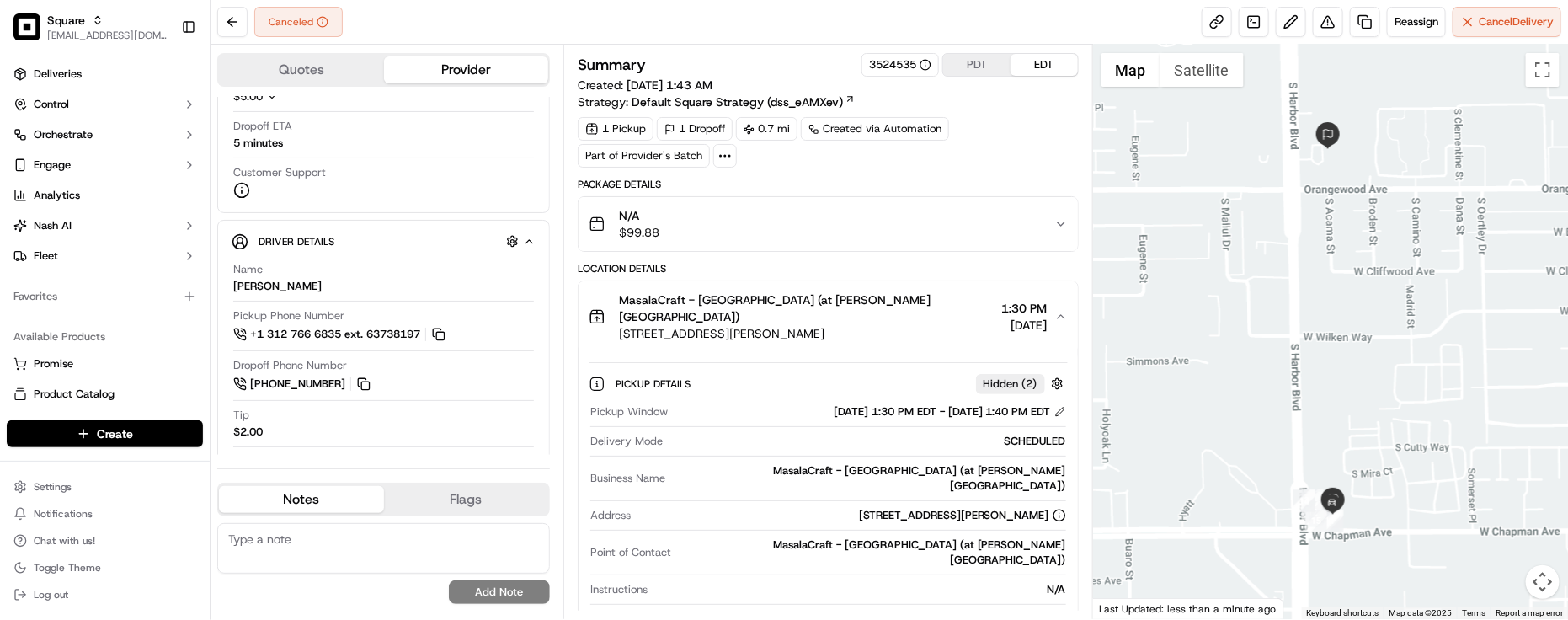
click at [901, 329] on button "MasalaCraft - [GEOGRAPHIC_DATA] (at [PERSON_NAME][GEOGRAPHIC_DATA]) [STREET_ADD…" at bounding box center [828, 317] width 499 height 71
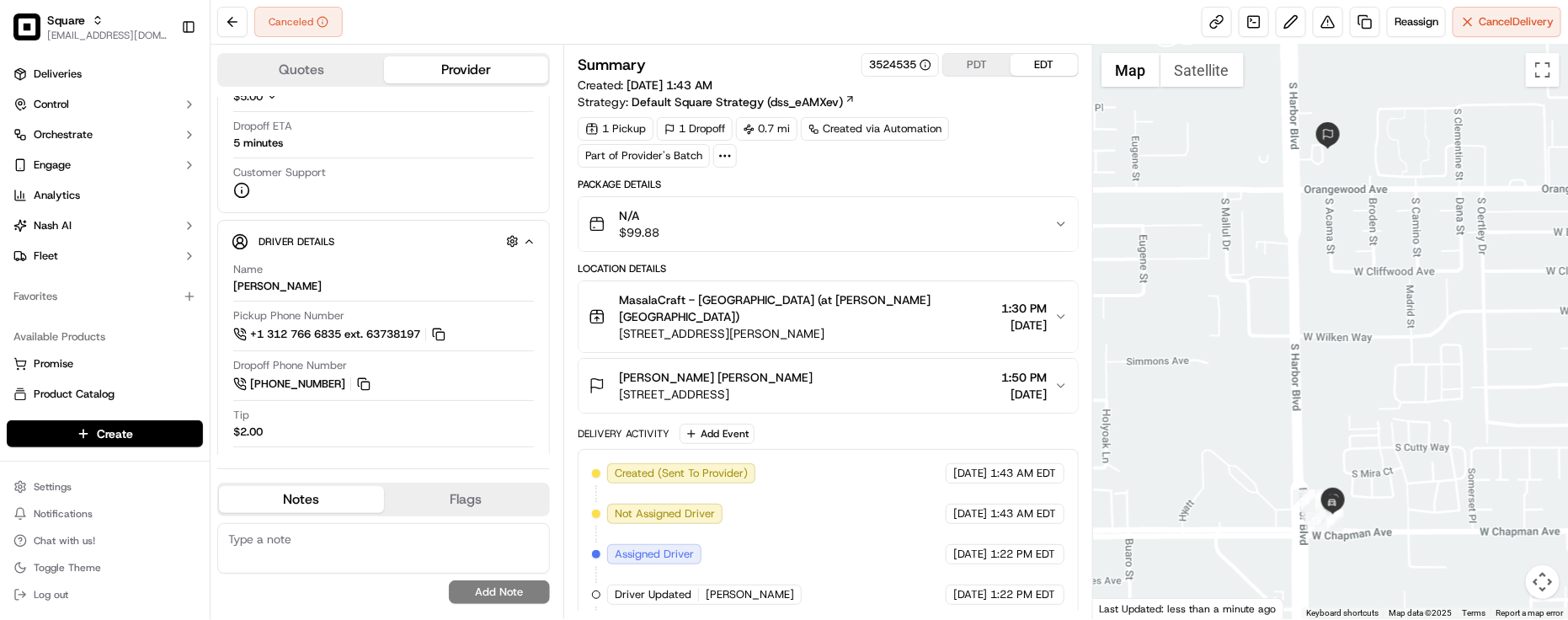
click at [1008, 145] on div "1 Pickup 1 Dropoff 0.7 mi Created via Automation Part of Provider's Batch" at bounding box center [828, 142] width 501 height 51
click at [1104, 5] on div "Canceled Reassign Cancel Delivery" at bounding box center [889, 22] width 1358 height 44
click at [943, 430] on div "Delivery Activity Add Event" at bounding box center [828, 434] width 501 height 20
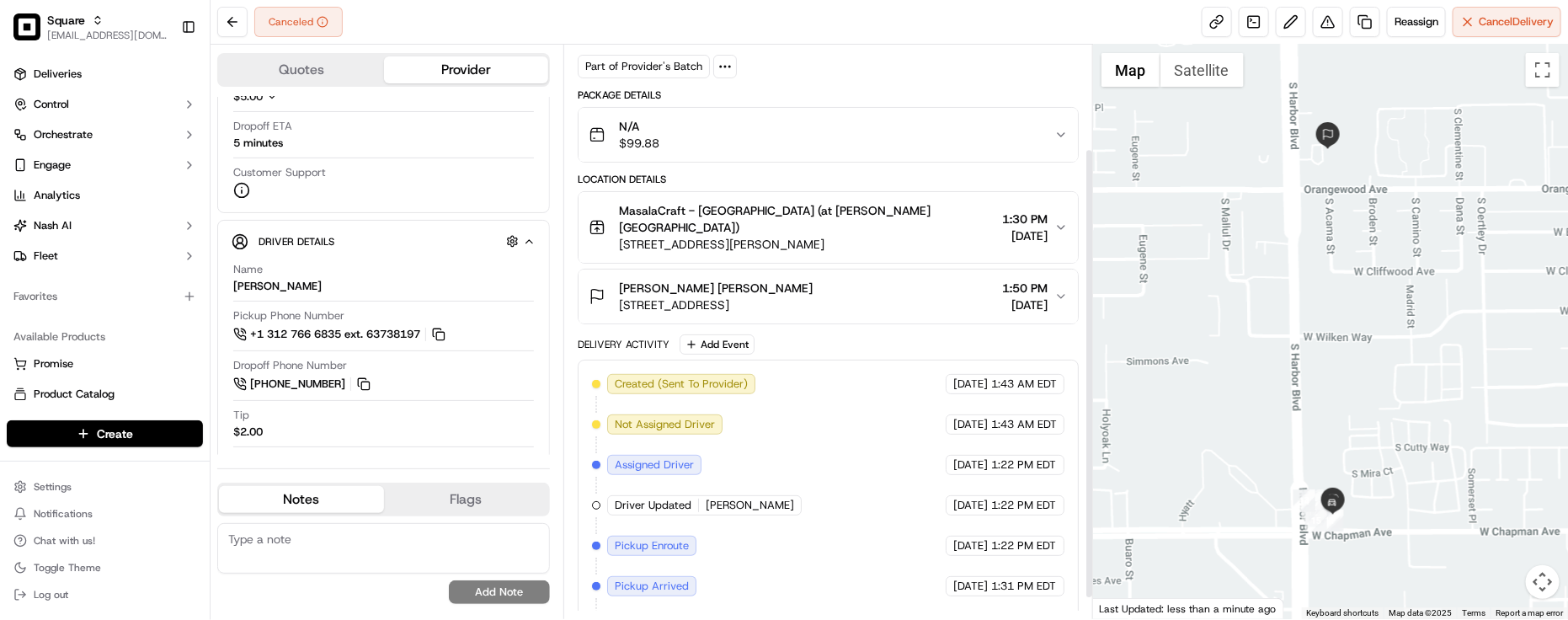
scroll to position [159, 0]
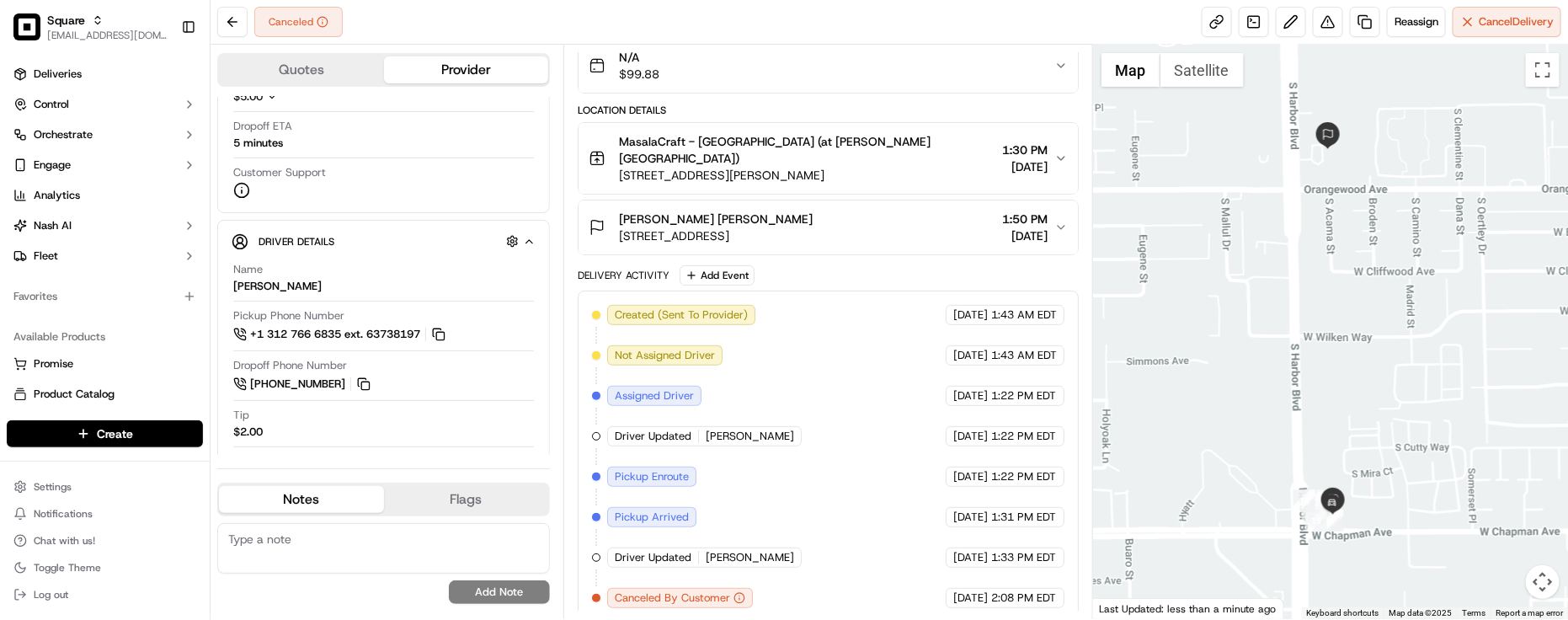
click at [884, 373] on div "Created (Sent To Provider) Uber [DATE] 1:43 AM EDT Not Assigned Driver Uber [DA…" at bounding box center [829, 457] width 473 height 304
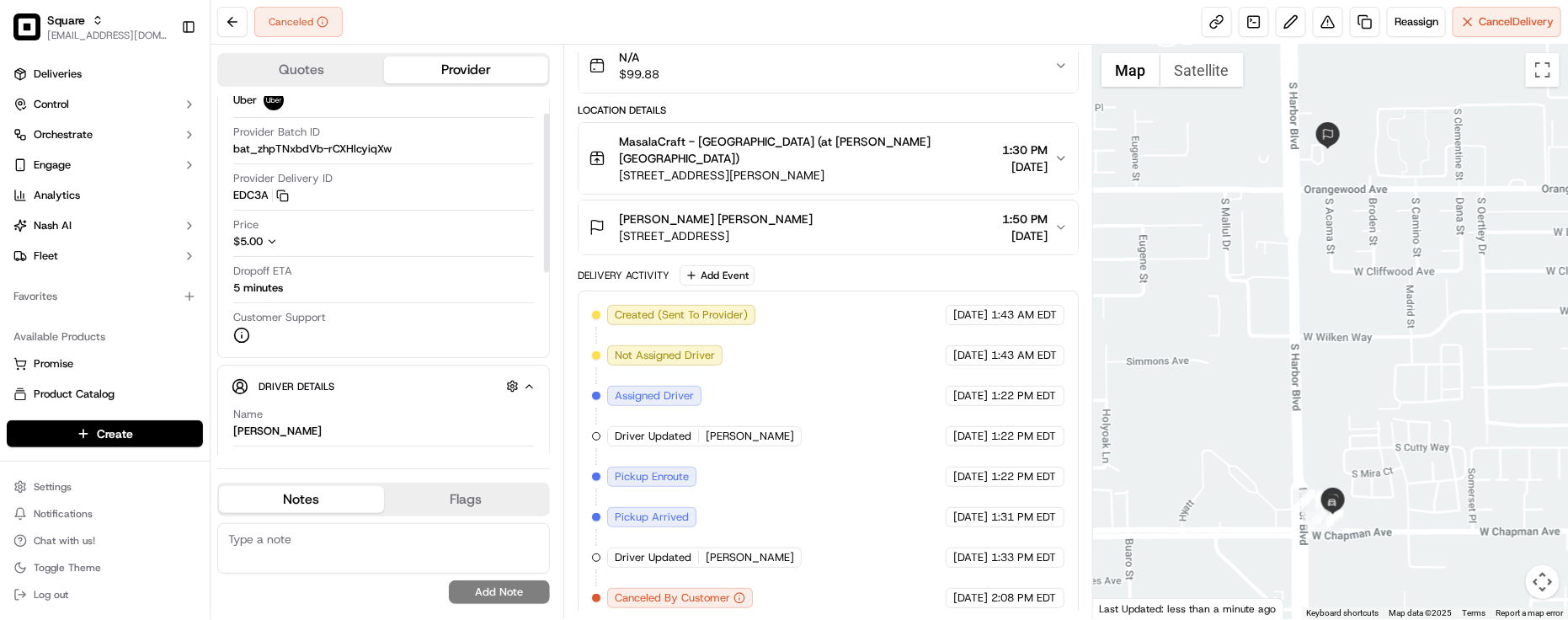
scroll to position [0, 0]
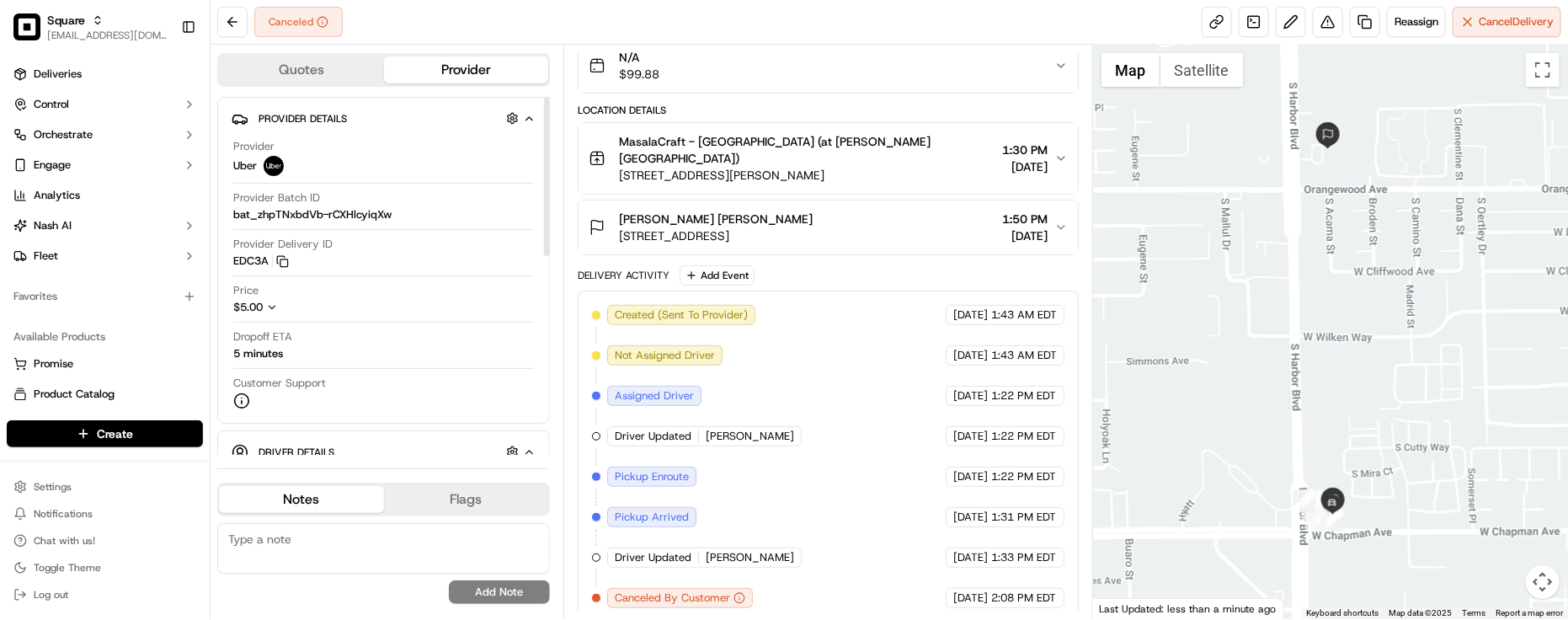
click at [305, 321] on div "Price $5.00" at bounding box center [384, 303] width 301 height 40
click at [869, 352] on div "Created (Sent To Provider) Uber [DATE] 1:43 AM EDT Not Assigned Driver Uber [DA…" at bounding box center [829, 457] width 473 height 304
click at [873, 353] on div "Created (Sent To Provider) Uber [DATE] 1:43 AM EDT Not Assigned Driver Uber [DA…" at bounding box center [829, 457] width 473 height 304
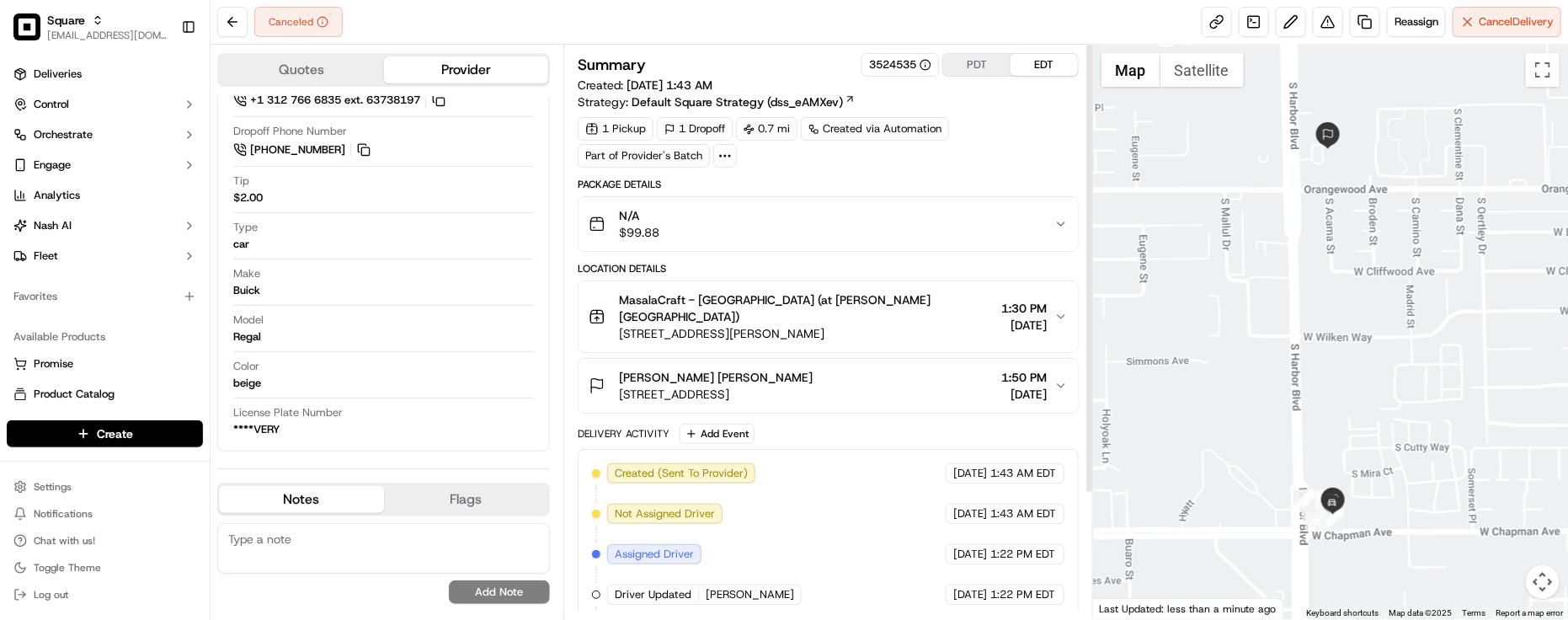
click at [820, 424] on div "Delivery Activity Add Event" at bounding box center [828, 434] width 501 height 20
click at [842, 470] on div "Created (Sent To Provider) Uber [DATE] 1:43 AM EDT Not Assigned Driver Uber [DA…" at bounding box center [829, 615] width 473 height 304
click at [1013, 131] on div "1 Pickup 1 Dropoff 0.7 mi Created via Automation Part of Provider's Batch" at bounding box center [828, 142] width 501 height 51
click at [832, 424] on div "Delivery Activity Add Event" at bounding box center [828, 434] width 501 height 20
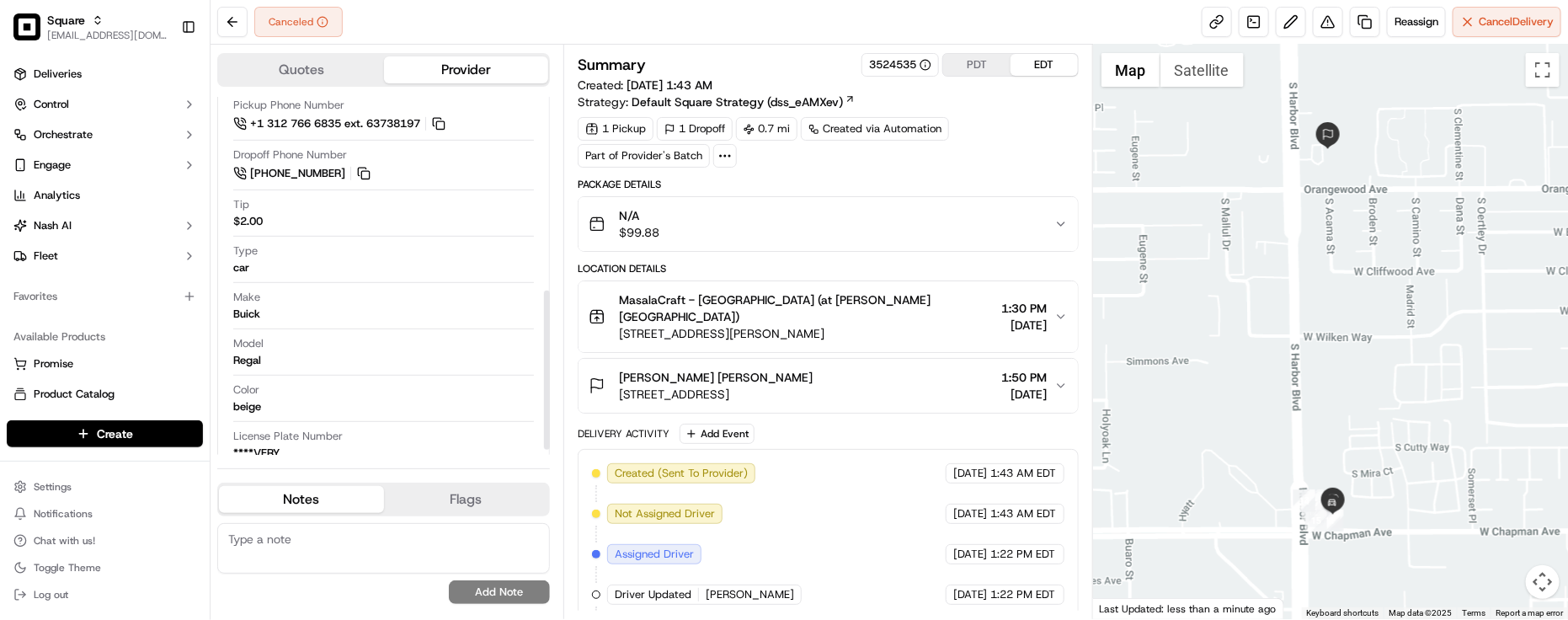
scroll to position [447, 0]
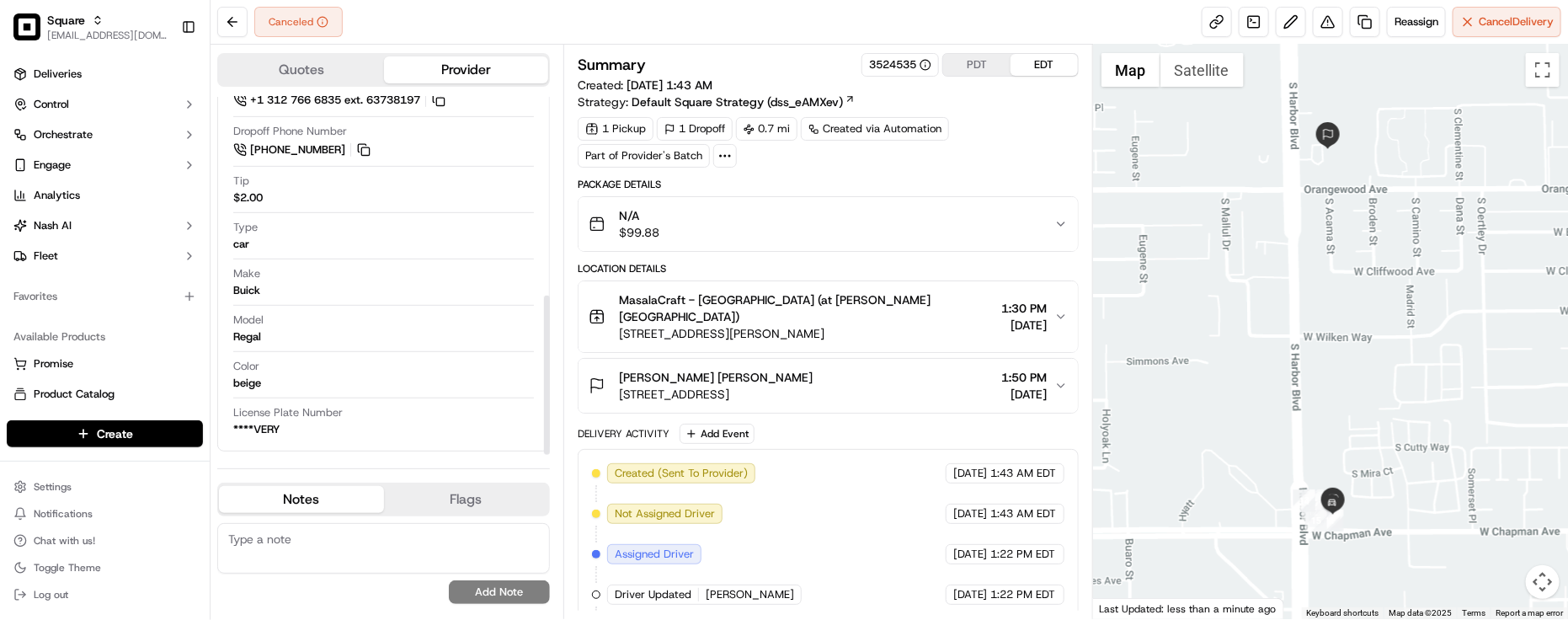
click at [839, 450] on div "Created (Sent To Provider) Uber [DATE] 1:43 AM EDT Not Assigned Driver Uber [DA…" at bounding box center [828, 615] width 501 height 332
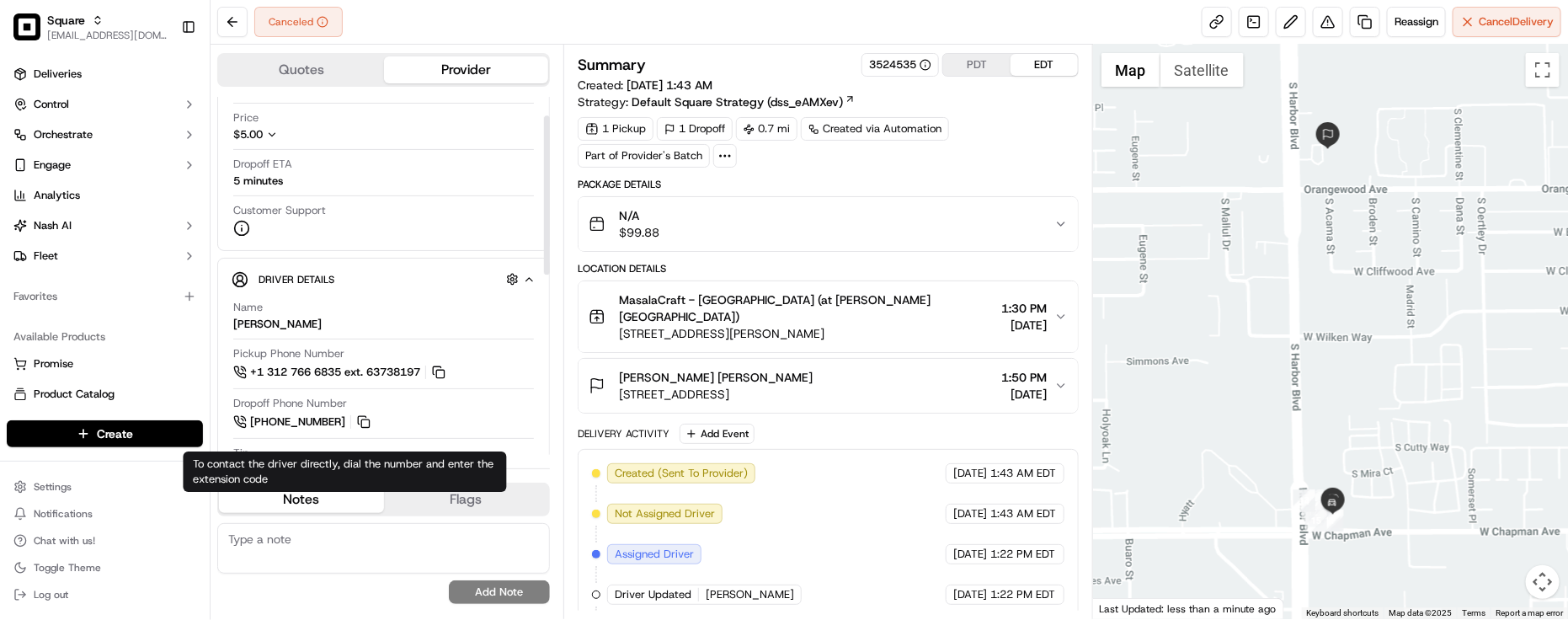
scroll to position [25, 0]
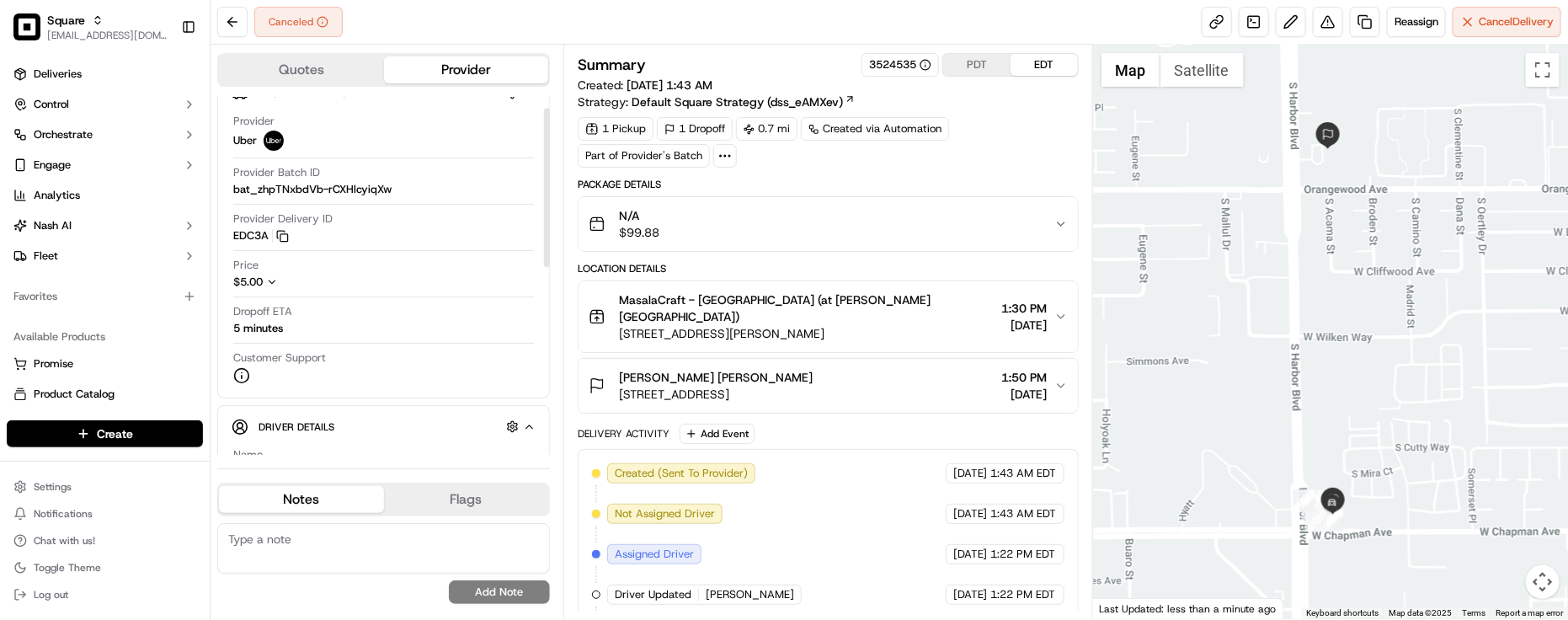
click at [331, 114] on div "Provider Uber" at bounding box center [384, 132] width 301 height 37
click at [280, 541] on textarea at bounding box center [383, 548] width 332 height 51
paste textarea "Caller Information: Merchant"
click at [486, 40] on div "Canceled Reassign Cancel Delivery" at bounding box center [889, 22] width 1358 height 44
click at [461, 533] on textarea "Caller Information: Merchant" at bounding box center [383, 548] width 332 height 51
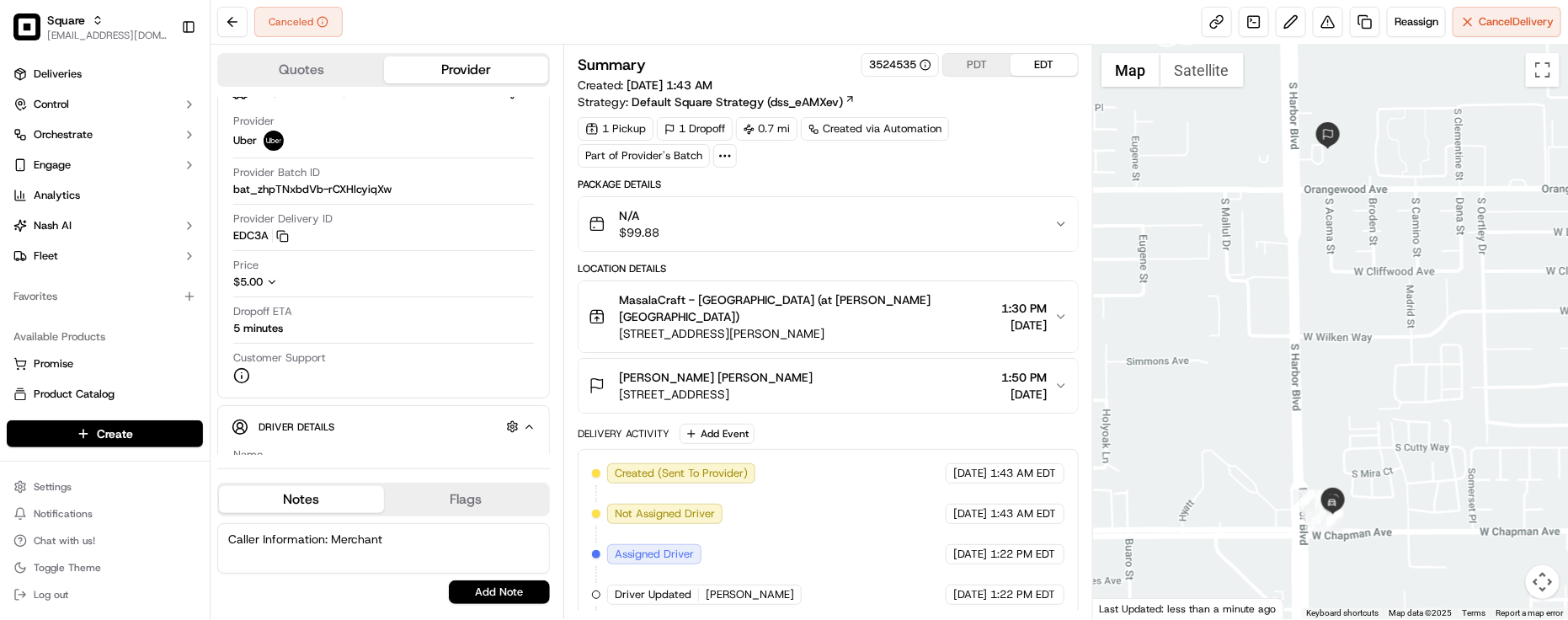
paste textarea "Reason for call:"
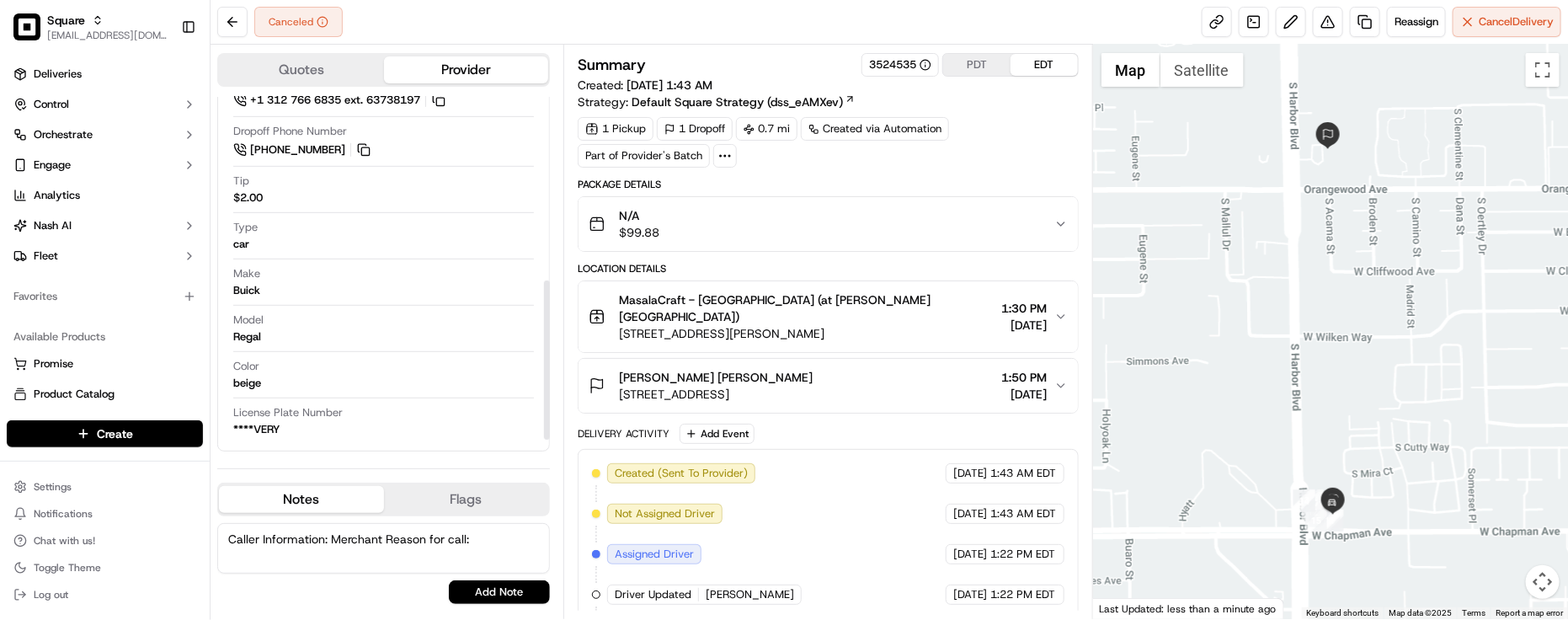
scroll to position [0, 0]
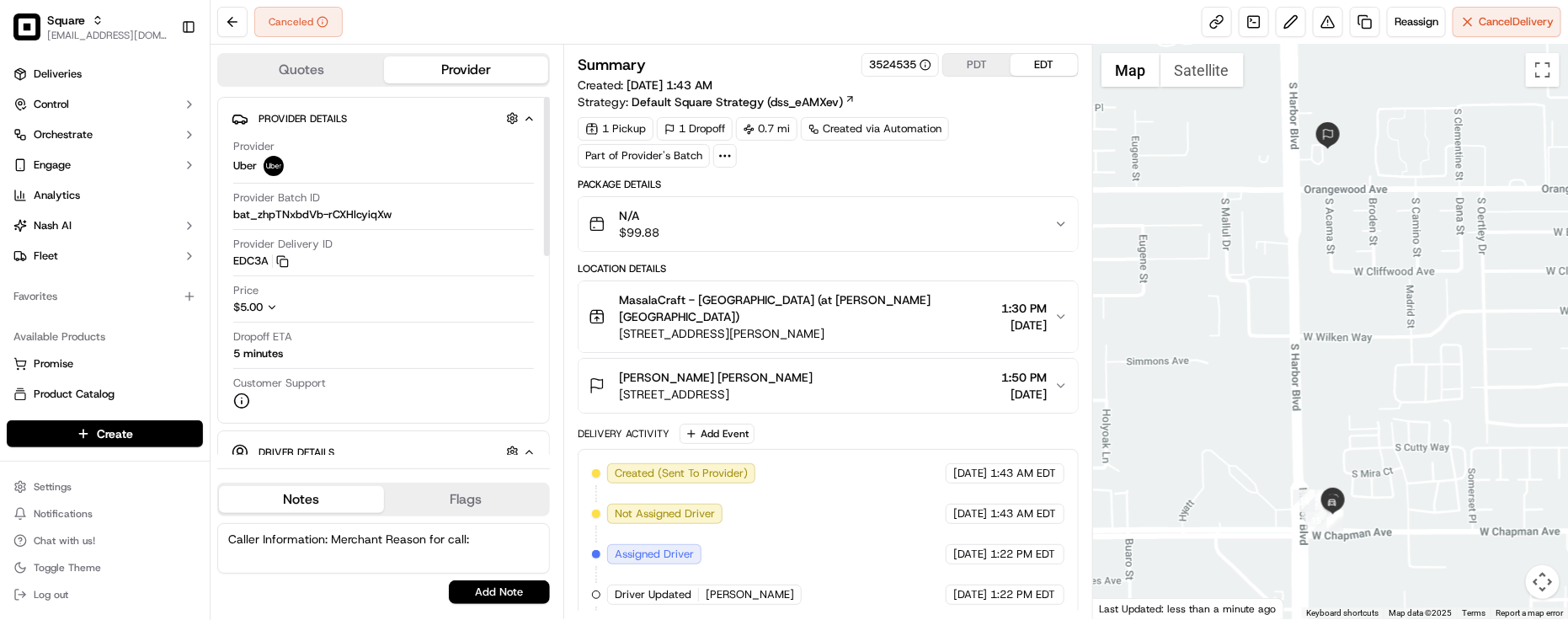
click at [754, 38] on div "Canceled Reassign Cancel Delivery" at bounding box center [889, 22] width 1358 height 44
click at [490, 544] on textarea "Caller Information: Merchant Reason for call:" at bounding box center [383, 548] width 332 height 51
click at [379, 531] on textarea "Caller Information: Merchant Reason for call:" at bounding box center [383, 548] width 332 height 51
click at [390, 542] on textarea "Caller Information: Merchant Reason for call:" at bounding box center [383, 548] width 332 height 51
click at [380, 536] on textarea "Caller Information: Merchant Reason for call:" at bounding box center [383, 548] width 332 height 51
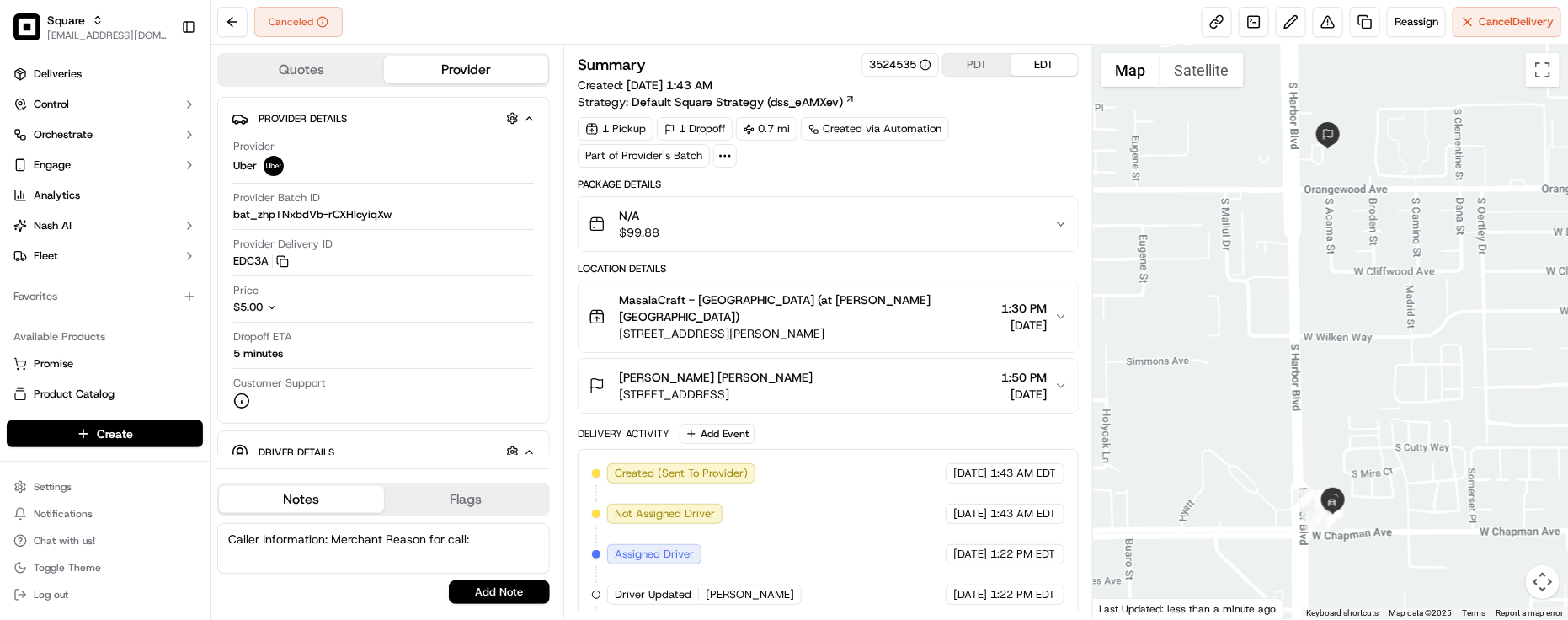
click at [402, 538] on textarea "Caller Information: Merchant Reason for call:" at bounding box center [383, 548] width 332 height 51
click at [385, 544] on textarea "Caller Information: Merchant Reason for call:" at bounding box center [383, 548] width 332 height 51
click at [494, 537] on textarea "Caller Information: Merchant, Reason for call:" at bounding box center [383, 548] width 332 height 51
click at [771, 60] on div "Summary 3524535 PDT EDT" at bounding box center [828, 65] width 501 height 24
click at [1009, 424] on div "Delivery Activity Add Event" at bounding box center [828, 434] width 501 height 20
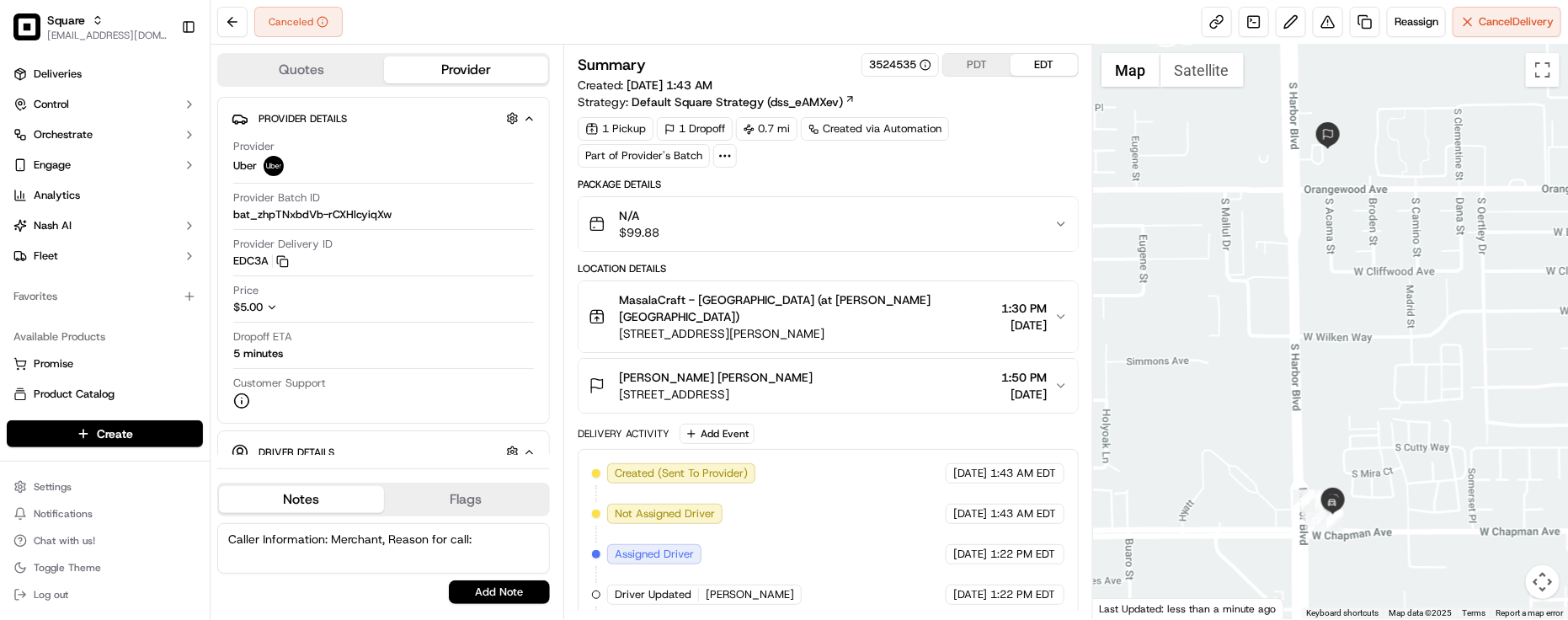
click at [526, 561] on textarea "Caller Information: Merchant, Reason for call:" at bounding box center [383, 548] width 332 height 51
click at [908, 477] on div "Created (Sent To Provider) Uber [DATE] 1:43 AM EDT Not Assigned Driver Uber [DA…" at bounding box center [829, 615] width 473 height 304
click at [915, 450] on div "Created (Sent To Provider) Uber [DATE] 1:43 AM EDT Not Assigned Driver Uber [DA…" at bounding box center [828, 615] width 501 height 332
click at [409, 389] on div "Customer Support" at bounding box center [384, 392] width 301 height 34
click at [893, 450] on div "Created (Sent To Provider) Uber [DATE] 1:43 AM EDT Not Assigned Driver Uber [DA…" at bounding box center [828, 615] width 501 height 332
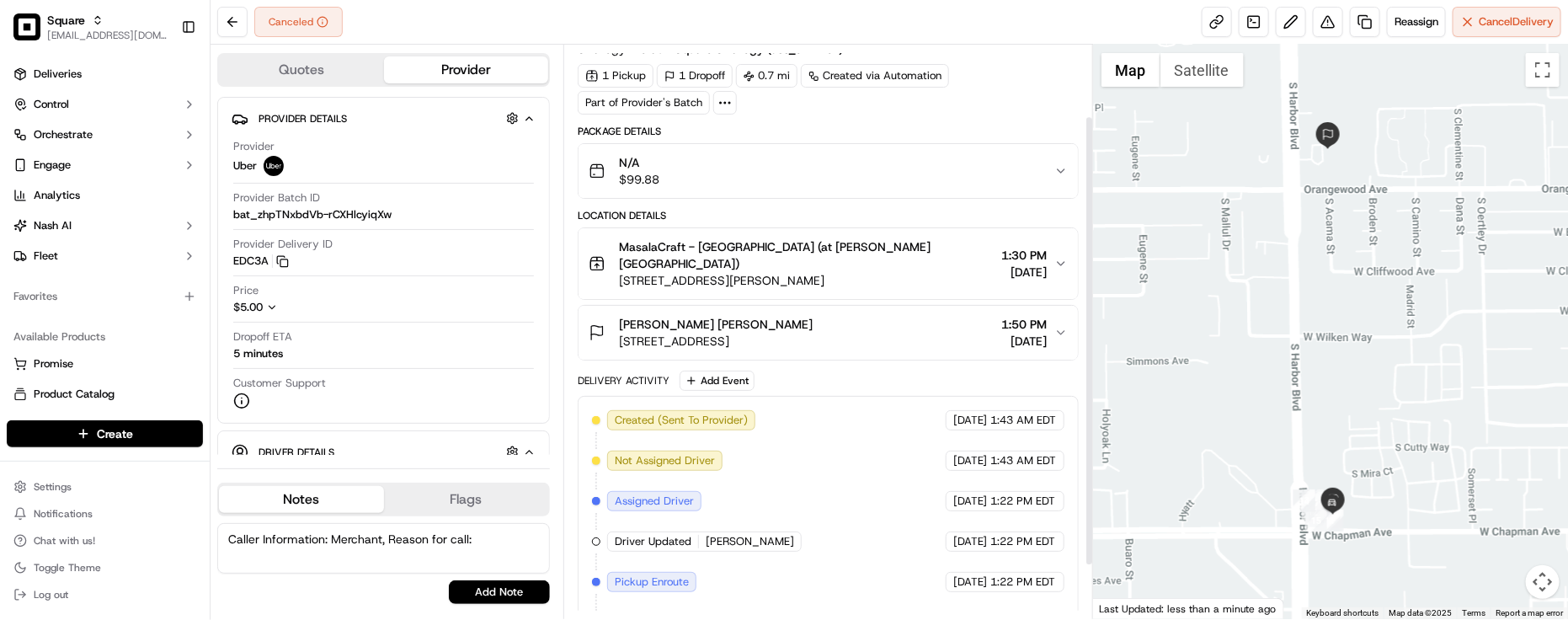
scroll to position [159, 0]
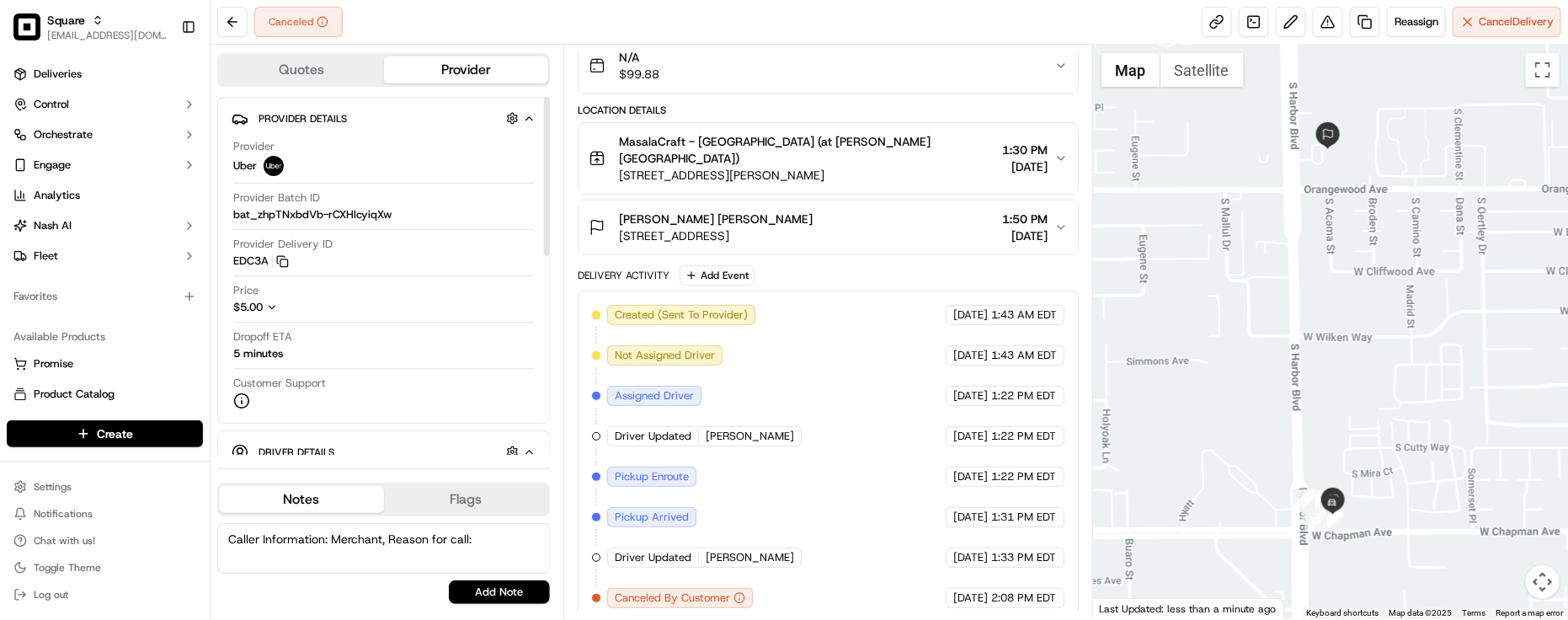
click at [747, 3] on div "Canceled Reassign Cancel Delivery" at bounding box center [889, 22] width 1358 height 44
click at [970, 470] on span "[DATE]" at bounding box center [970, 477] width 34 height 15
click at [390, 345] on div "Dropoff ETA 5 minutes" at bounding box center [384, 345] width 301 height 32
click at [884, 490] on div "Created (Sent To Provider) Uber [DATE] 1:43 AM EDT Not Assigned Driver Uber [DA…" at bounding box center [829, 457] width 473 height 304
click at [380, 278] on div "Provider Uber Provider Batch ID bat_zhpTNxbdVb-rCXHlcyiqXw Provider Delivery ID…" at bounding box center [384, 274] width 304 height 284
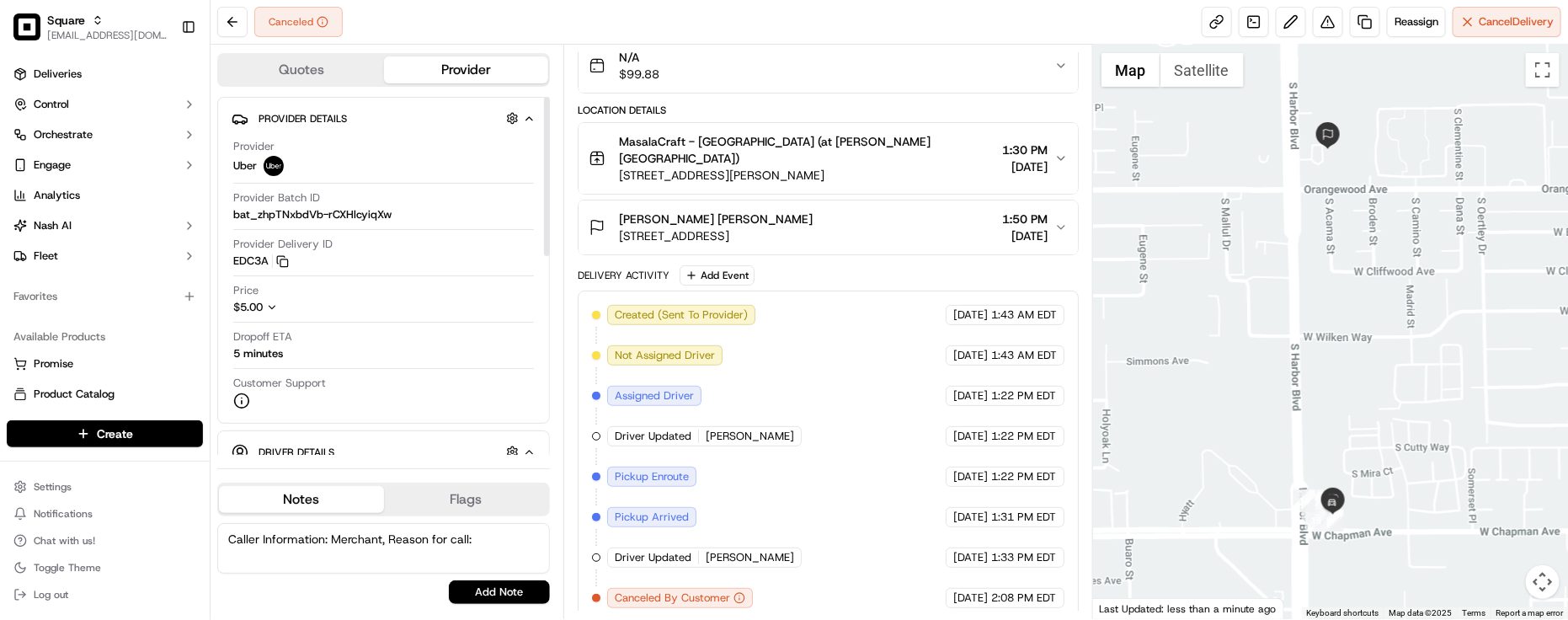
click at [393, 327] on div "Provider Uber Provider Batch ID bat_zhpTNxbdVb-rCXHlcyiqXw Provider Delivery ID…" at bounding box center [384, 274] width 304 height 284
click at [807, 335] on div "Created (Sent To Provider) Uber [DATE] 1:43 AM EDT Not Assigned Driver Uber [DA…" at bounding box center [829, 457] width 473 height 304
click at [809, 465] on div "Created (Sent To Provider) Uber [DATE] 1:43 AM EDT Not Assigned Driver Uber [DA…" at bounding box center [829, 457] width 473 height 304
click at [817, 456] on div "Created (Sent To Provider) Uber [DATE] 1:43 AM EDT Not Assigned Driver Uber [DA…" at bounding box center [829, 457] width 473 height 304
click at [358, 310] on button "$5.00" at bounding box center [308, 307] width 149 height 15
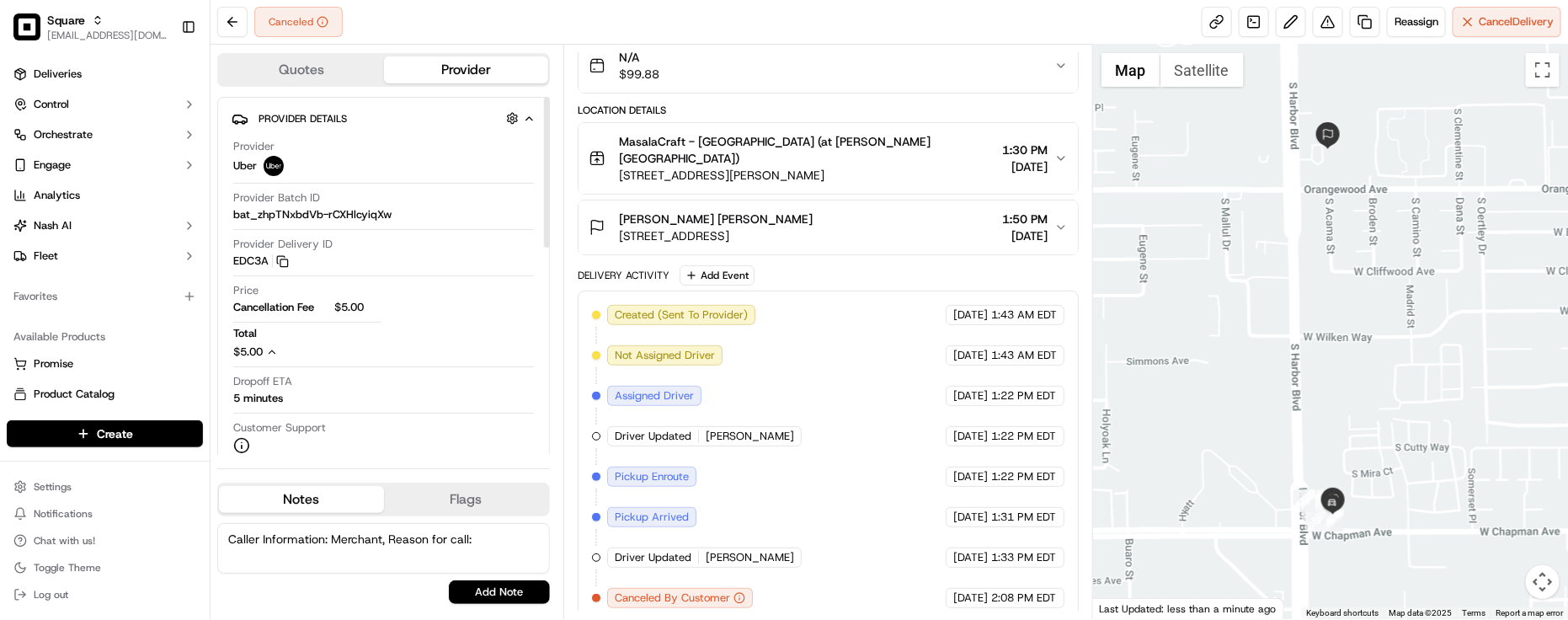
click at [504, 547] on textarea "Caller Information: Merchant, Reason for call:" at bounding box center [383, 548] width 332 height 51
click at [524, 541] on textarea "Caller Information: Merchant, Reason for call:" at bounding box center [383, 548] width 332 height 51
paste textarea "Cancellation"
type textarea "Caller Information: Merchant, Reason for call: Cancellation. End customer alrea…"
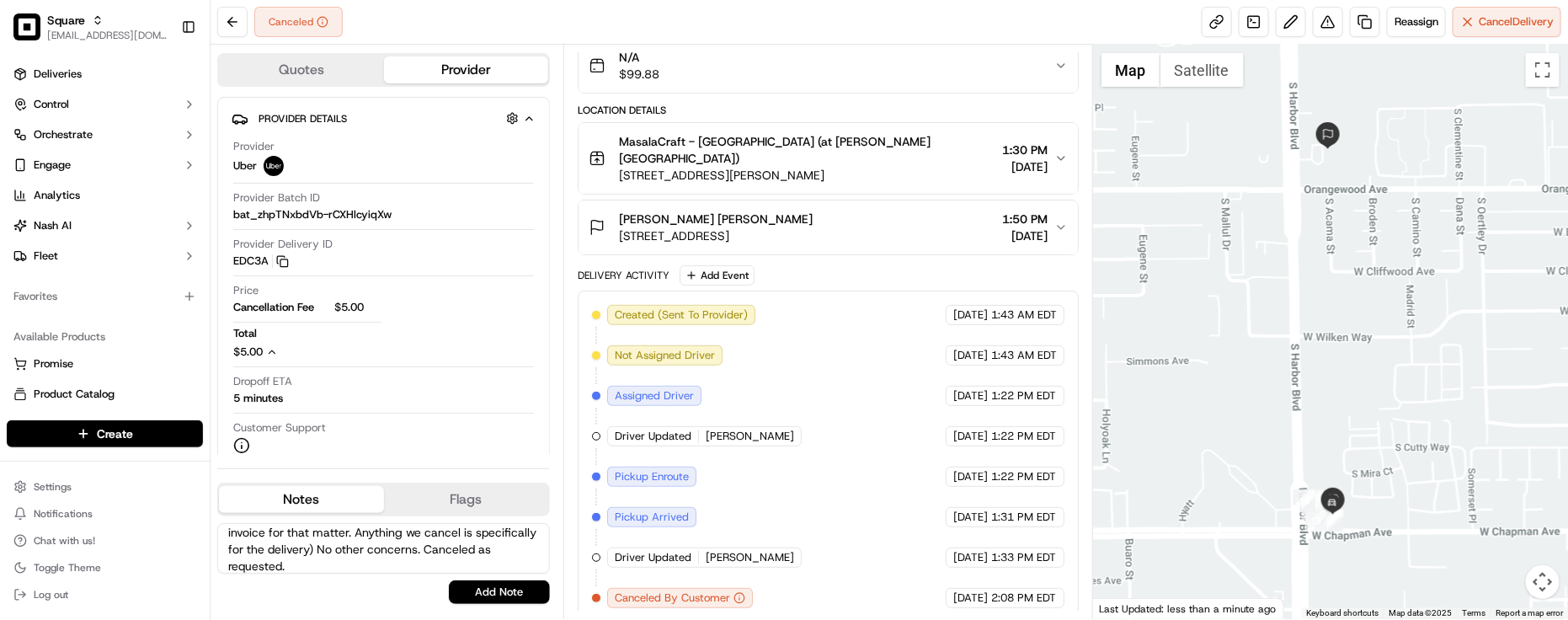
click at [477, 592] on button "Add Note" at bounding box center [500, 593] width 101 height 24
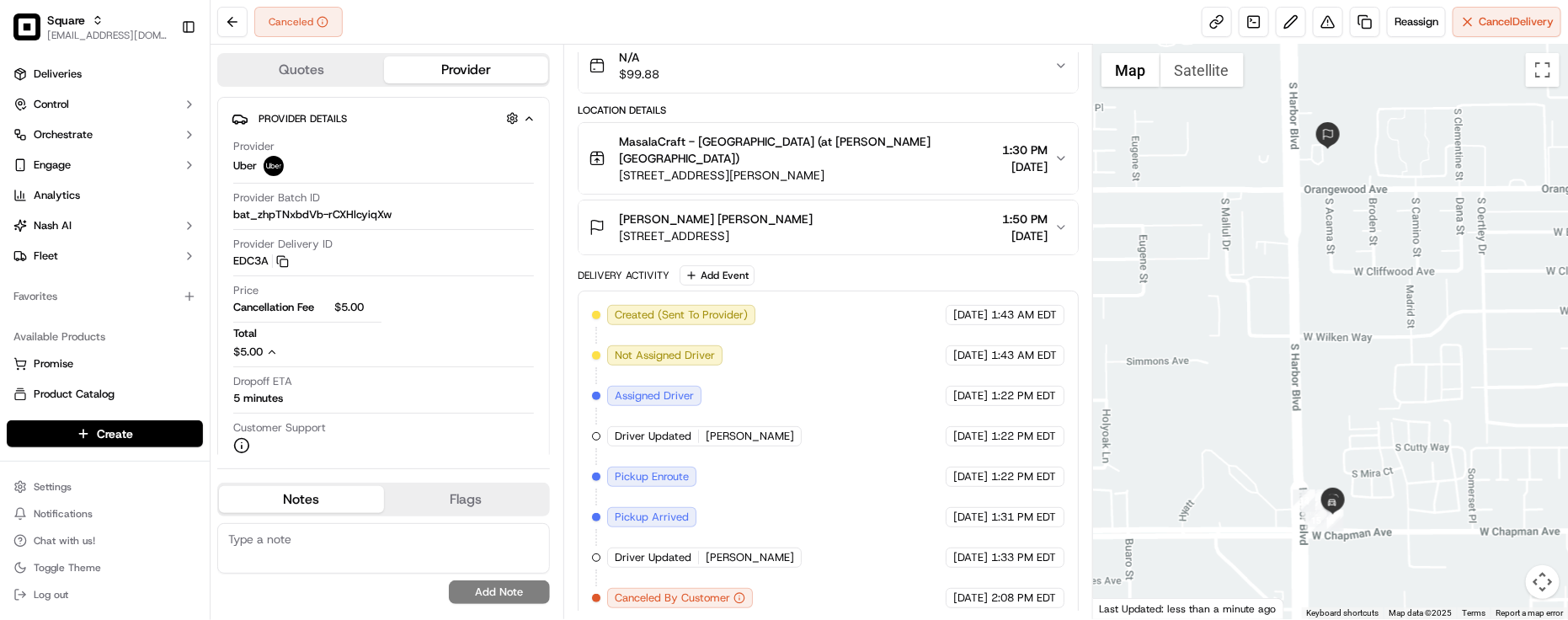
scroll to position [0, 0]
click at [701, 523] on div "Created (Sent To Provider) Uber [DATE] 1:43 AM EDT Not Assigned Driver Uber [DA…" at bounding box center [829, 457] width 473 height 304
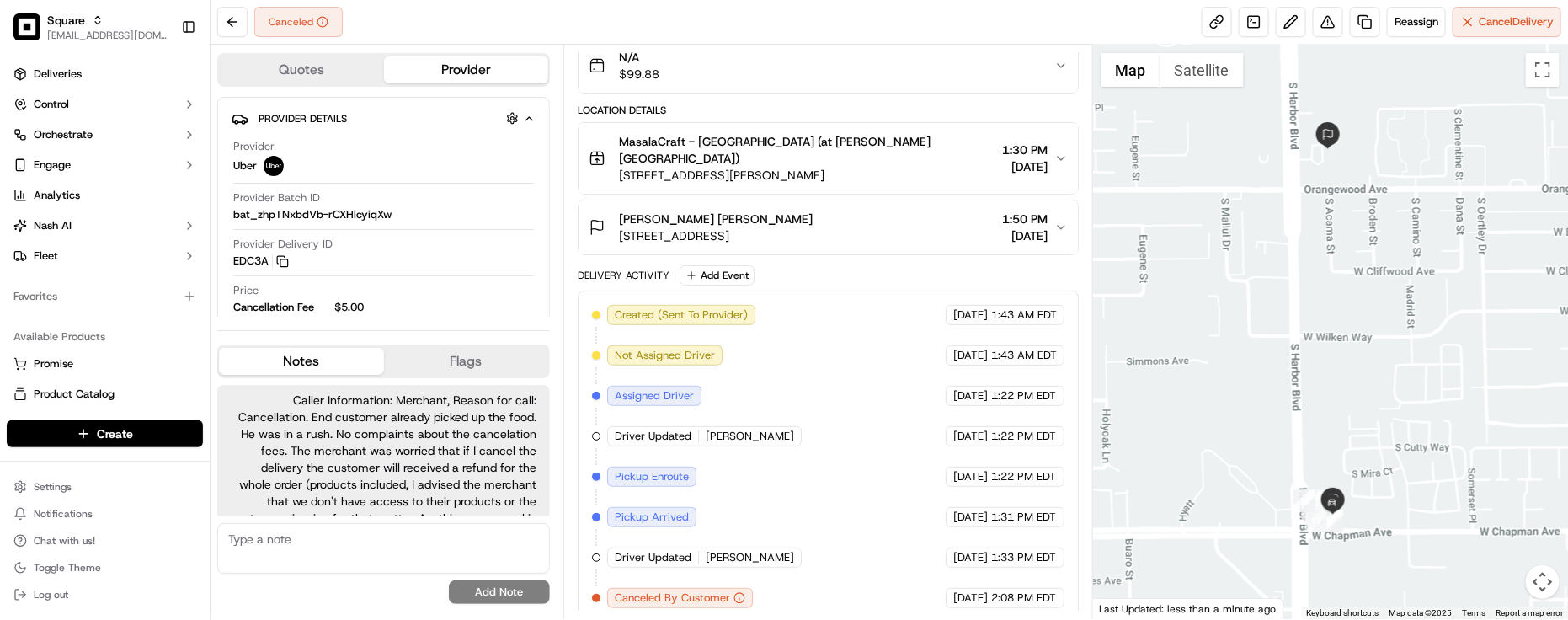
scroll to position [64, 0]
click at [810, 450] on div "Created (Sent To Provider) Uber [DATE] 1:43 AM EDT Not Assigned Driver Uber [DA…" at bounding box center [829, 457] width 473 height 304
click at [809, 447] on div "Created (Sent To Provider) Uber [DATE] 1:43 AM EDT Not Assigned Driver Uber [DA…" at bounding box center [829, 457] width 473 height 304
